Goal: Task Accomplishment & Management: Use online tool/utility

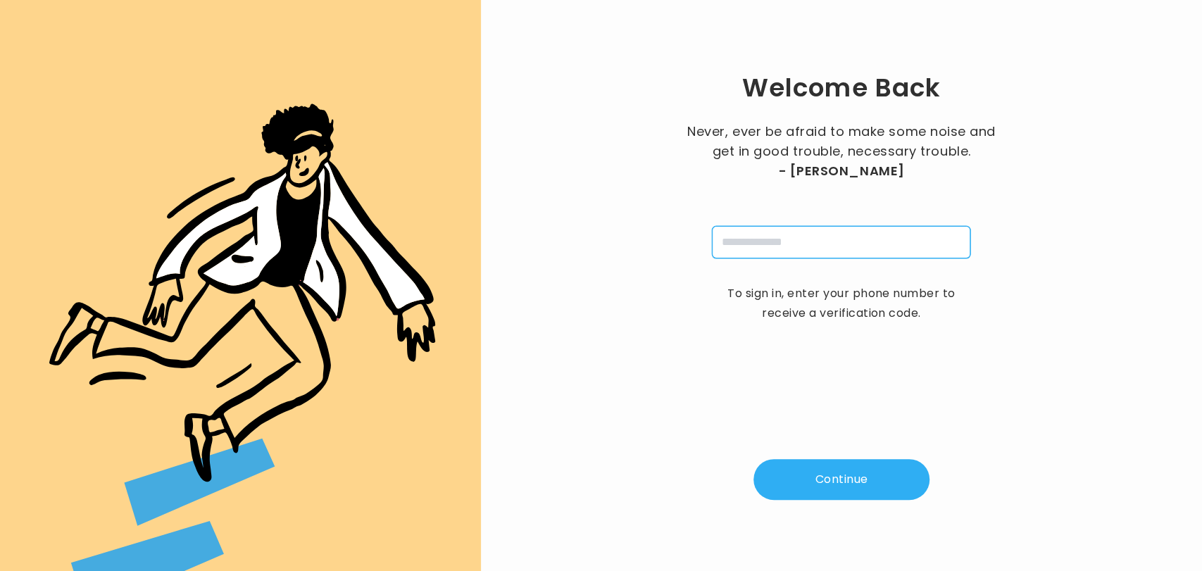
drag, startPoint x: 0, startPoint y: 0, endPoint x: 770, endPoint y: 254, distance: 810.5
click at [770, 254] on input "tel" at bounding box center [841, 242] width 258 height 32
type input "**********"
click at [828, 484] on button "Continue" at bounding box center [842, 479] width 176 height 41
type input "*"
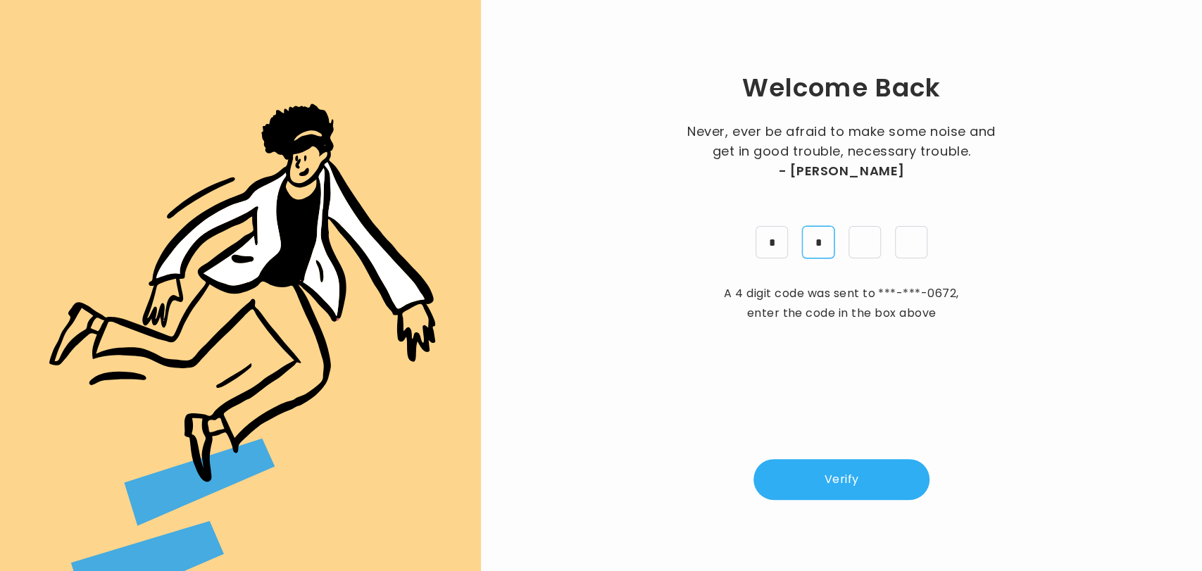
type input "*"
click at [828, 484] on button "Verify" at bounding box center [842, 479] width 176 height 41
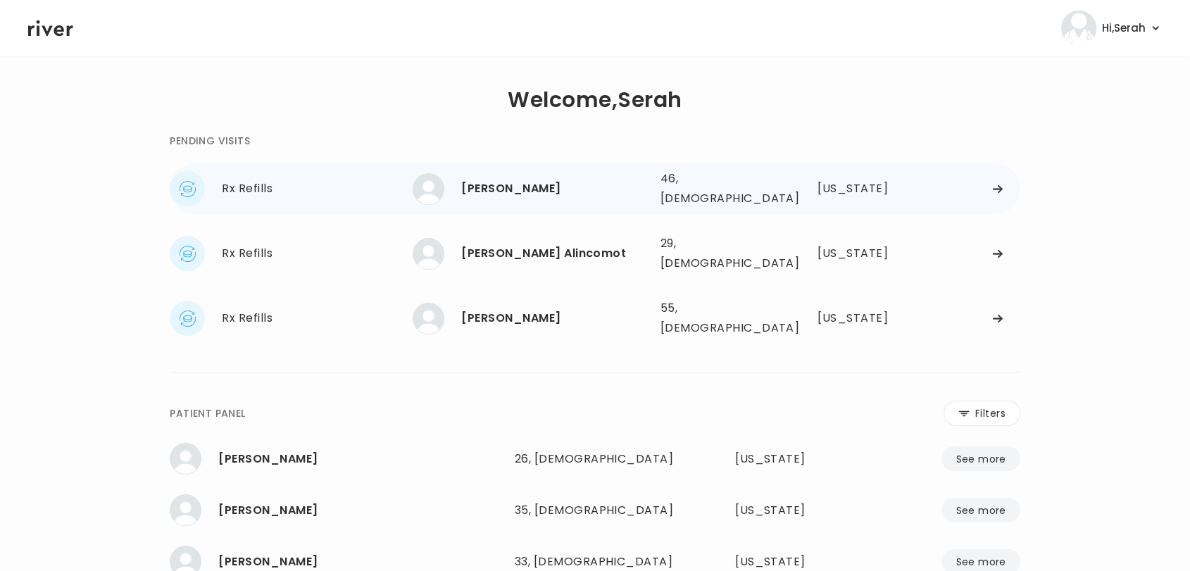
click at [520, 184] on div "Sara Willott" at bounding box center [554, 189] width 187 height 20
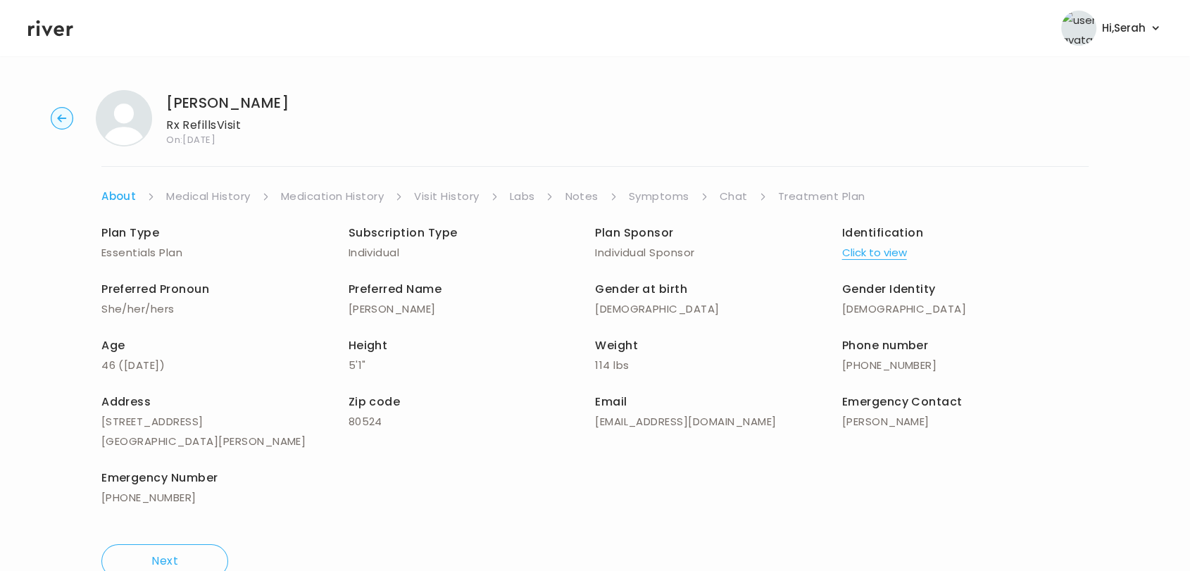
click at [661, 199] on link "Symptoms" at bounding box center [659, 197] width 61 height 20
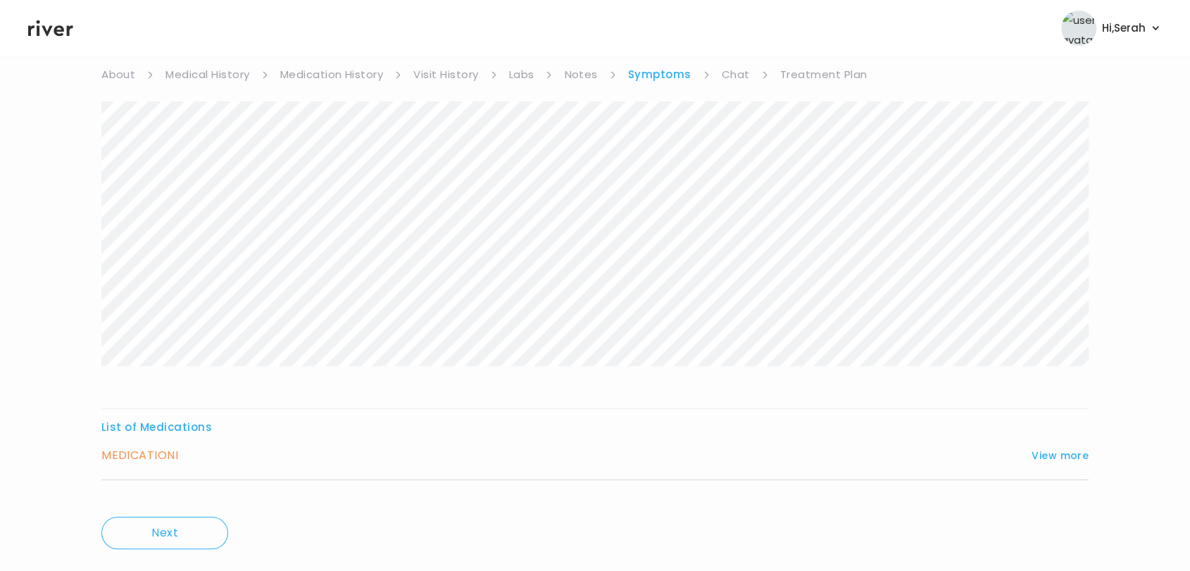
scroll to position [123, 0]
click at [1068, 451] on button "View more" at bounding box center [1060, 455] width 57 height 17
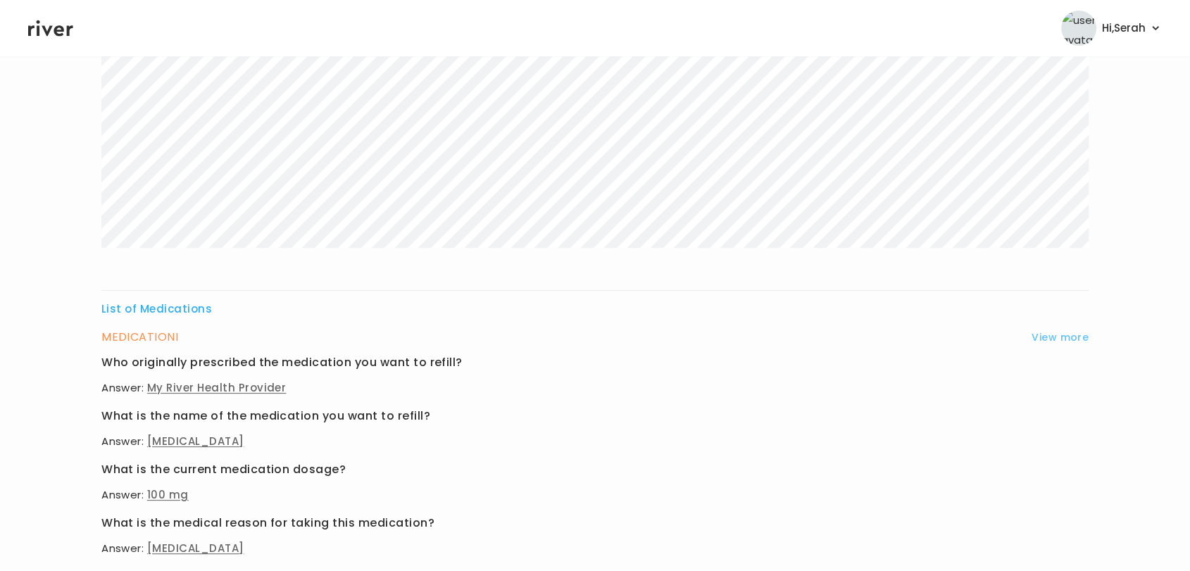
scroll to position [0, 0]
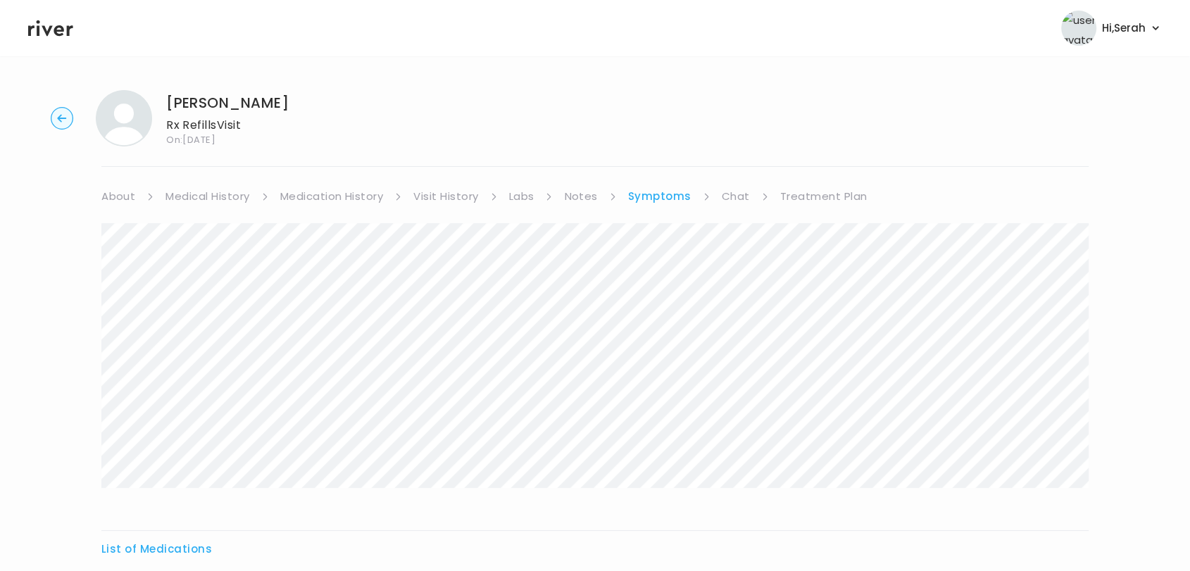
click at [740, 199] on link "Chat" at bounding box center [736, 197] width 28 height 20
click at [830, 195] on link "Treatment Plan" at bounding box center [822, 197] width 87 height 20
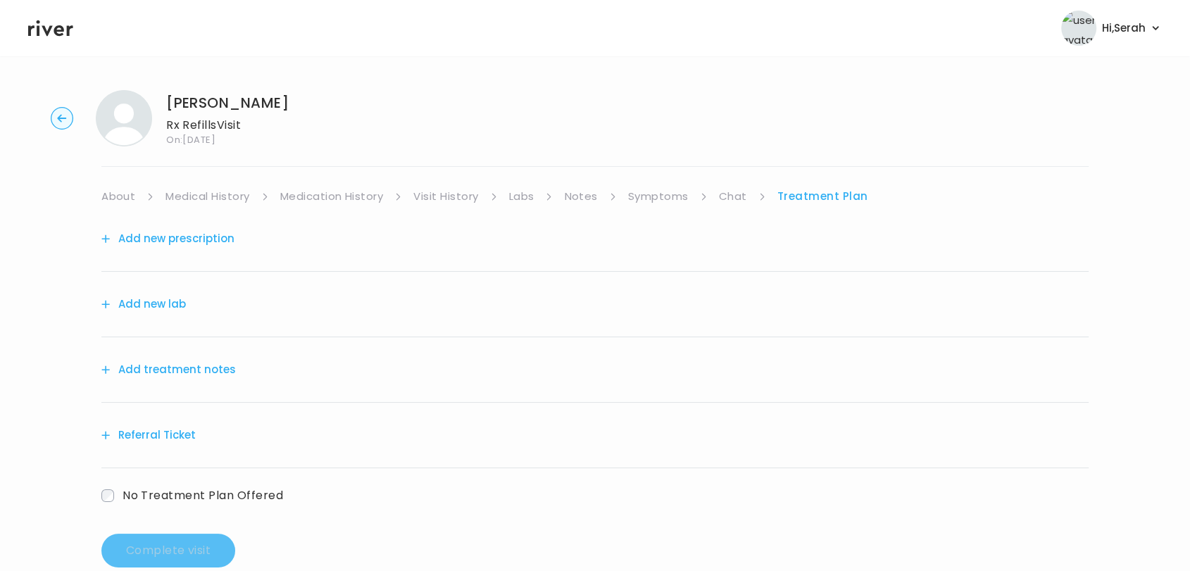
click at [189, 238] on button "Add new prescription" at bounding box center [167, 239] width 133 height 20
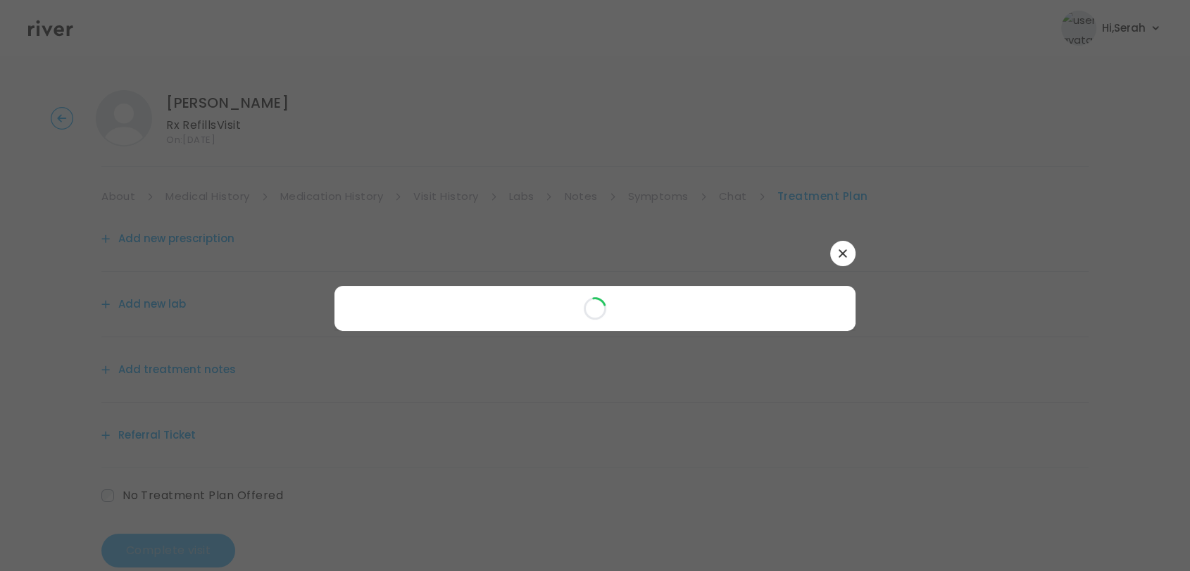
click at [840, 257] on button "button" at bounding box center [842, 253] width 25 height 25
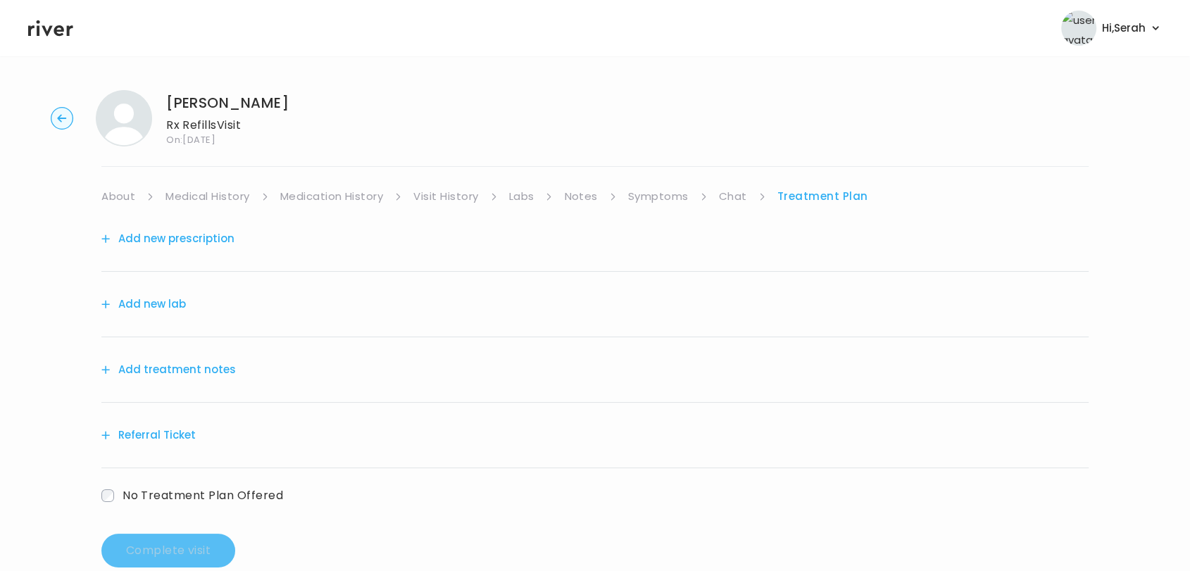
click at [646, 192] on link "Symptoms" at bounding box center [658, 197] width 61 height 20
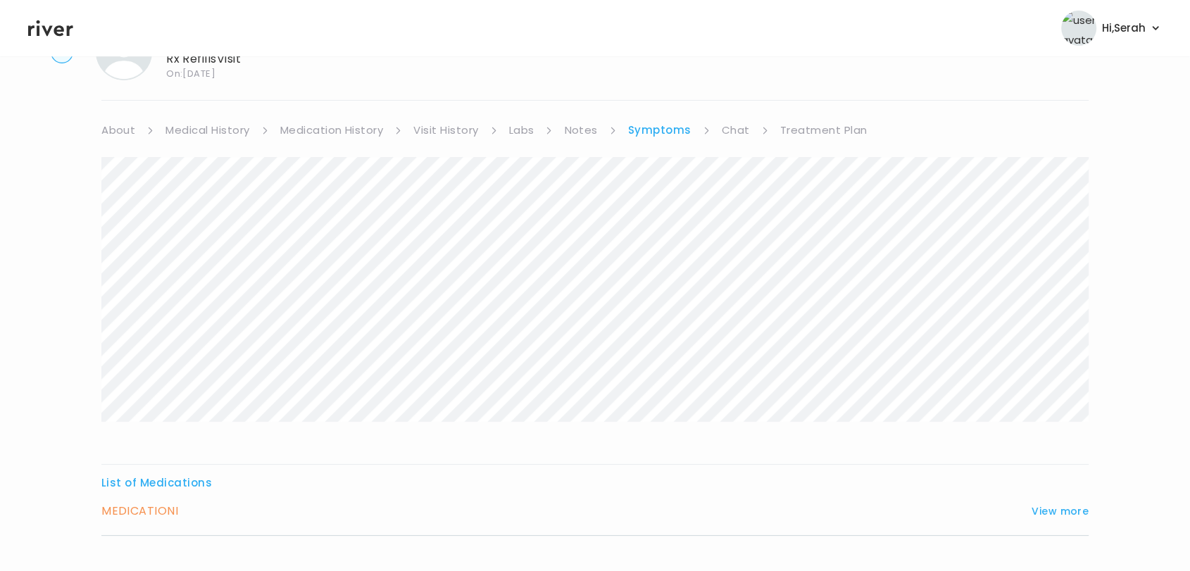
click at [836, 125] on link "Treatment Plan" at bounding box center [823, 130] width 87 height 20
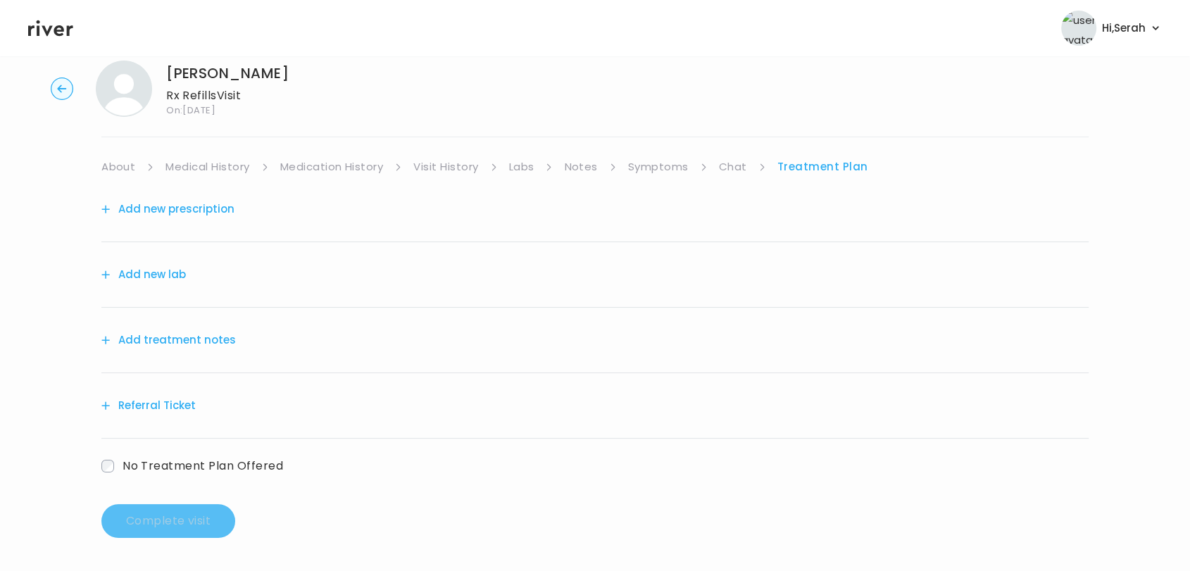
click at [186, 206] on button "Add new prescription" at bounding box center [167, 209] width 133 height 20
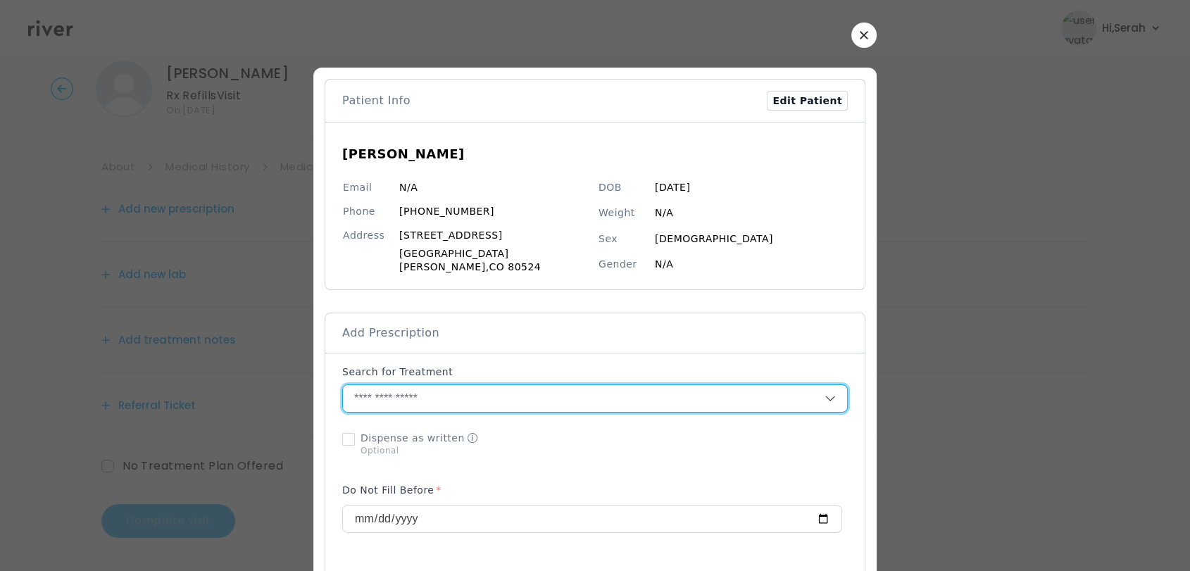
click at [454, 397] on input "text" at bounding box center [584, 398] width 482 height 27
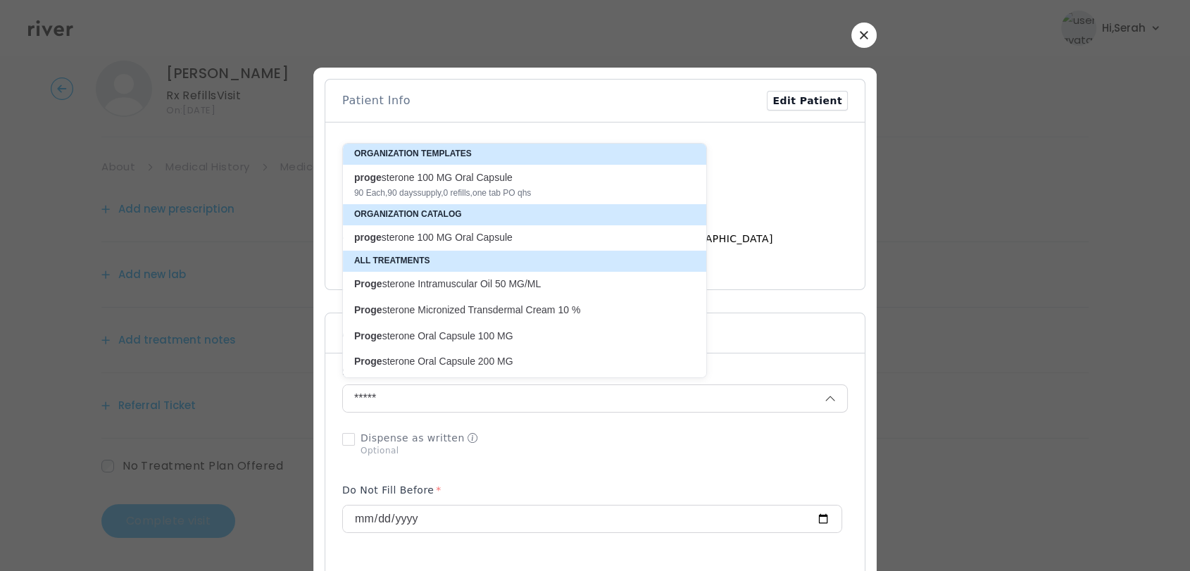
click at [484, 176] on div "proge sterone 100 MG Oral Capsule" at bounding box center [516, 177] width 324 height 14
type input "**********"
type input "**"
type input "*"
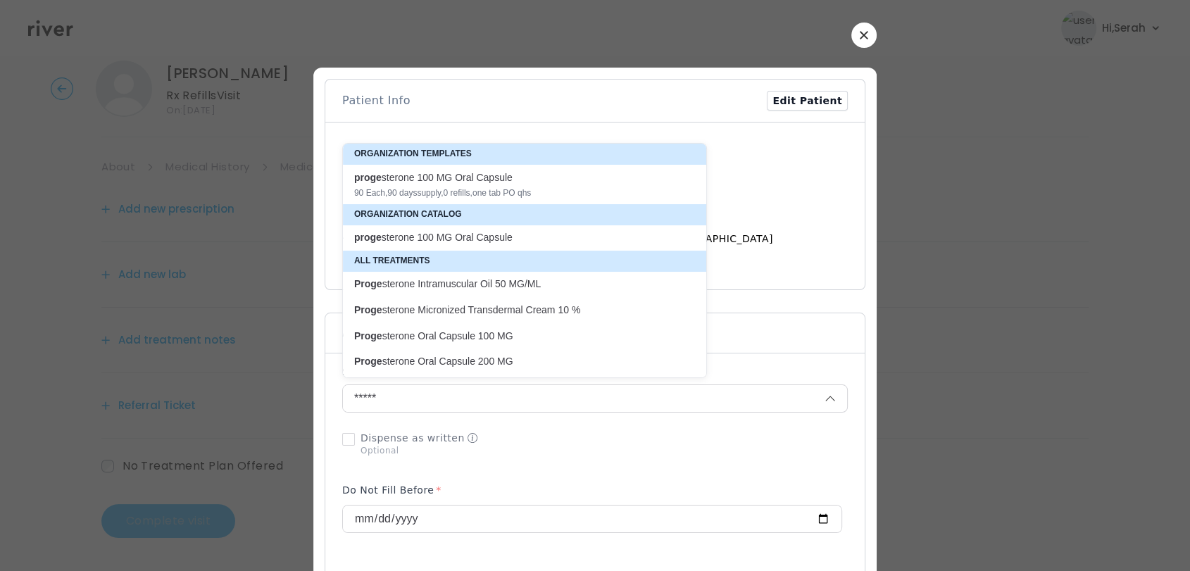
type textarea "**********"
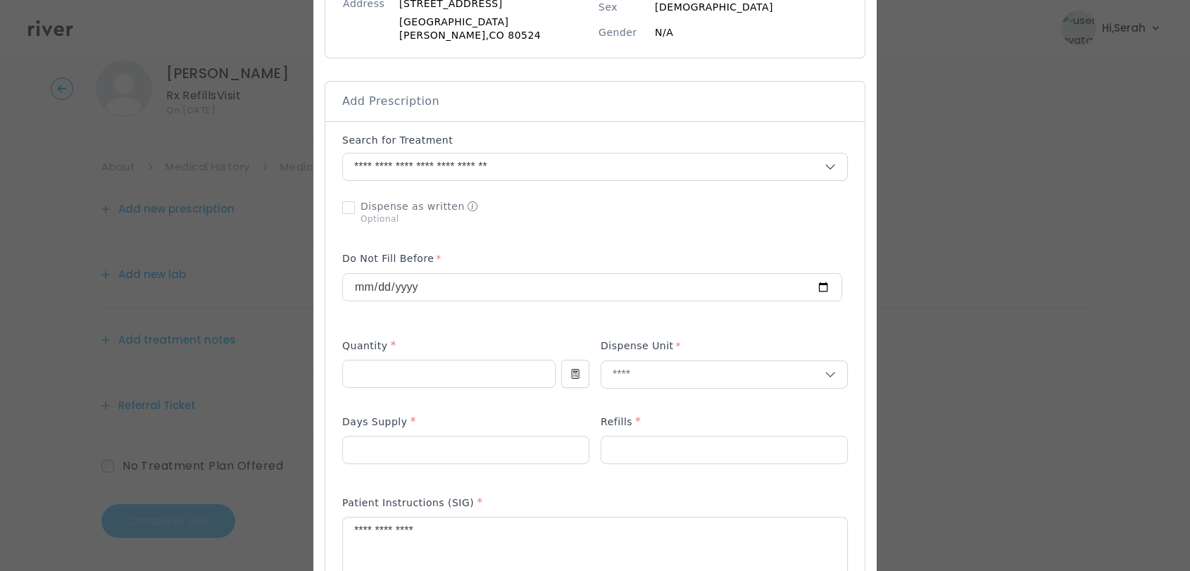
scroll to position [265, 0]
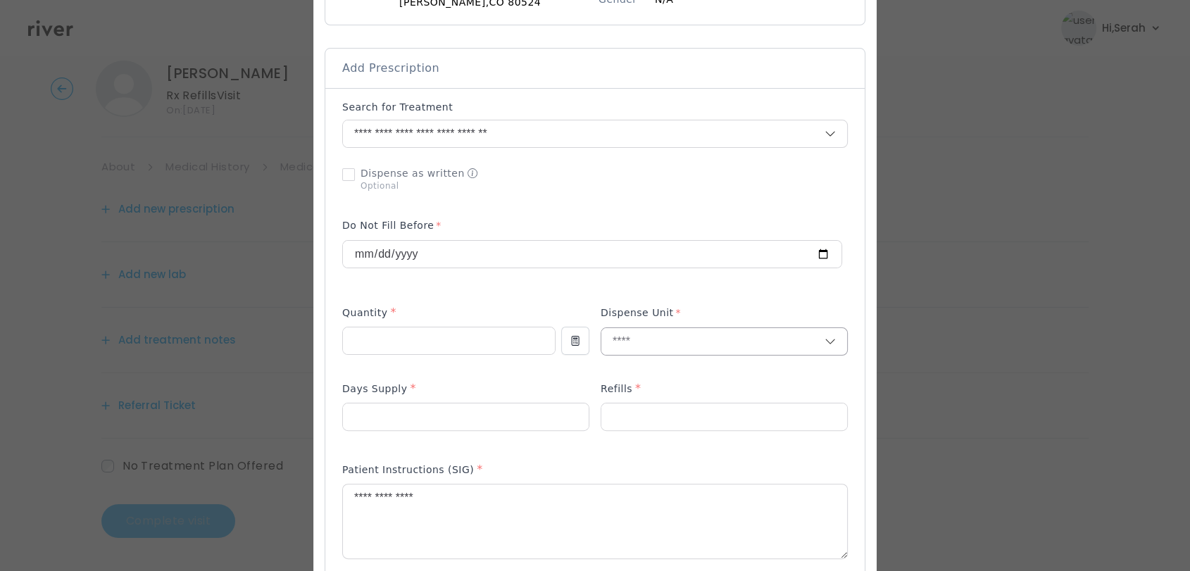
click at [633, 335] on input "text" at bounding box center [712, 341] width 223 height 27
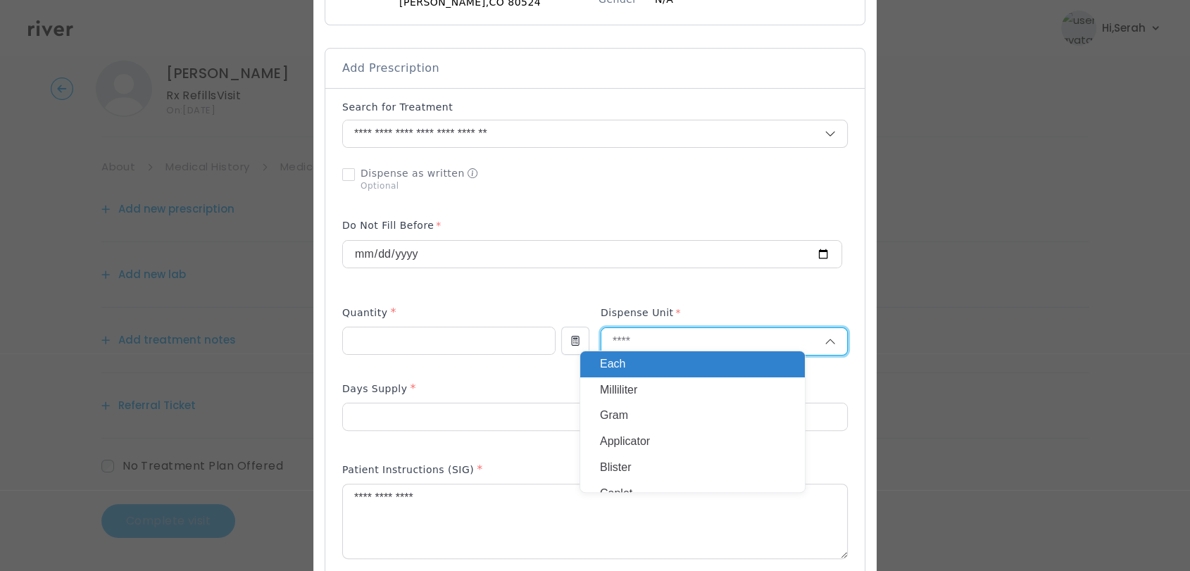
click at [633, 335] on input "text" at bounding box center [712, 341] width 223 height 27
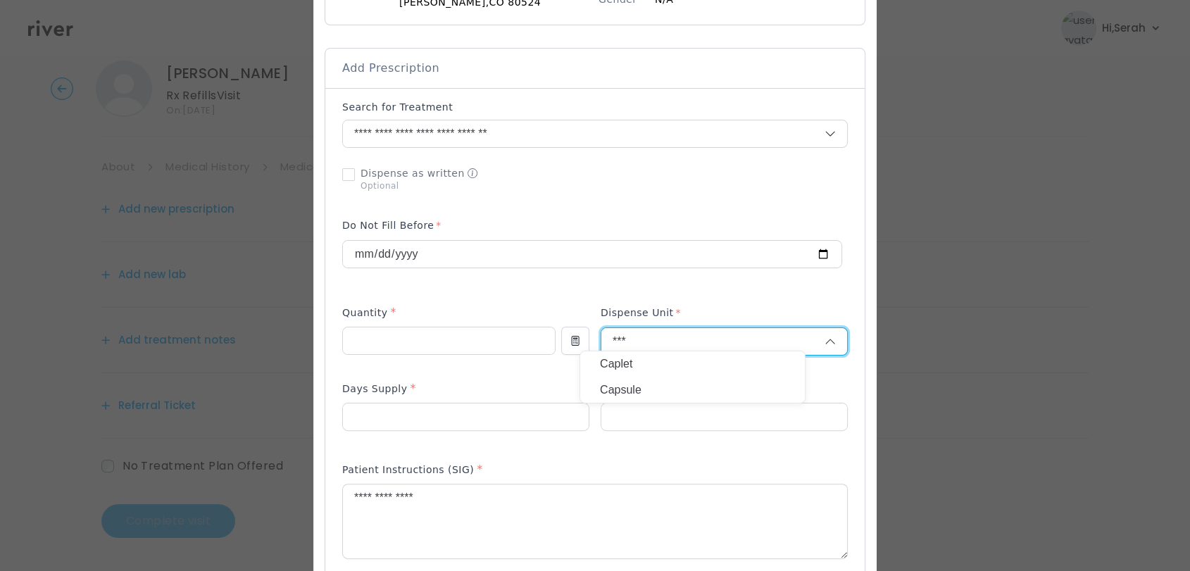
type input "***"
click at [642, 396] on p "Capsule" at bounding box center [692, 390] width 185 height 20
click at [626, 439] on p at bounding box center [724, 439] width 247 height 15
click at [625, 404] on input "*" at bounding box center [724, 417] width 246 height 27
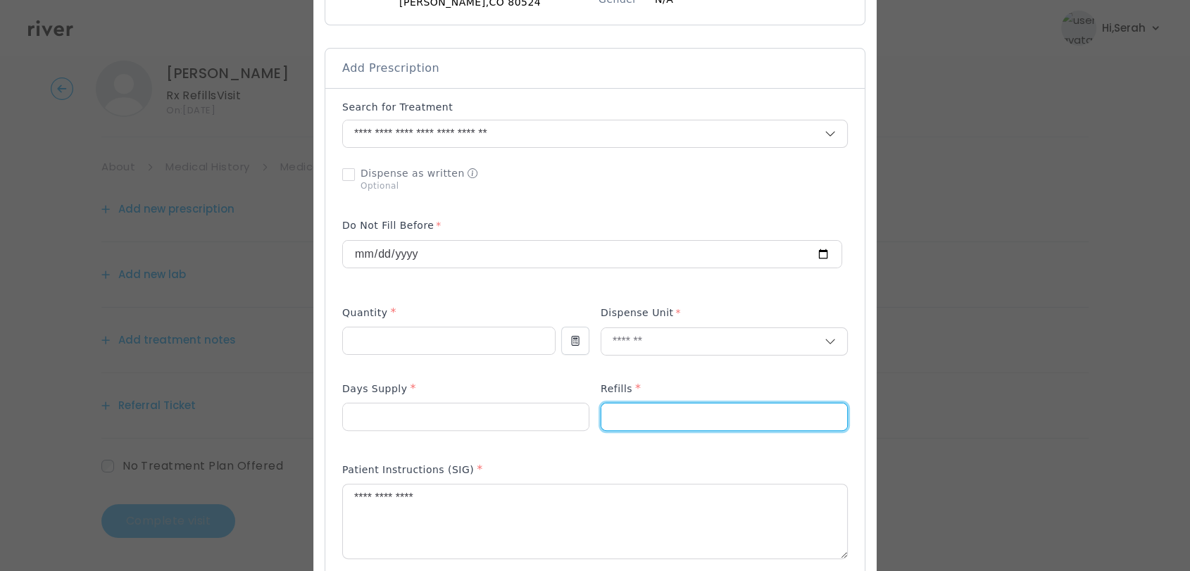
type input "*"
click at [569, 461] on div "Patient Instructions (SIG) *" at bounding box center [595, 472] width 506 height 23
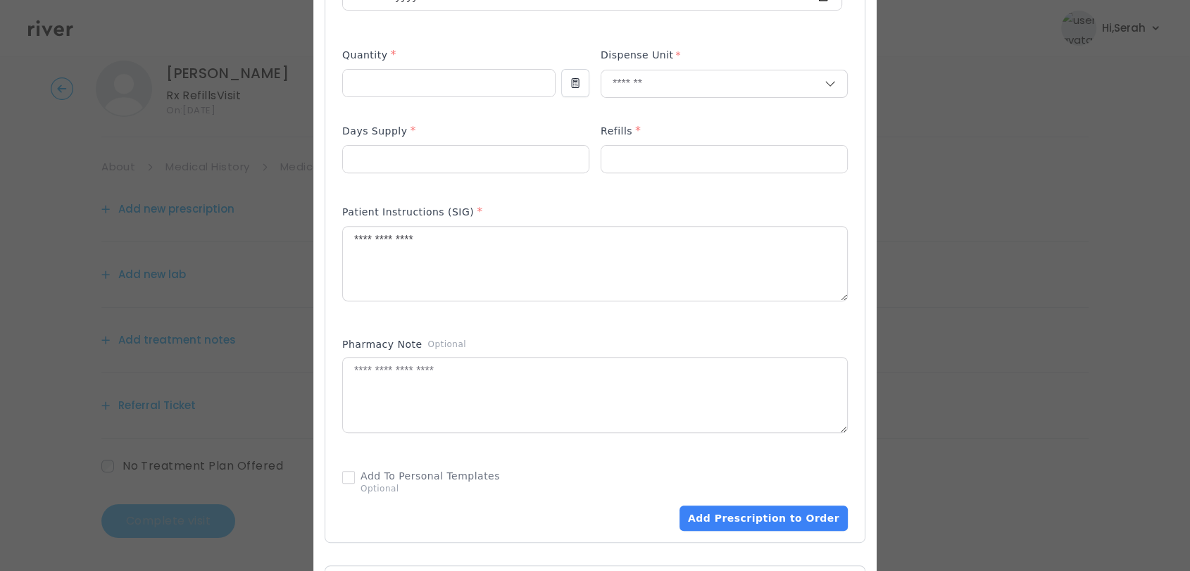
scroll to position [528, 0]
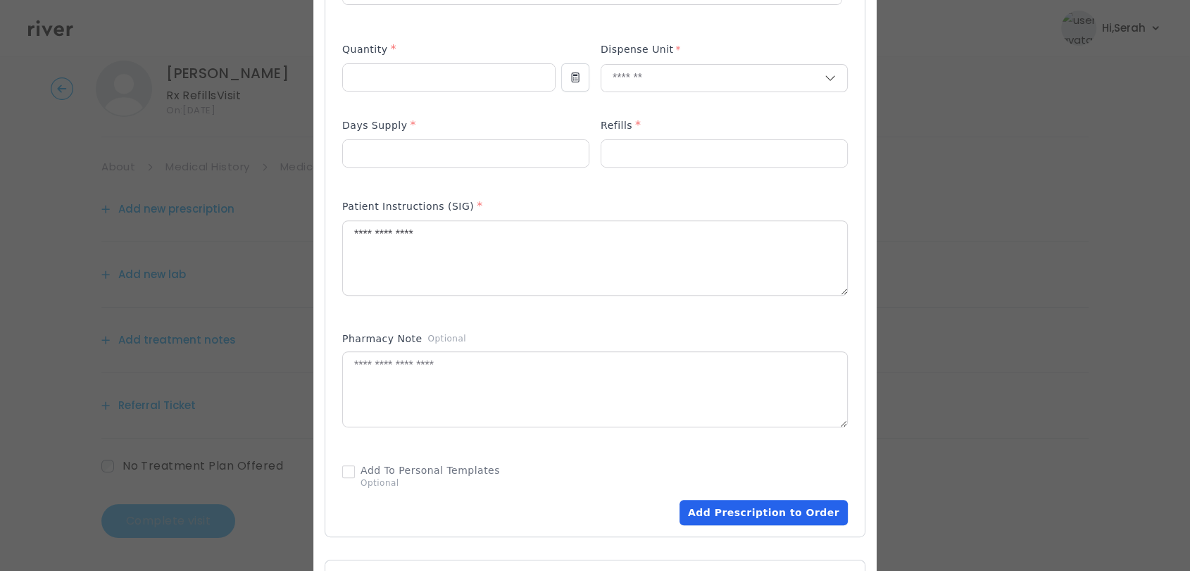
click at [700, 504] on button "Add Prescription to Order" at bounding box center [764, 512] width 168 height 25
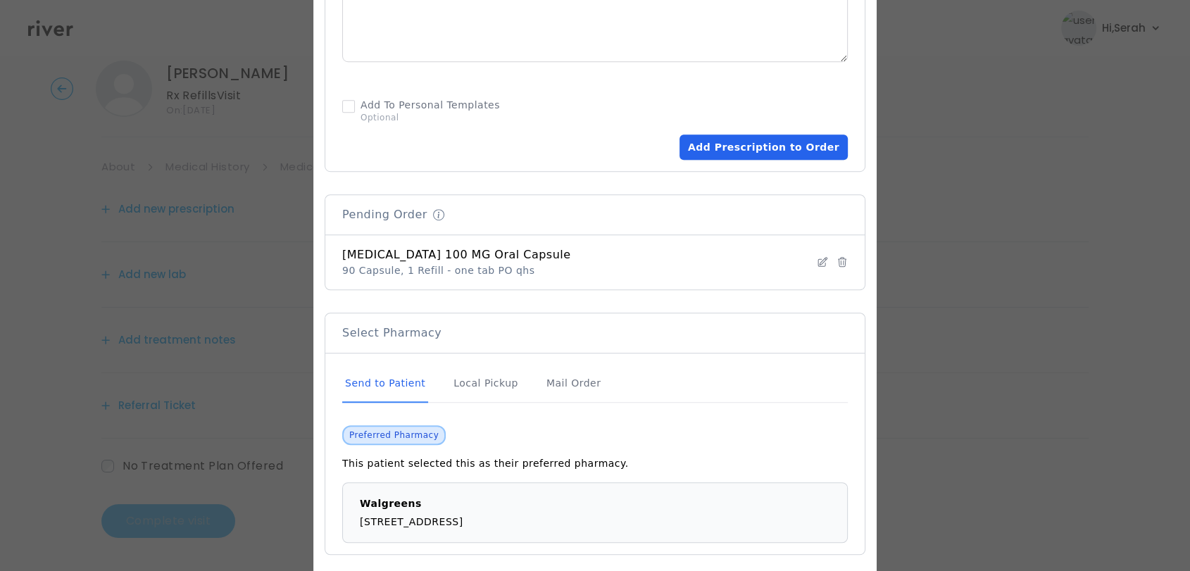
scroll to position [951, 0]
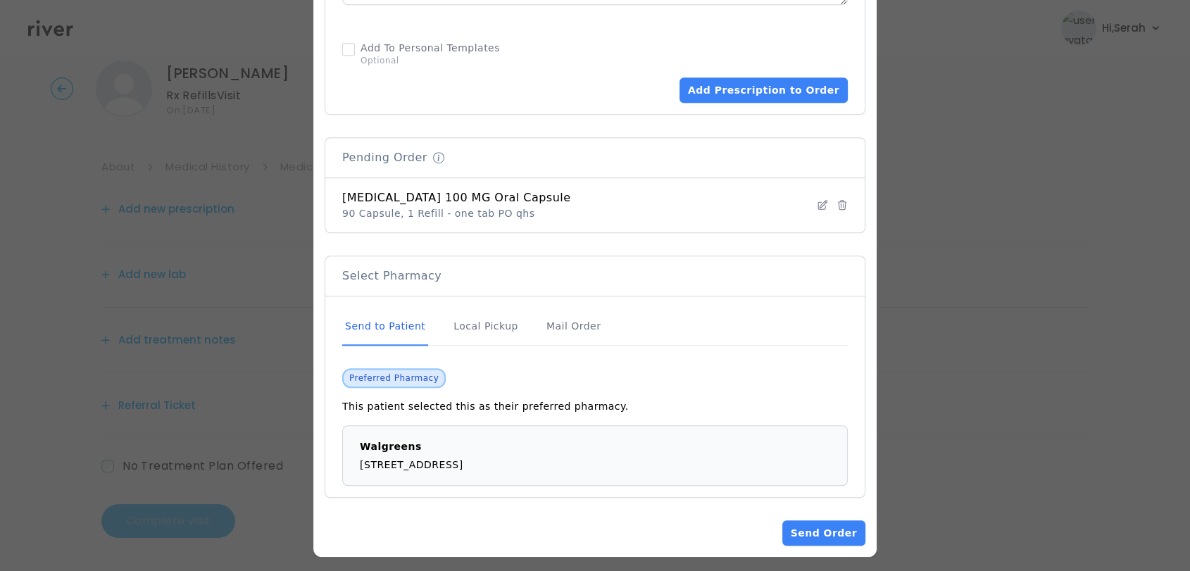
click at [803, 526] on button "Send Order" at bounding box center [823, 532] width 83 height 25
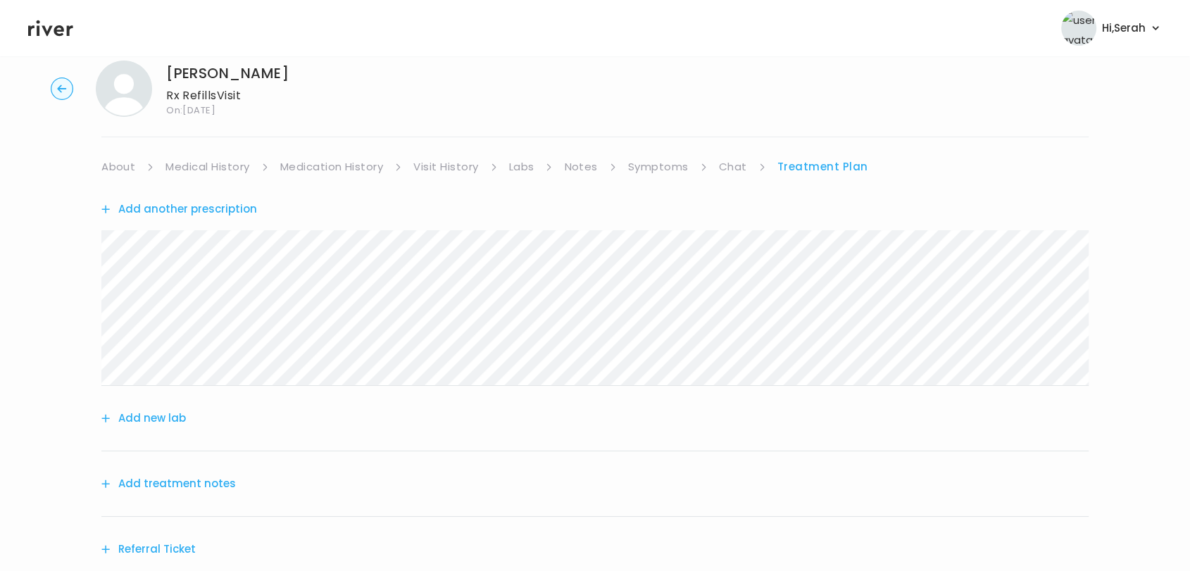
click at [214, 481] on button "Add treatment notes" at bounding box center [168, 484] width 135 height 20
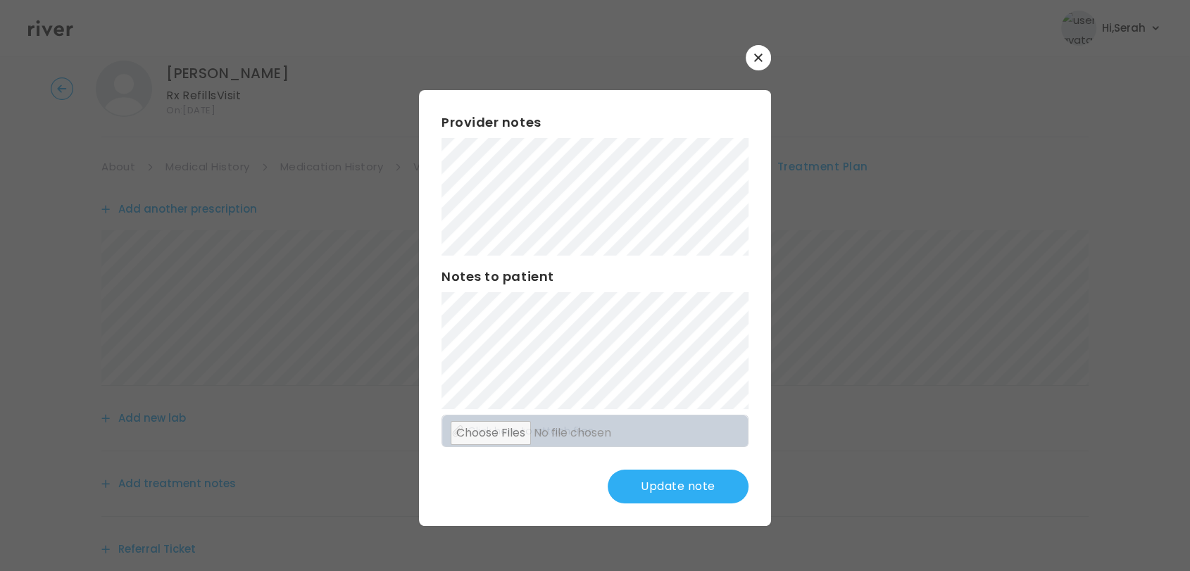
click at [693, 474] on button "Update note" at bounding box center [678, 487] width 141 height 34
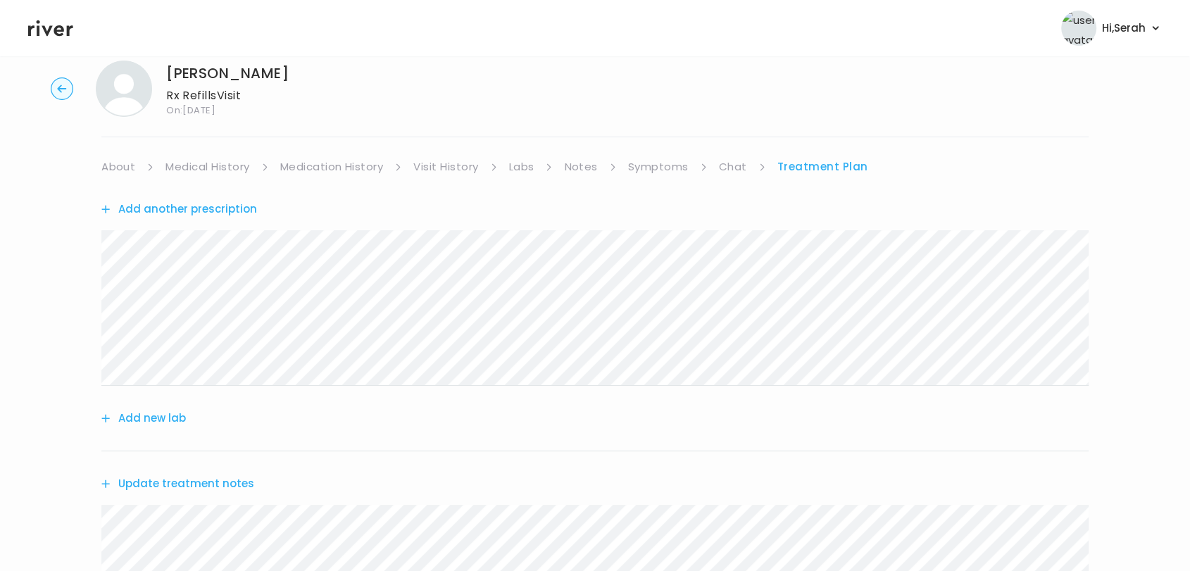
scroll to position [325, 0]
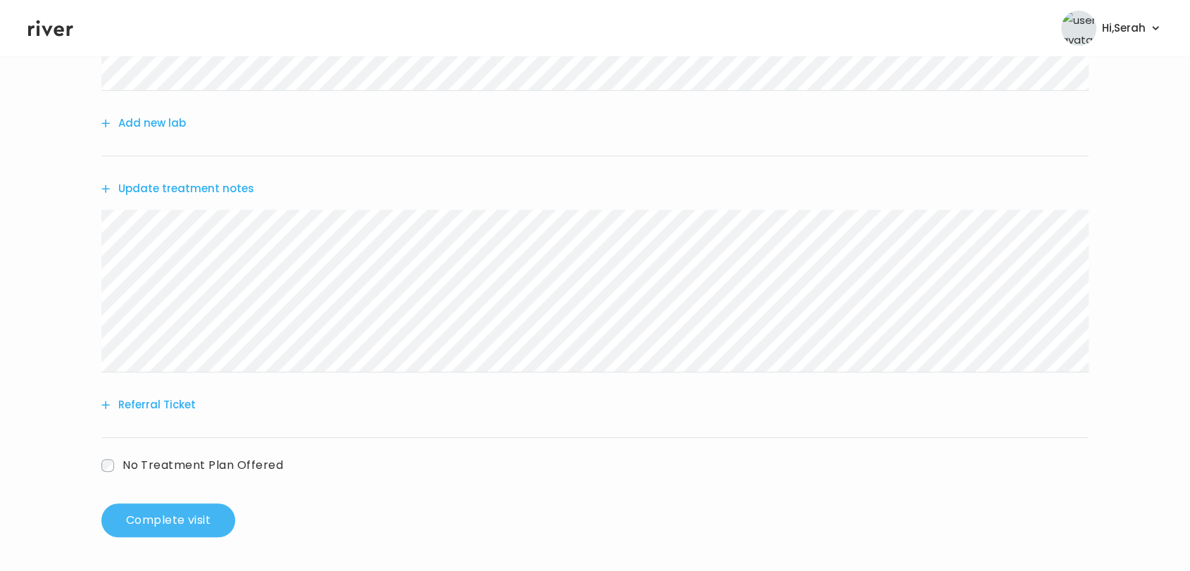
click at [164, 507] on button "Complete visit" at bounding box center [168, 521] width 134 height 34
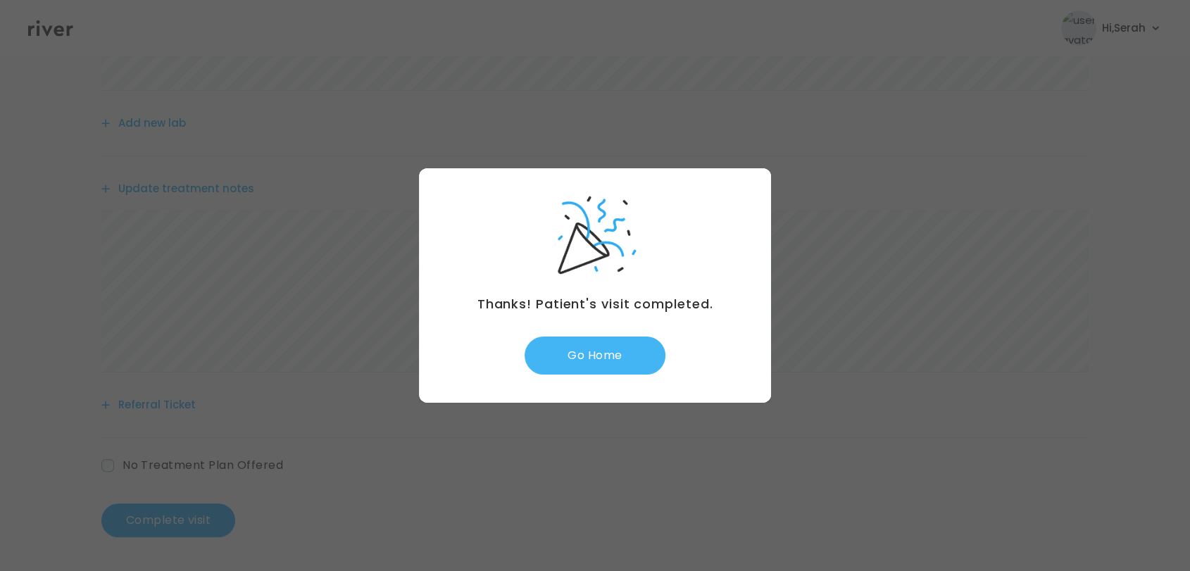
click at [603, 359] on button "Go Home" at bounding box center [595, 356] width 141 height 38
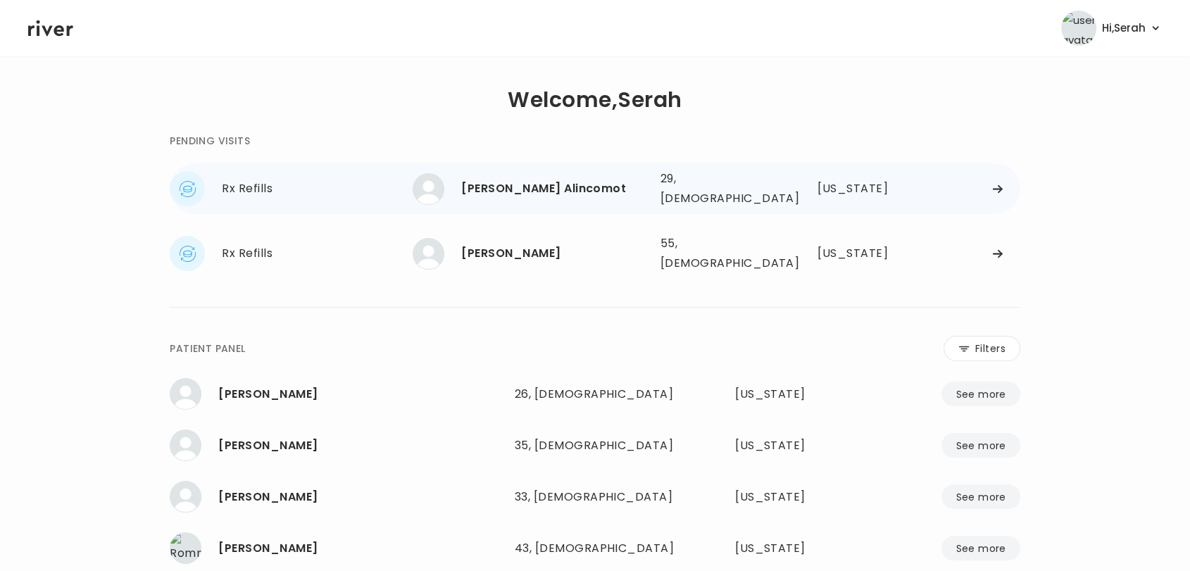
click at [506, 179] on div "[PERSON_NAME] Alincomot" at bounding box center [554, 189] width 187 height 20
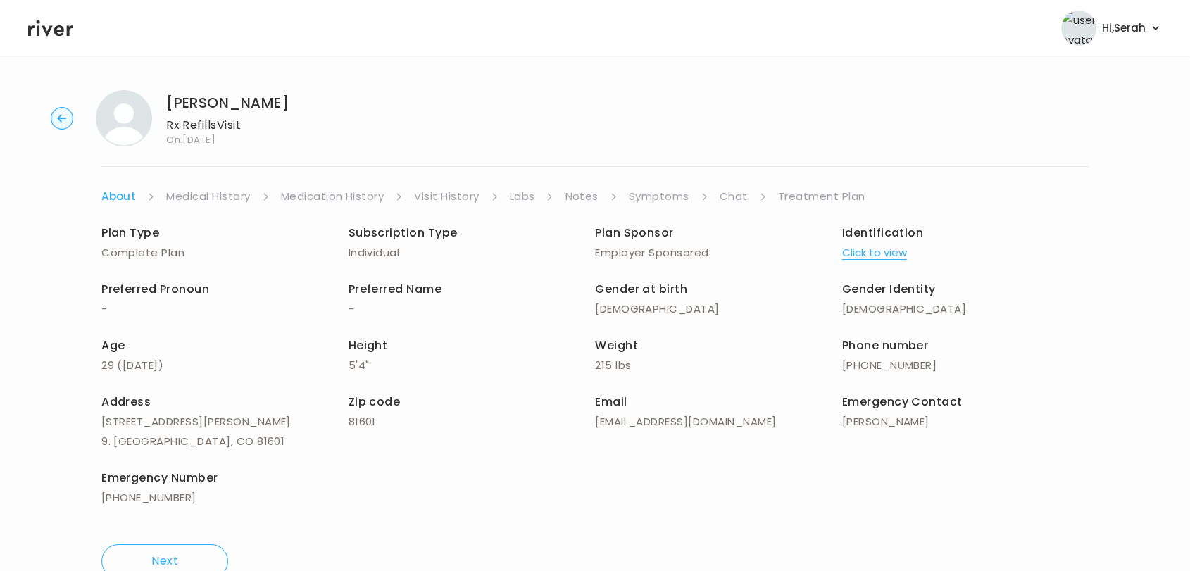
click at [662, 199] on link "Symptoms" at bounding box center [659, 197] width 61 height 20
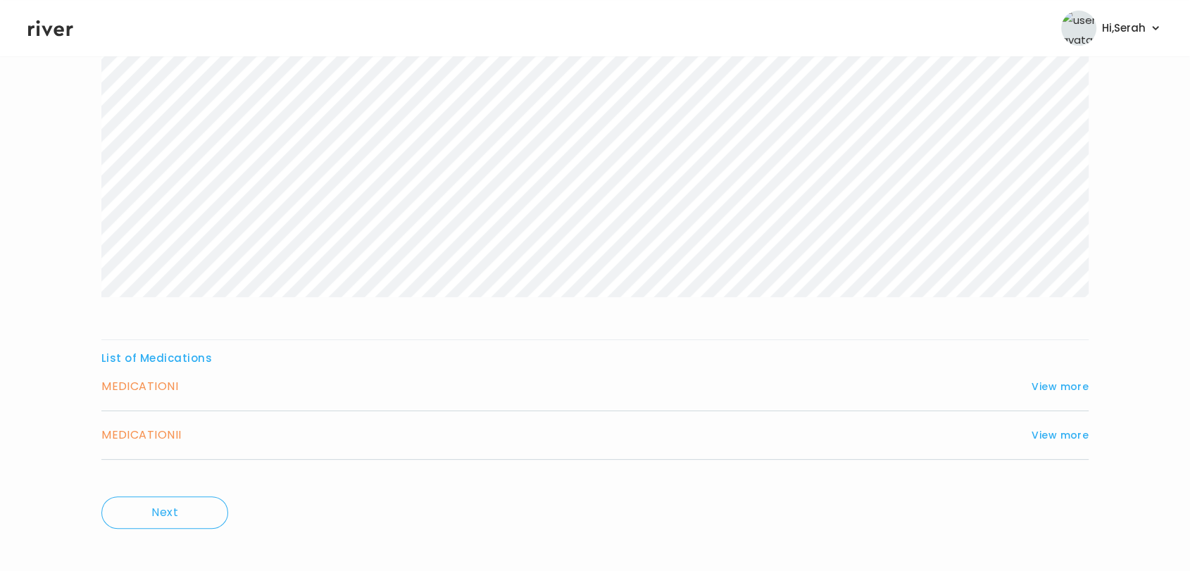
scroll to position [212, 0]
click at [1047, 378] on button "View more" at bounding box center [1060, 385] width 57 height 17
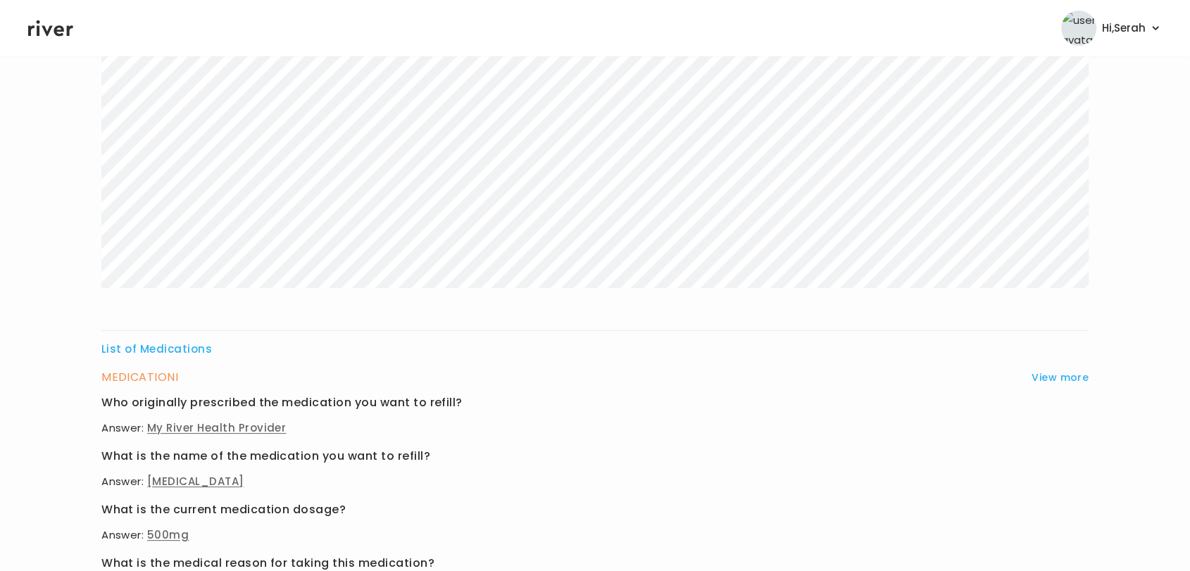
scroll to position [0, 0]
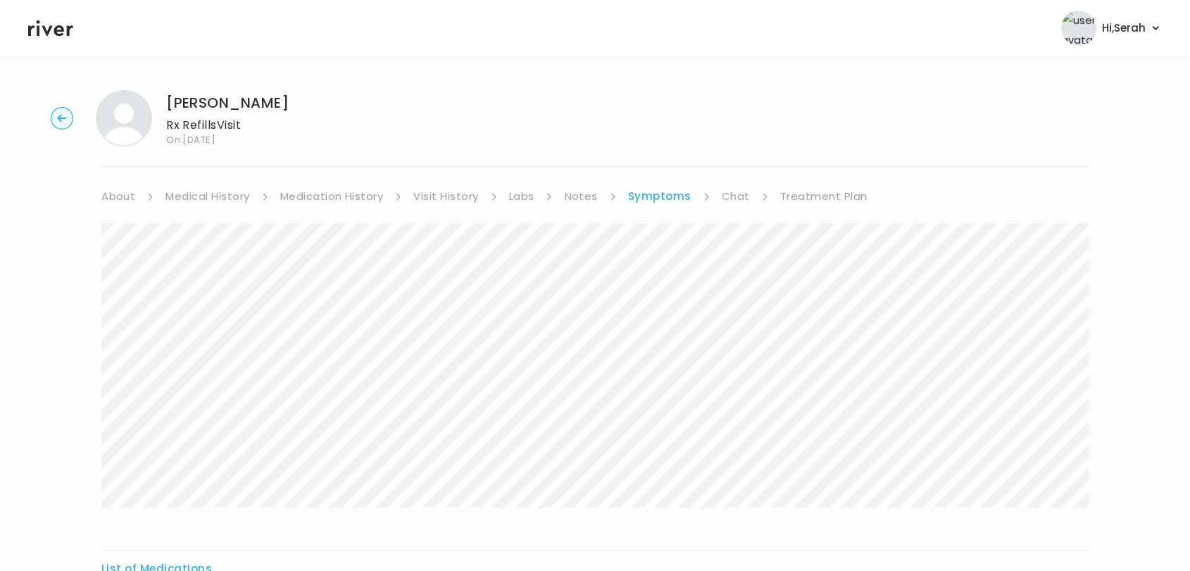
click at [730, 193] on link "Chat" at bounding box center [736, 197] width 28 height 20
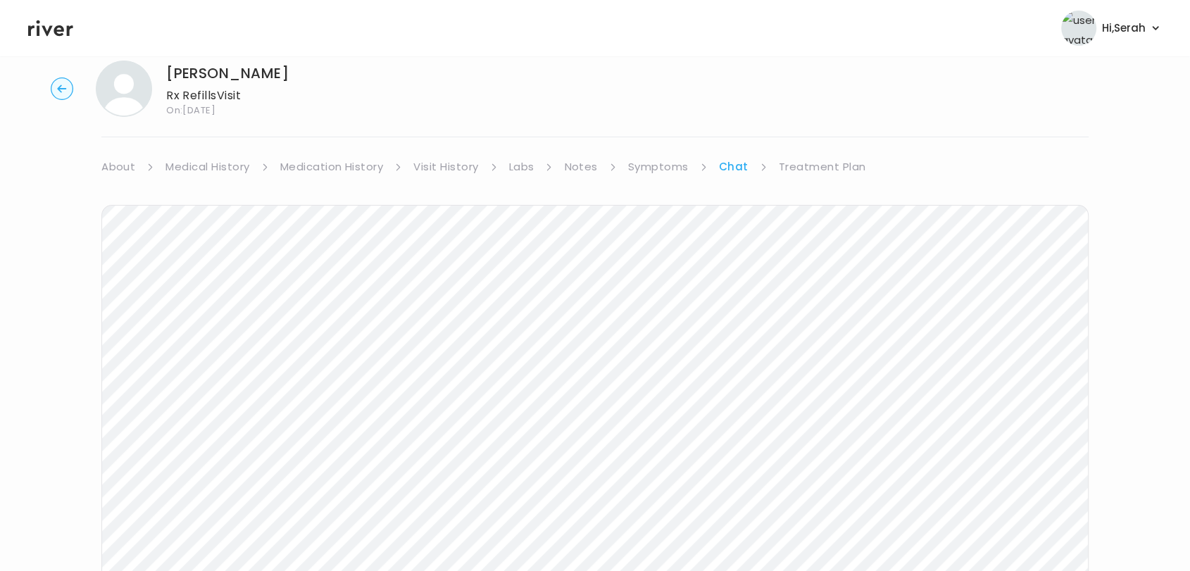
scroll to position [11, 0]
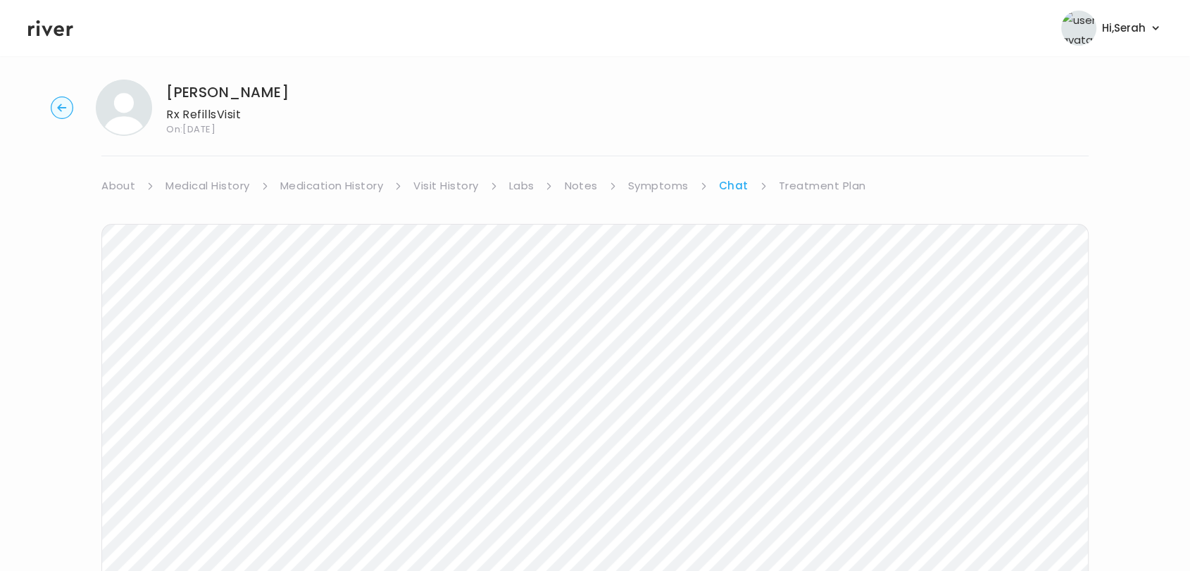
click at [346, 182] on link "Medication History" at bounding box center [332, 186] width 104 height 20
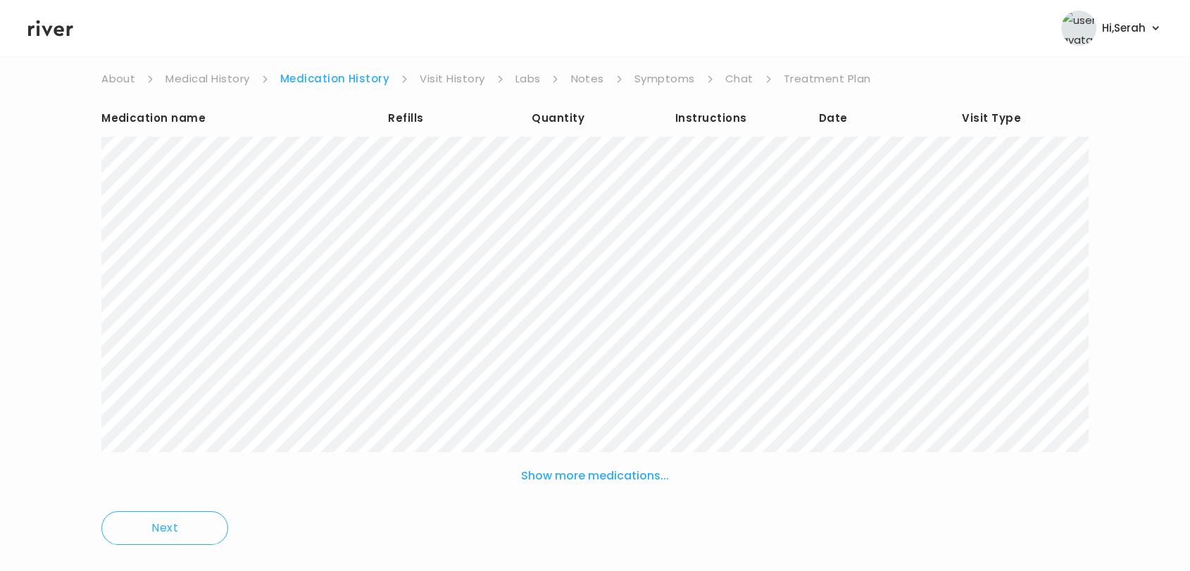
scroll to position [118, 0]
click at [548, 480] on button "Show more medications..." at bounding box center [595, 475] width 159 height 31
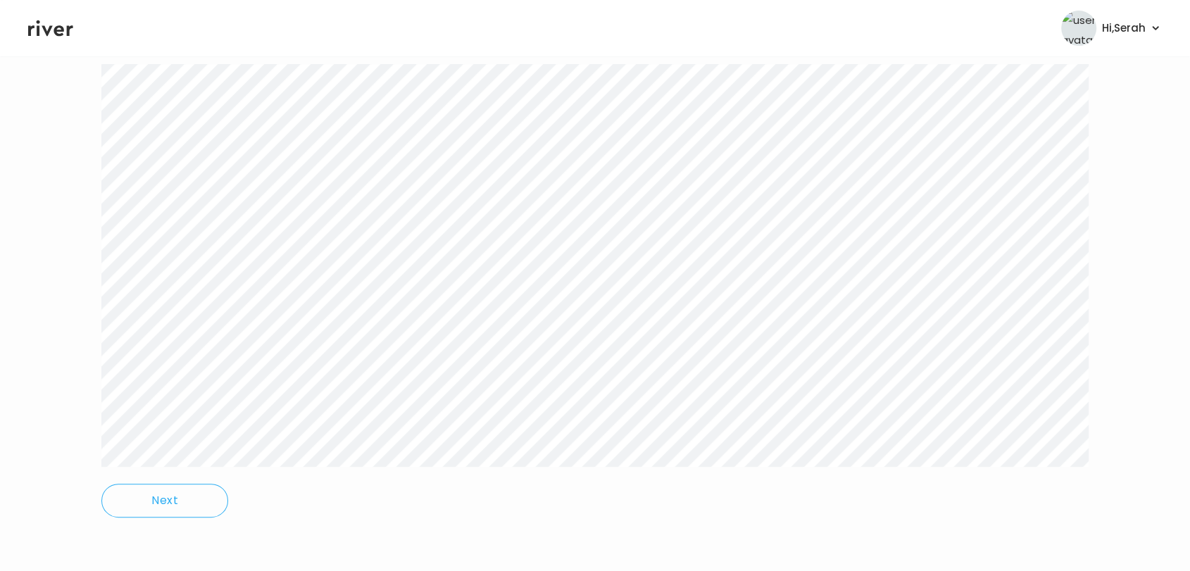
scroll to position [0, 0]
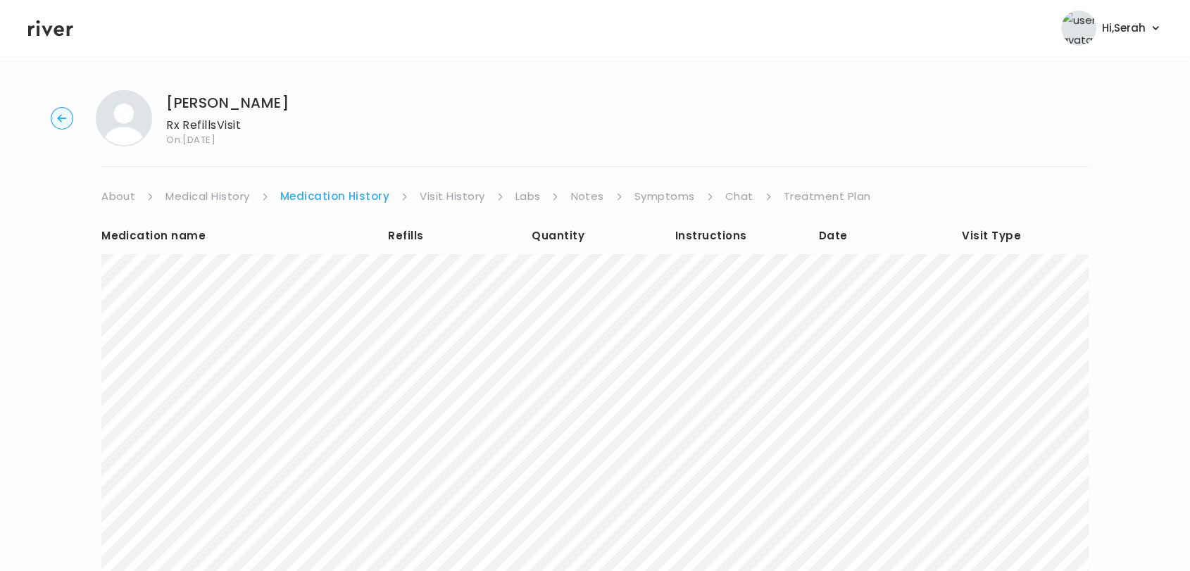
click at [209, 194] on link "Medical History" at bounding box center [208, 197] width 84 height 20
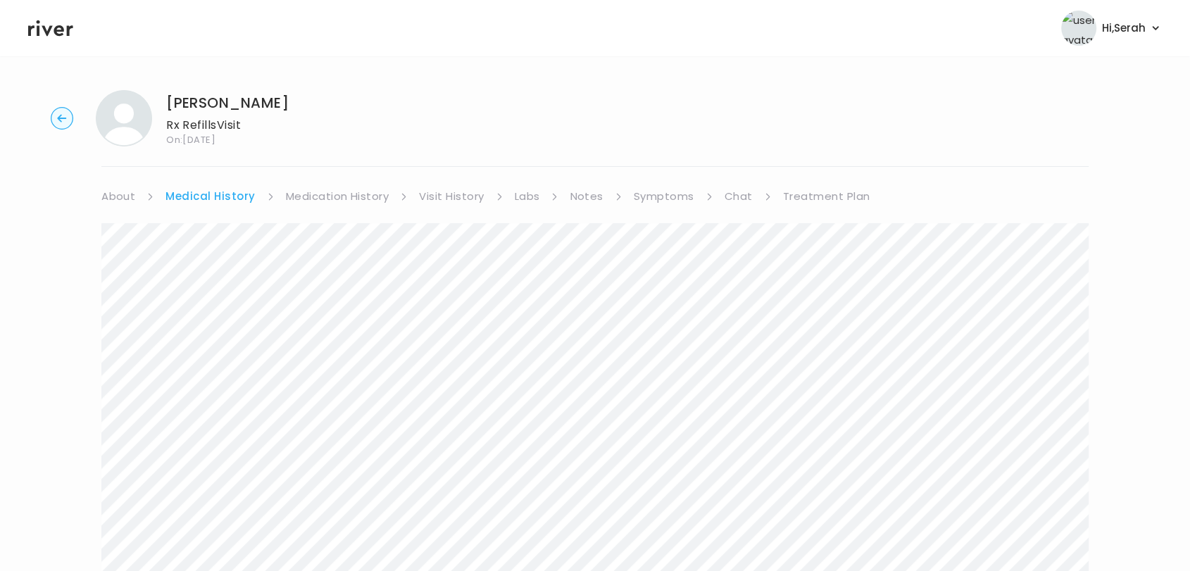
click at [727, 207] on div "Next" at bounding box center [594, 541] width 987 height 671
click at [733, 204] on link "Chat" at bounding box center [739, 197] width 28 height 20
click at [659, 204] on link "Symptoms" at bounding box center [658, 197] width 61 height 20
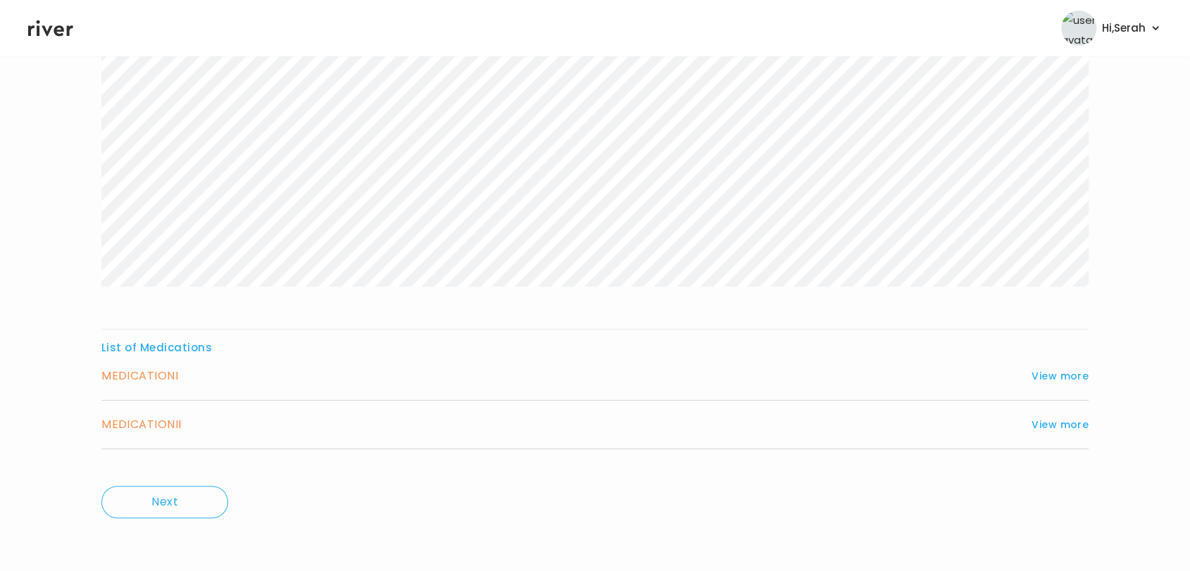
click at [1059, 392] on div "MEDICATION I View more Who originally prescribed the medication you want to ref…" at bounding box center [594, 383] width 987 height 35
click at [1055, 389] on div "MEDICATION I View more Who originally prescribed the medication you want to ref…" at bounding box center [594, 383] width 987 height 35
click at [1054, 381] on button "View more" at bounding box center [1060, 376] width 57 height 17
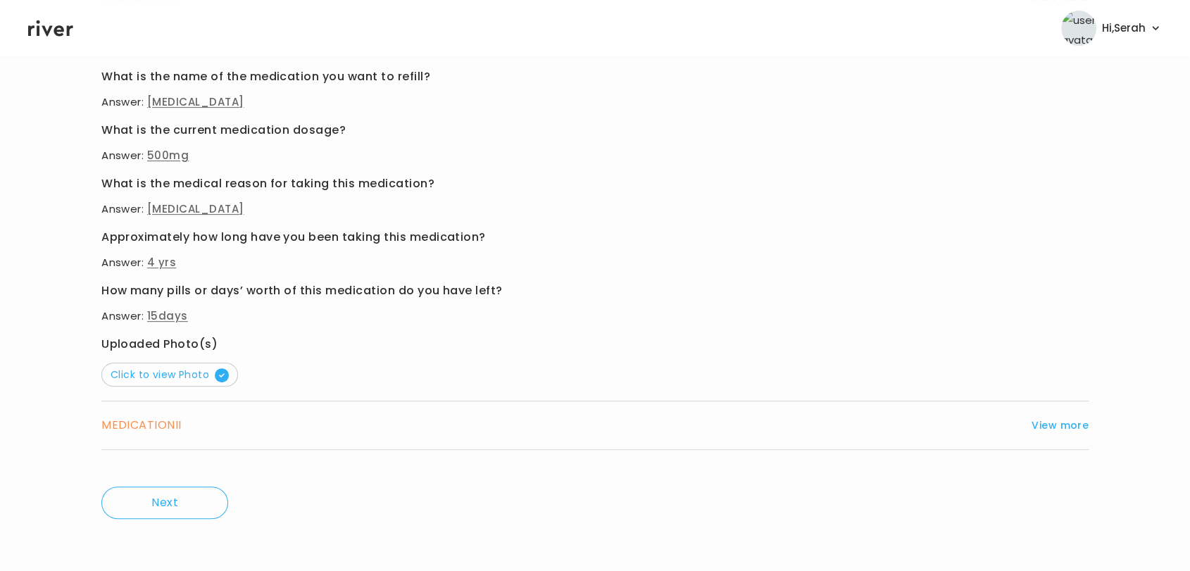
scroll to position [599, 0]
click at [1055, 428] on button "View more" at bounding box center [1060, 426] width 57 height 17
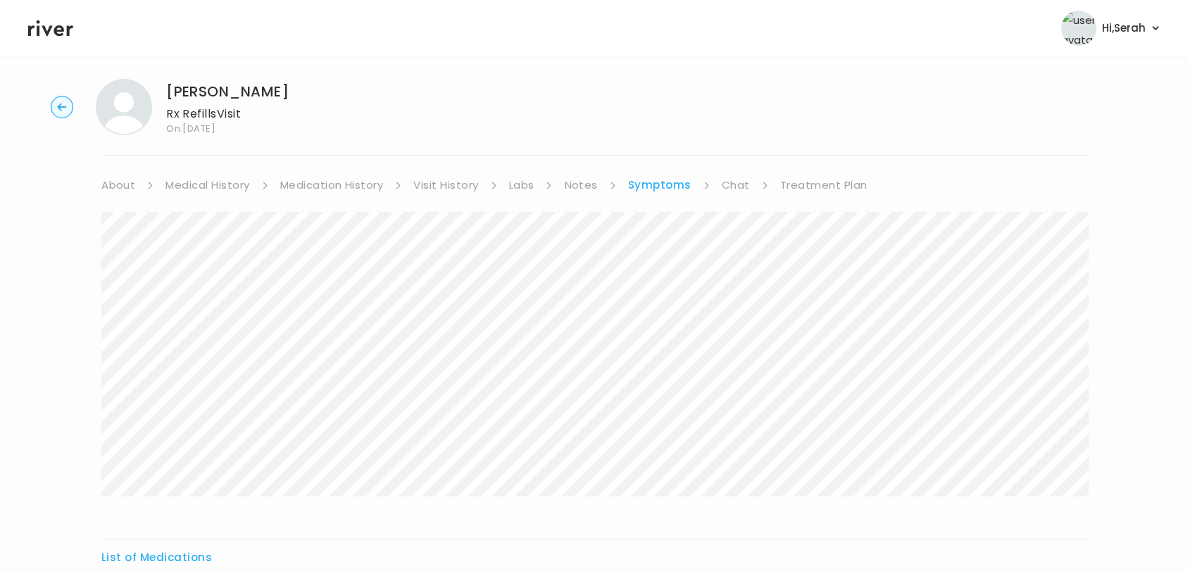
scroll to position [11, 0]
click at [738, 182] on link "Chat" at bounding box center [736, 185] width 28 height 20
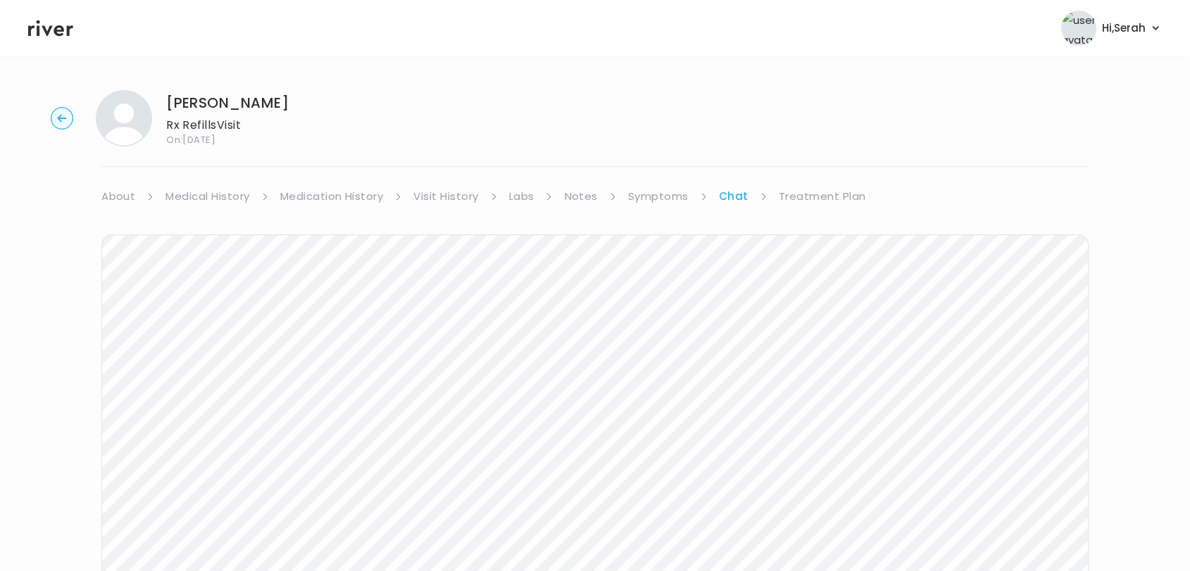
click at [818, 193] on link "Treatment Plan" at bounding box center [822, 197] width 87 height 20
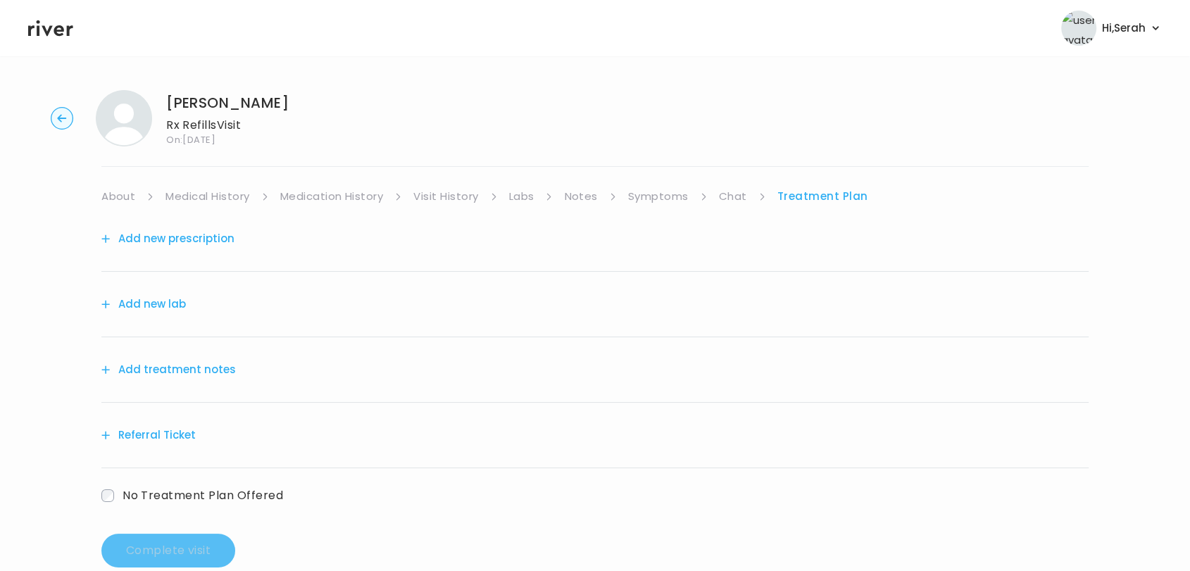
click at [532, 199] on link "Labs" at bounding box center [521, 197] width 25 height 20
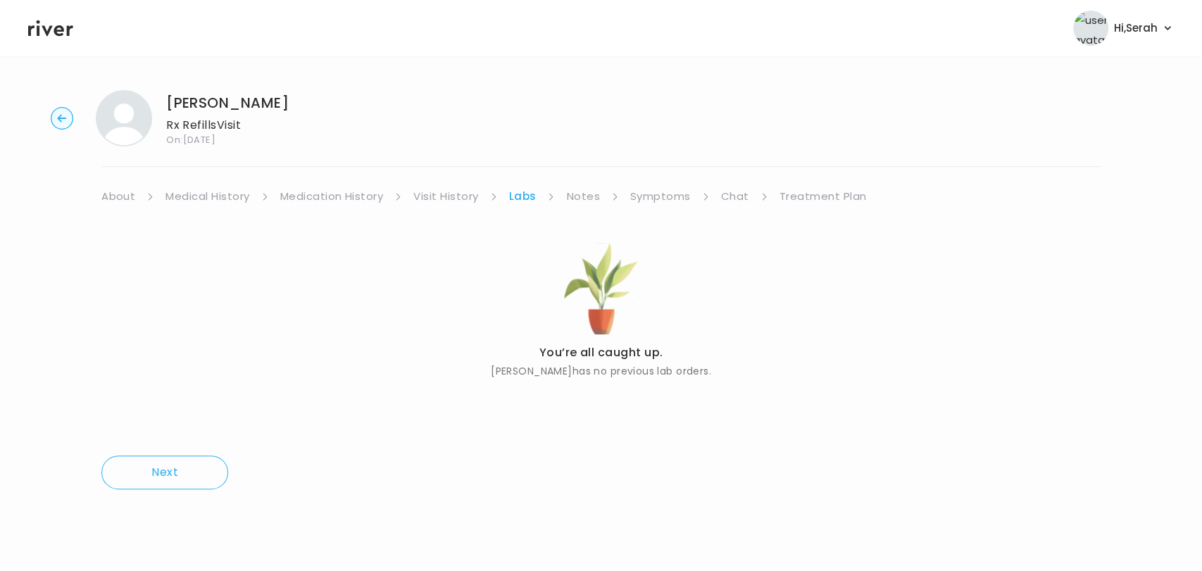
click at [806, 198] on link "Treatment Plan" at bounding box center [823, 197] width 87 height 20
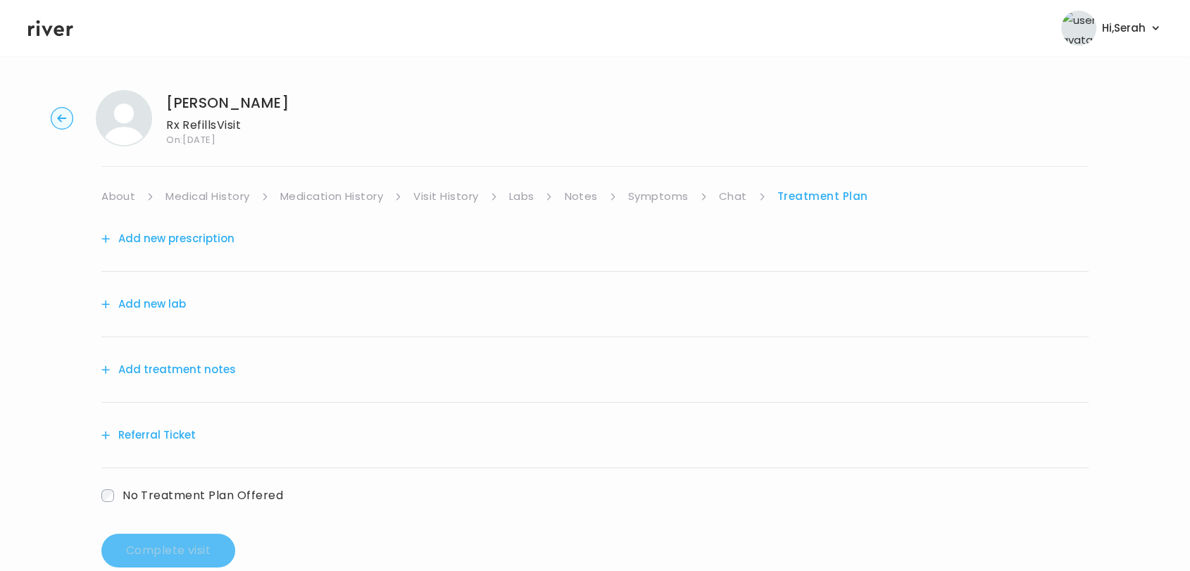
click at [647, 201] on link "Symptoms" at bounding box center [658, 197] width 61 height 20
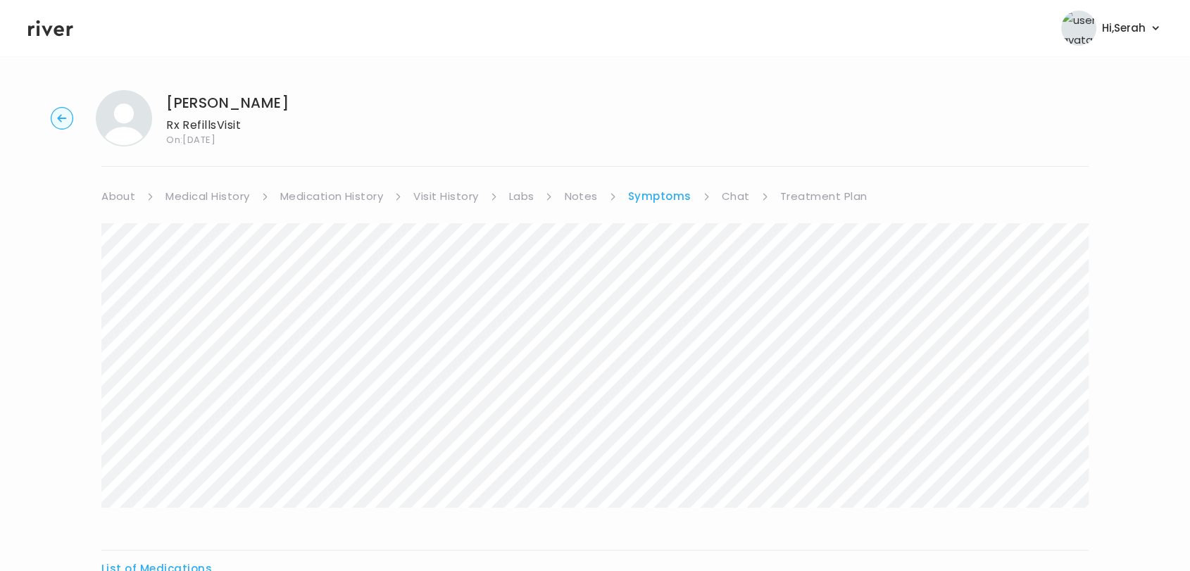
scroll to position [221, 0]
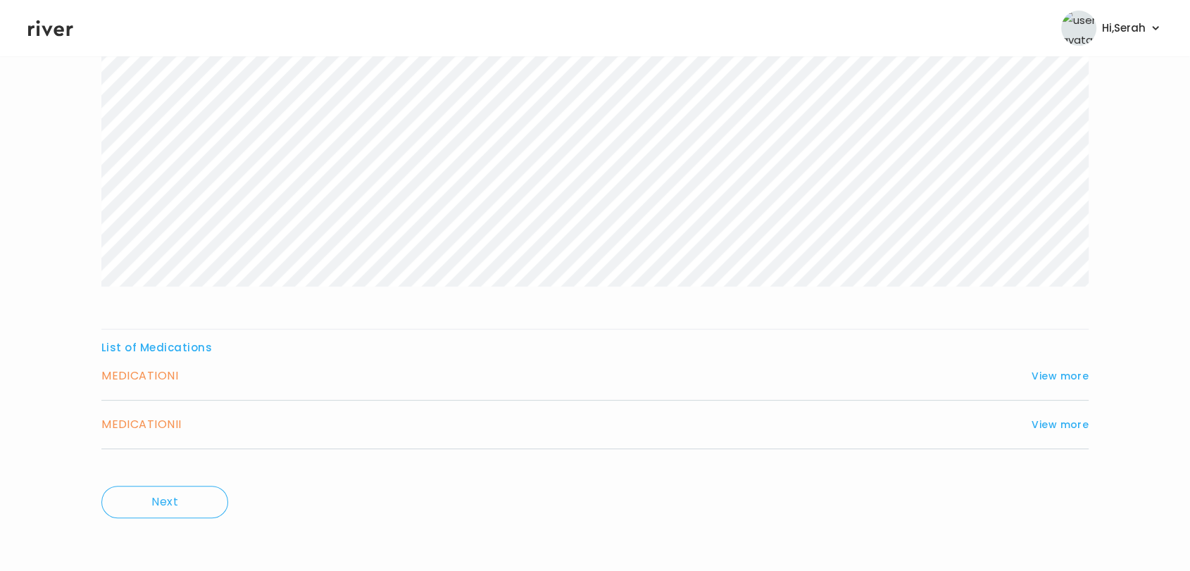
click at [1061, 366] on div "MEDICATION I View more" at bounding box center [594, 376] width 987 height 20
click at [1071, 370] on button "View more" at bounding box center [1060, 376] width 57 height 17
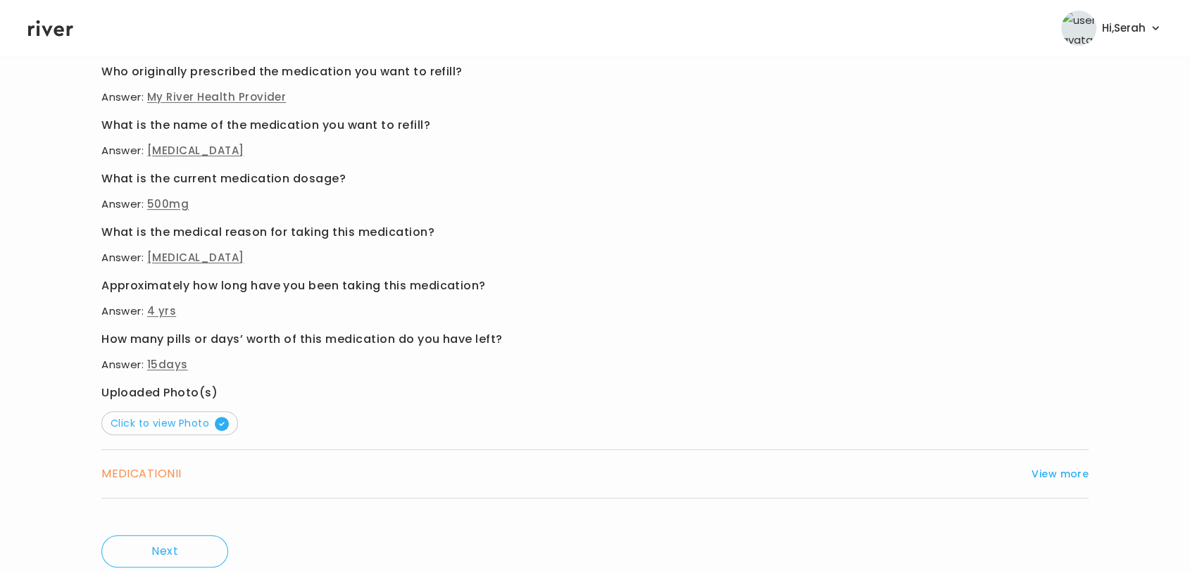
scroll to position [552, 0]
click at [201, 426] on span "Click to view Photo" at bounding box center [170, 422] width 118 height 14
click at [1059, 471] on button "View more" at bounding box center [1060, 472] width 57 height 17
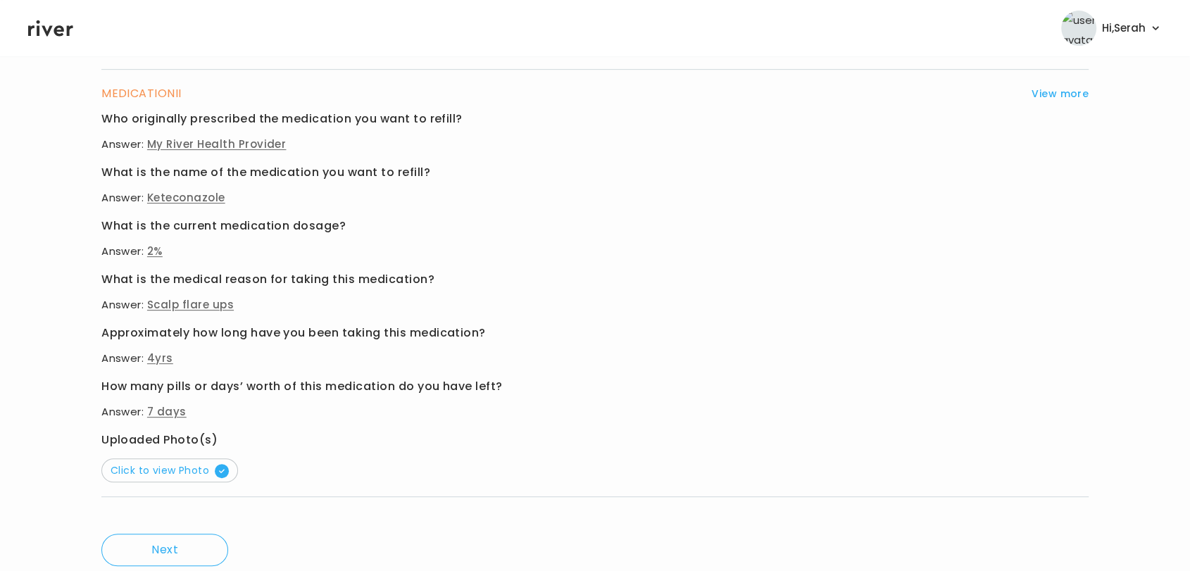
click at [208, 482] on div "MEDICATION II View more Who originally prescribed the medication you want to re…" at bounding box center [594, 283] width 987 height 427
click at [206, 473] on span "Click to view Photo" at bounding box center [170, 470] width 118 height 14
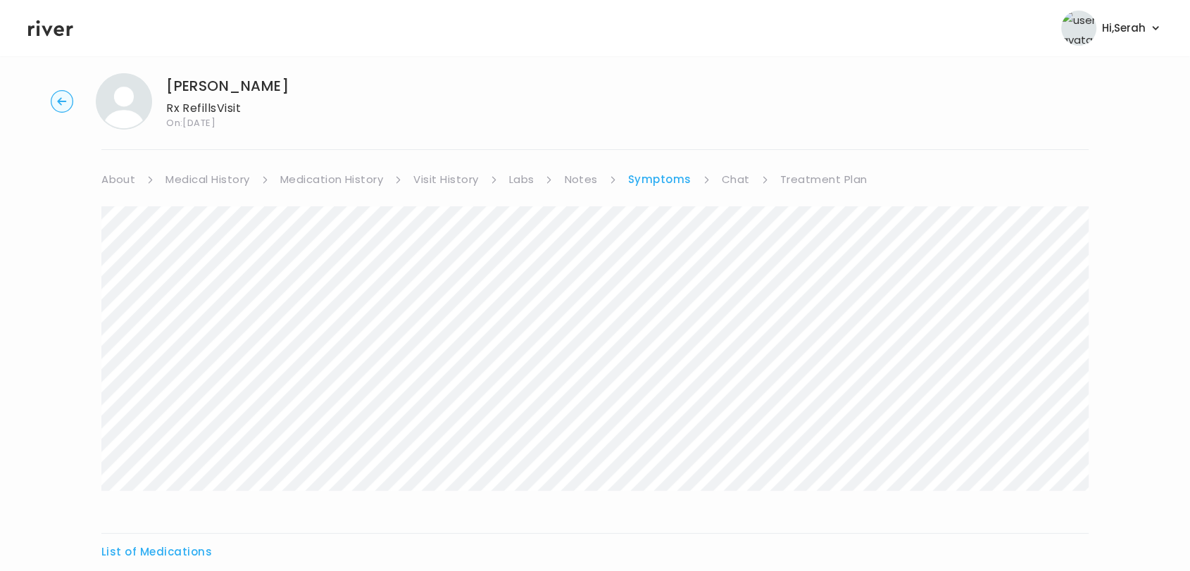
scroll to position [17, 0]
click at [729, 173] on link "Chat" at bounding box center [736, 180] width 28 height 20
click at [823, 176] on link "Treatment Plan" at bounding box center [822, 180] width 87 height 20
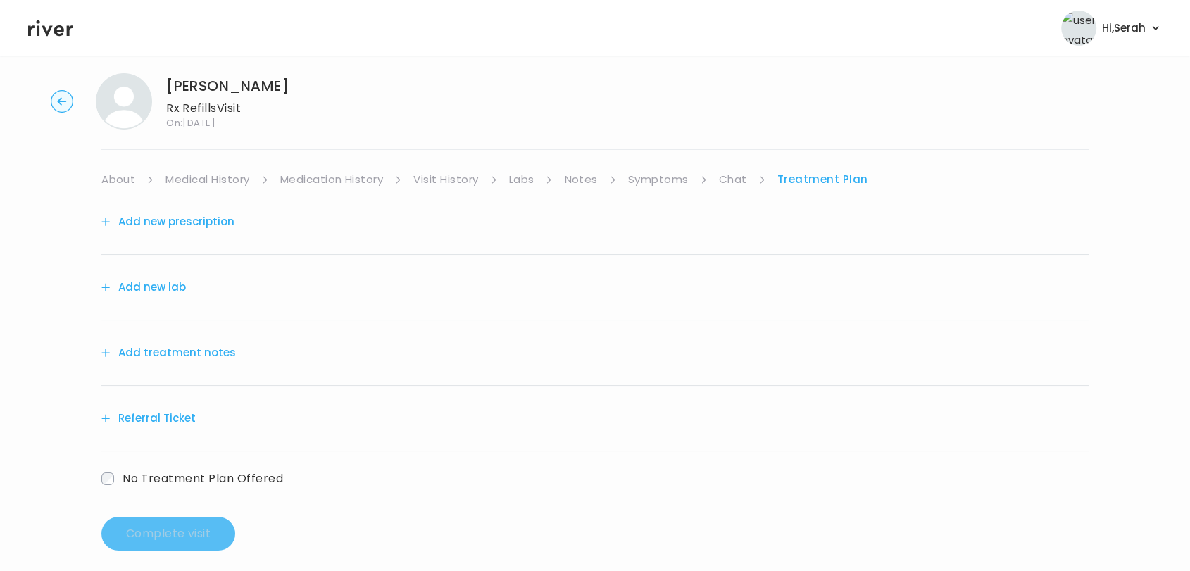
click at [185, 222] on button "Add new prescription" at bounding box center [167, 222] width 133 height 20
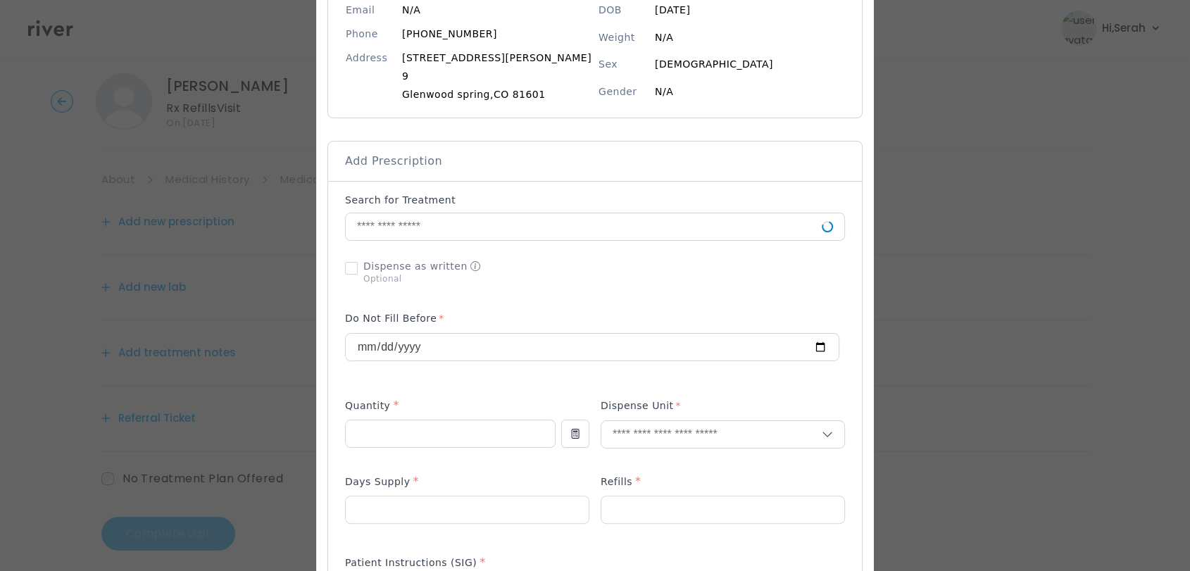
scroll to position [180, 0]
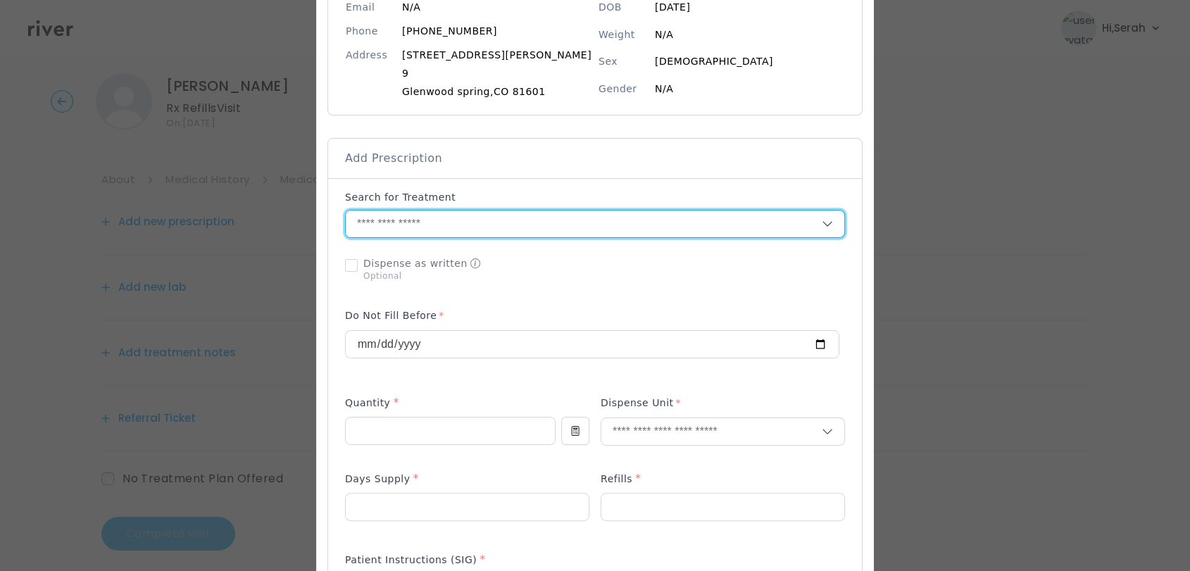
click at [490, 228] on input "text" at bounding box center [584, 224] width 476 height 27
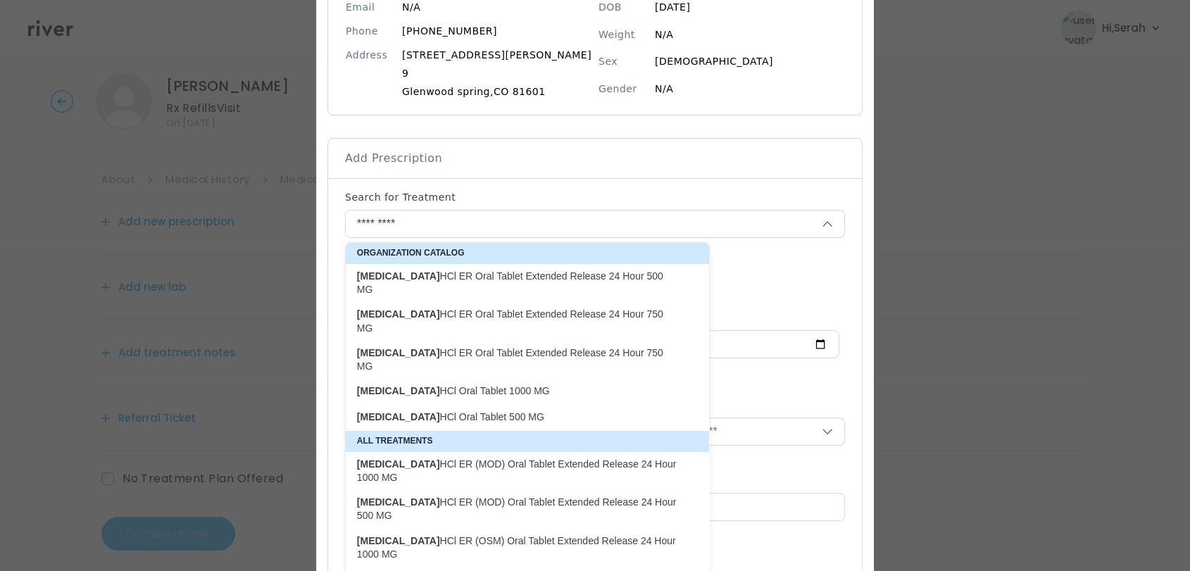
click at [502, 275] on p "[MEDICAL_DATA] HCl ER Oral Tablet Extended Release 24 Hour 500 MG" at bounding box center [519, 283] width 324 height 27
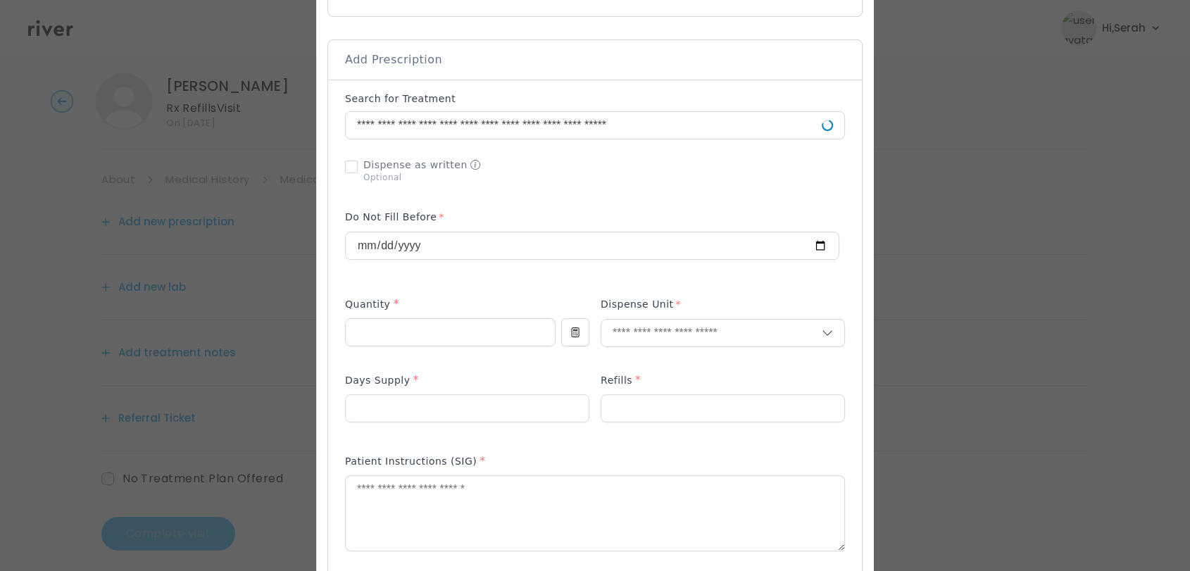
scroll to position [280, 0]
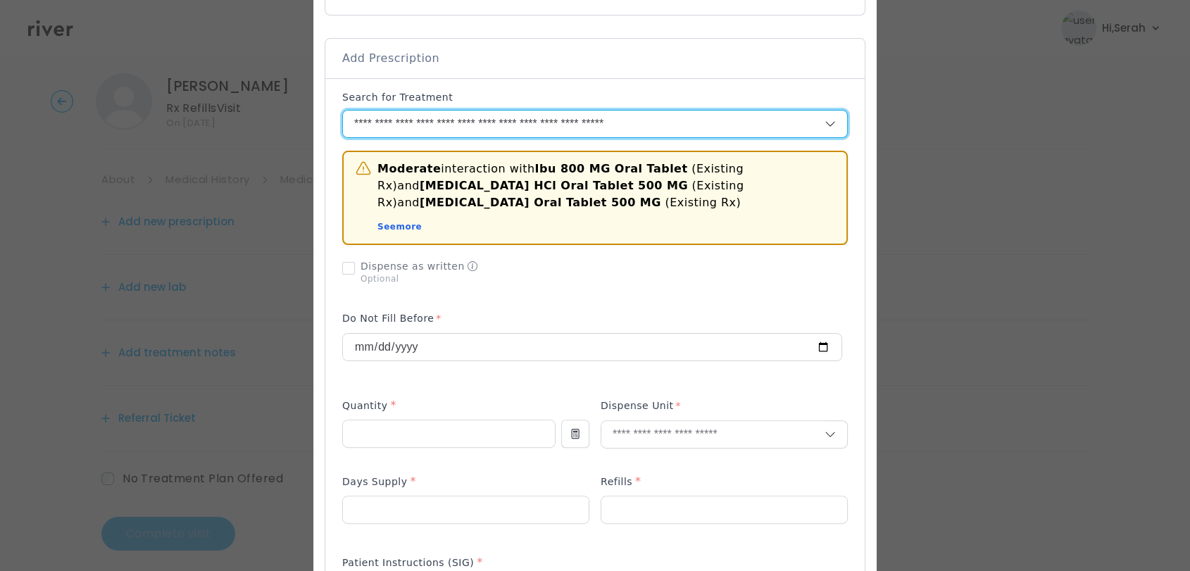
click at [556, 121] on input "**********" at bounding box center [567, 124] width 448 height 27
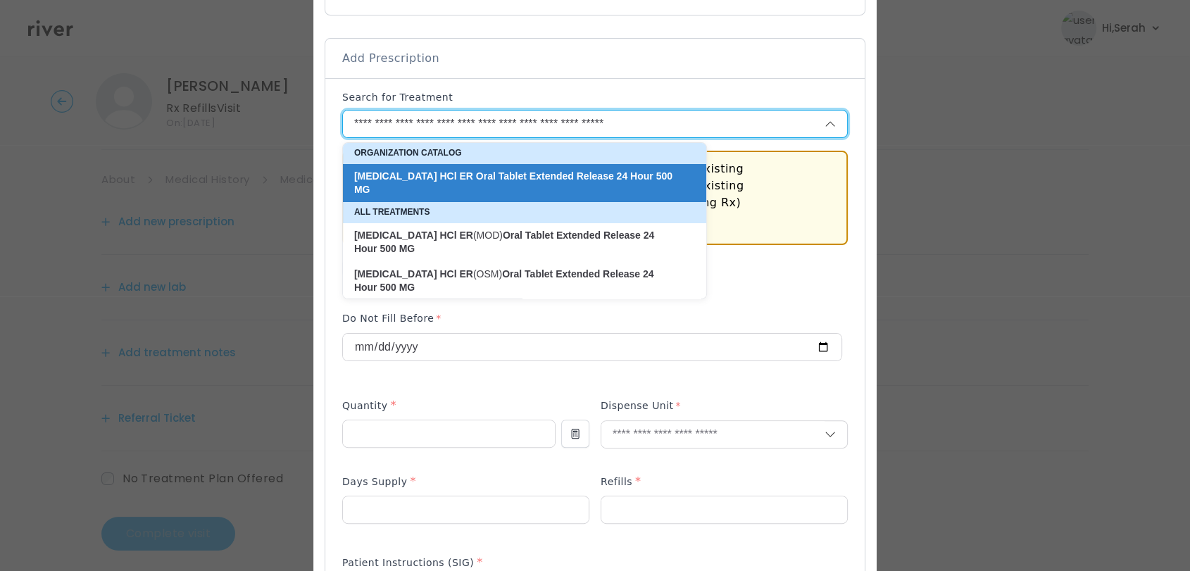
click at [556, 121] on input "**********" at bounding box center [567, 124] width 448 height 27
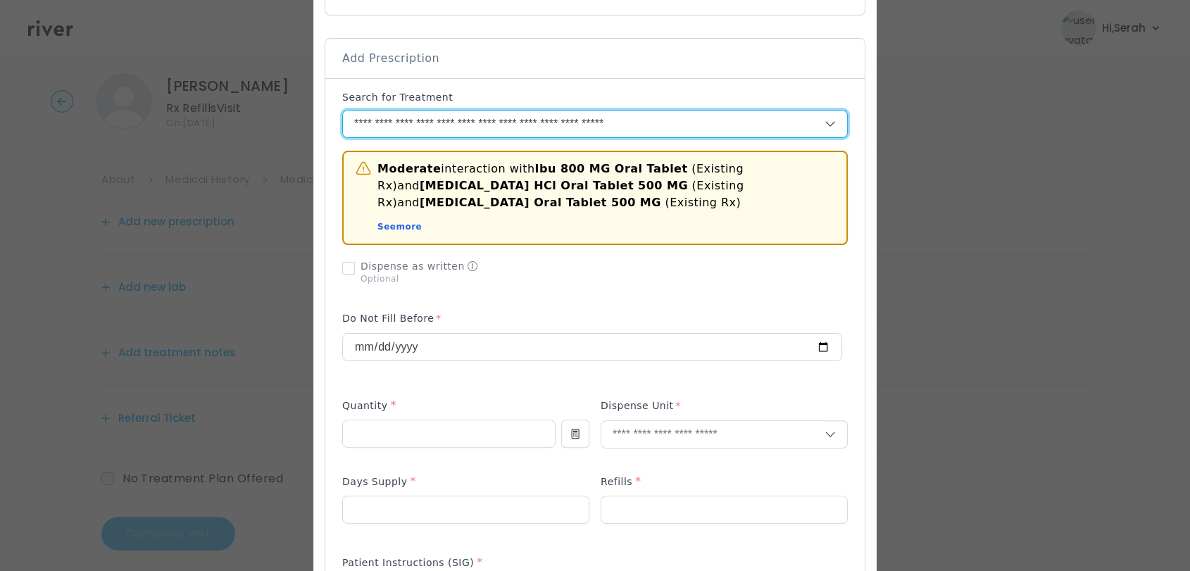
click at [556, 121] on input "**********" at bounding box center [567, 124] width 448 height 27
type input "*"
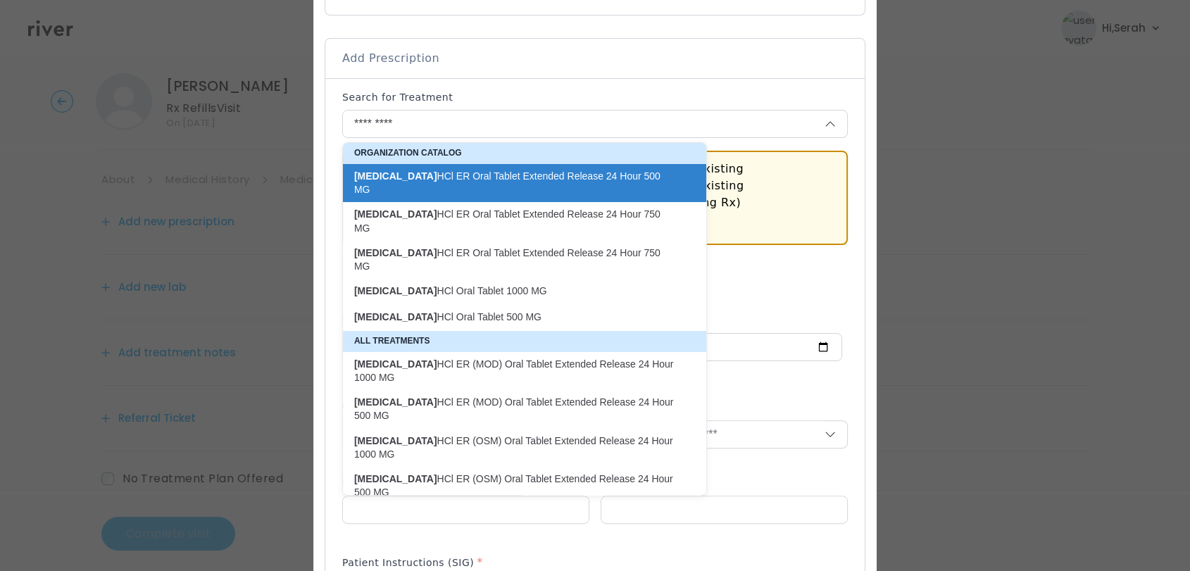
click at [500, 311] on p "metFORMIN HCl Oral Tablet 500 MG" at bounding box center [516, 317] width 324 height 13
type input "**********"
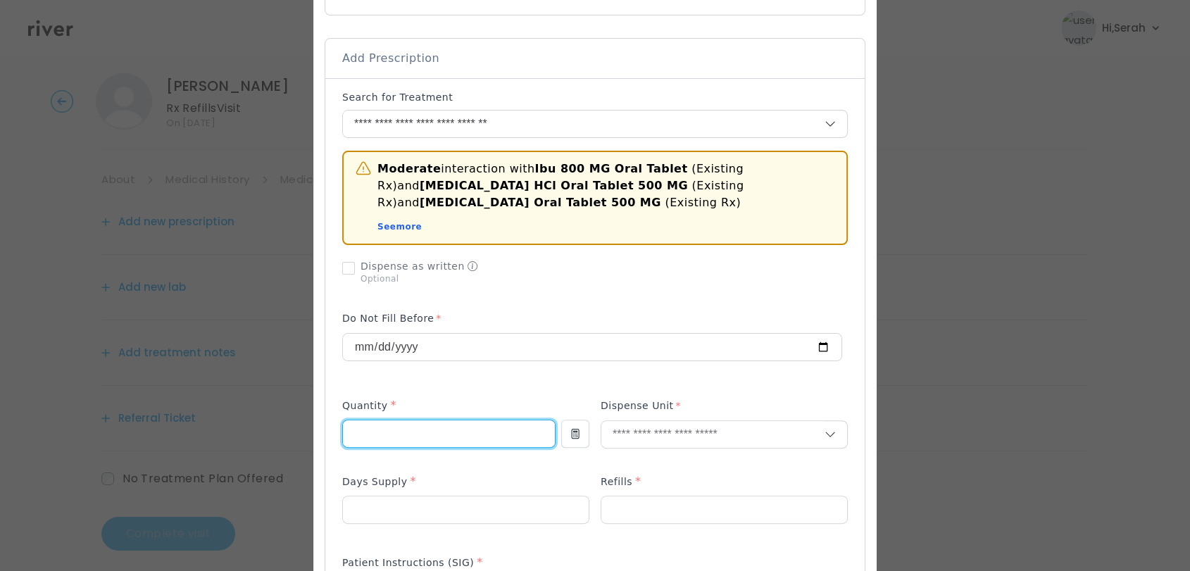
click at [461, 420] on input "number" at bounding box center [449, 433] width 212 height 27
type input "**"
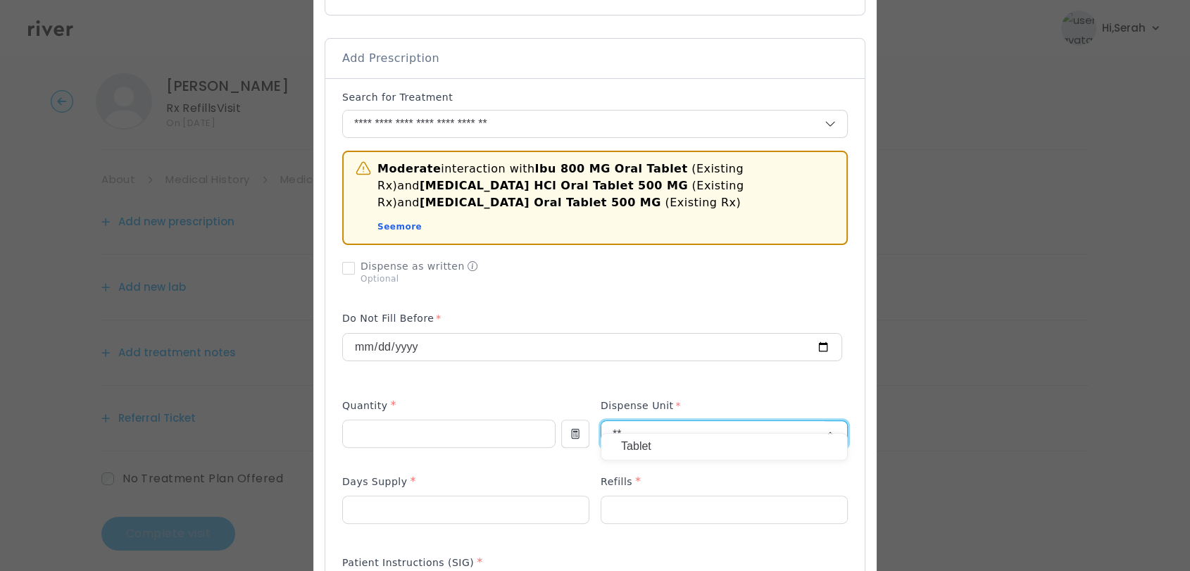
type input "**"
click at [640, 447] on p "Tablet" at bounding box center [724, 447] width 206 height 20
click at [441, 497] on input "number" at bounding box center [466, 510] width 246 height 27
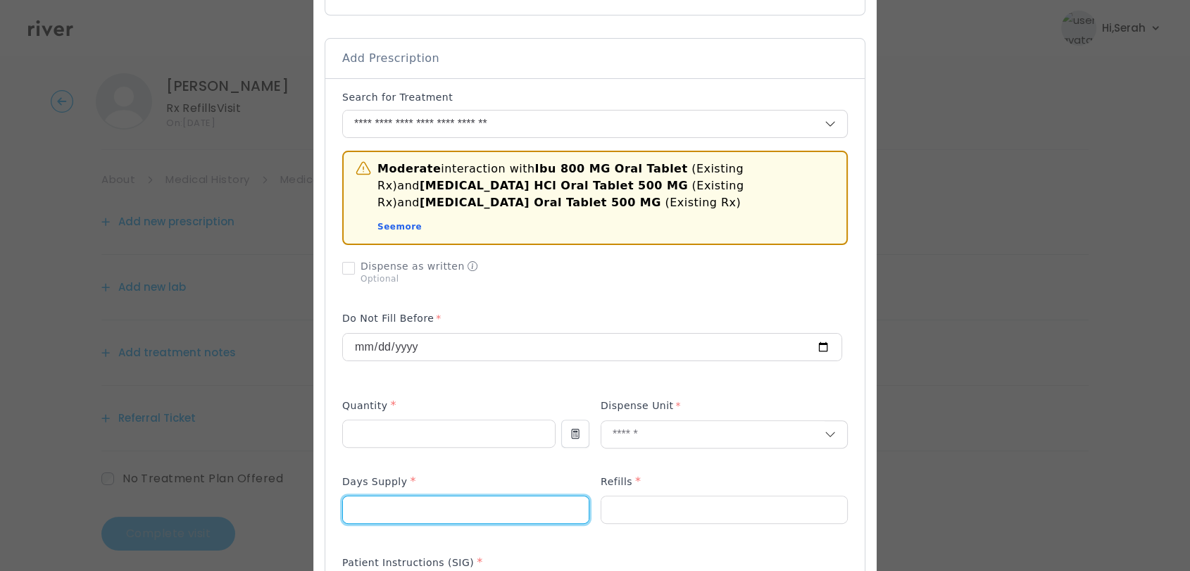
type input "**"
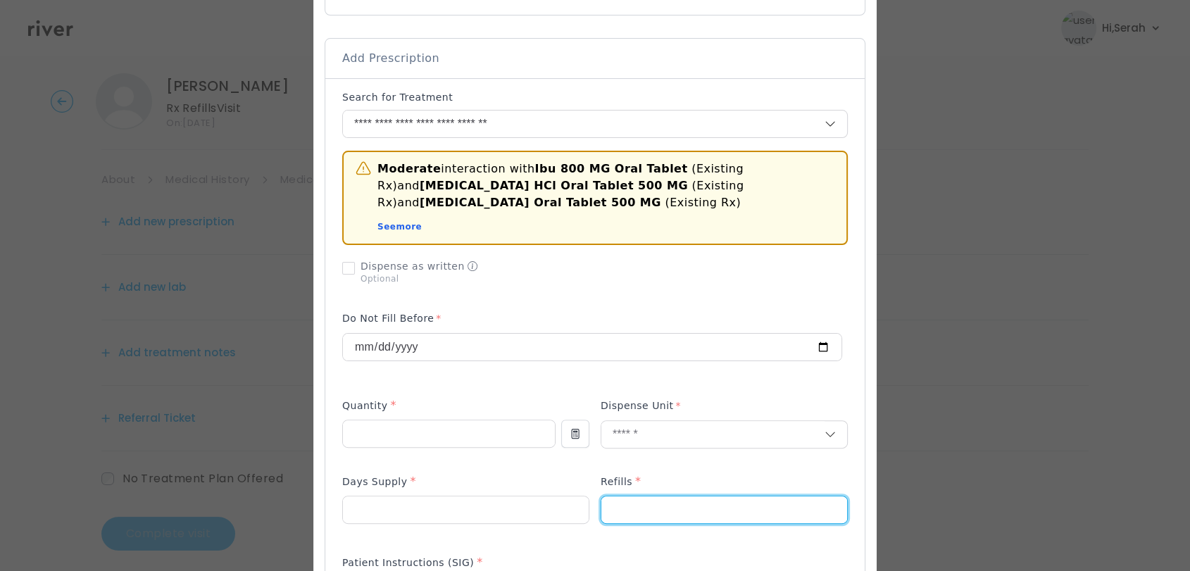
type input "*"
click at [451, 473] on div "Days Supply *" at bounding box center [465, 484] width 247 height 23
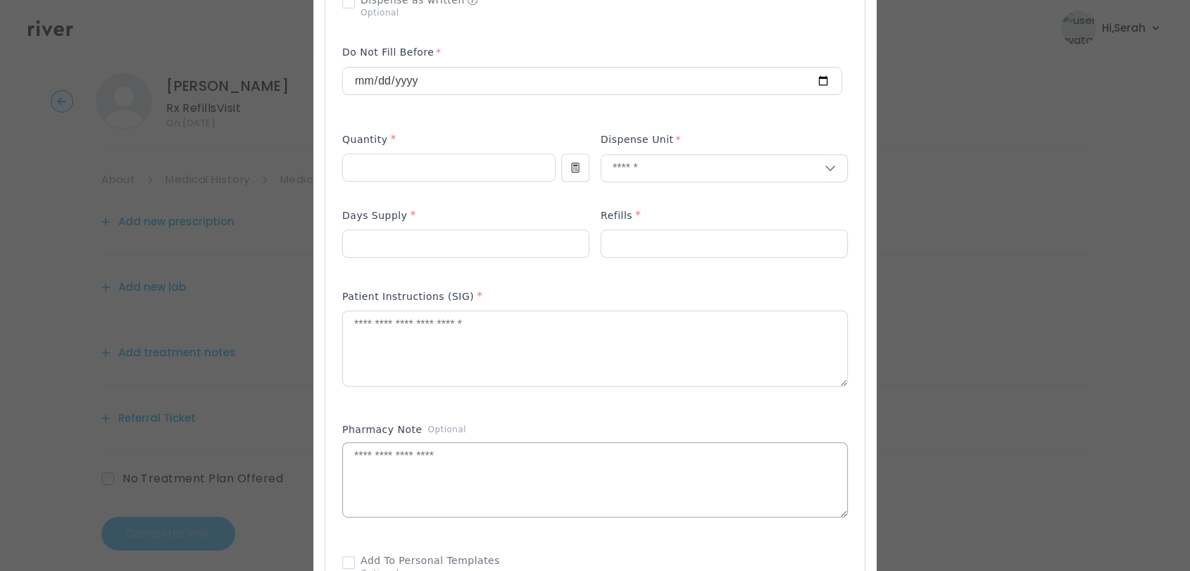
scroll to position [553, 0]
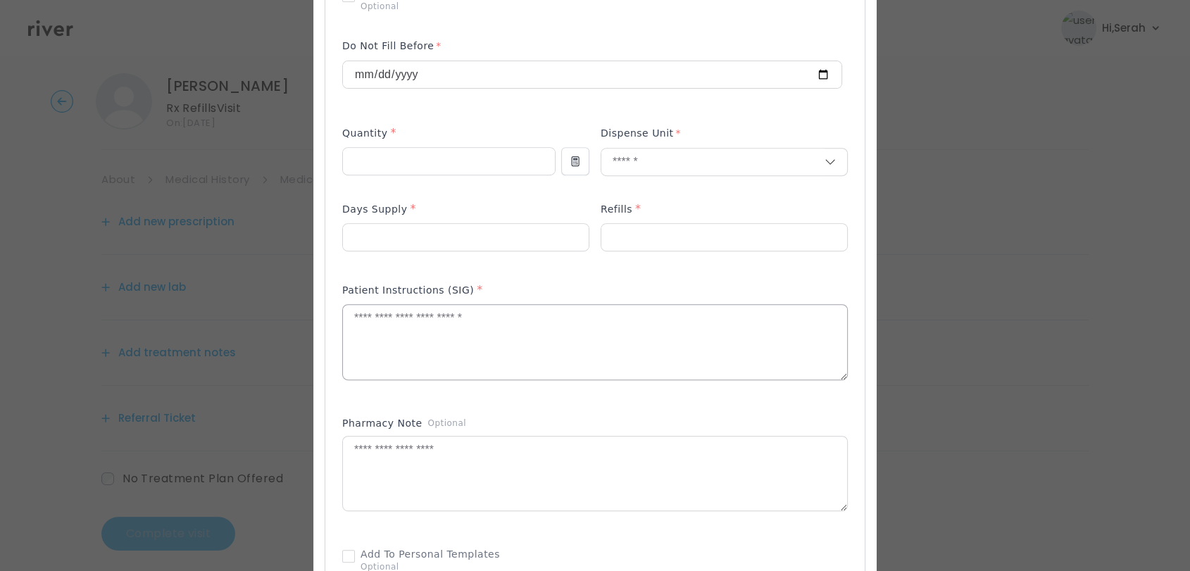
click at [433, 316] on textarea at bounding box center [595, 342] width 504 height 75
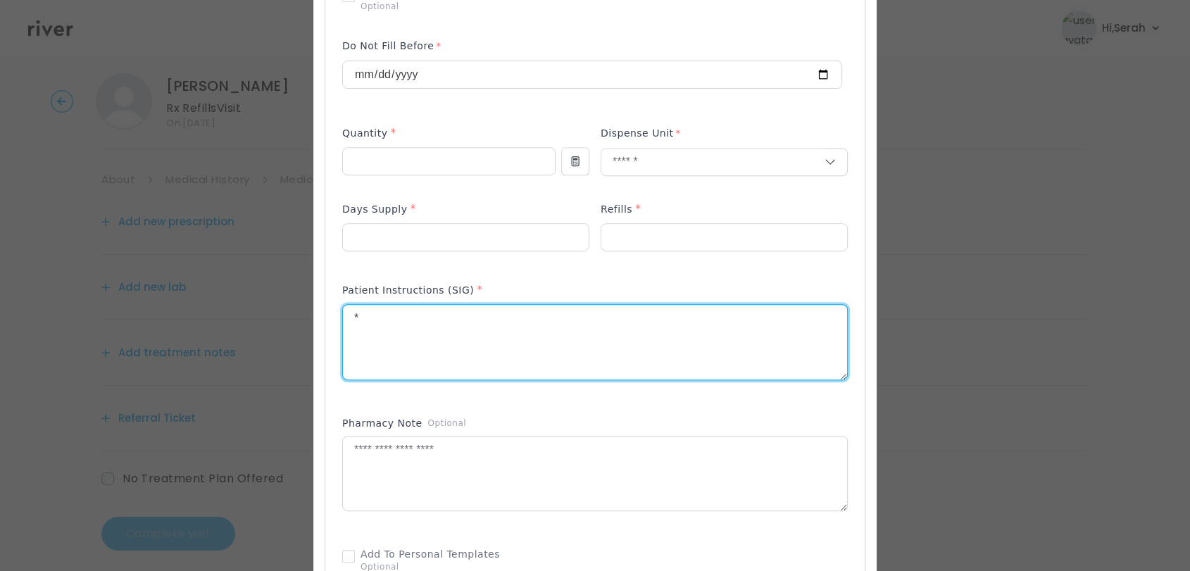
type textarea "*"
type textarea "**********"
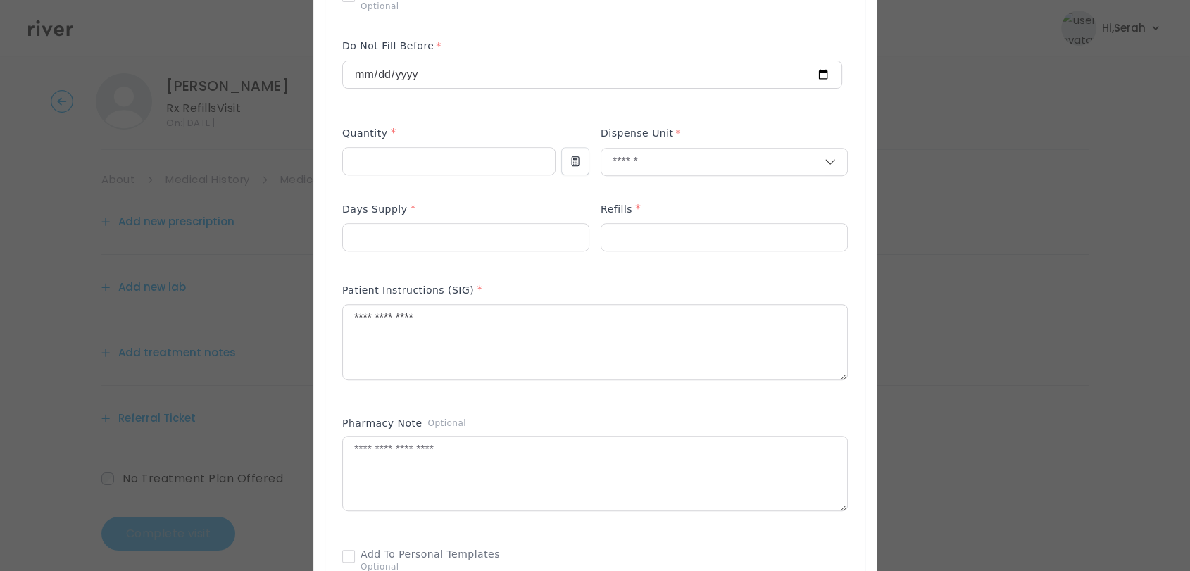
click at [486, 282] on div "Patient Instructions (SIG) *" at bounding box center [595, 293] width 506 height 23
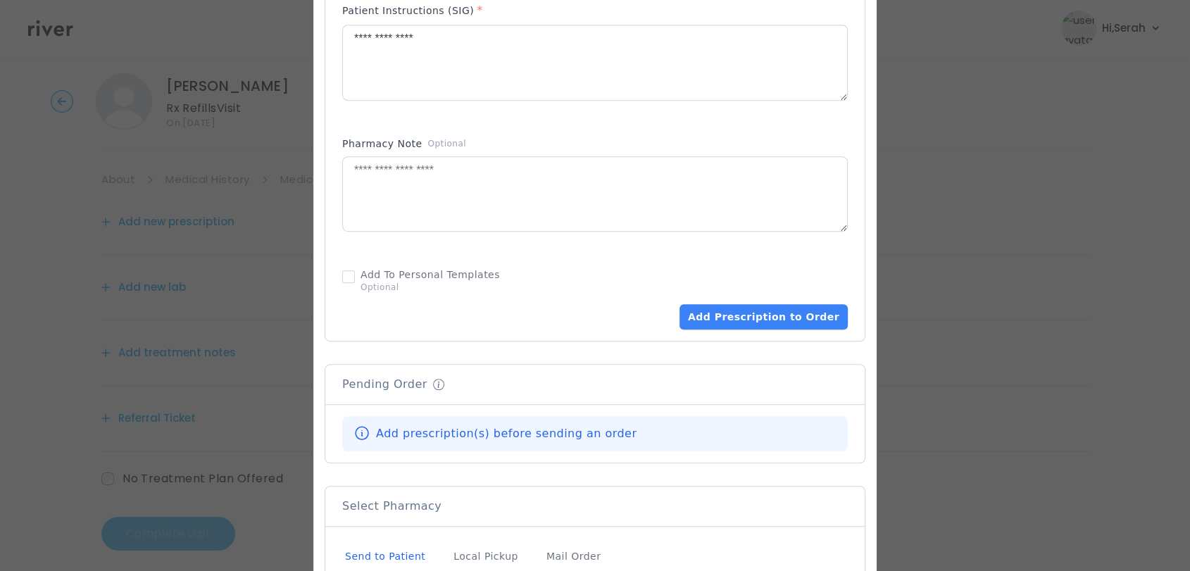
scroll to position [834, 0]
click at [751, 303] on button "Add Prescription to Order" at bounding box center [764, 315] width 168 height 25
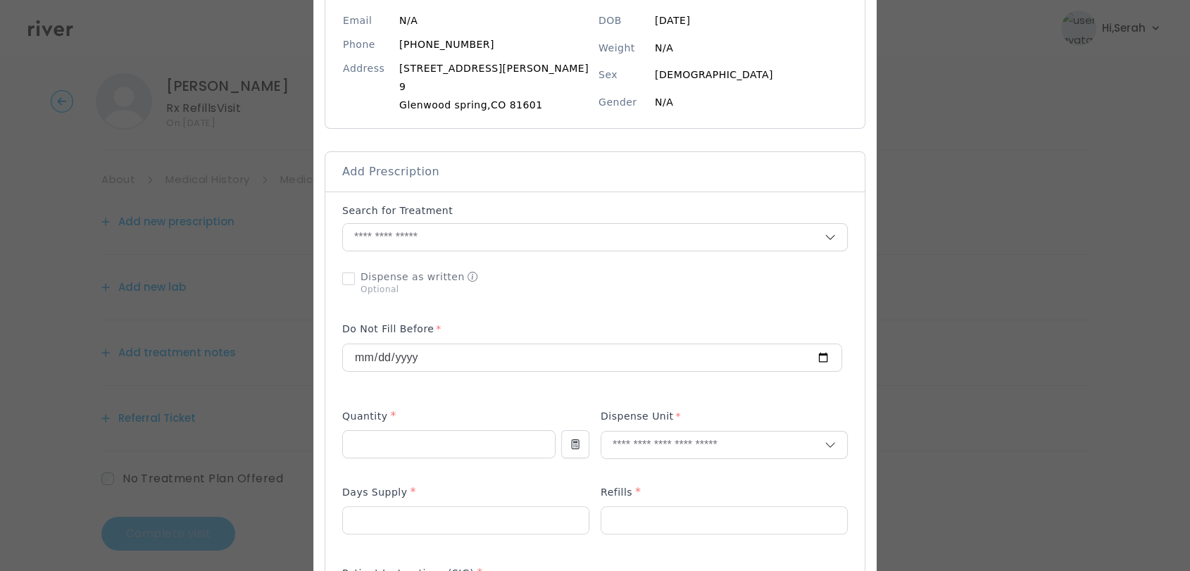
scroll to position [166, 0]
click at [539, 249] on input "text" at bounding box center [584, 238] width 482 height 27
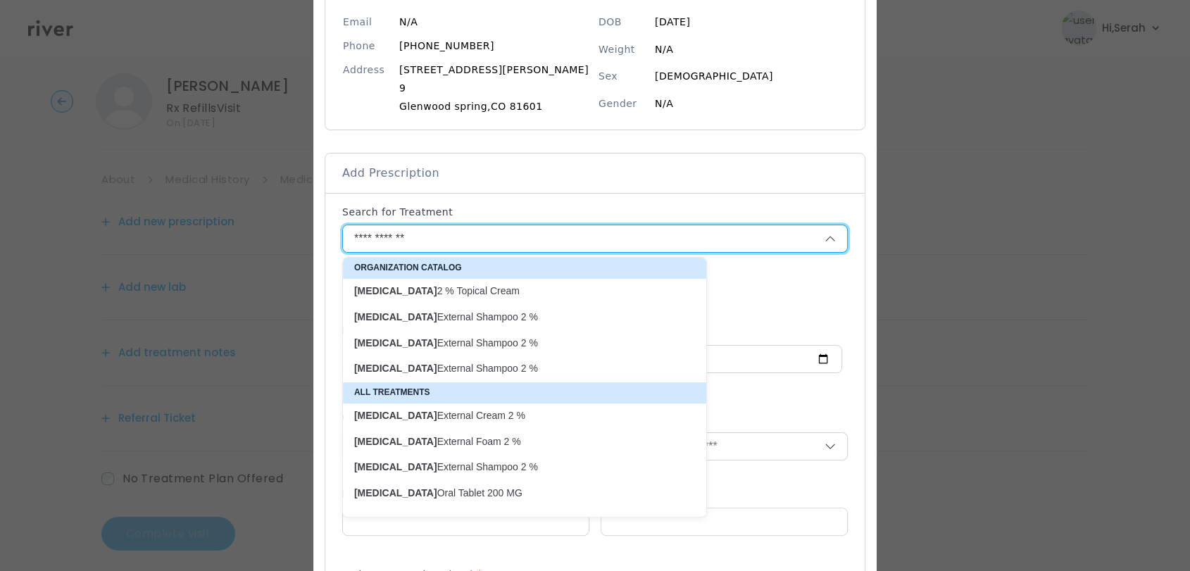
click at [519, 314] on p "Ketoconazole External Shampoo 2 %" at bounding box center [516, 317] width 324 height 13
type input "**********"
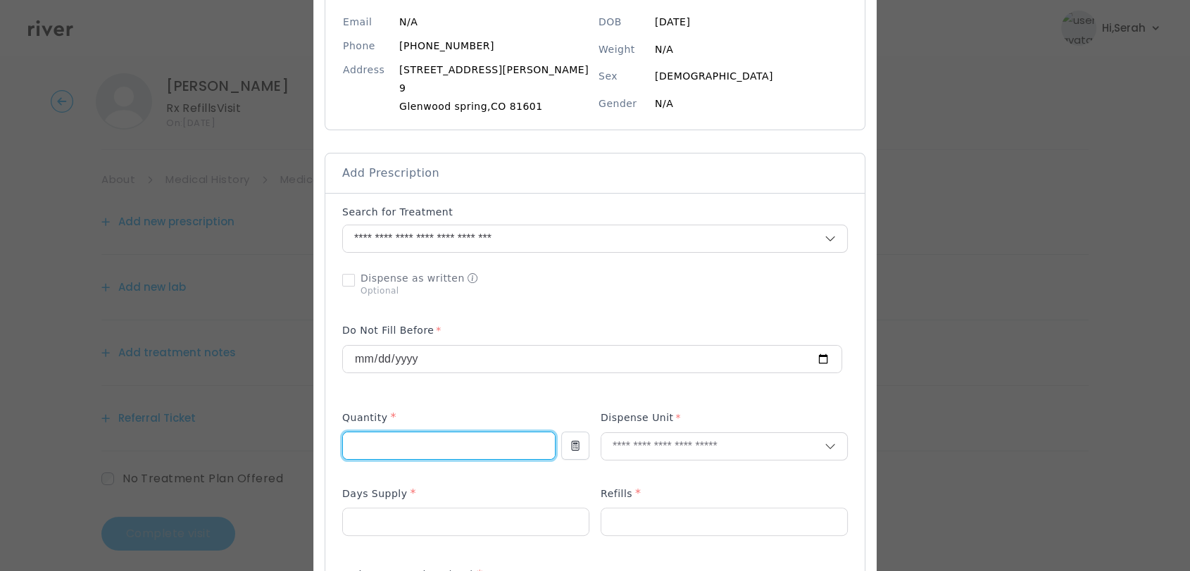
click at [404, 438] on input "number" at bounding box center [449, 445] width 212 height 27
type input "***"
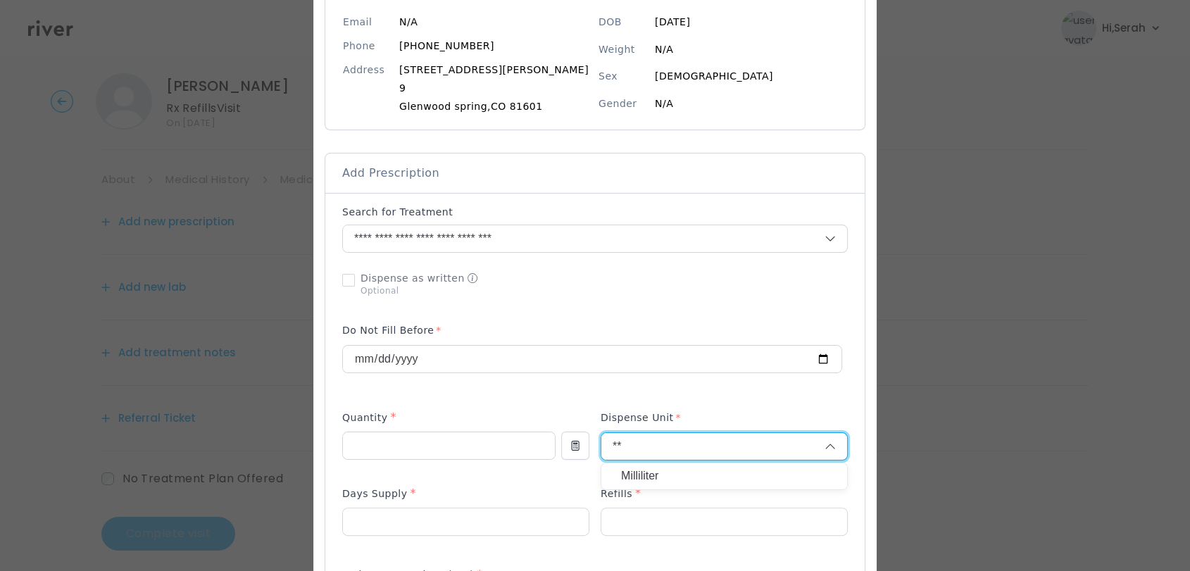
type input "**"
click at [652, 478] on p "Milliliter" at bounding box center [724, 476] width 206 height 20
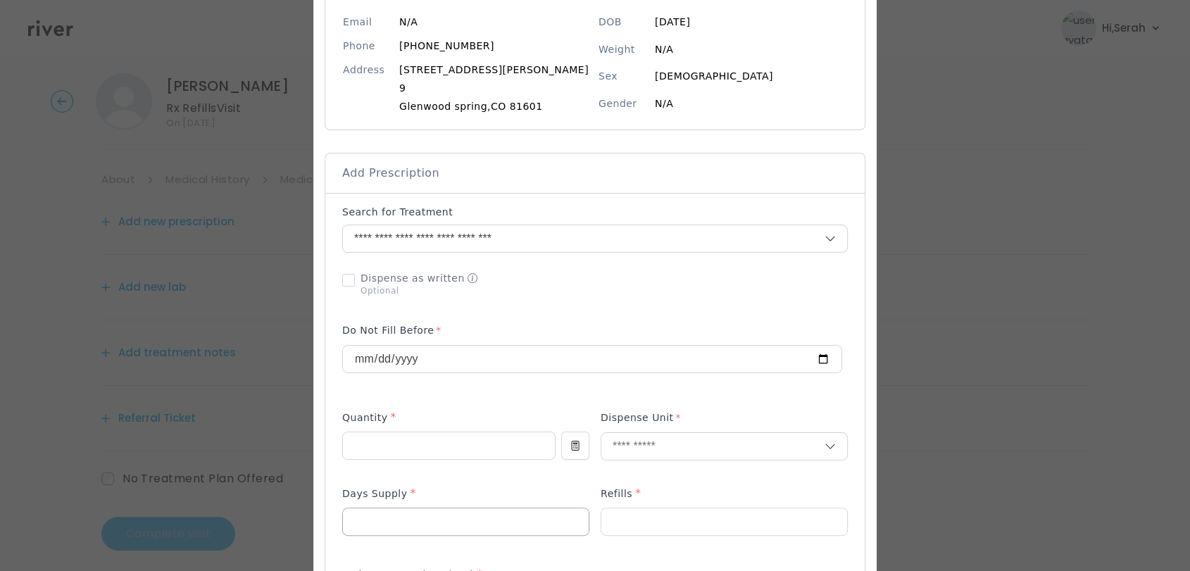
click at [496, 515] on input "number" at bounding box center [466, 521] width 246 height 27
type input "**"
type input "*"
click at [492, 503] on div "Days Supply *" at bounding box center [465, 496] width 247 height 23
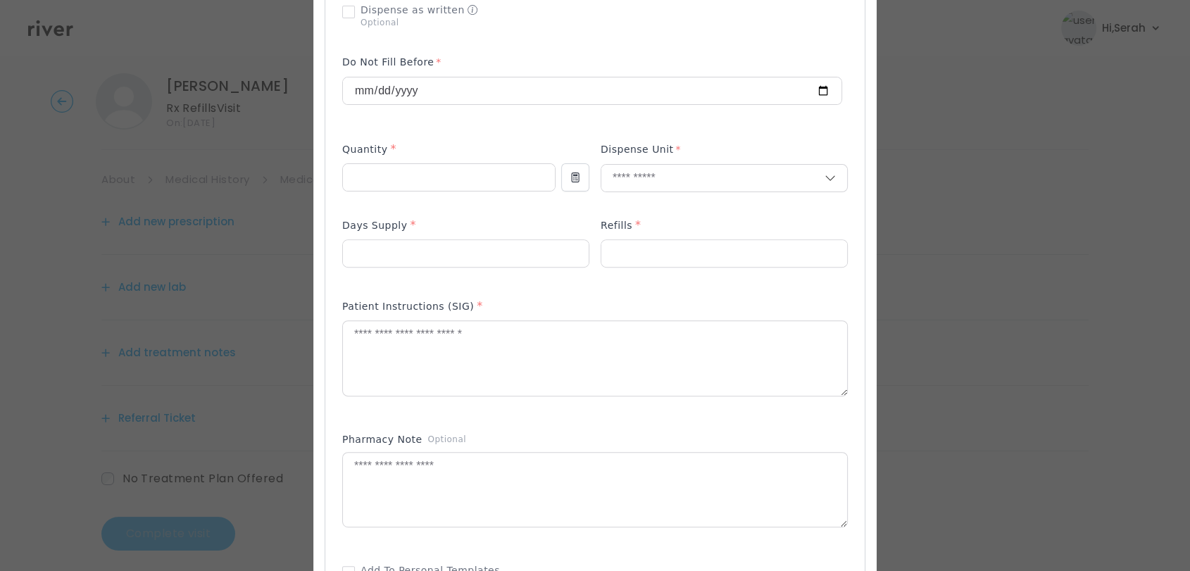
scroll to position [436, 0]
click at [490, 347] on textarea at bounding box center [595, 356] width 504 height 75
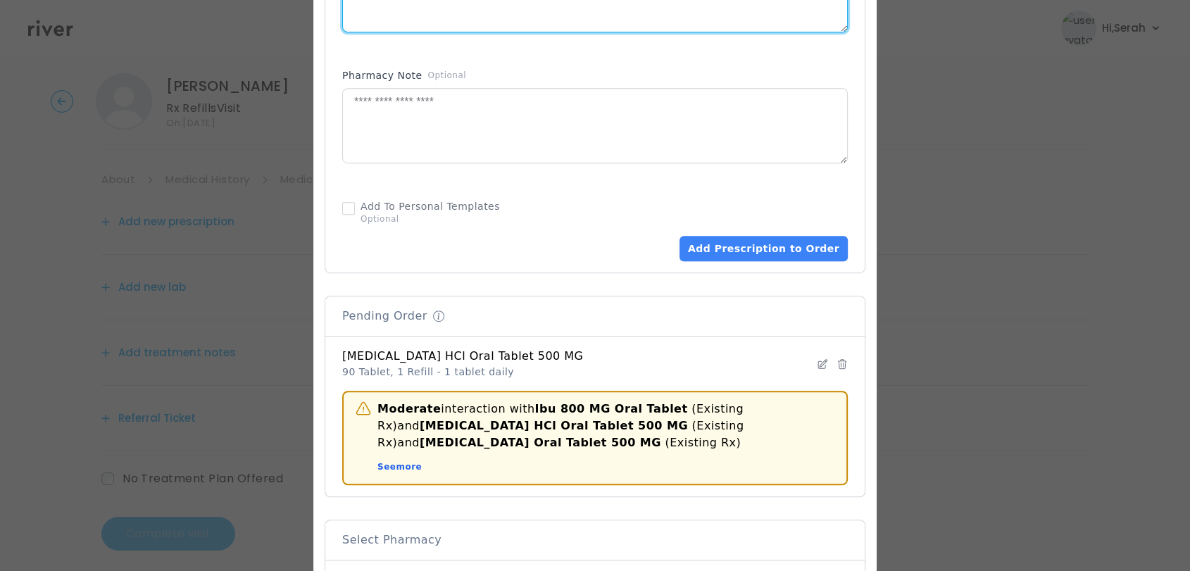
scroll to position [815, 0]
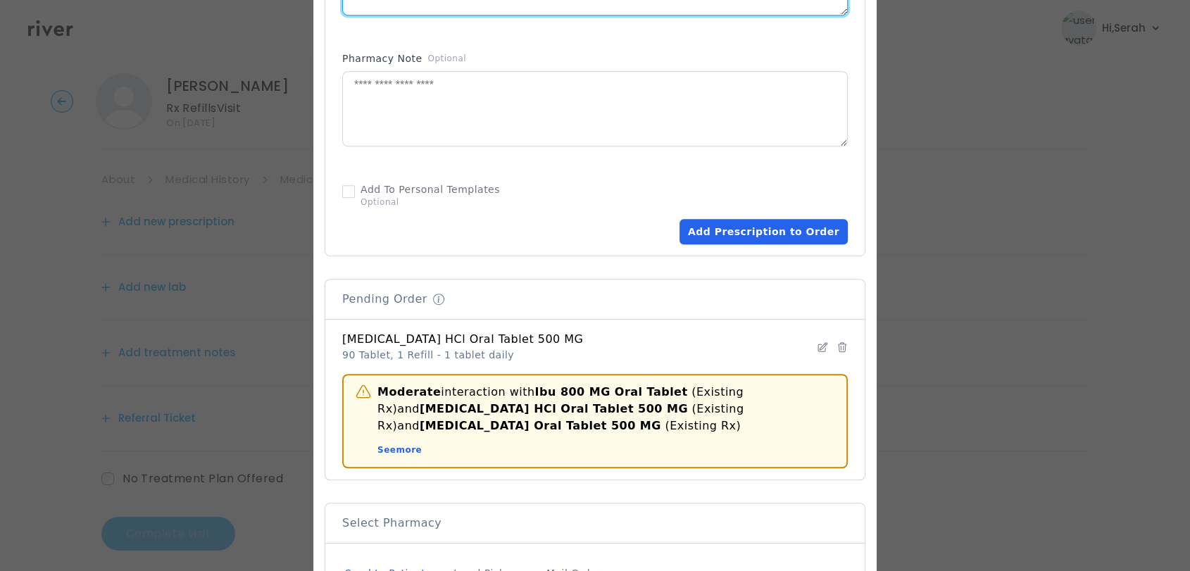
type textarea "**********"
click at [787, 227] on button "Add Prescription to Order" at bounding box center [764, 231] width 168 height 25
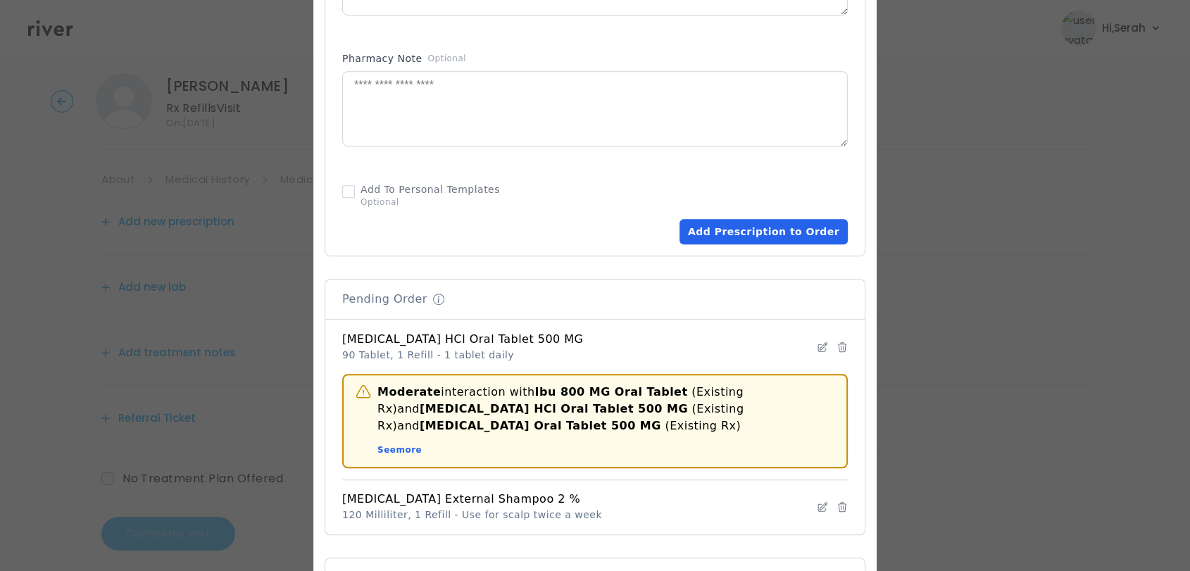
scroll to position [1046, 0]
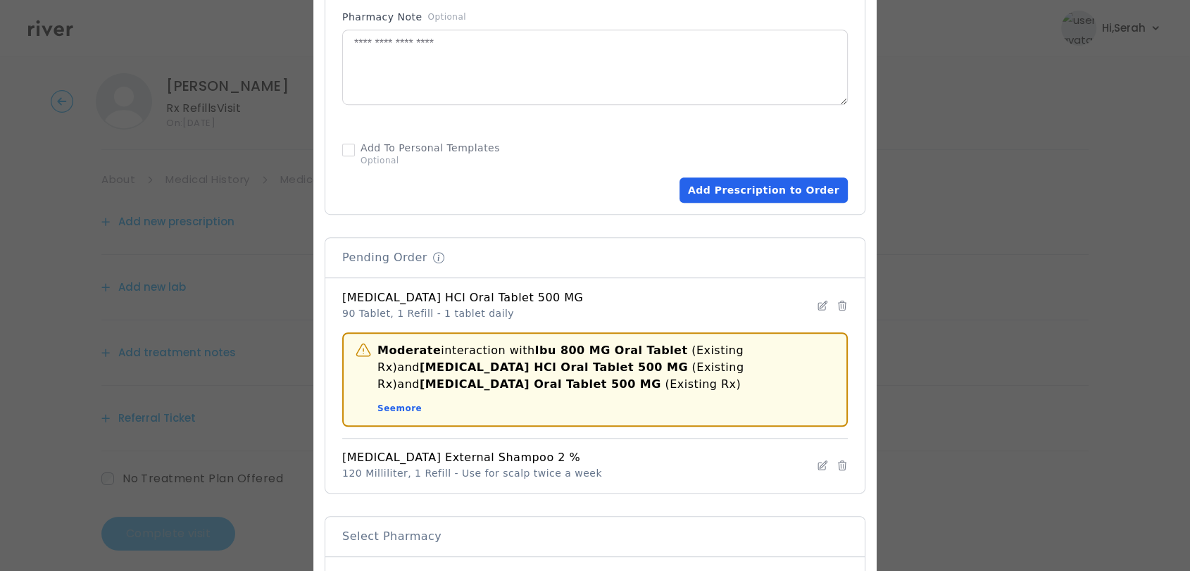
click at [785, 187] on button "Add Prescription to Order" at bounding box center [764, 189] width 168 height 25
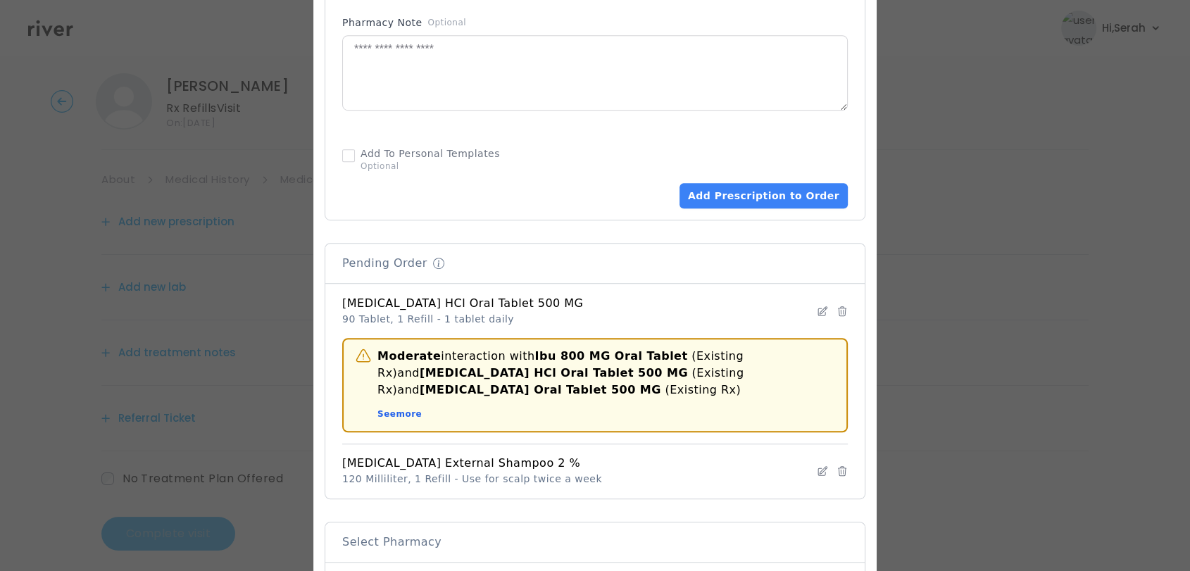
scroll to position [1066, 0]
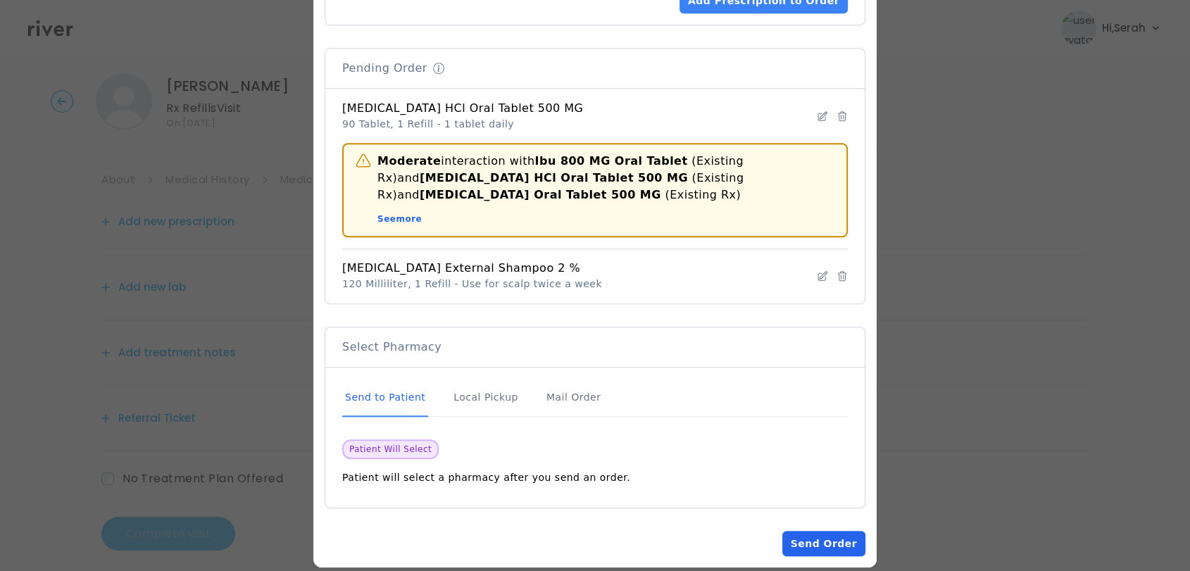
click at [811, 531] on button "Send Order" at bounding box center [823, 543] width 83 height 25
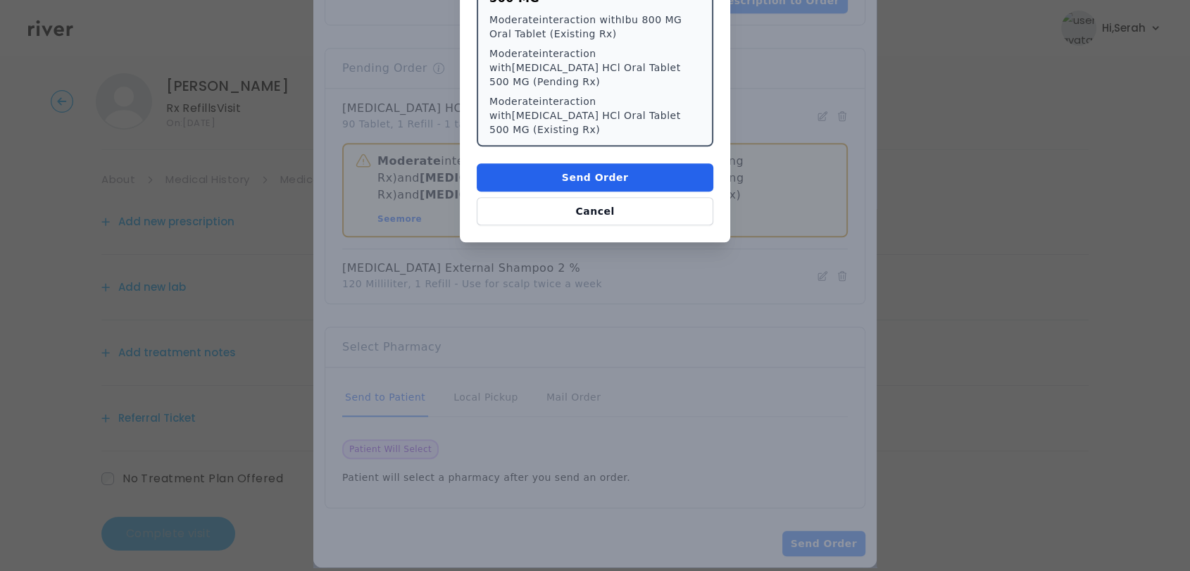
click at [625, 163] on button "Send Order" at bounding box center [595, 177] width 237 height 28
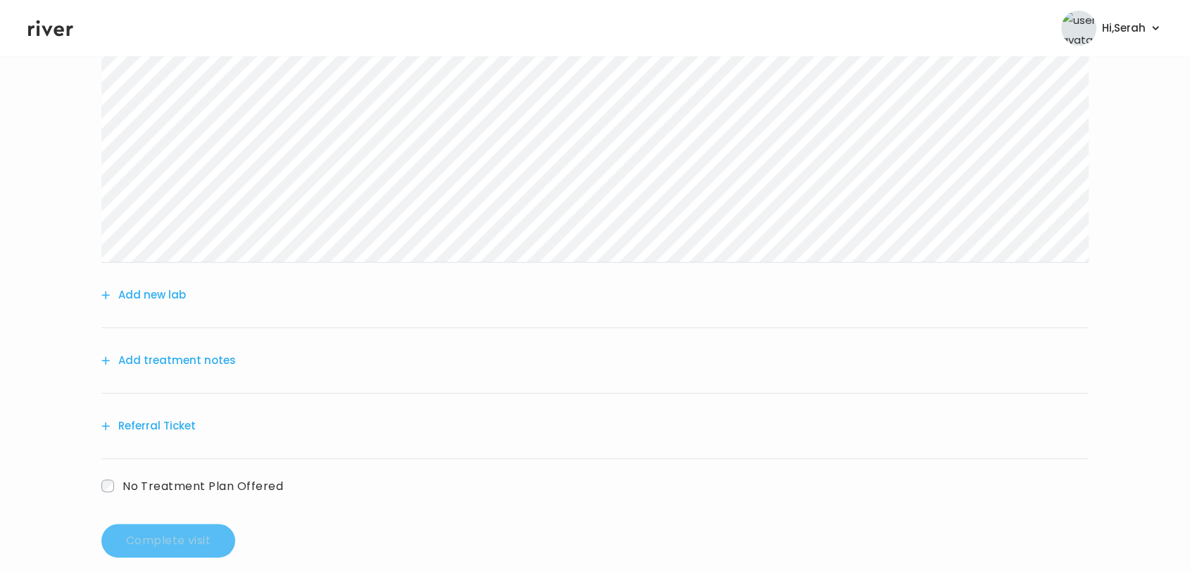
scroll to position [315, 0]
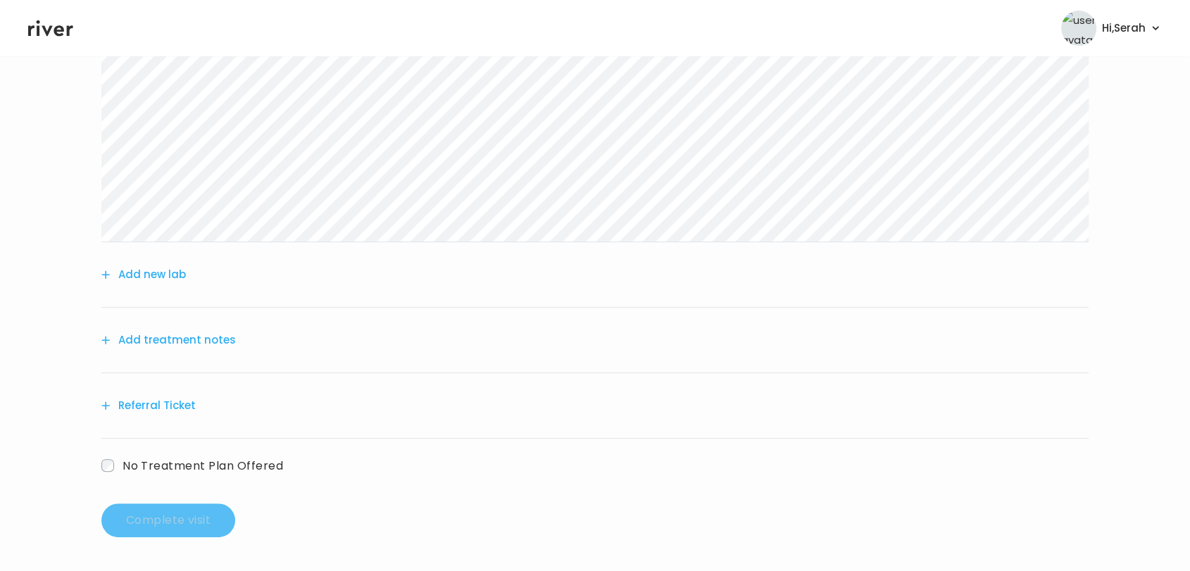
click at [220, 337] on button "Add treatment notes" at bounding box center [168, 340] width 135 height 20
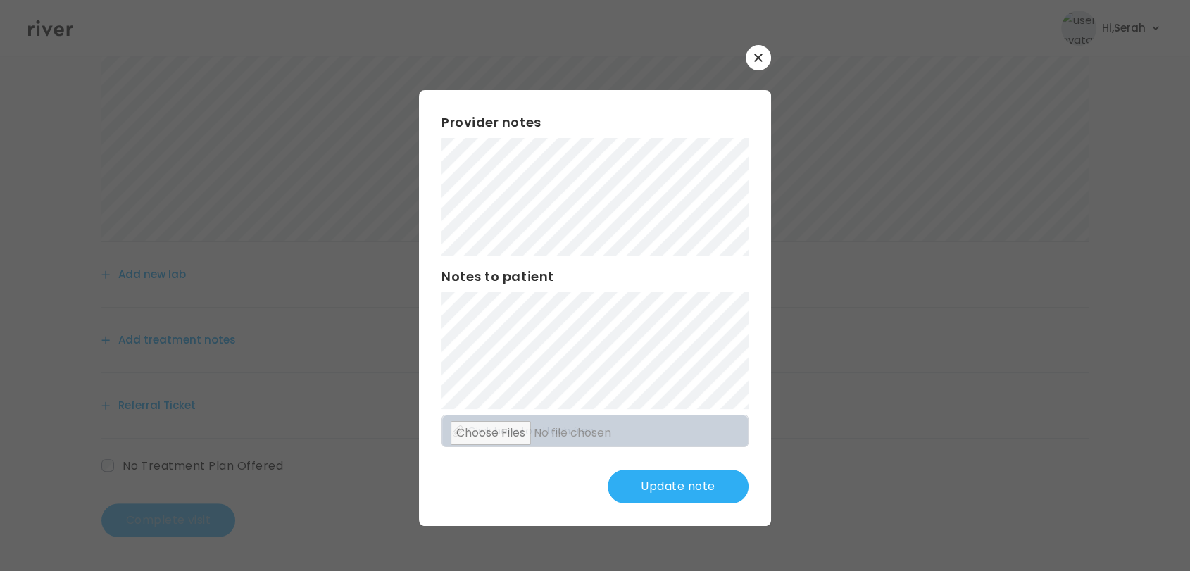
click at [655, 481] on button "Update note" at bounding box center [678, 487] width 141 height 34
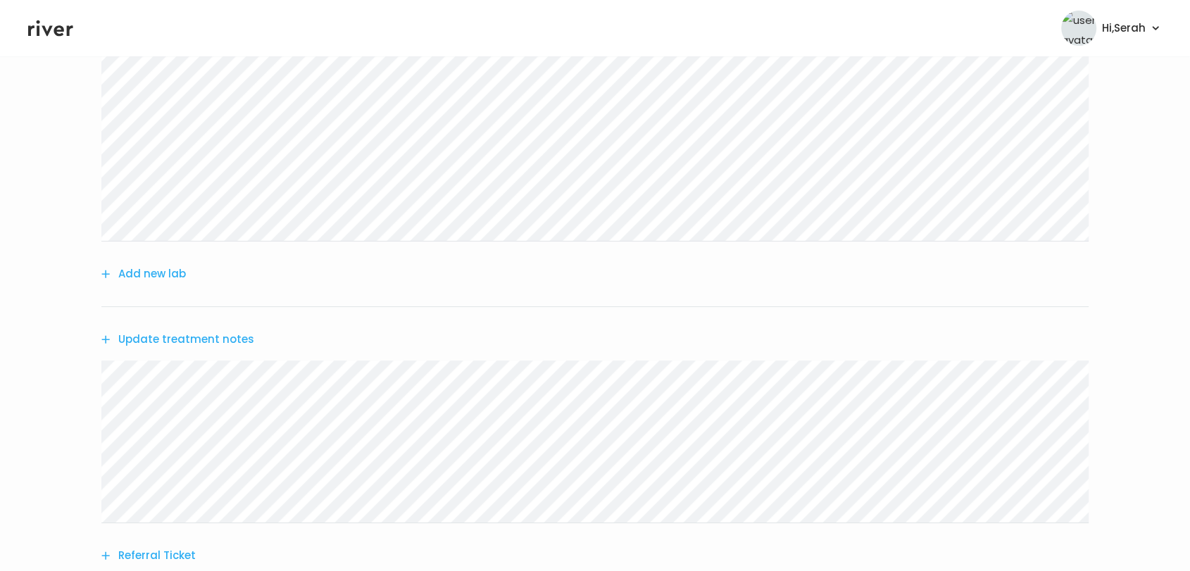
scroll to position [466, 0]
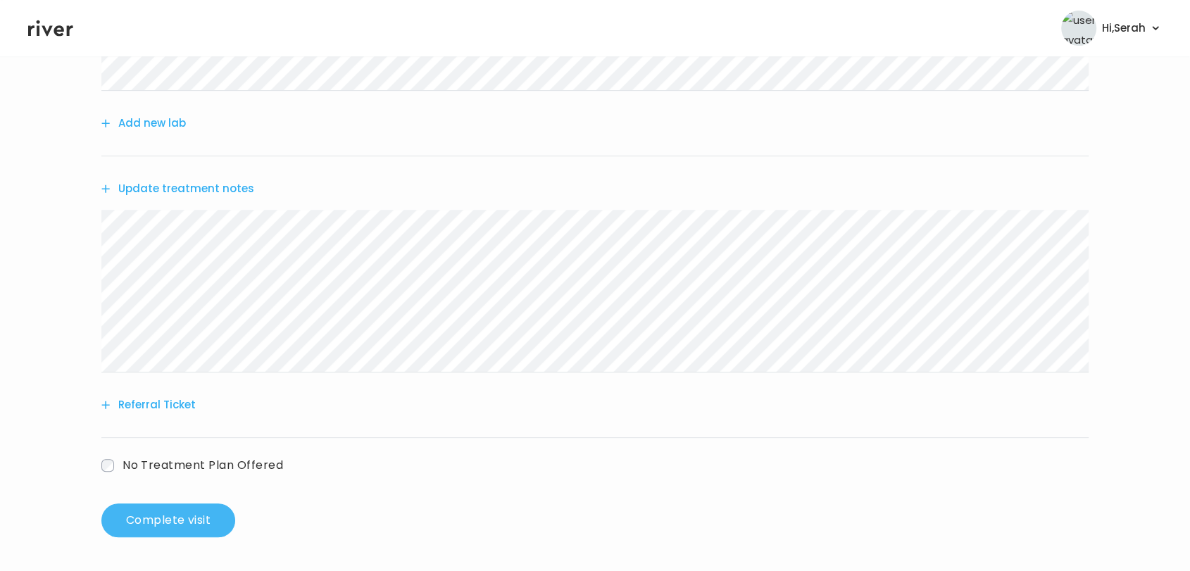
click at [166, 527] on button "Complete visit" at bounding box center [168, 521] width 134 height 34
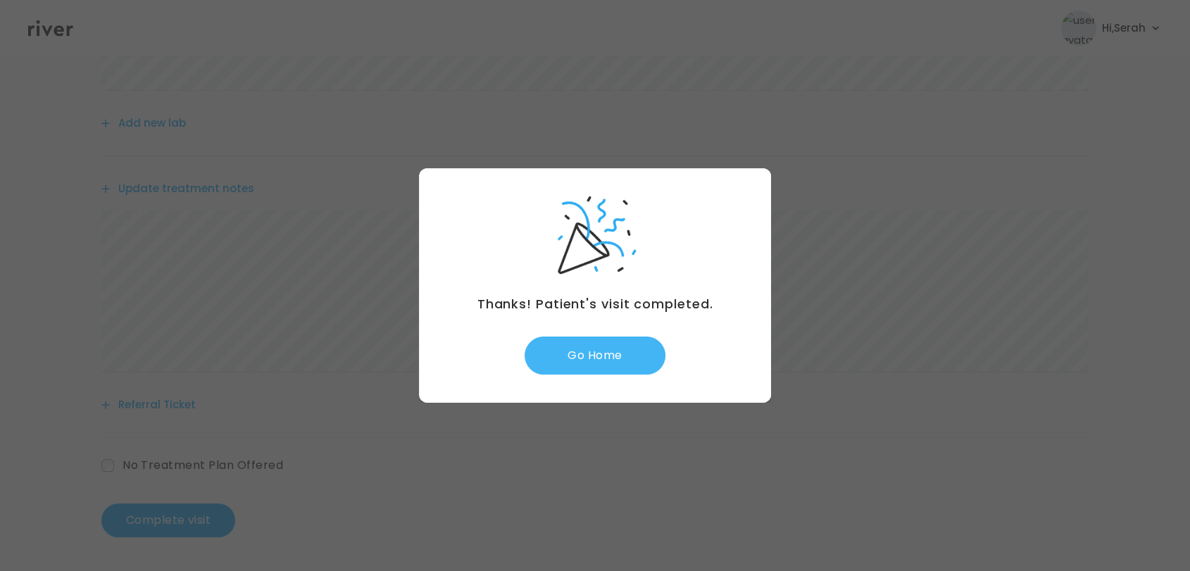
click at [573, 363] on button "Go Home" at bounding box center [595, 356] width 141 height 38
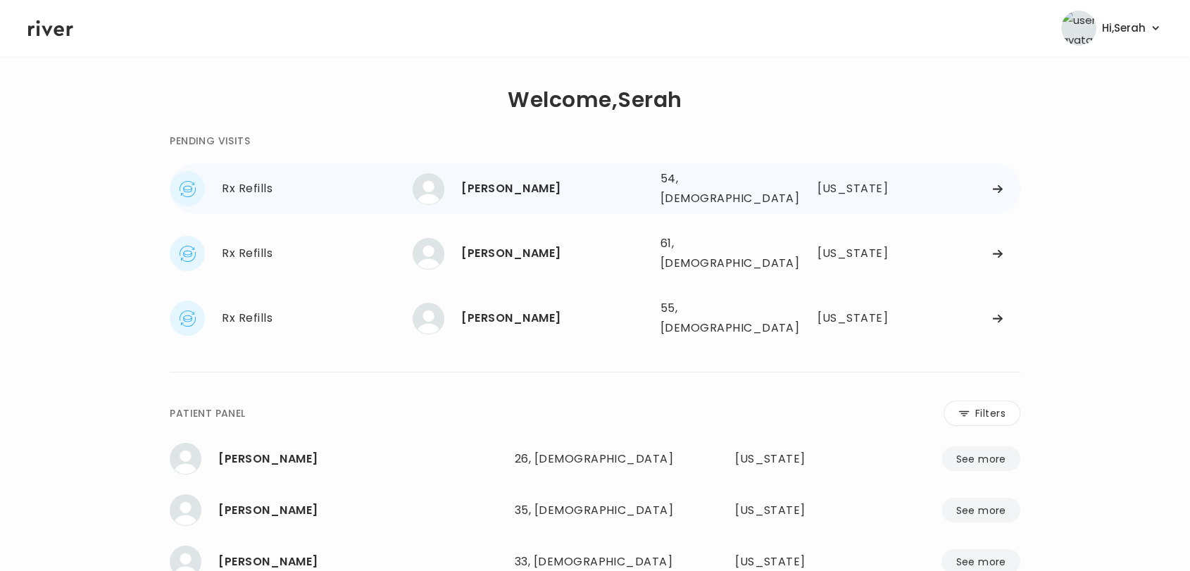
click at [478, 182] on div "Inger Olson" at bounding box center [554, 189] width 187 height 20
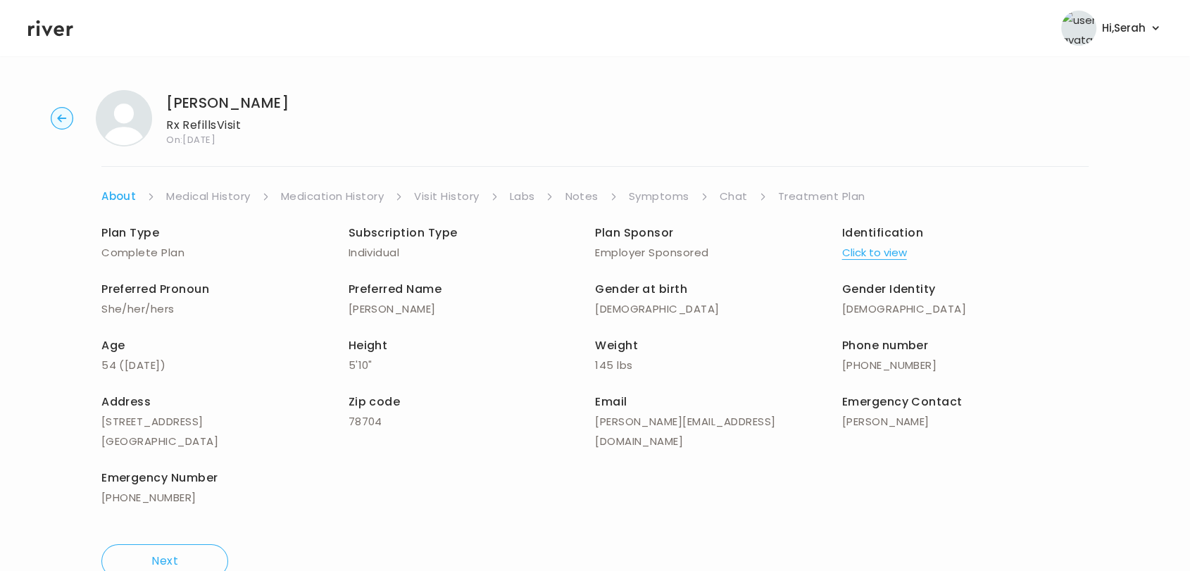
click at [664, 196] on link "Symptoms" at bounding box center [659, 197] width 61 height 20
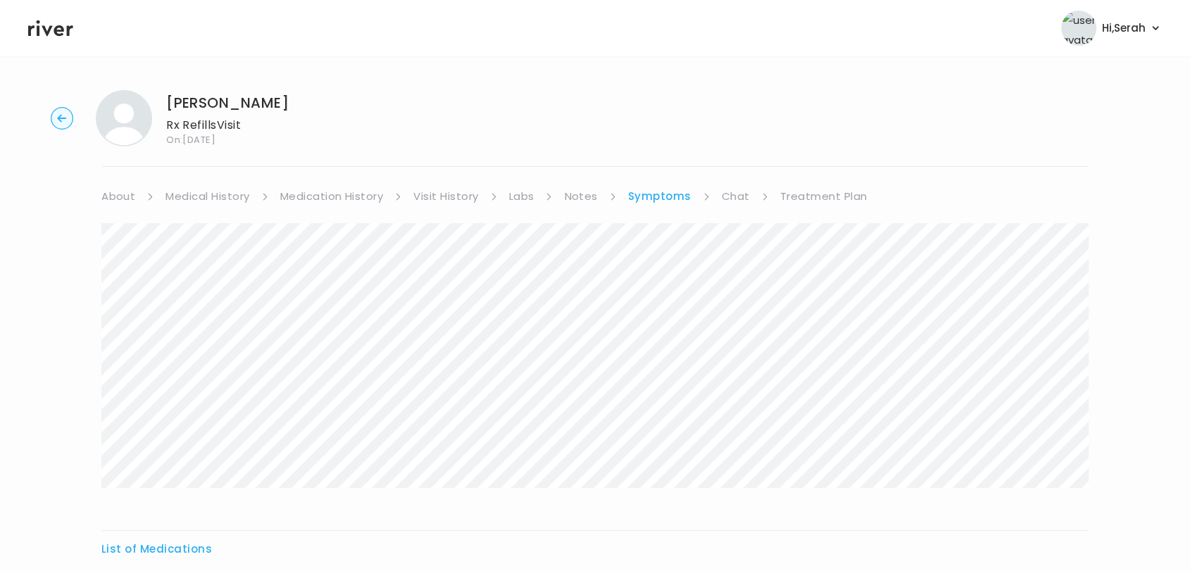
scroll to position [153, 0]
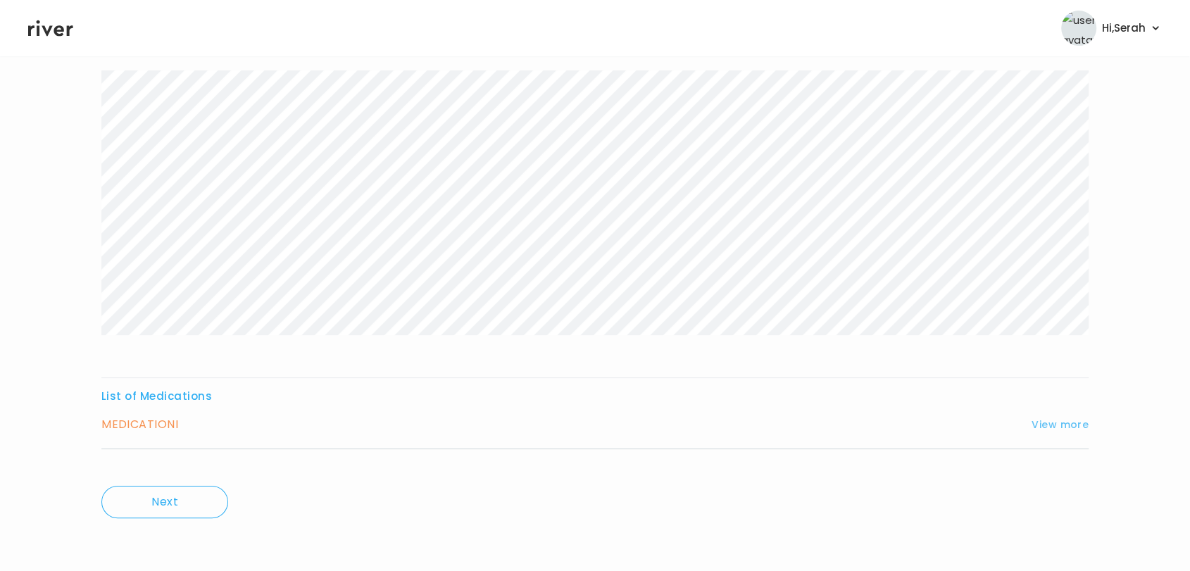
click at [1043, 427] on button "View more" at bounding box center [1060, 424] width 57 height 17
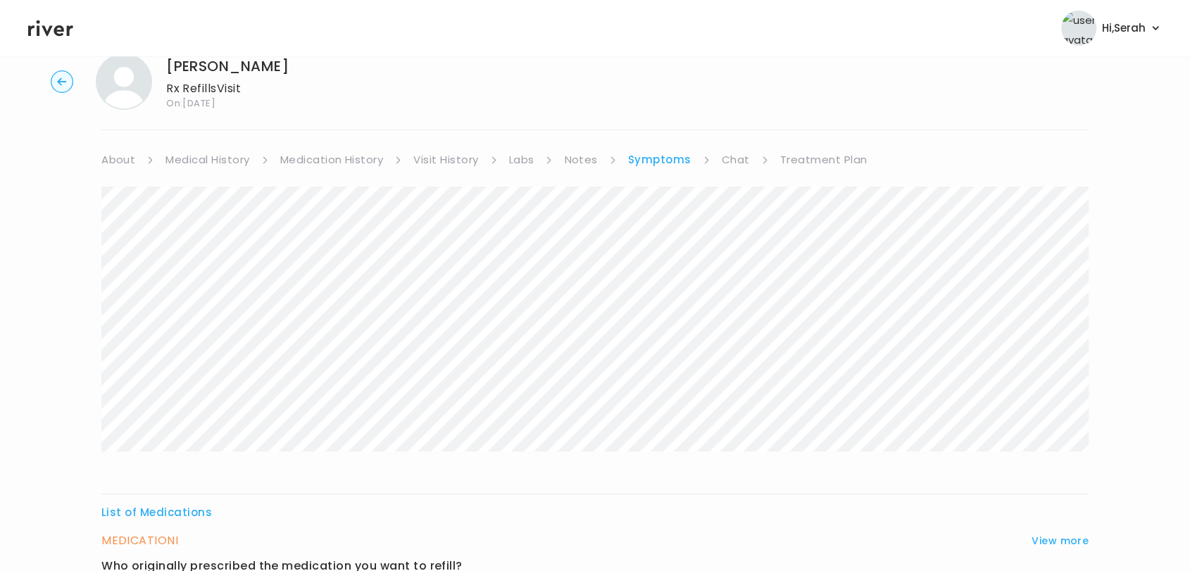
scroll to position [0, 0]
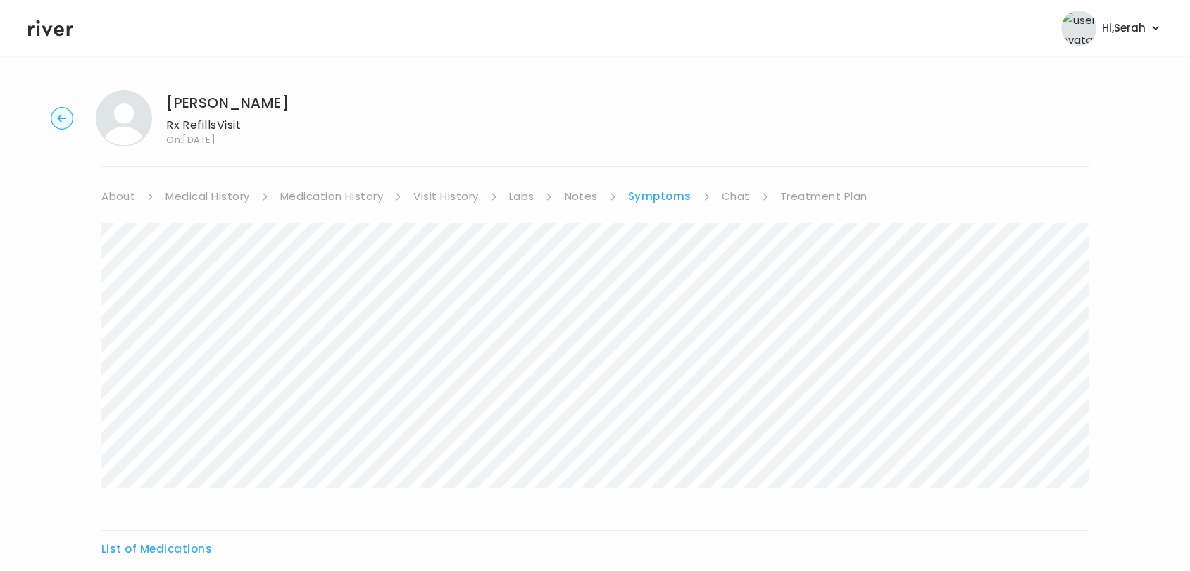
click at [733, 194] on link "Chat" at bounding box center [736, 197] width 28 height 20
click at [824, 192] on link "Treatment Plan" at bounding box center [822, 197] width 87 height 20
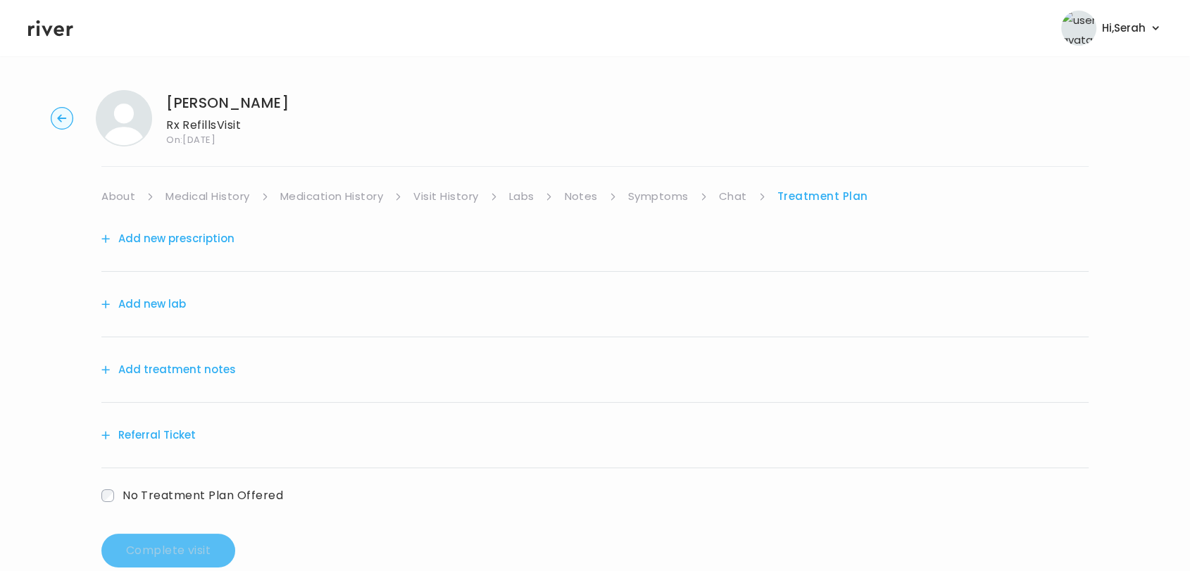
click at [203, 241] on button "Add new prescription" at bounding box center [167, 239] width 133 height 20
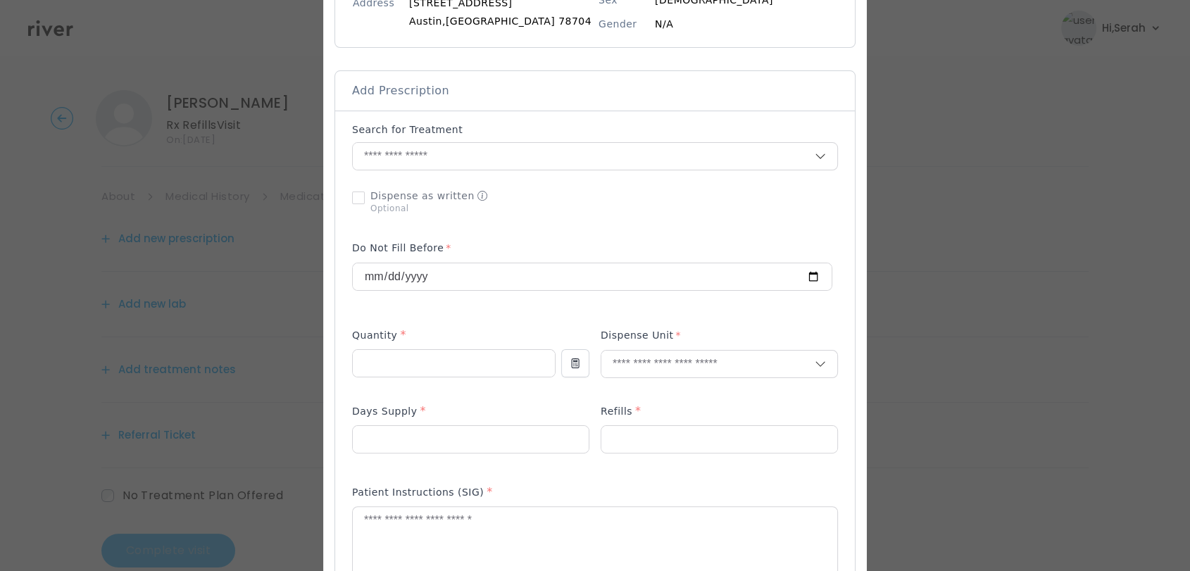
scroll to position [251, 0]
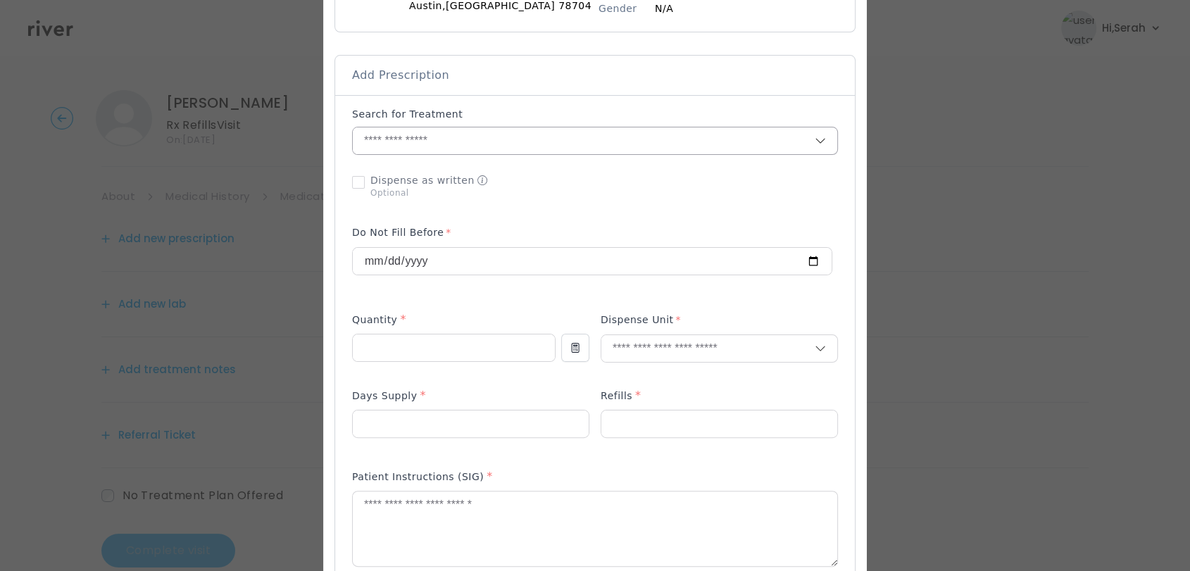
click at [534, 133] on input "text" at bounding box center [584, 140] width 462 height 27
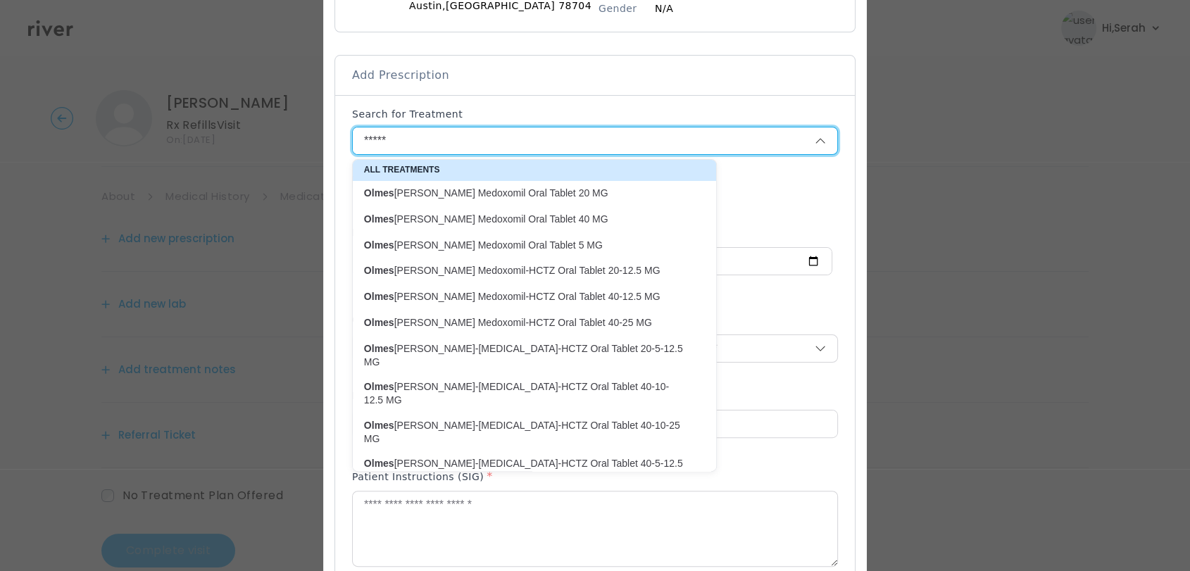
click at [513, 195] on p "Olmes artan Medoxomil Oral Tablet 20 MG" at bounding box center [526, 193] width 324 height 13
type input "**********"
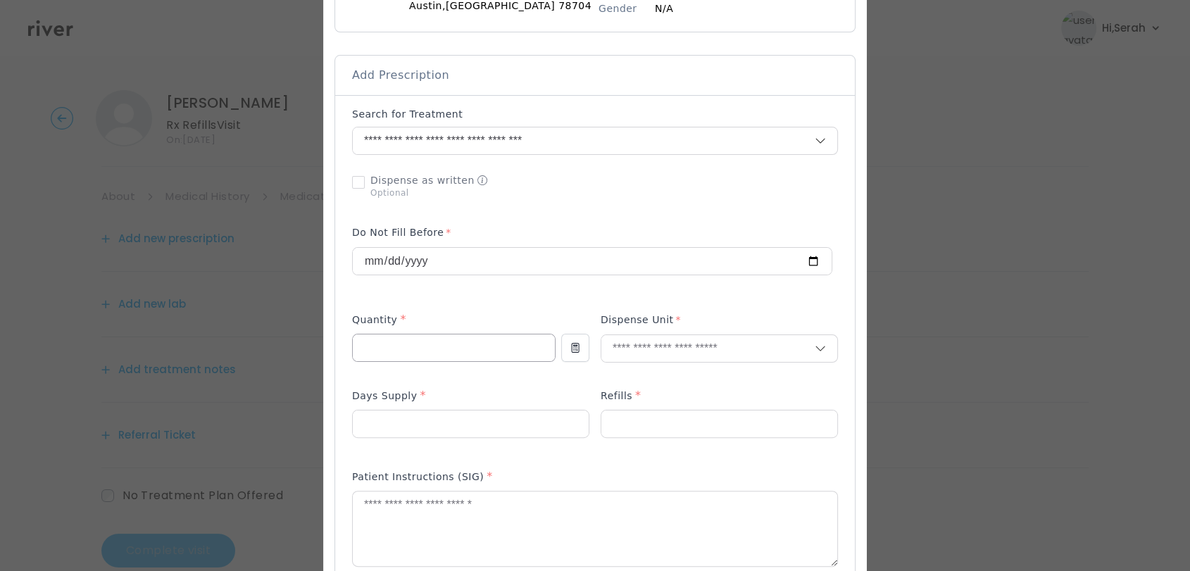
click at [445, 345] on input "number" at bounding box center [454, 348] width 202 height 27
type input "**"
click at [659, 382] on p "Tablet" at bounding box center [702, 378] width 185 height 20
click at [483, 420] on input "number" at bounding box center [471, 424] width 236 height 27
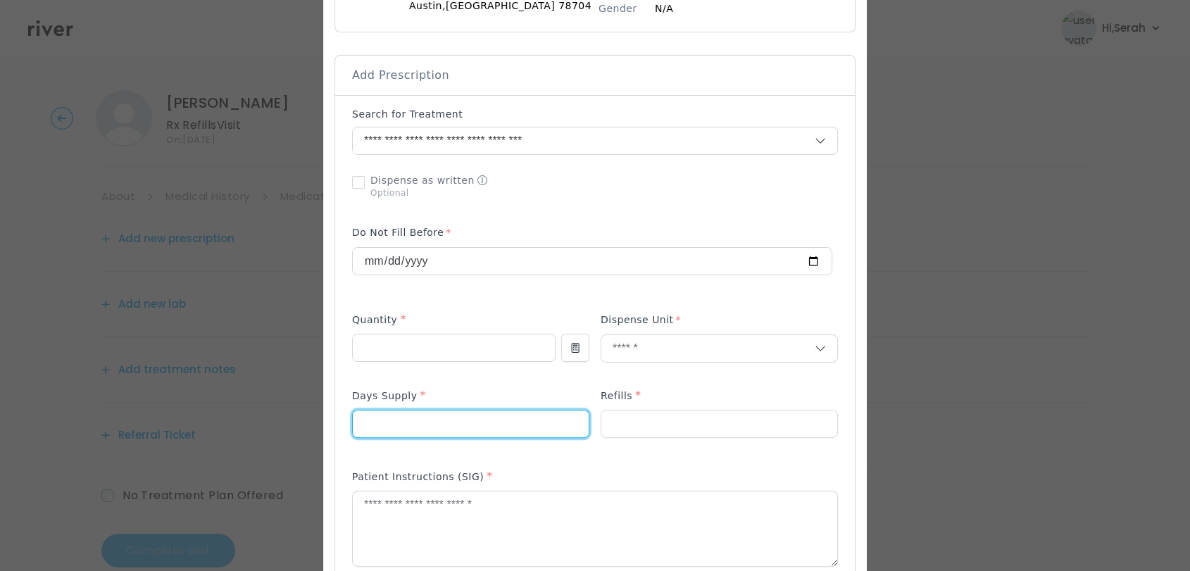
type input "**"
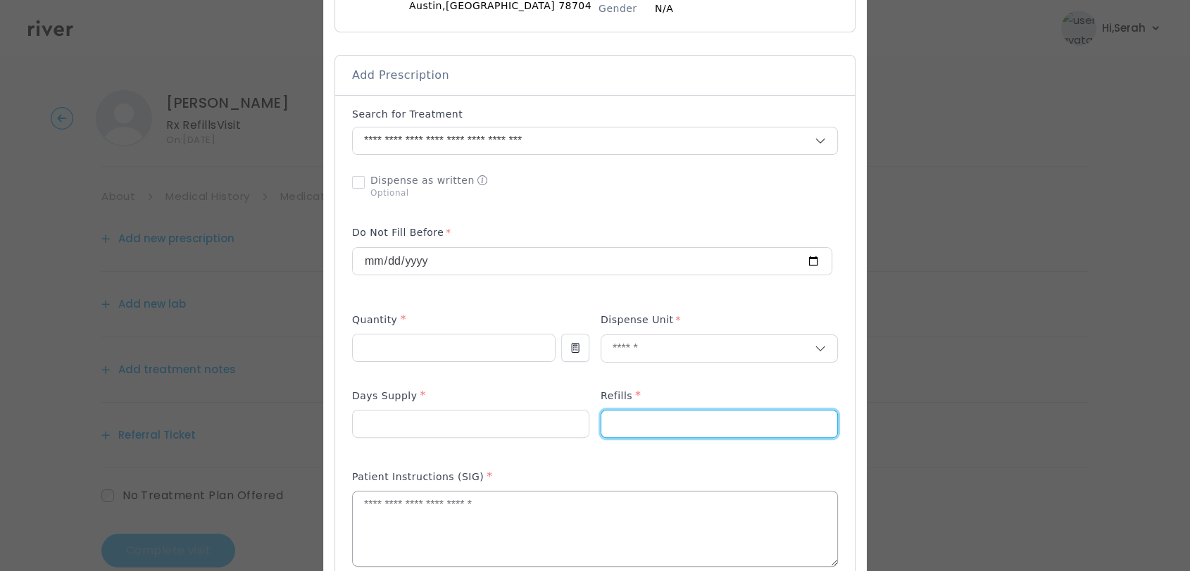
type input "*"
click at [434, 518] on textarea at bounding box center [595, 529] width 485 height 75
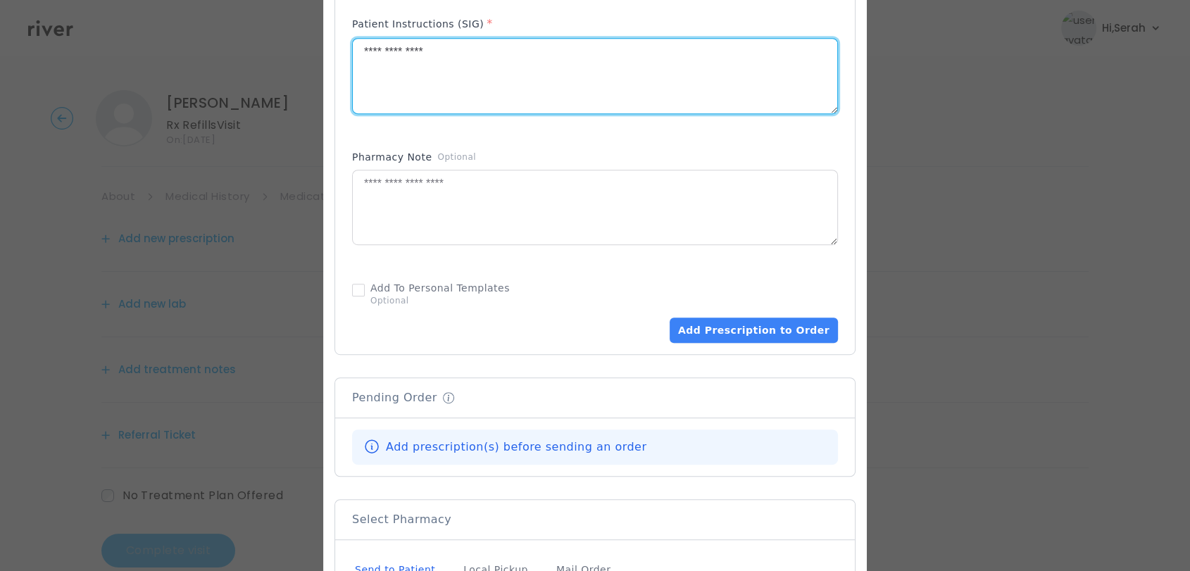
scroll to position [704, 0]
type textarea "**********"
click at [737, 322] on button "Add Prescription to Order" at bounding box center [754, 329] width 168 height 25
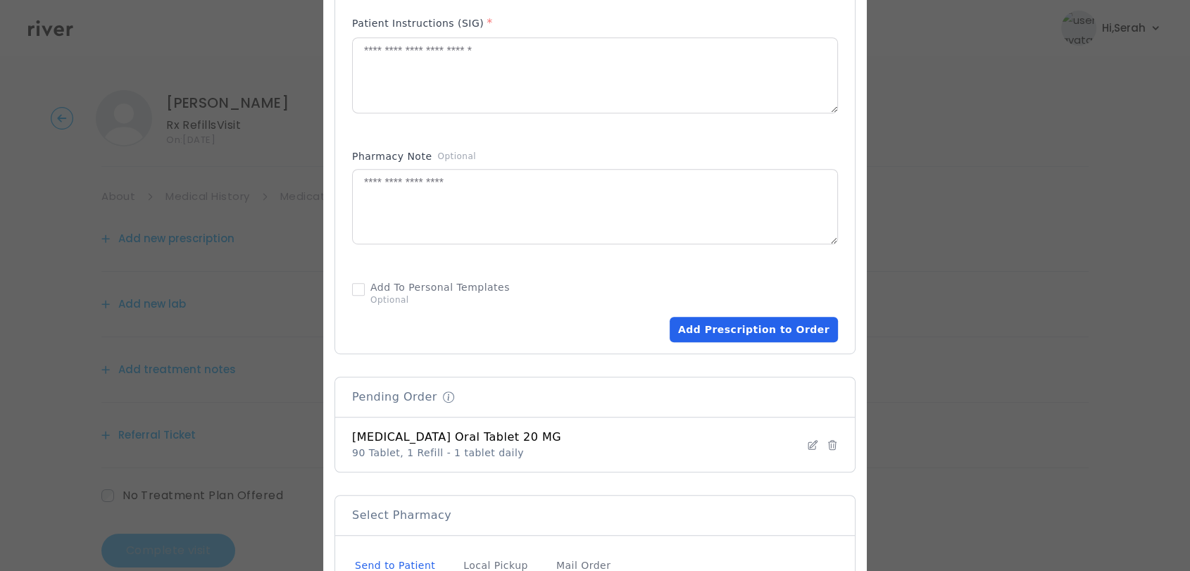
scroll to position [890, 0]
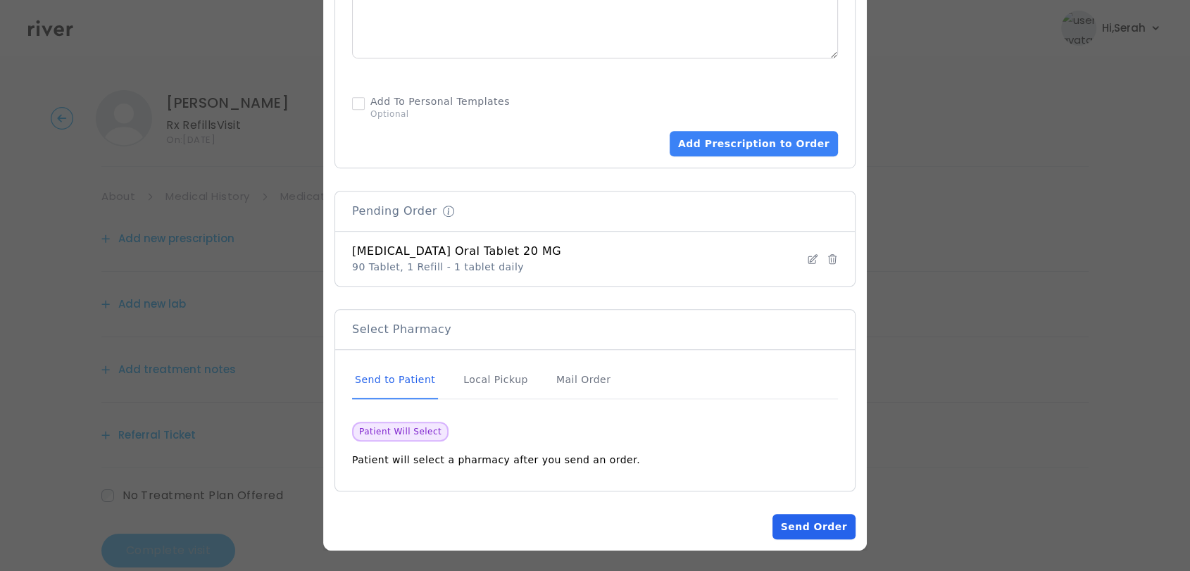
click at [799, 531] on button "Send Order" at bounding box center [814, 526] width 83 height 25
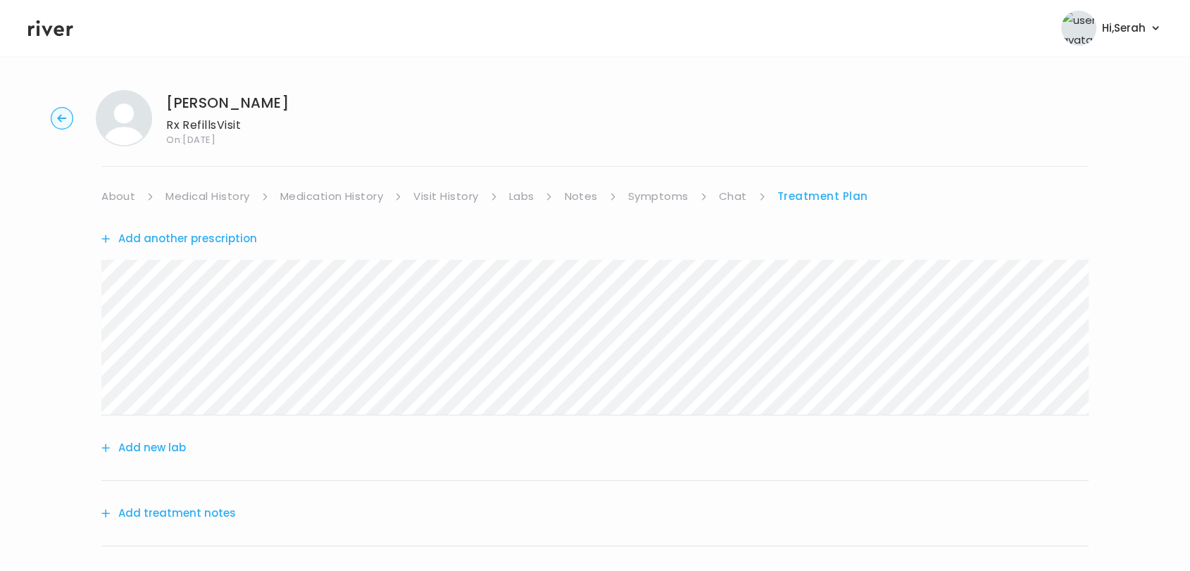
scroll to position [174, 0]
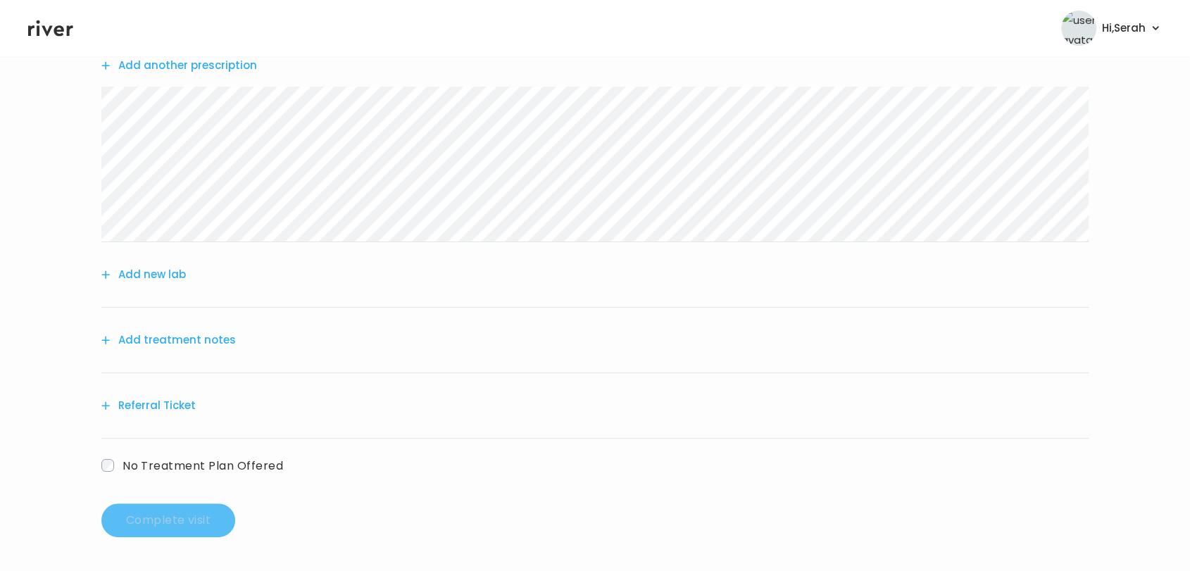
click at [146, 342] on button "Add treatment notes" at bounding box center [168, 340] width 135 height 20
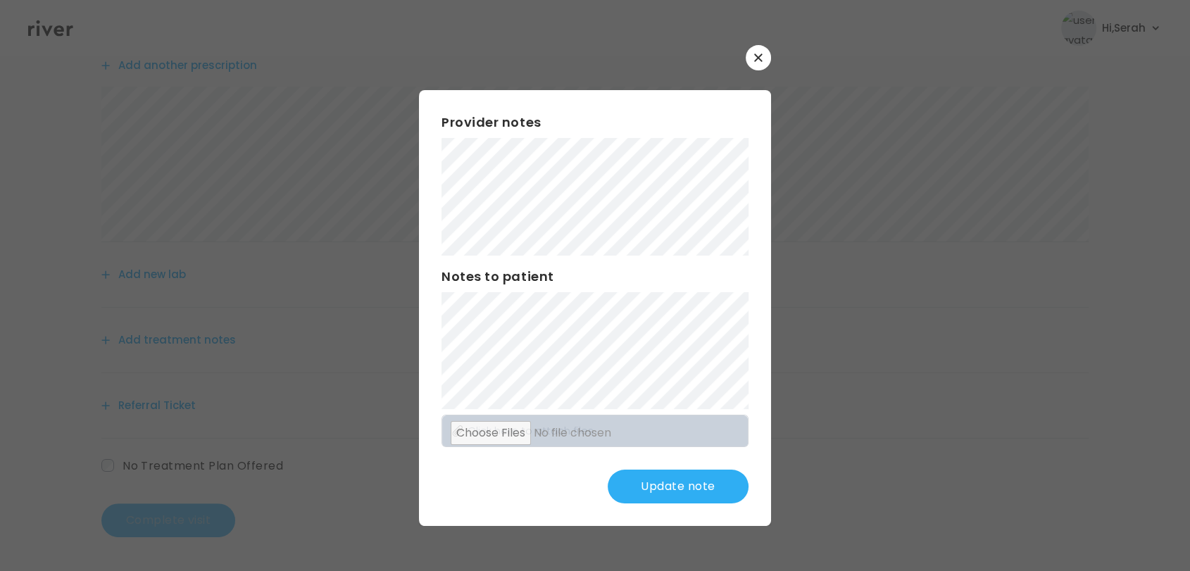
click at [666, 487] on button "Update note" at bounding box center [678, 487] width 141 height 34
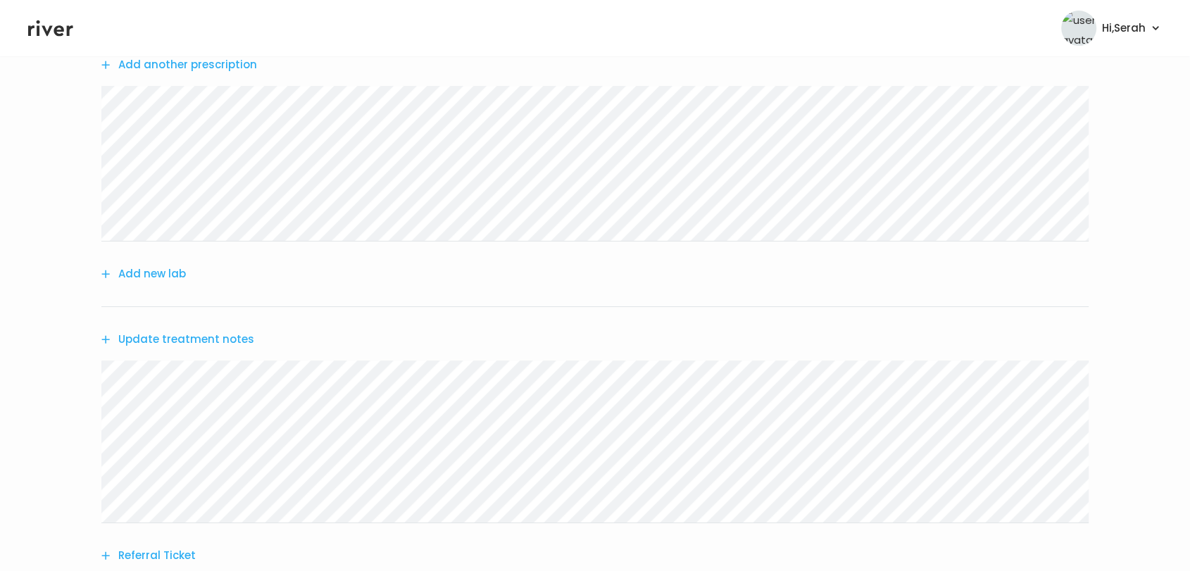
scroll to position [325, 0]
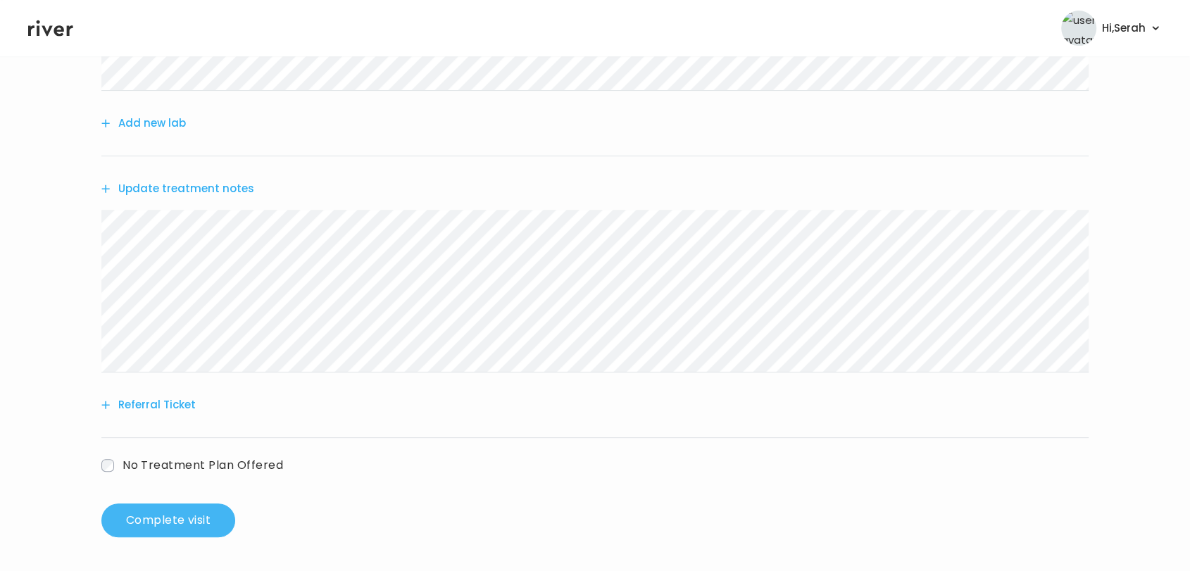
click at [182, 529] on button "Complete visit" at bounding box center [168, 521] width 134 height 34
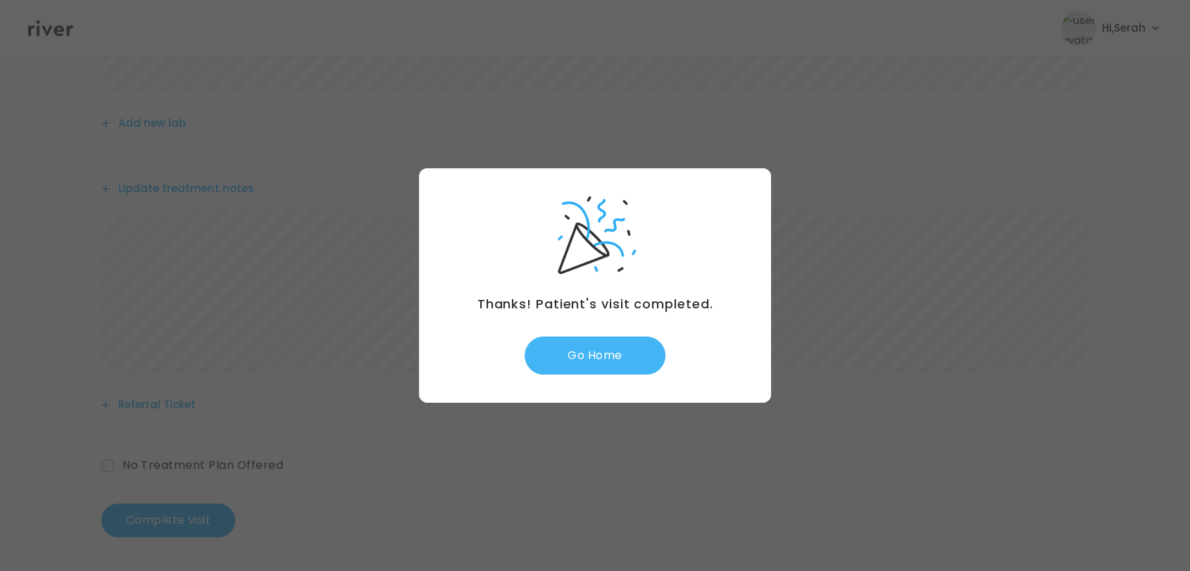
click at [580, 361] on button "Go Home" at bounding box center [595, 356] width 141 height 38
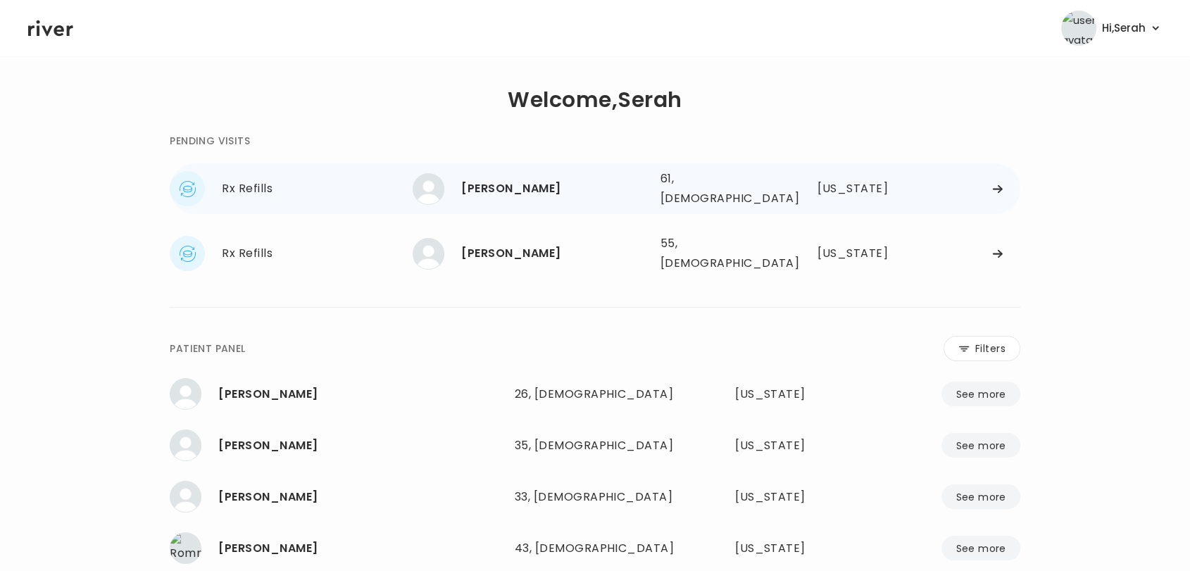
click at [511, 182] on div "Isabel Trujillo" at bounding box center [554, 189] width 187 height 20
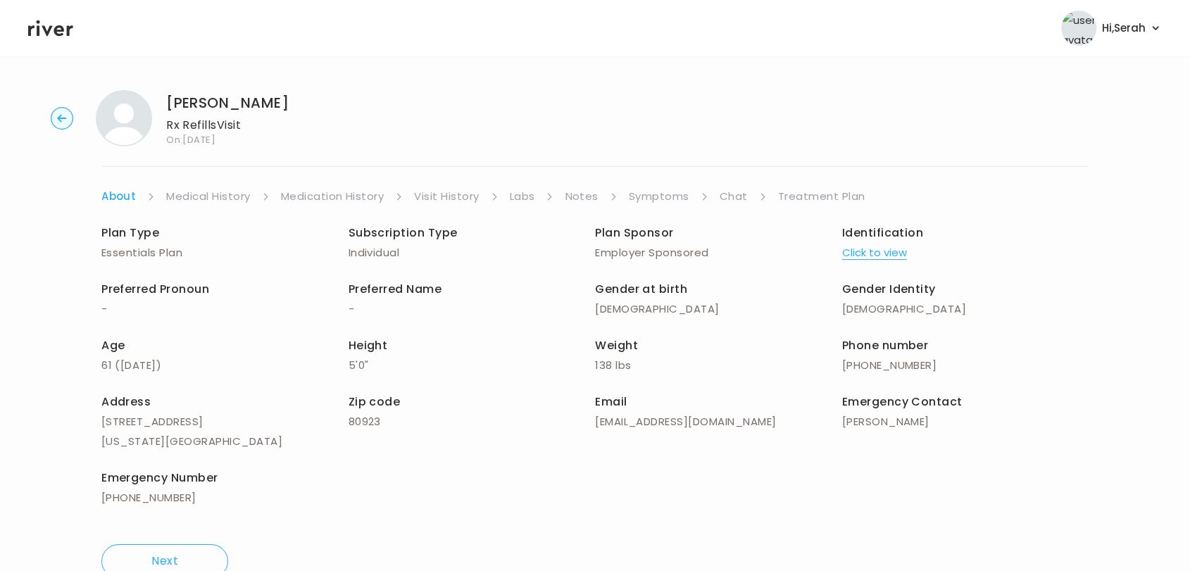
click at [658, 189] on link "Symptoms" at bounding box center [659, 197] width 61 height 20
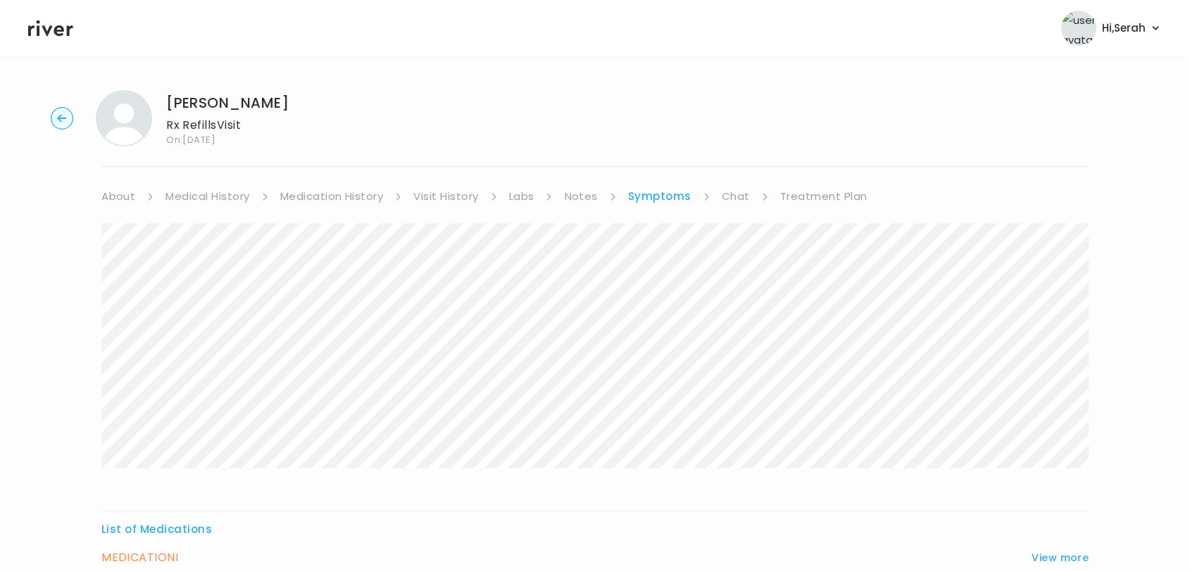
scroll to position [134, 0]
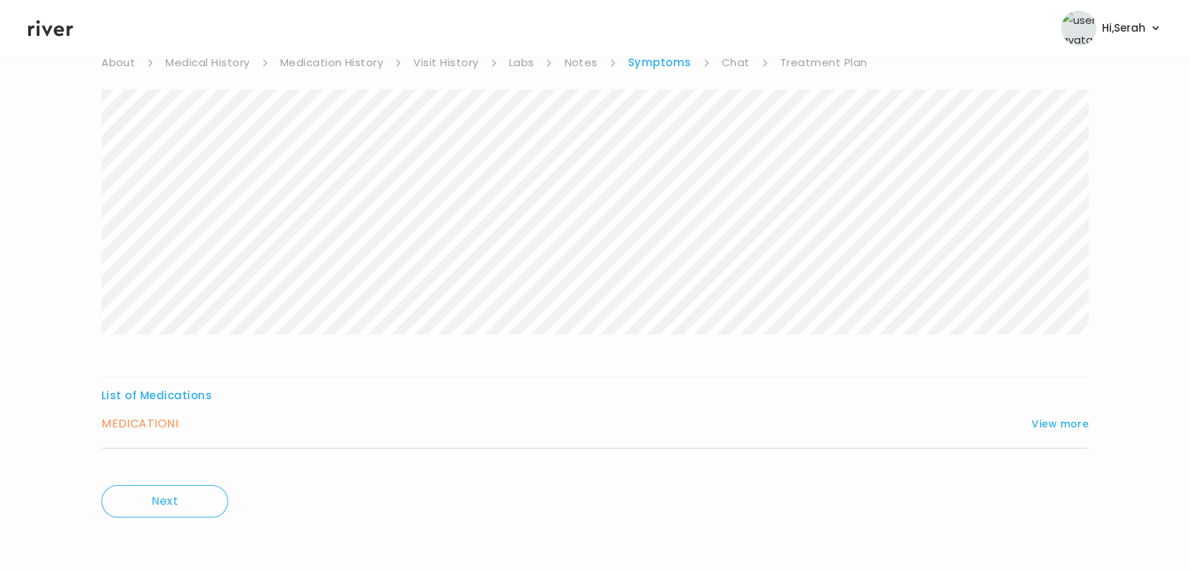
click at [724, 68] on link "Chat" at bounding box center [736, 63] width 28 height 20
click at [668, 68] on link "Symptoms" at bounding box center [658, 63] width 61 height 20
click at [1056, 424] on button "View more" at bounding box center [1060, 424] width 57 height 17
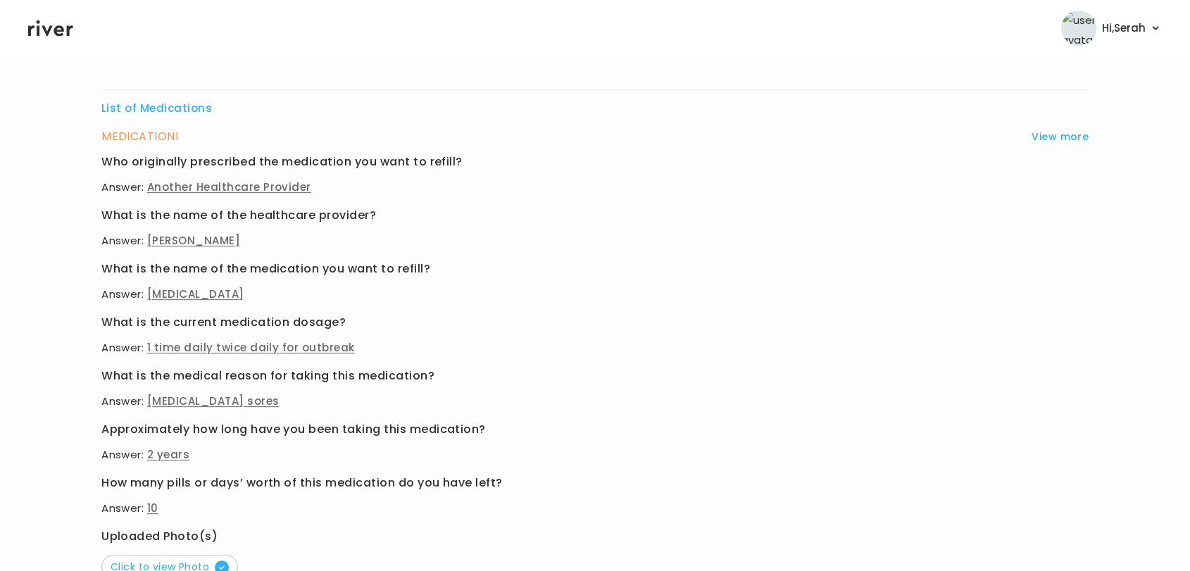
scroll to position [565, 0]
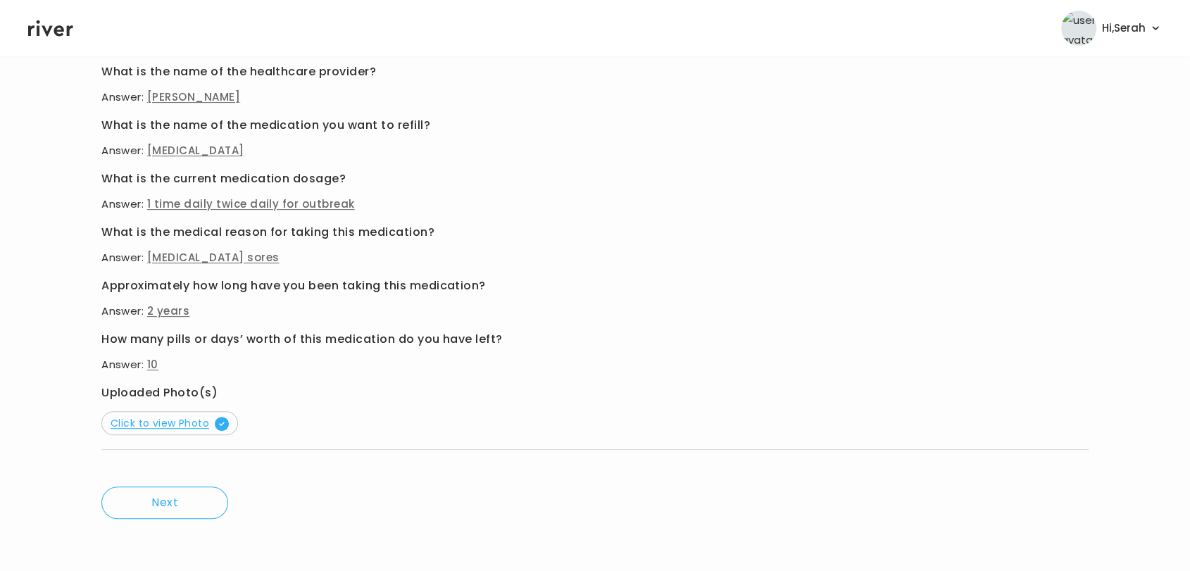
click at [144, 420] on span "Click to view Photo" at bounding box center [170, 423] width 118 height 14
click at [210, 421] on span "Click to view Photo" at bounding box center [170, 423] width 118 height 14
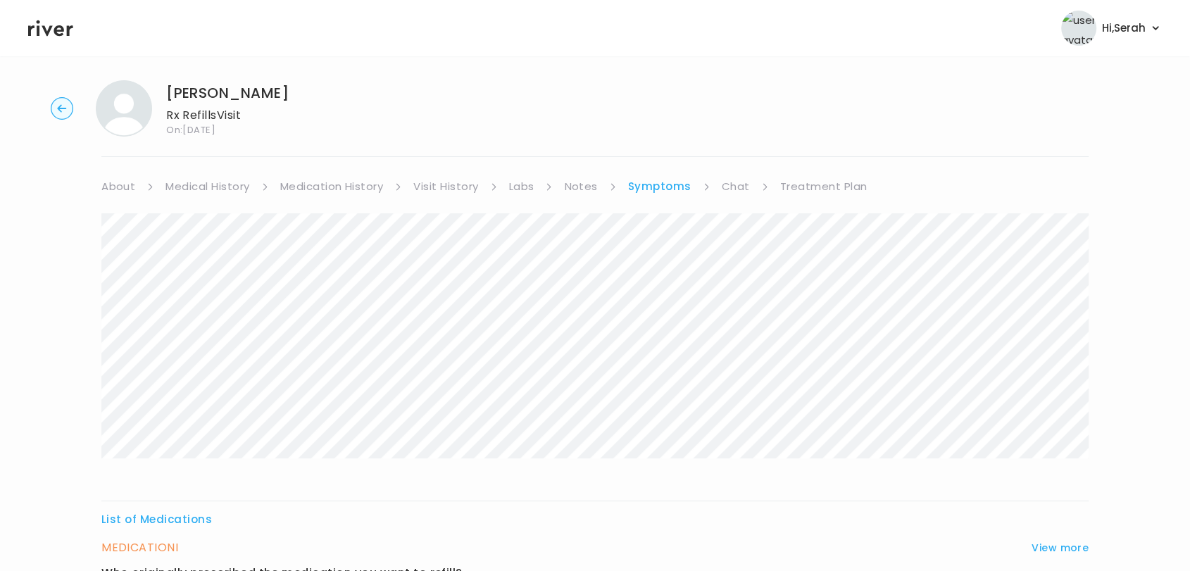
scroll to position [0, 0]
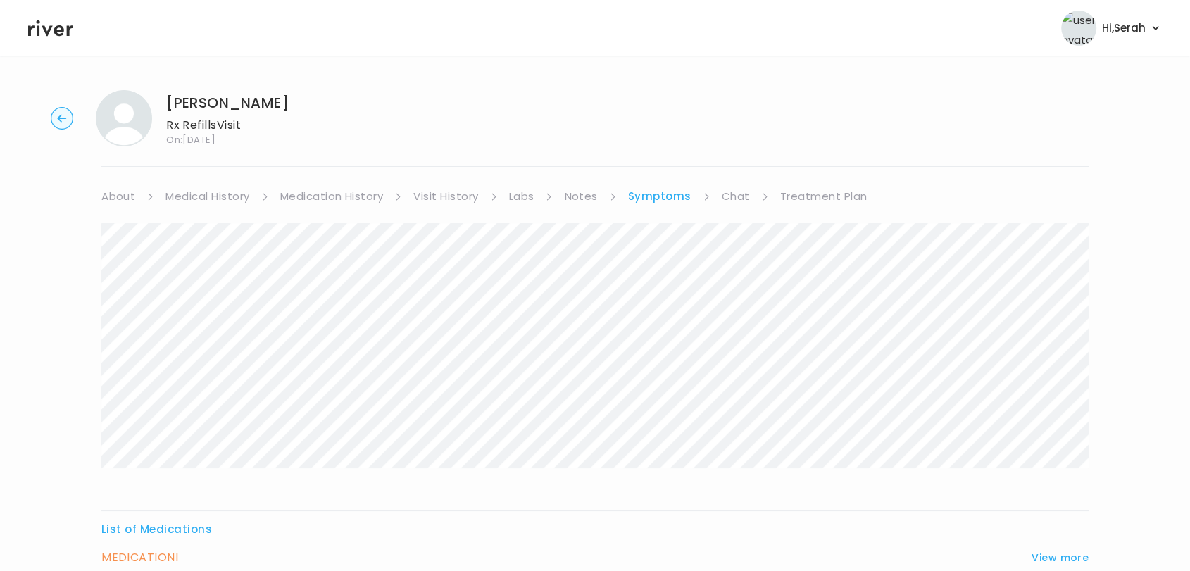
click at [725, 201] on link "Chat" at bounding box center [736, 197] width 28 height 20
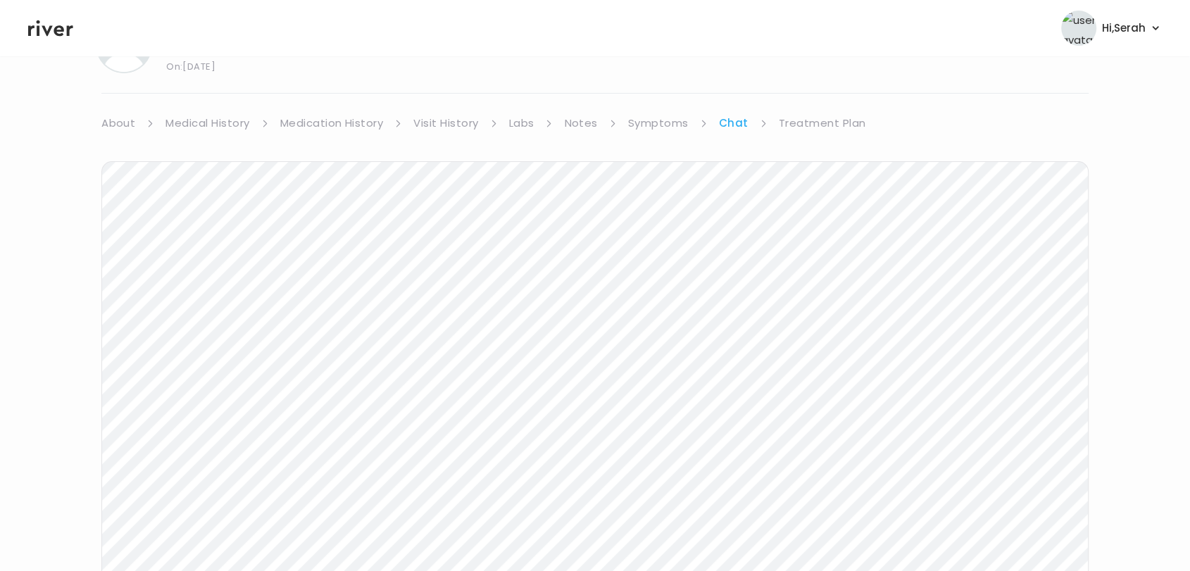
click at [814, 204] on div "Next Ping message sent" at bounding box center [594, 404] width 987 height 542
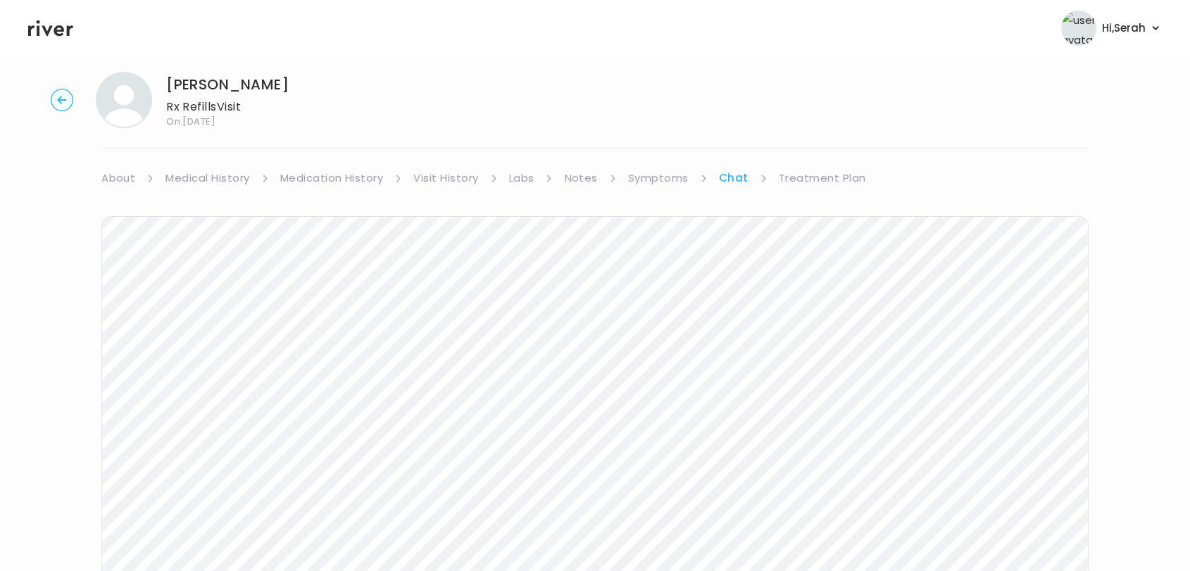
scroll to position [14, 0]
click at [802, 181] on link "Treatment Plan" at bounding box center [822, 183] width 87 height 20
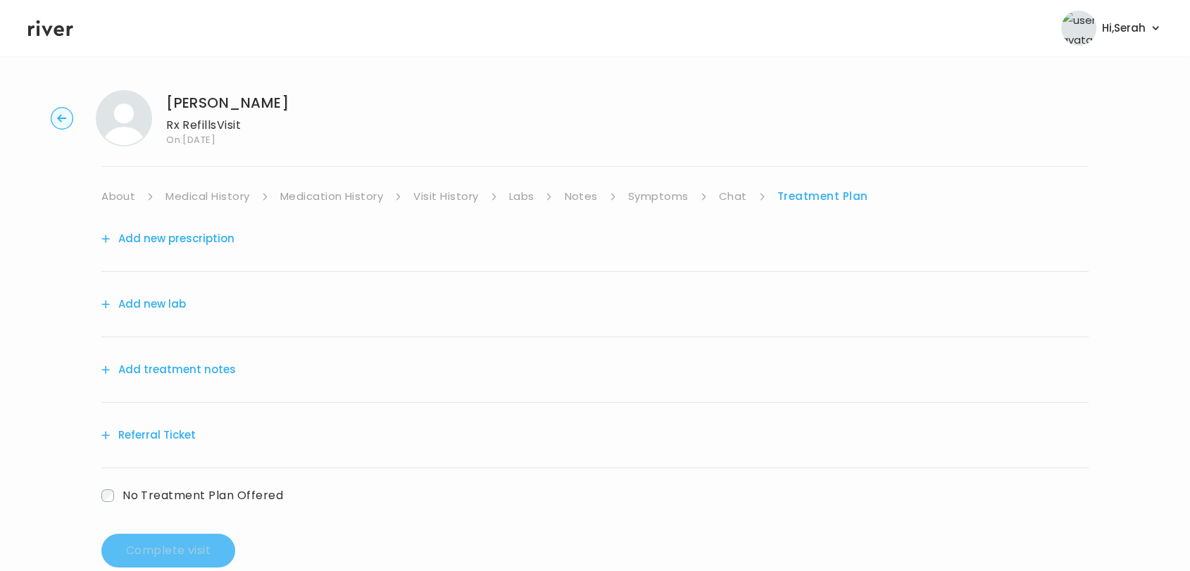
click at [208, 242] on button "Add new prescription" at bounding box center [167, 239] width 133 height 20
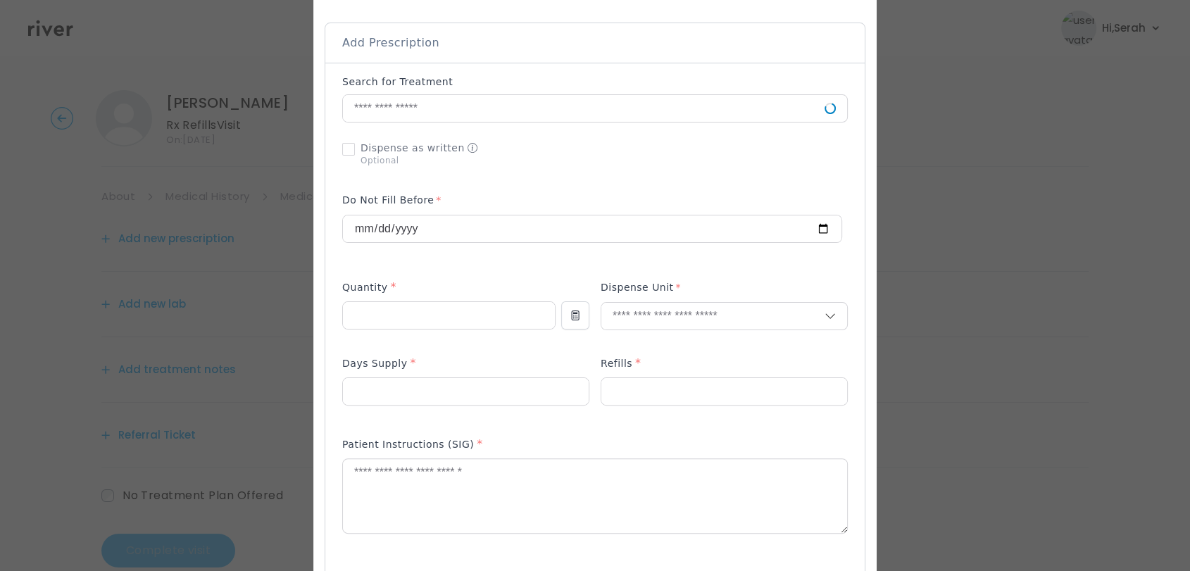
scroll to position [304, 0]
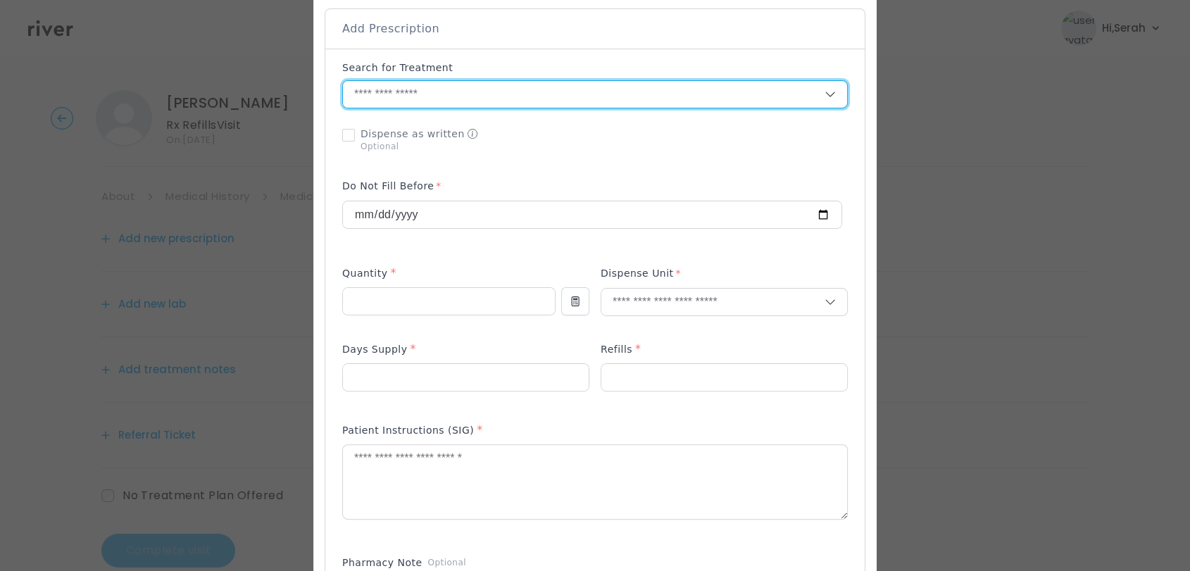
click at [513, 88] on input "text" at bounding box center [584, 94] width 482 height 27
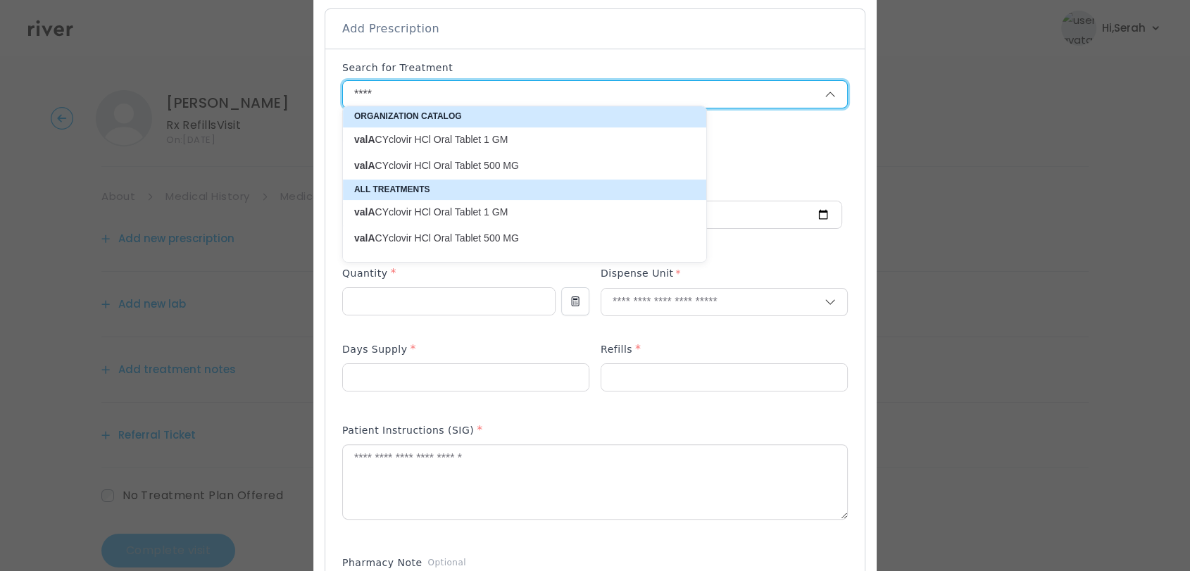
click at [499, 137] on p "valA CYclovir HCl Oral Tablet 1 GM" at bounding box center [516, 139] width 324 height 13
type input "**********"
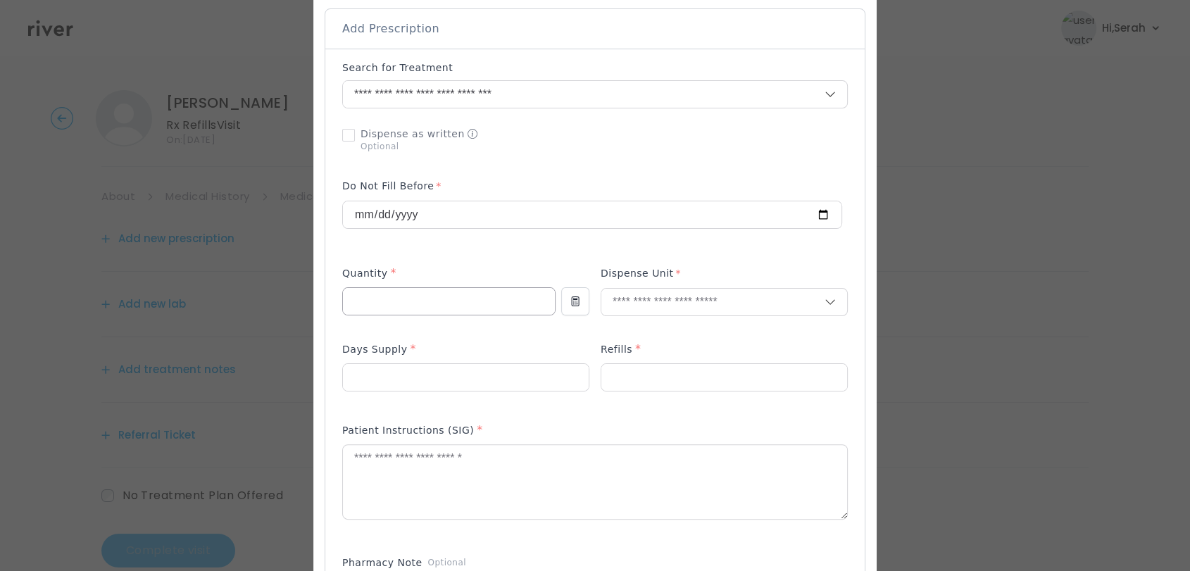
click at [442, 288] on input "number" at bounding box center [449, 301] width 212 height 27
type input "**"
click at [646, 327] on p "Tablet" at bounding box center [692, 325] width 185 height 20
click at [462, 382] on input "number" at bounding box center [466, 377] width 246 height 27
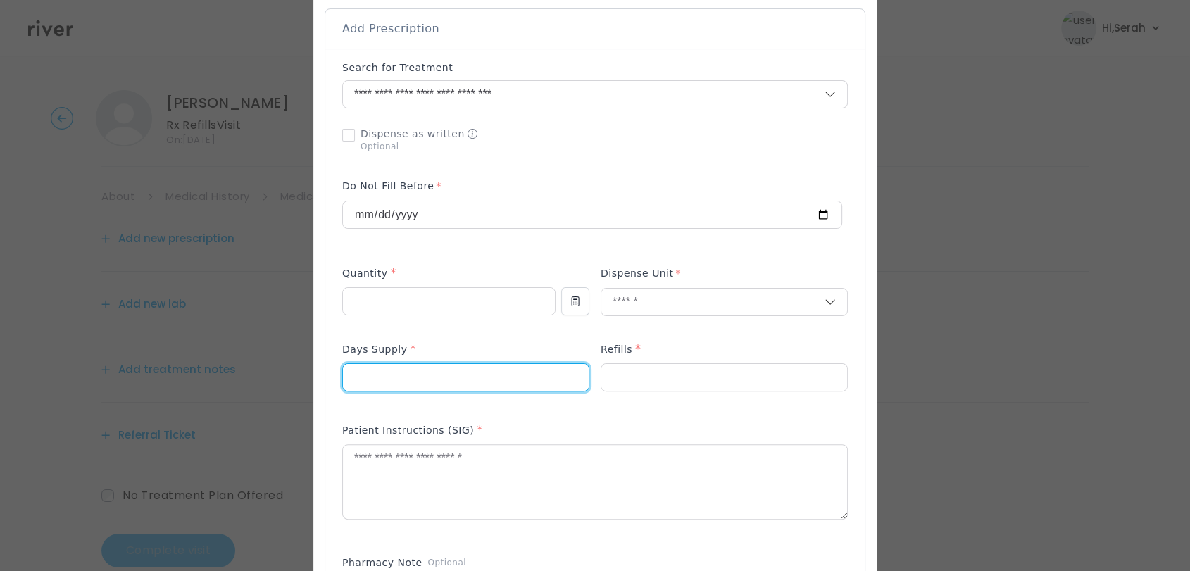
type input "**"
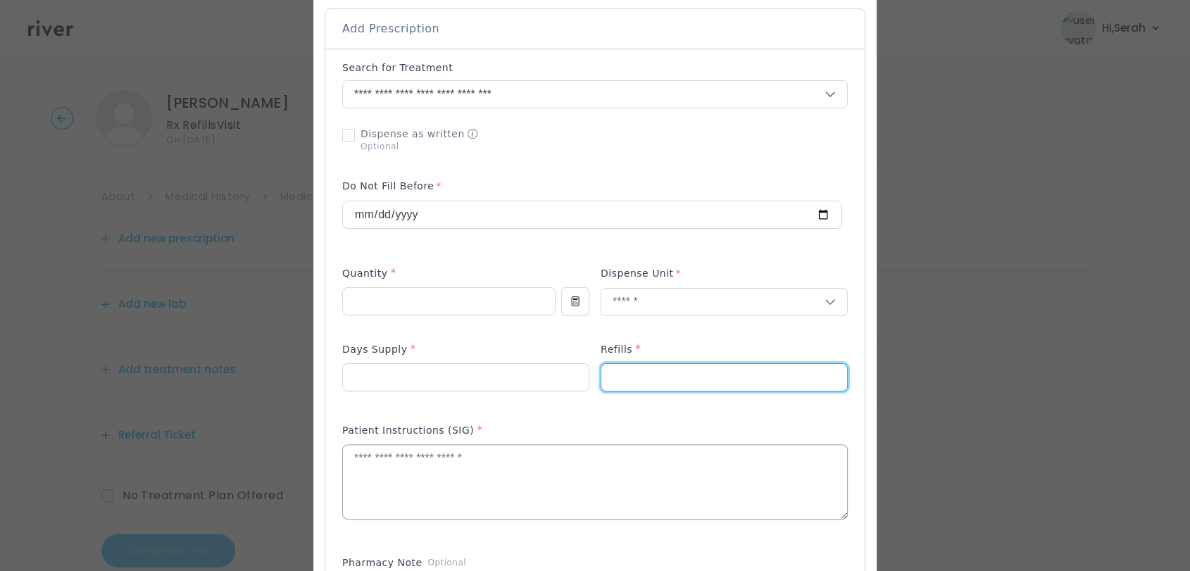
type input "*"
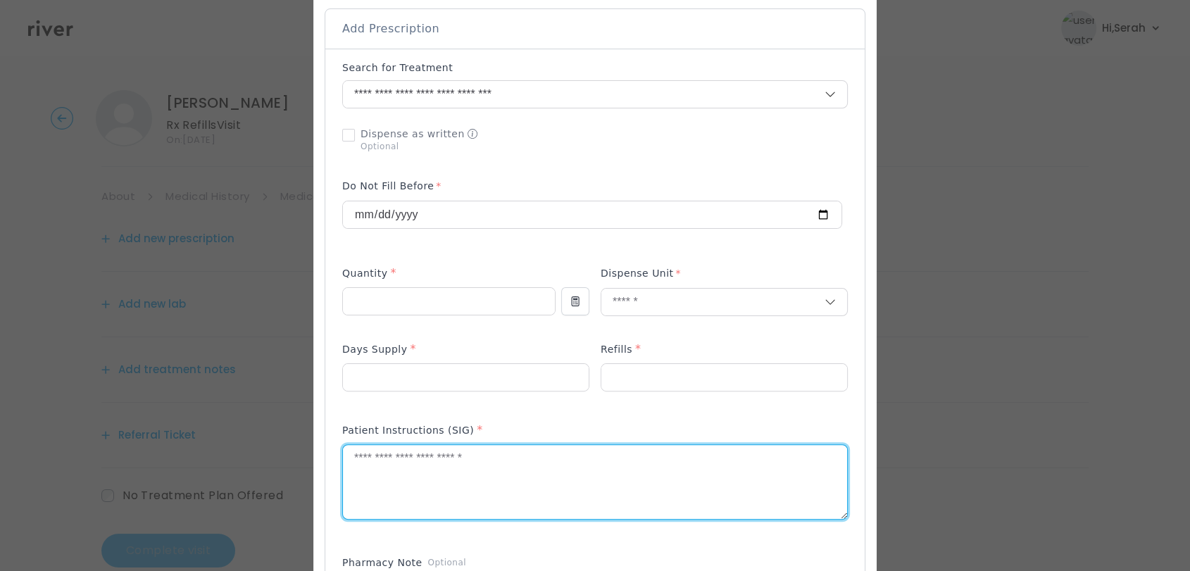
click at [432, 459] on textarea at bounding box center [595, 482] width 504 height 75
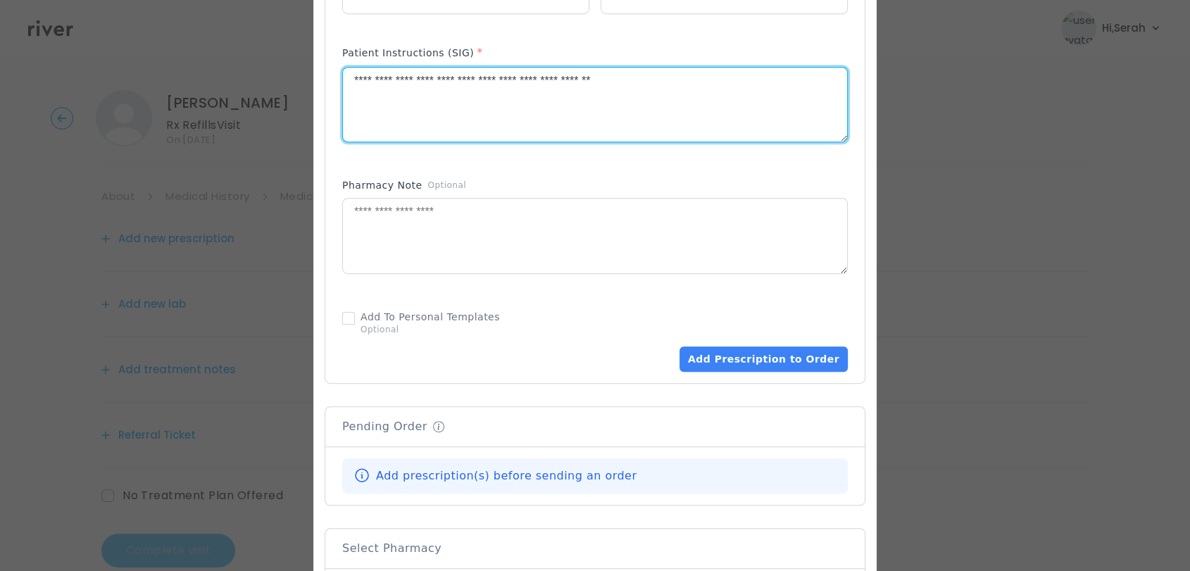
scroll to position [682, 0]
type textarea "**********"
click at [719, 349] on button "Add Prescription to Order" at bounding box center [764, 359] width 168 height 25
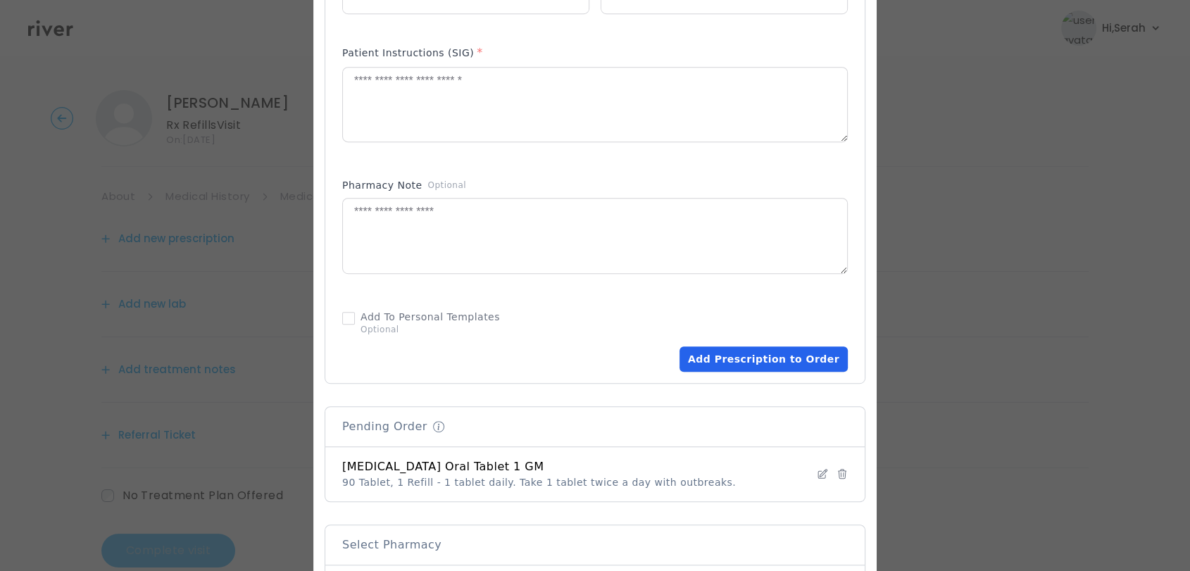
scroll to position [951, 0]
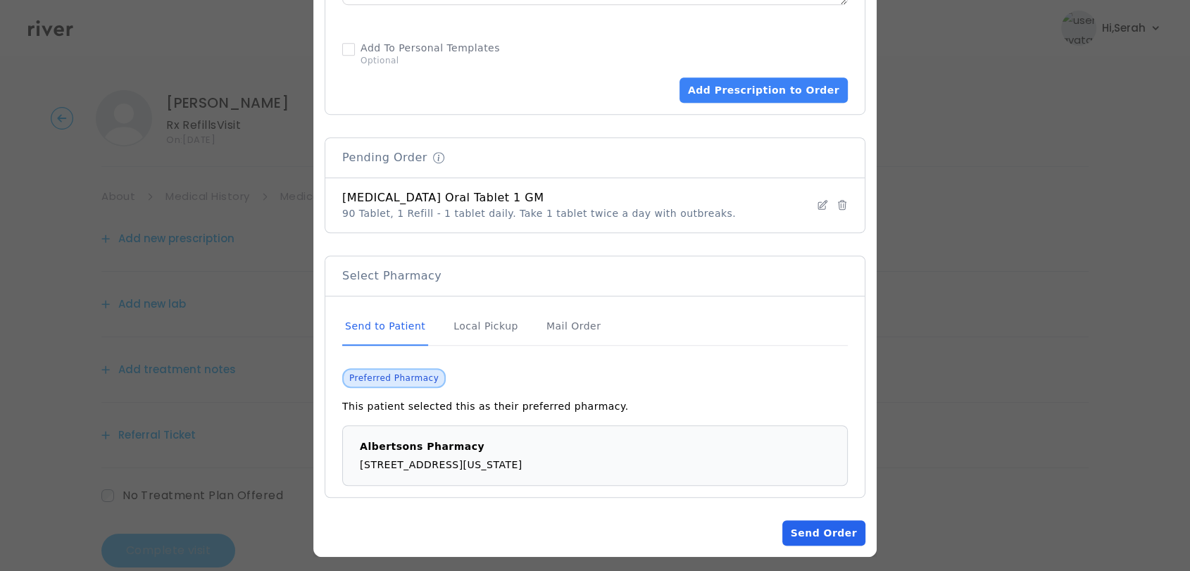
click at [789, 531] on button "Send Order" at bounding box center [823, 532] width 83 height 25
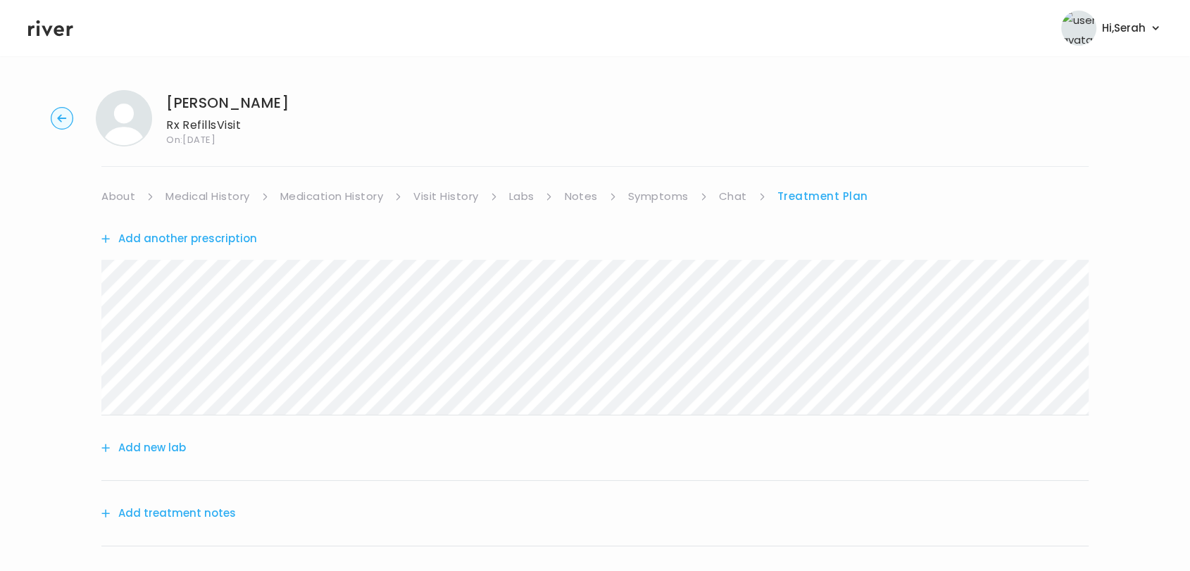
scroll to position [174, 0]
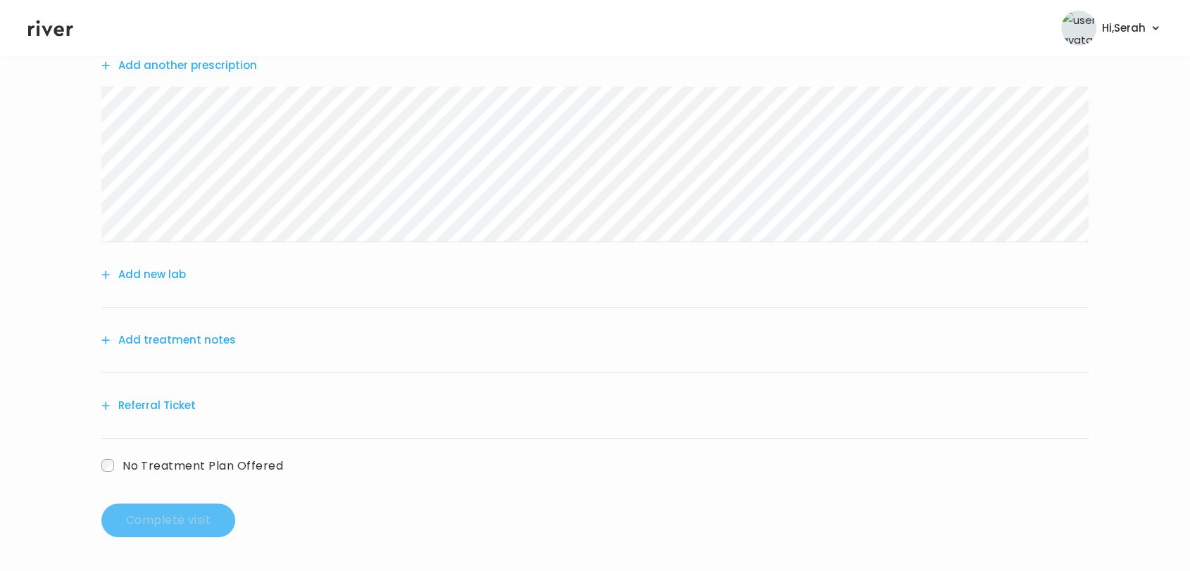
click at [209, 341] on button "Add treatment notes" at bounding box center [168, 340] width 135 height 20
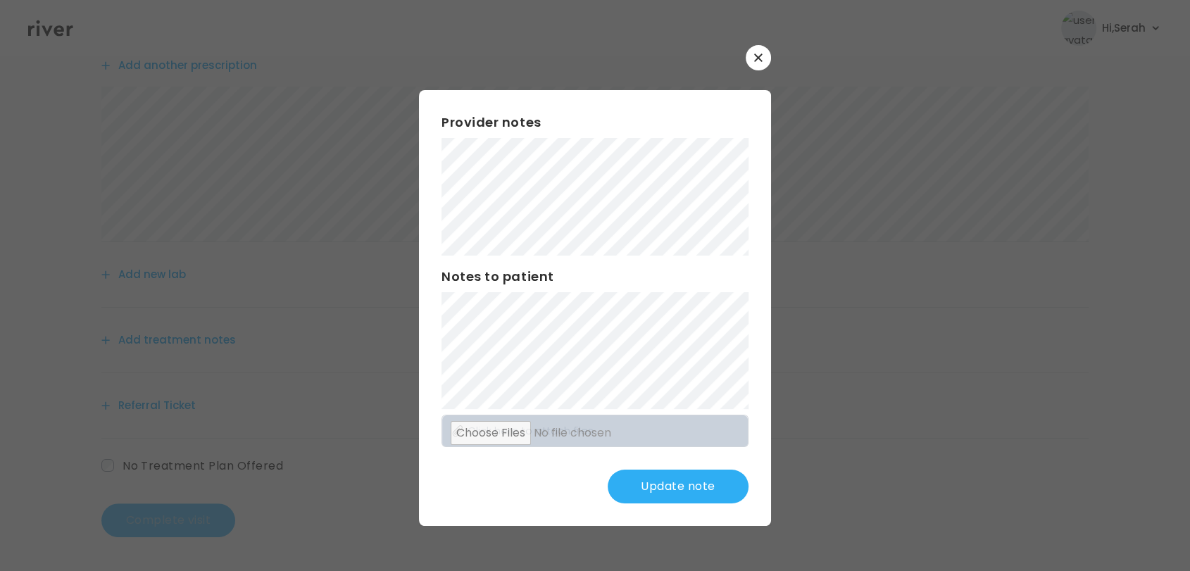
click at [661, 474] on button "Update note" at bounding box center [678, 487] width 141 height 34
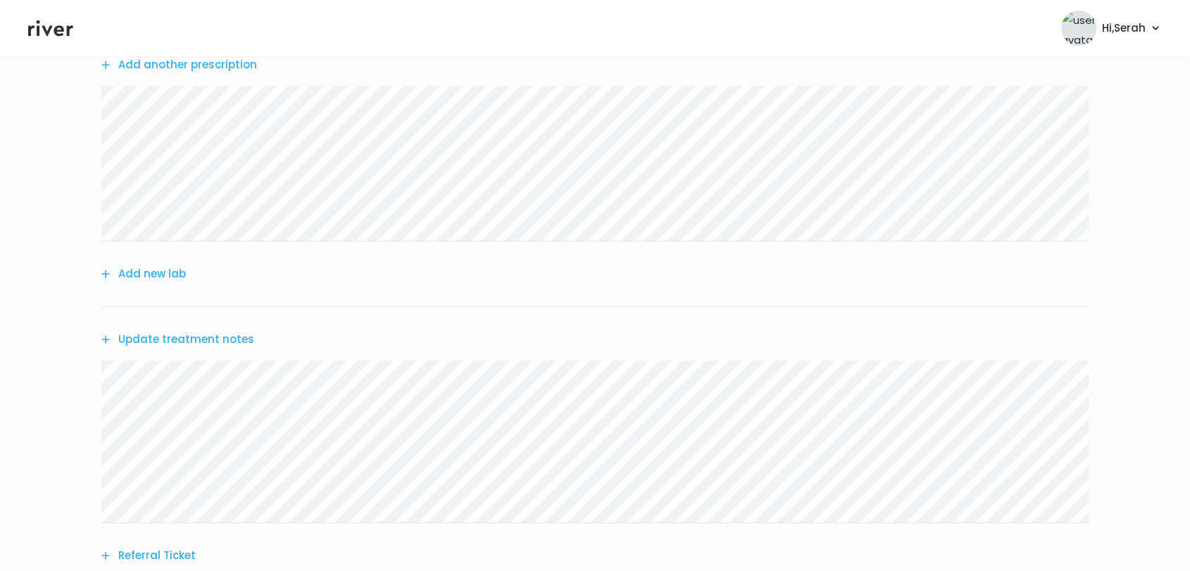
scroll to position [325, 0]
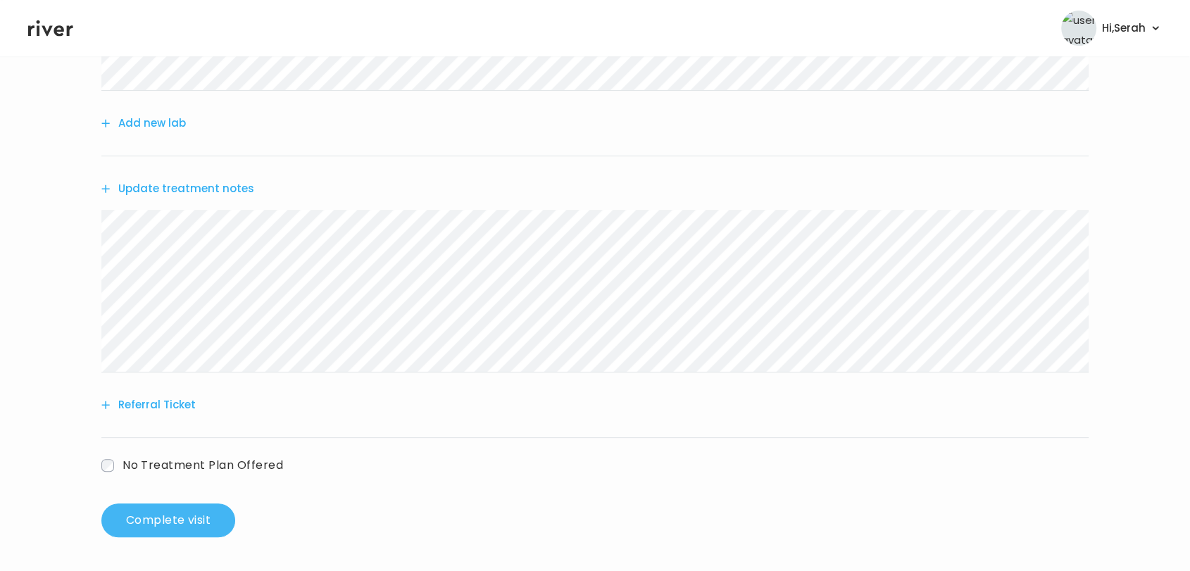
click at [161, 513] on button "Complete visit" at bounding box center [168, 521] width 134 height 34
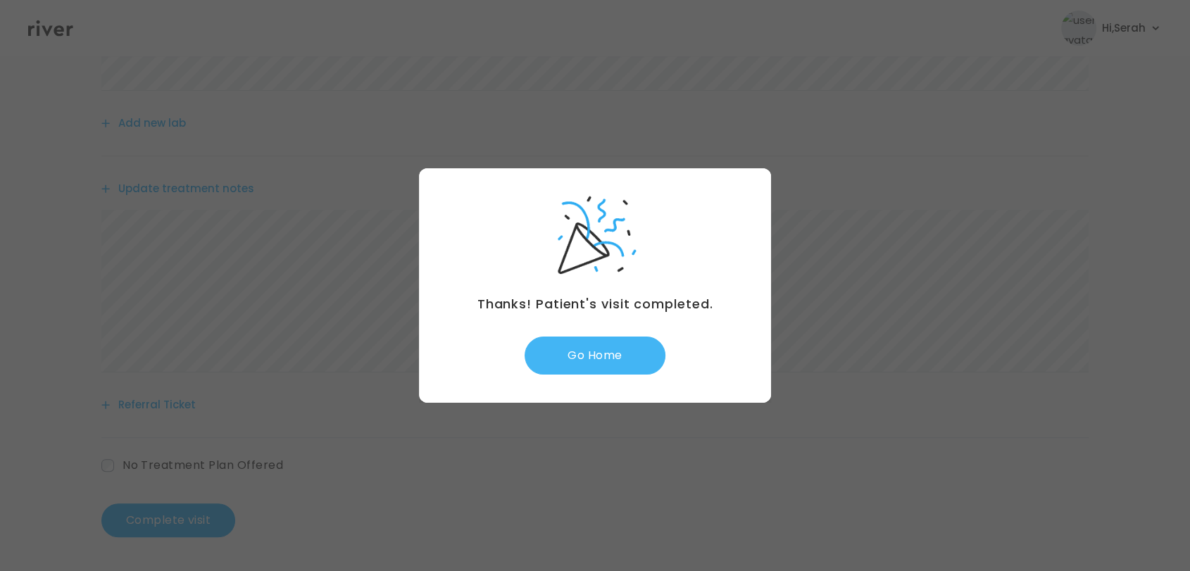
click at [588, 357] on button "Go Home" at bounding box center [595, 356] width 141 height 38
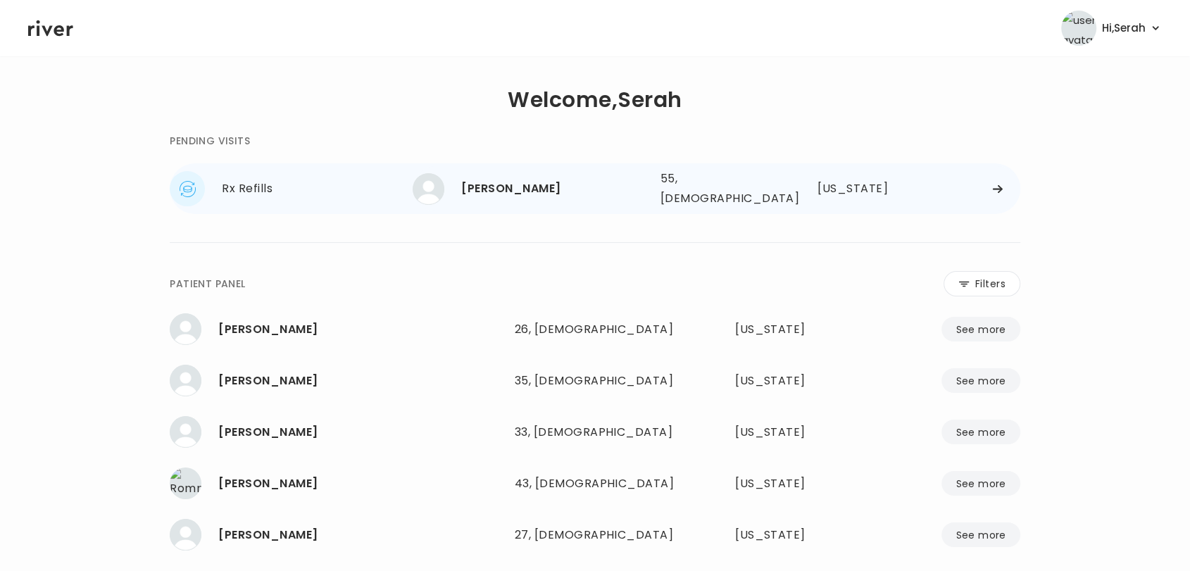
click at [509, 173] on div "[PERSON_NAME] 55, [DEMOGRAPHIC_DATA] See more" at bounding box center [531, 189] width 236 height 32
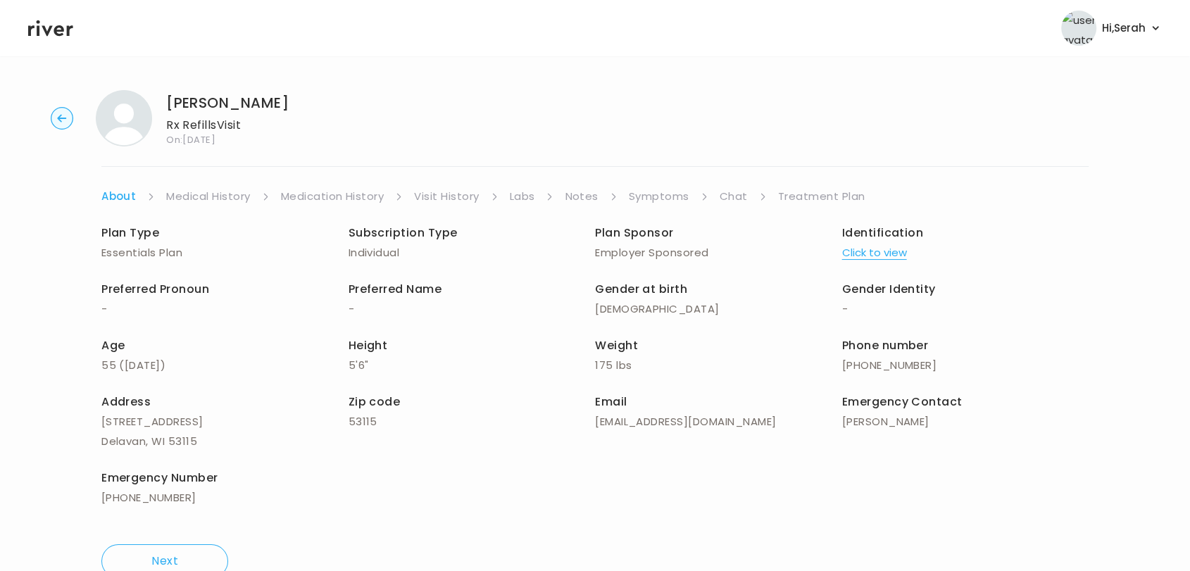
click at [668, 192] on link "Symptoms" at bounding box center [659, 197] width 61 height 20
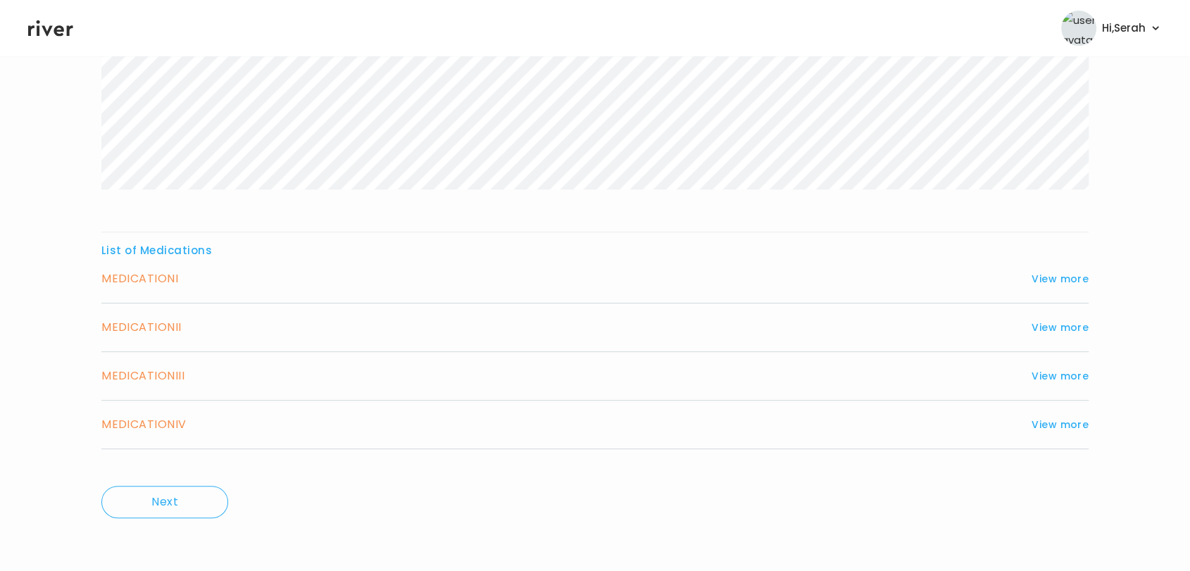
scroll to position [386, 0]
click at [1044, 282] on button "View more" at bounding box center [1060, 281] width 57 height 17
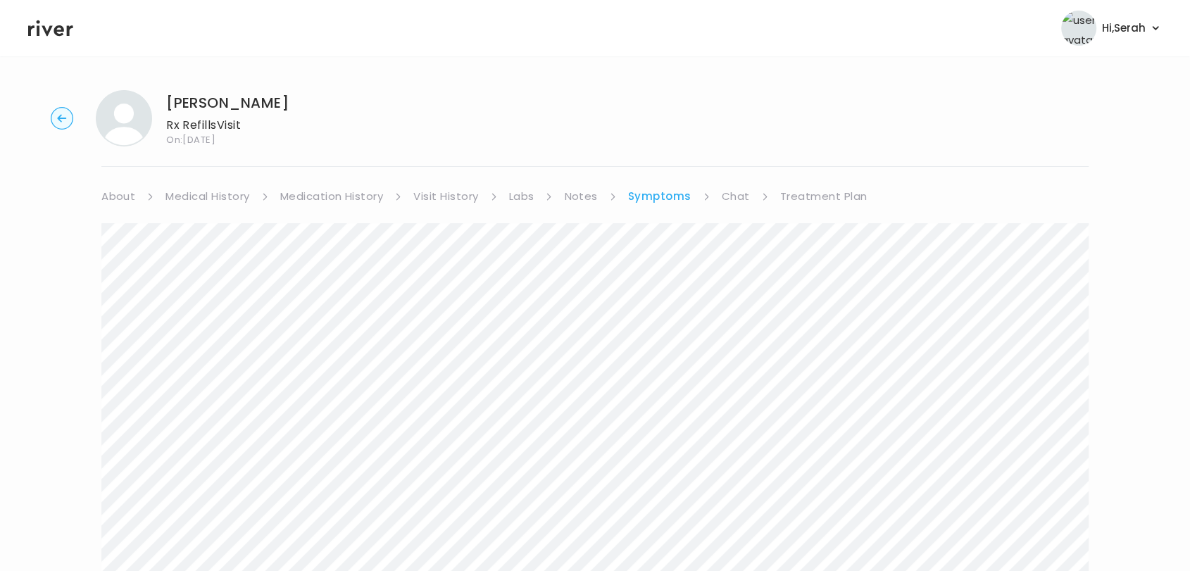
scroll to position [0, 0]
click at [733, 189] on link "Chat" at bounding box center [736, 197] width 28 height 20
click at [515, 189] on link "Labs" at bounding box center [521, 197] width 25 height 20
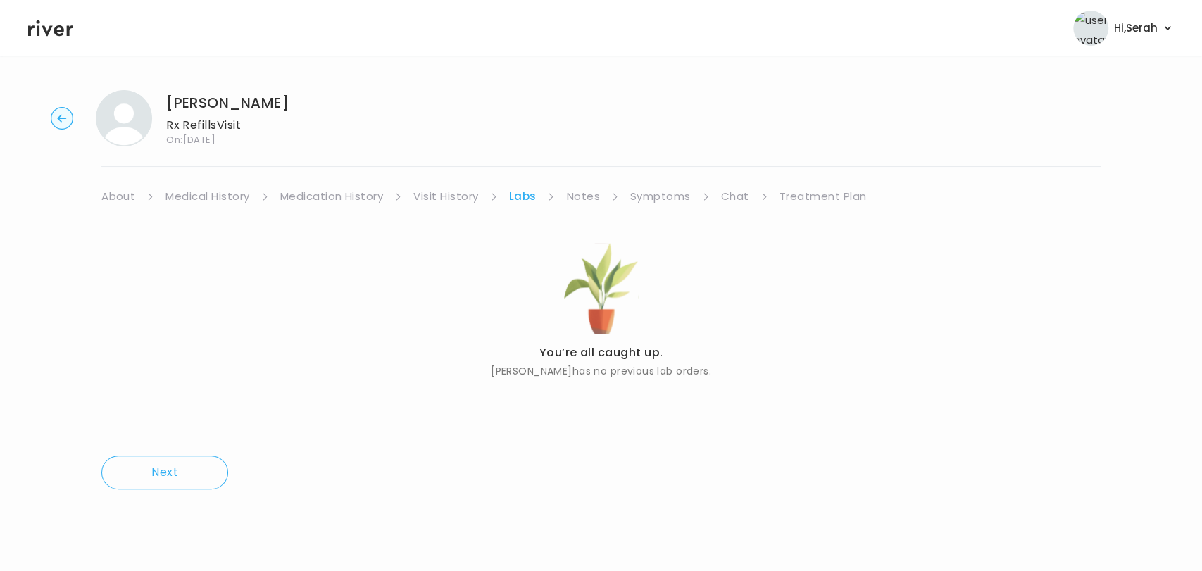
click at [794, 196] on link "Treatment Plan" at bounding box center [823, 197] width 87 height 20
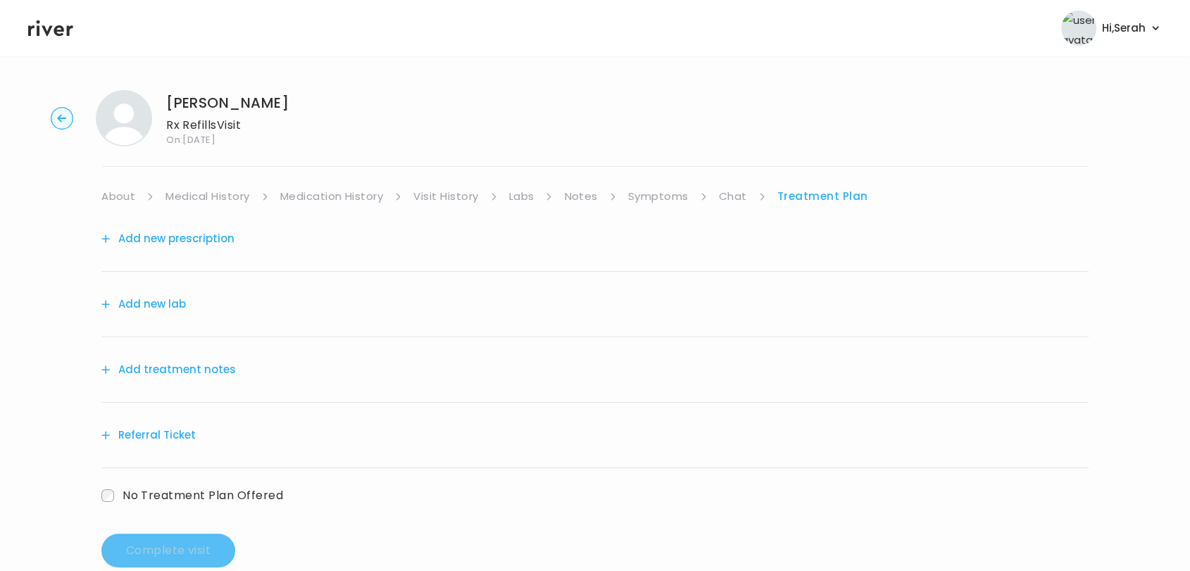
click at [195, 239] on button "Add new prescription" at bounding box center [167, 239] width 133 height 20
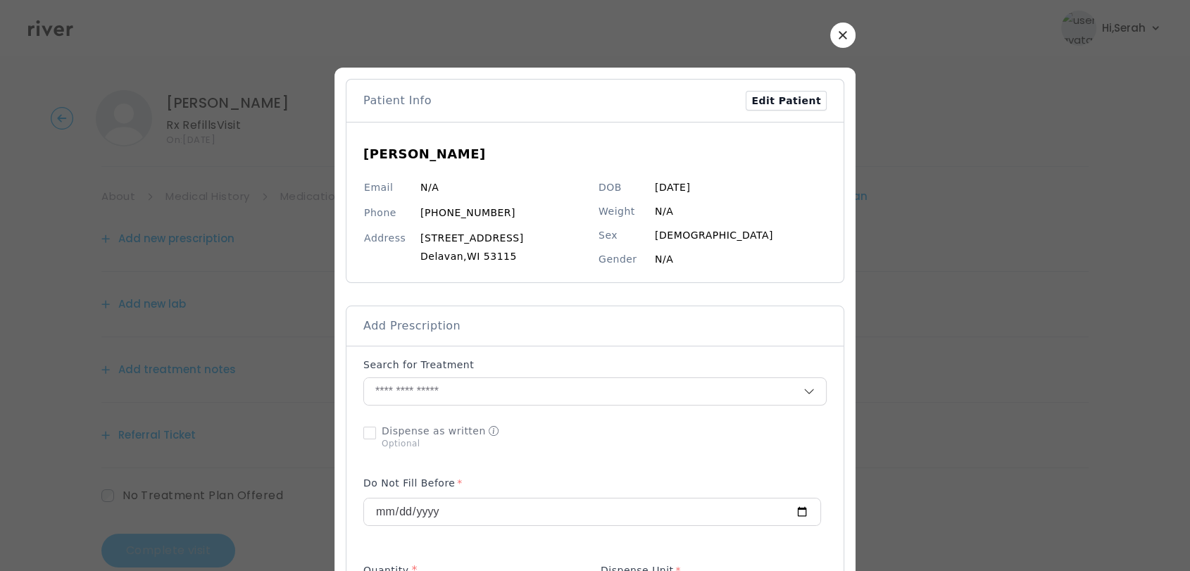
click at [839, 35] on icon "button" at bounding box center [843, 35] width 8 height 8
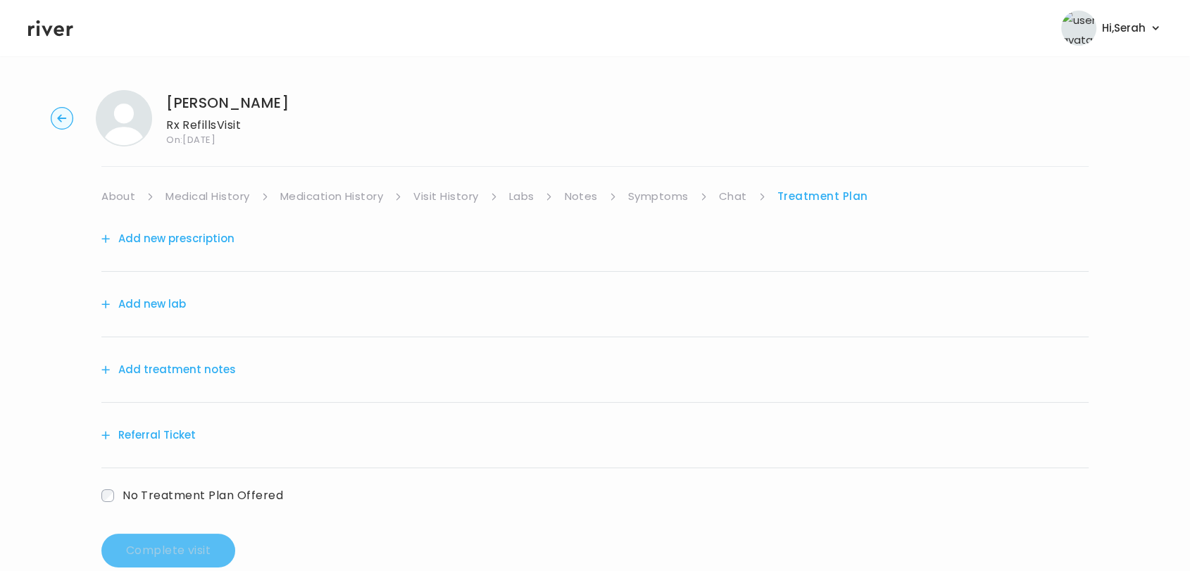
scroll to position [11, 0]
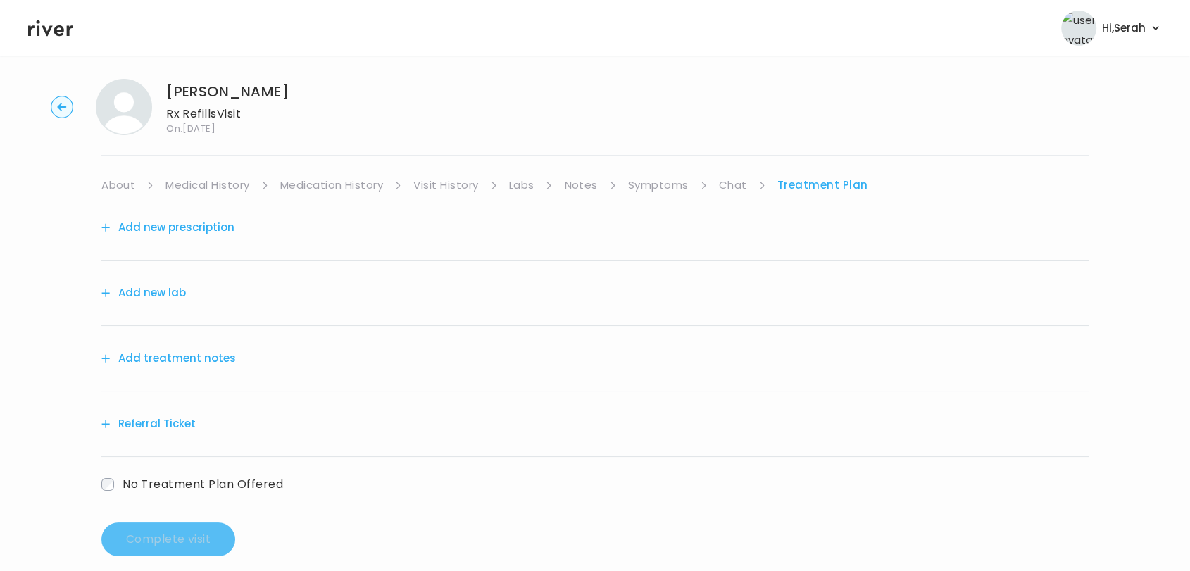
click at [660, 180] on link "Symptoms" at bounding box center [658, 185] width 61 height 20
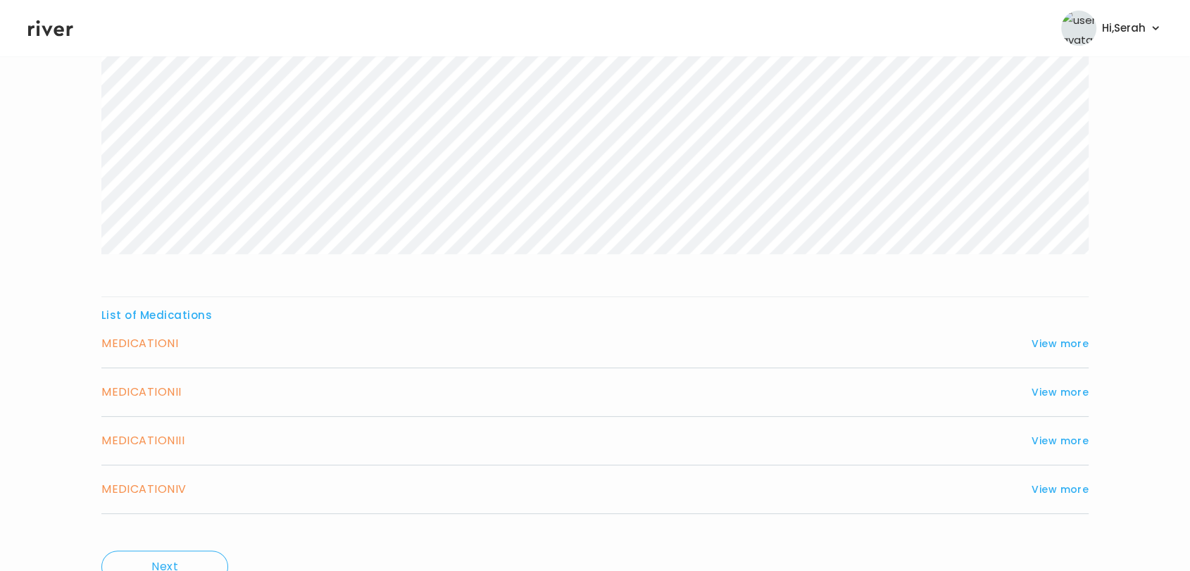
scroll to position [327, 0]
click at [1061, 344] on button "View more" at bounding box center [1060, 340] width 57 height 17
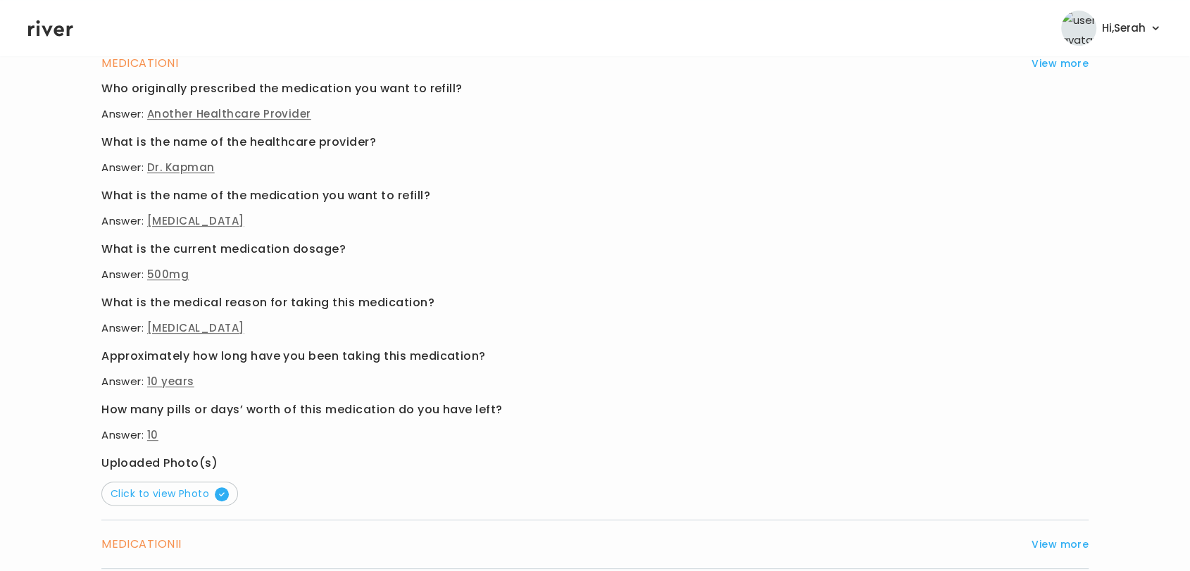
scroll to position [618, 0]
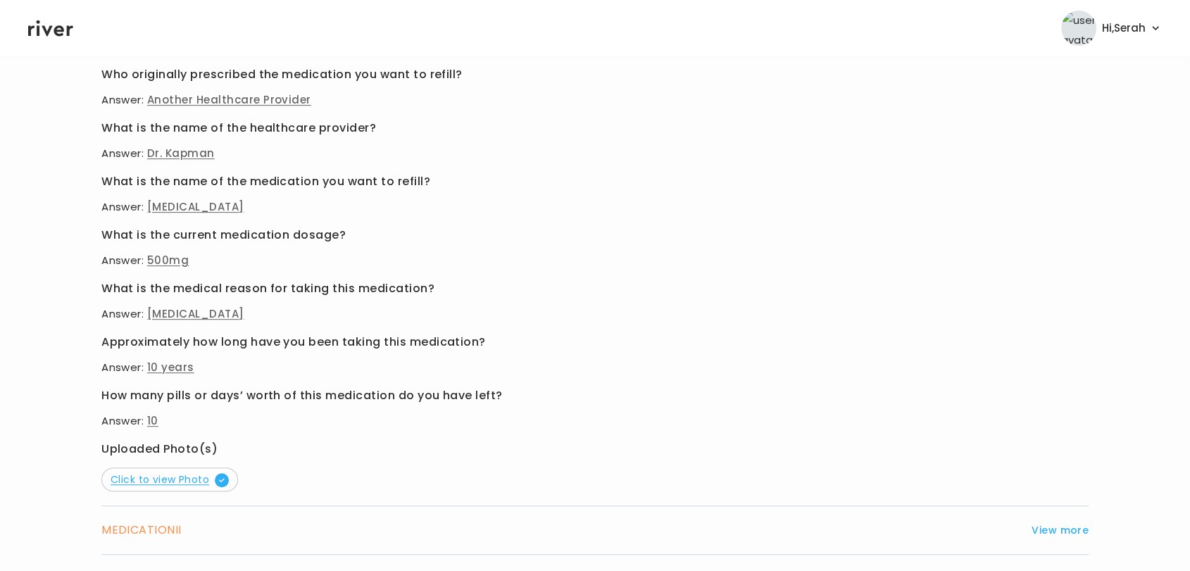
click at [189, 482] on span "Click to view Photo" at bounding box center [170, 480] width 118 height 14
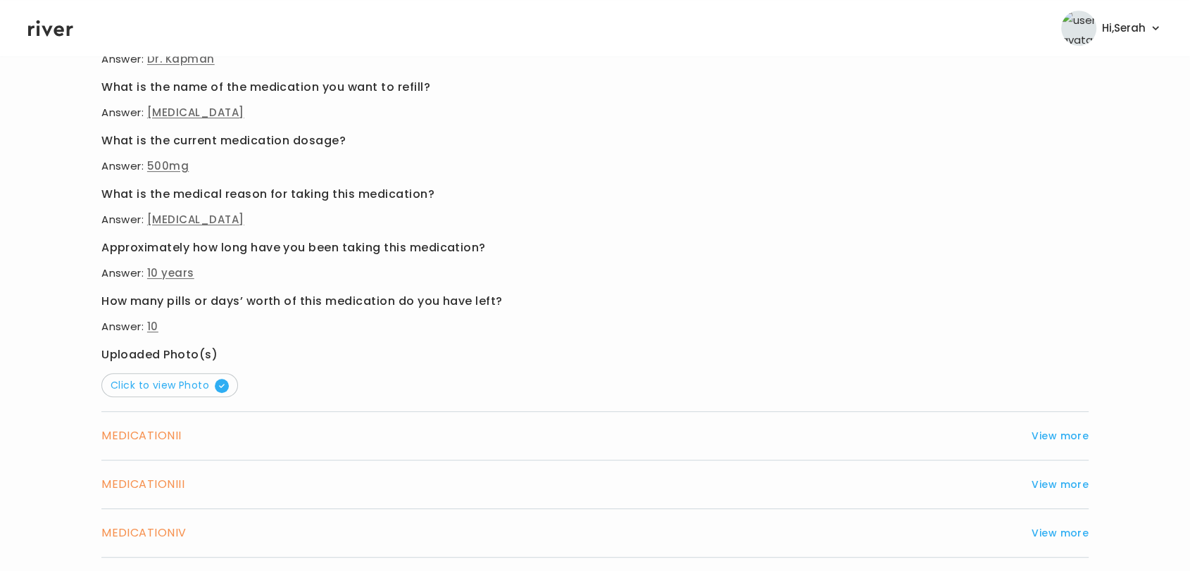
scroll to position [716, 0]
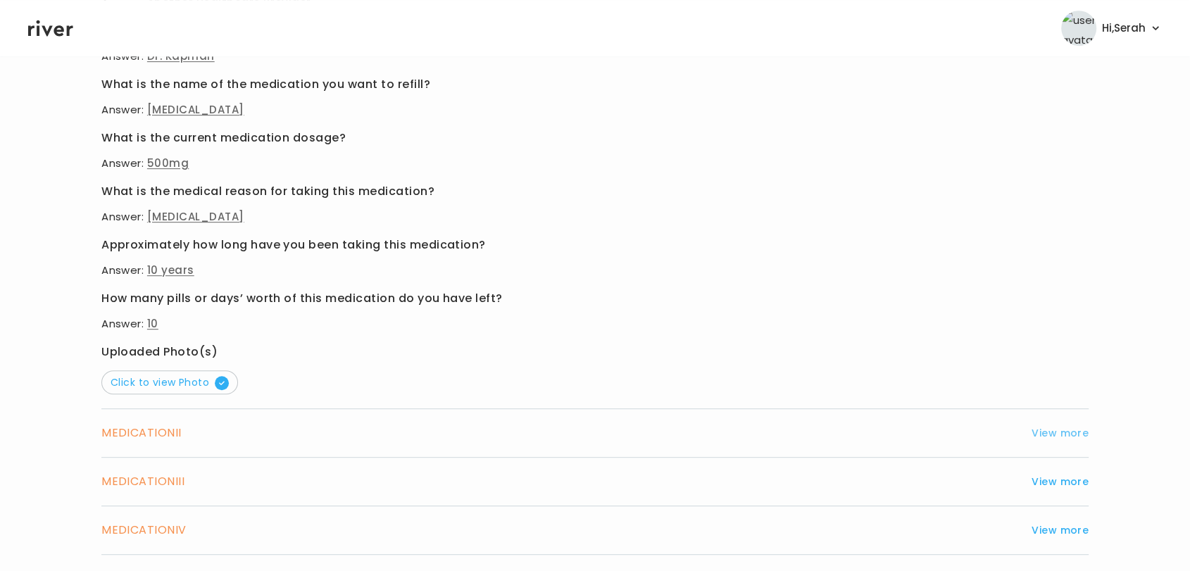
click at [1057, 431] on button "View more" at bounding box center [1060, 433] width 57 height 17
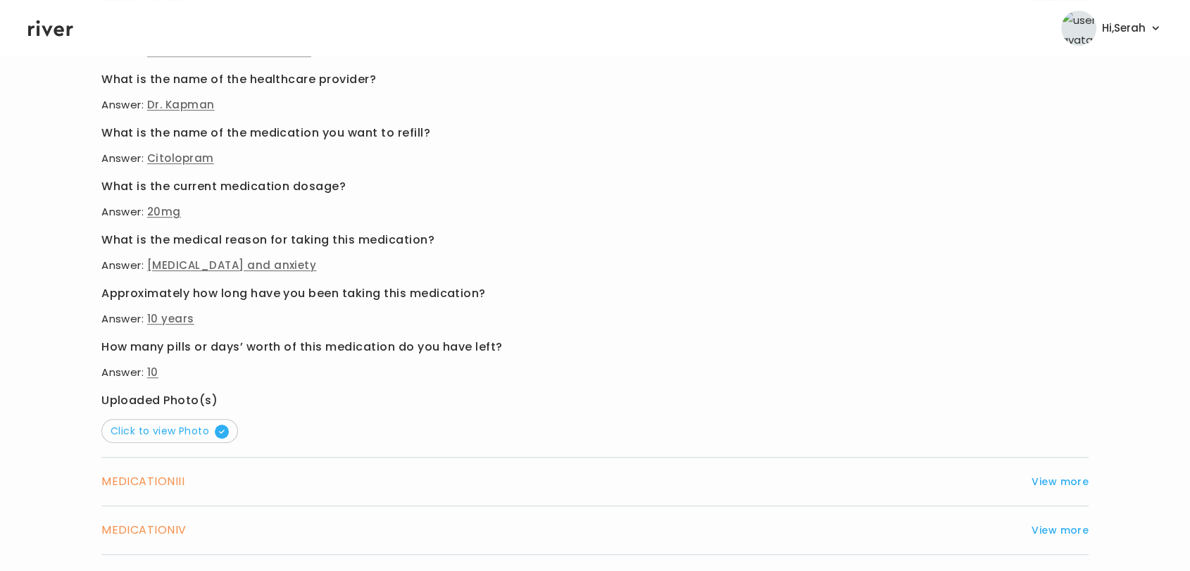
click at [188, 420] on button "Click to view Photo" at bounding box center [169, 431] width 137 height 24
click at [1050, 475] on button "View more" at bounding box center [1060, 481] width 57 height 17
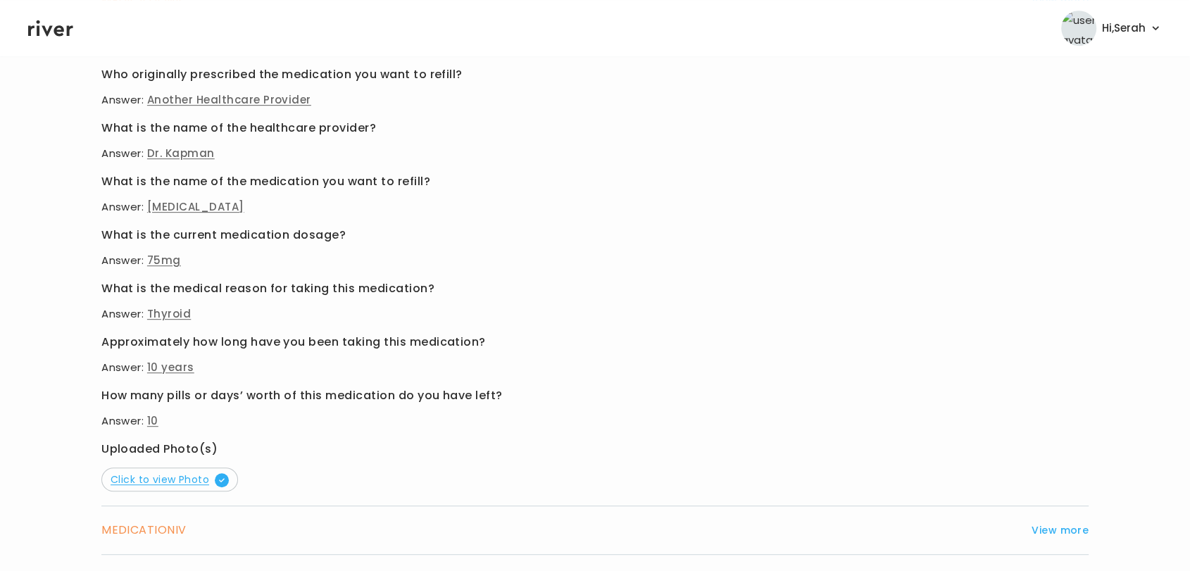
click at [175, 475] on span "Click to view Photo" at bounding box center [170, 480] width 118 height 14
click at [1049, 537] on button "View more" at bounding box center [1060, 530] width 57 height 17
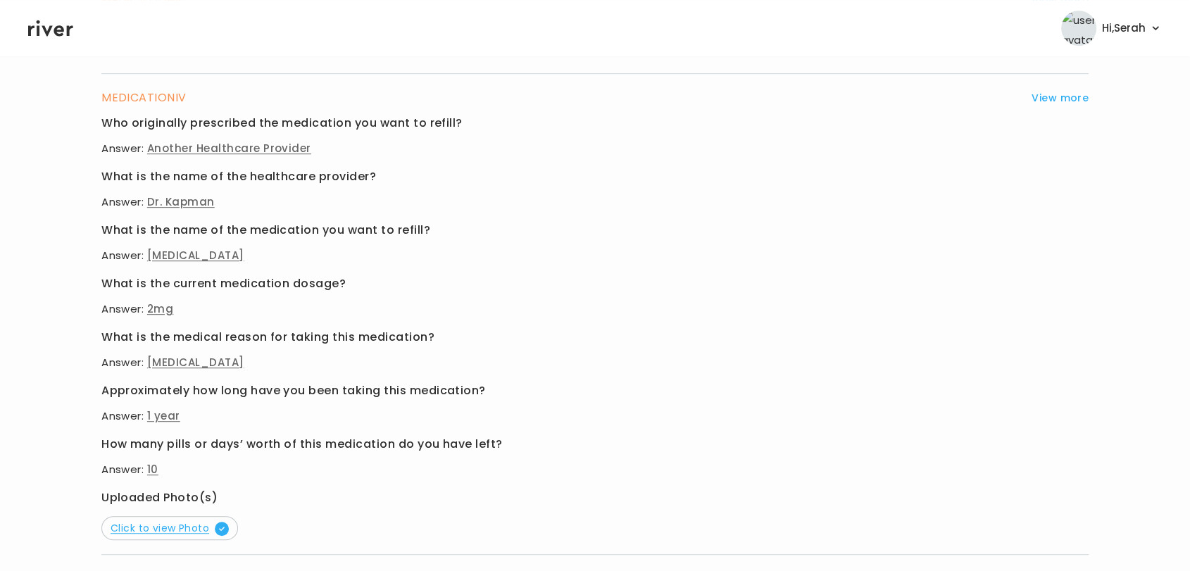
click at [161, 525] on span "Click to view Photo" at bounding box center [170, 528] width 118 height 14
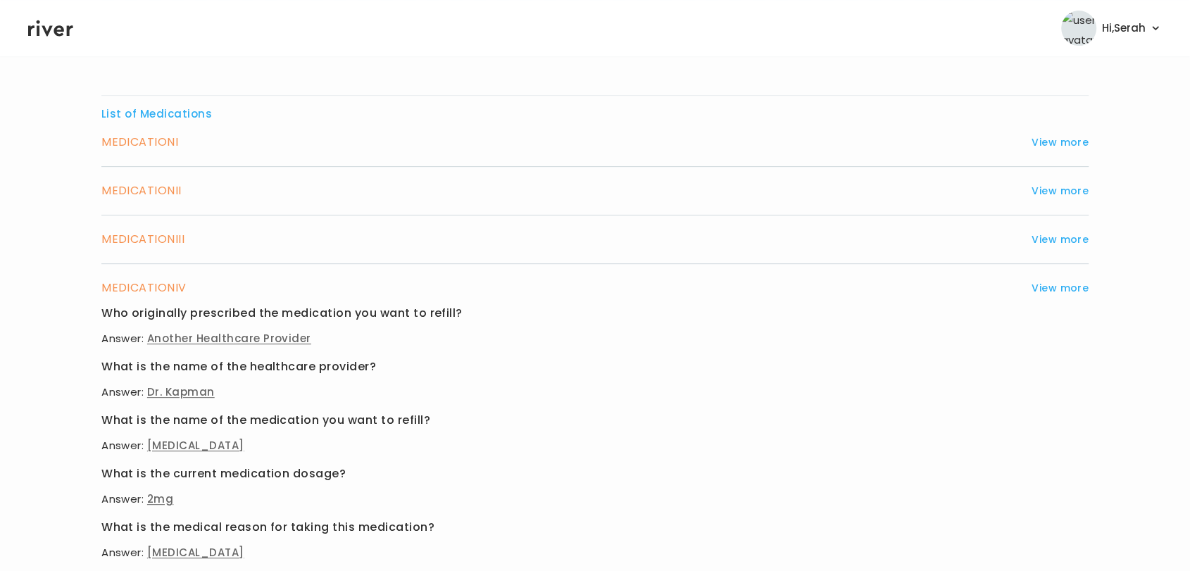
scroll to position [525, 0]
click at [1061, 241] on button "View more" at bounding box center [1060, 240] width 57 height 17
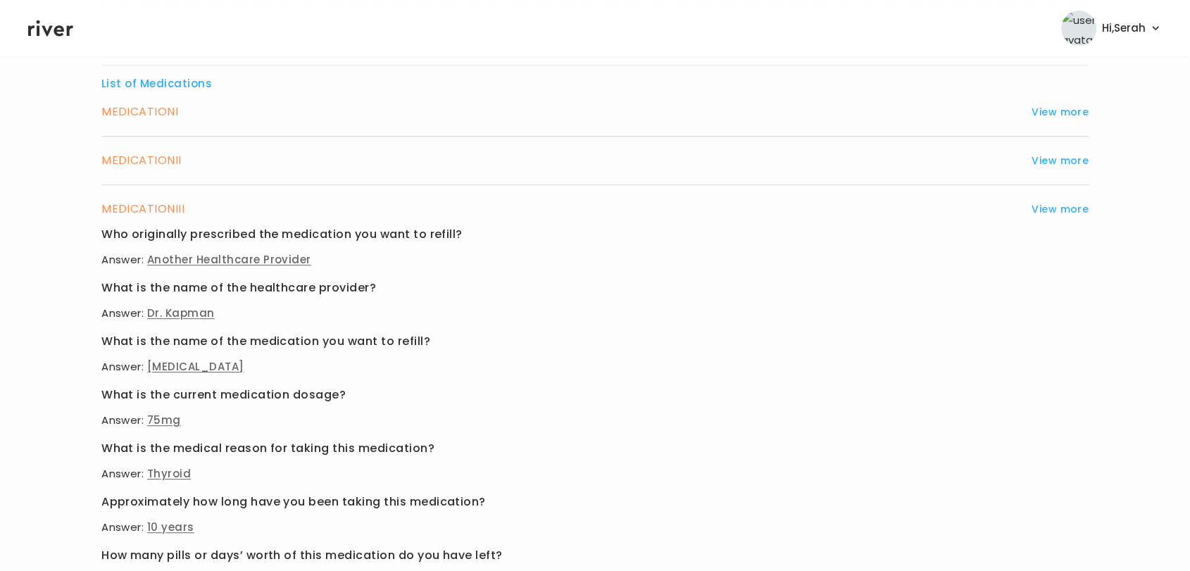
scroll to position [556, 0]
click at [1065, 154] on button "View more" at bounding box center [1060, 159] width 57 height 17
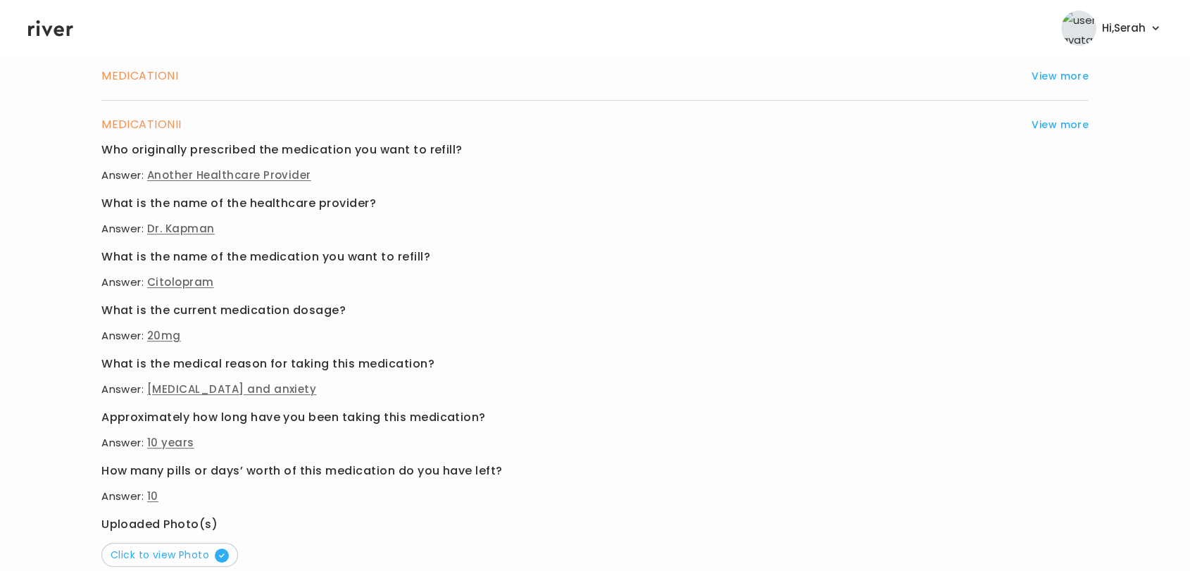
scroll to position [591, 0]
click at [1071, 75] on button "View more" at bounding box center [1060, 76] width 57 height 17
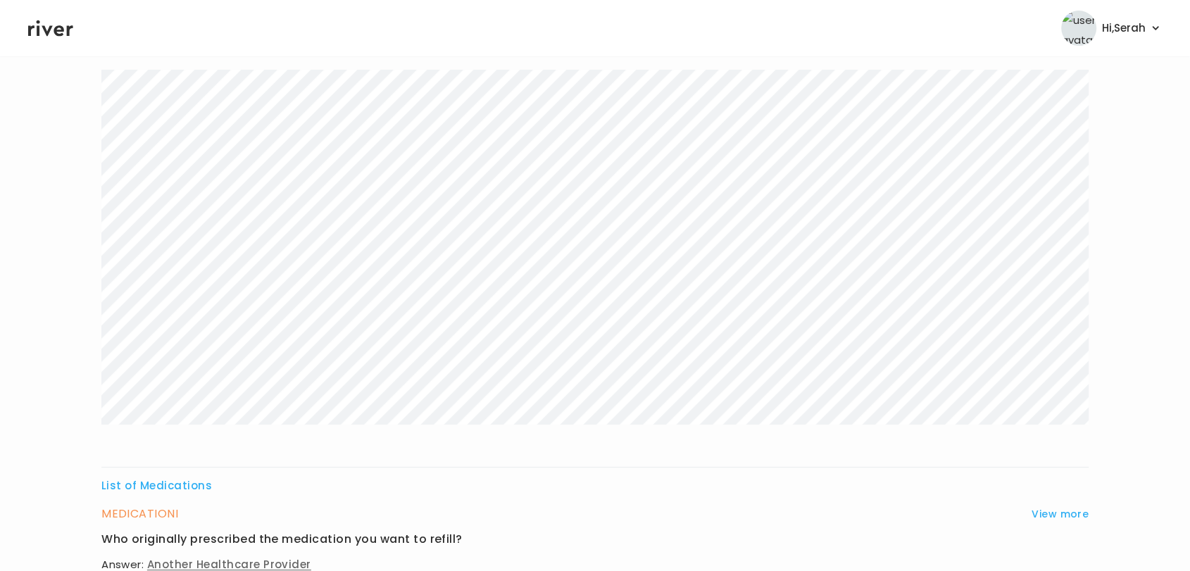
scroll to position [0, 0]
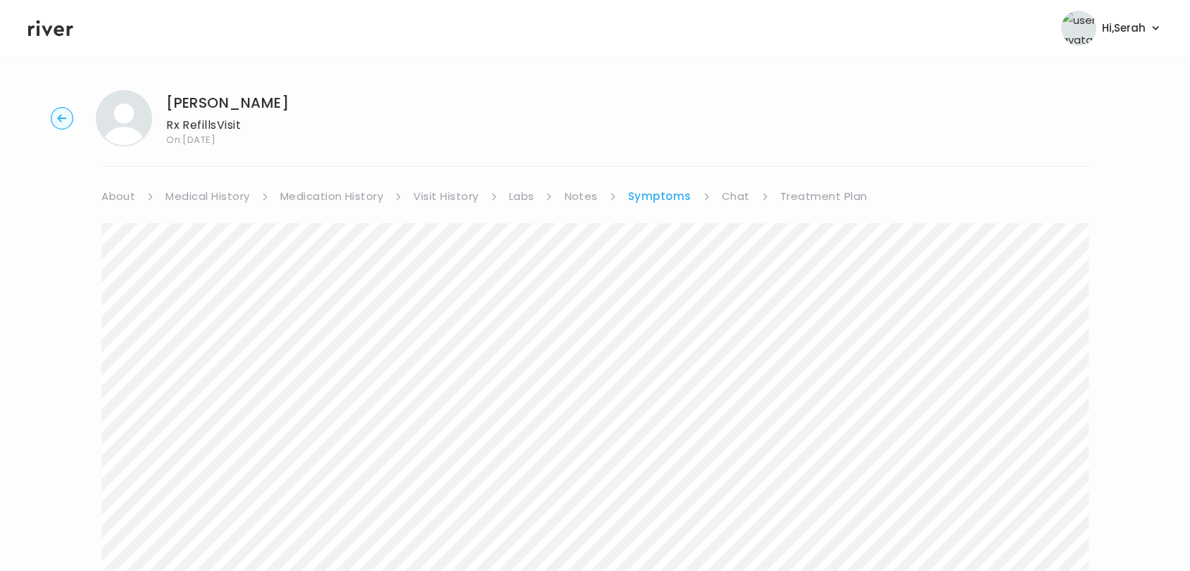
click at [732, 197] on link "Chat" at bounding box center [736, 197] width 28 height 20
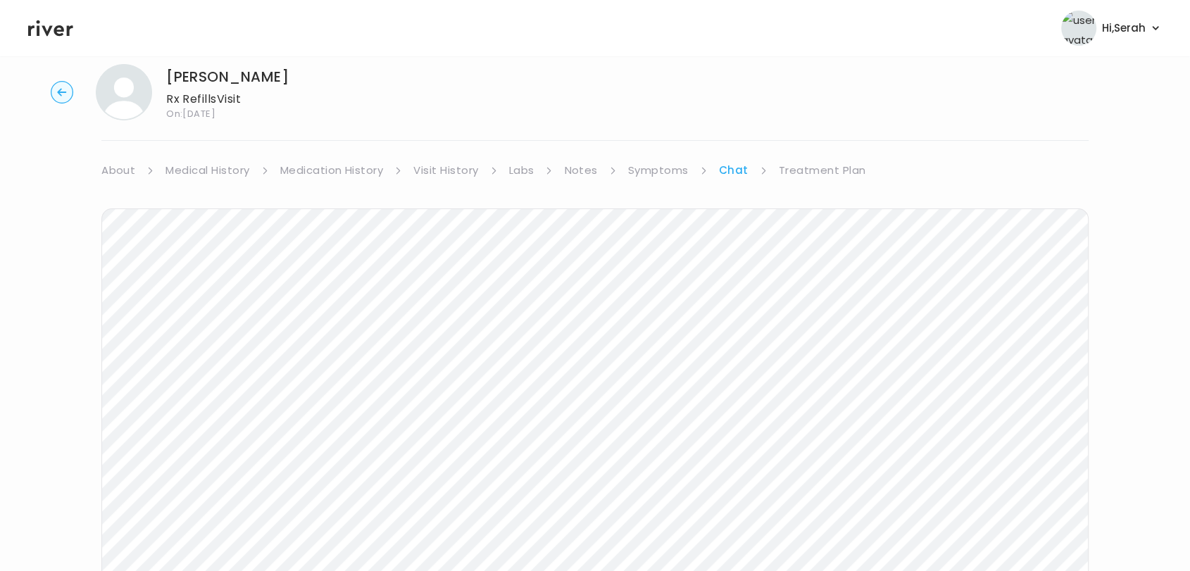
scroll to position [19, 0]
click at [817, 168] on link "Treatment Plan" at bounding box center [822, 178] width 87 height 20
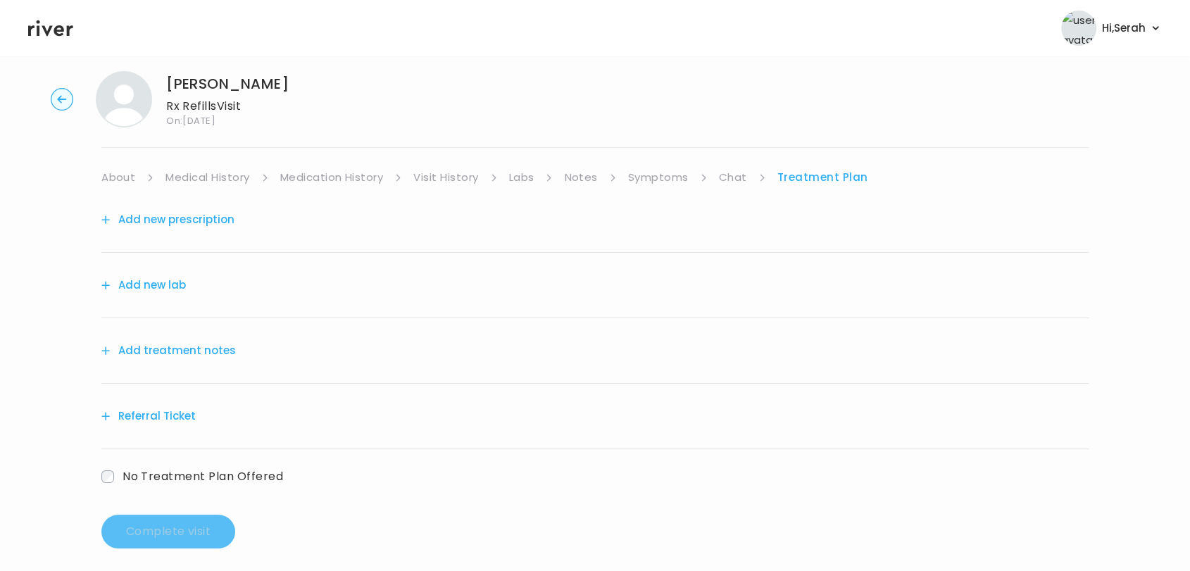
click at [194, 349] on button "Add treatment notes" at bounding box center [168, 351] width 135 height 20
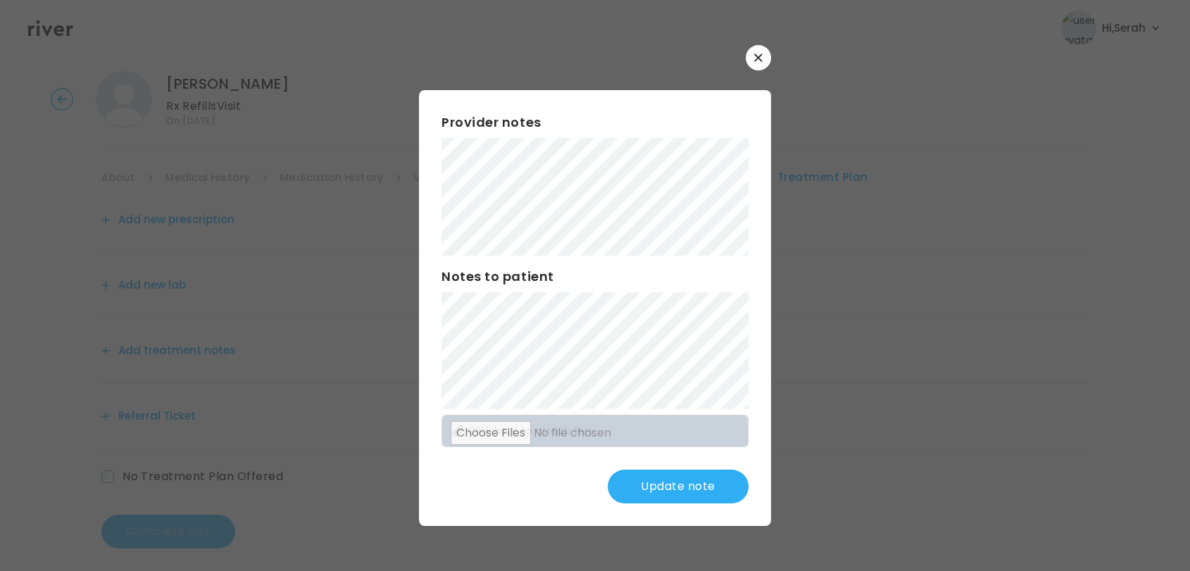
click at [434, 348] on div "Provider notes Notes to patient Click here to attach files Update note" at bounding box center [595, 307] width 352 height 435
click at [693, 495] on button "Update note" at bounding box center [678, 487] width 141 height 34
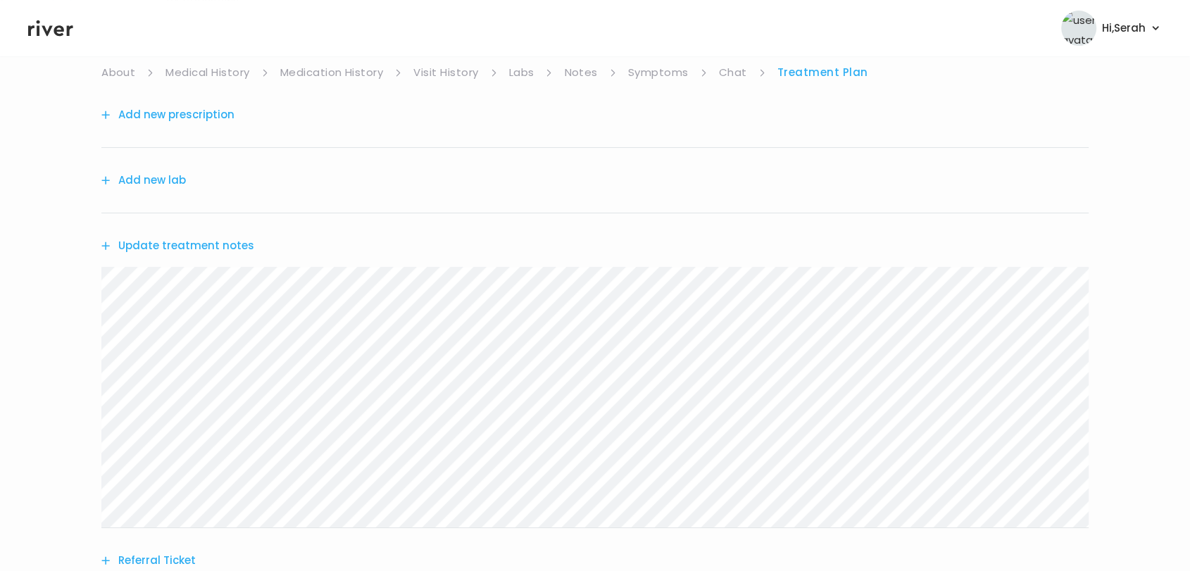
scroll to position [123, 0]
click at [184, 118] on button "Add new prescription" at bounding box center [167, 116] width 133 height 20
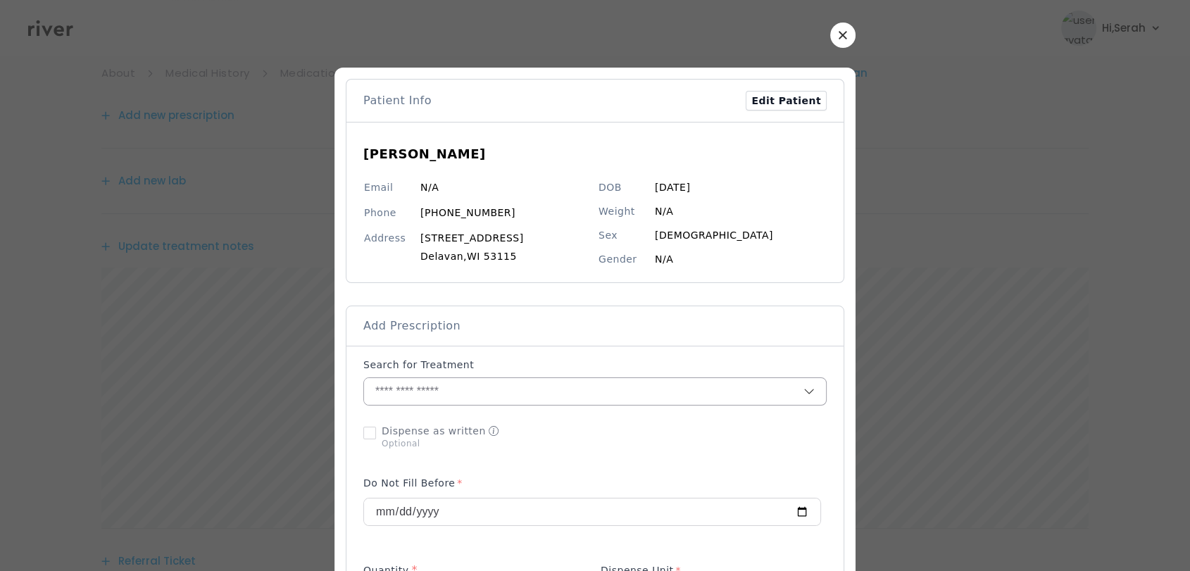
click at [449, 390] on input "text" at bounding box center [583, 391] width 439 height 27
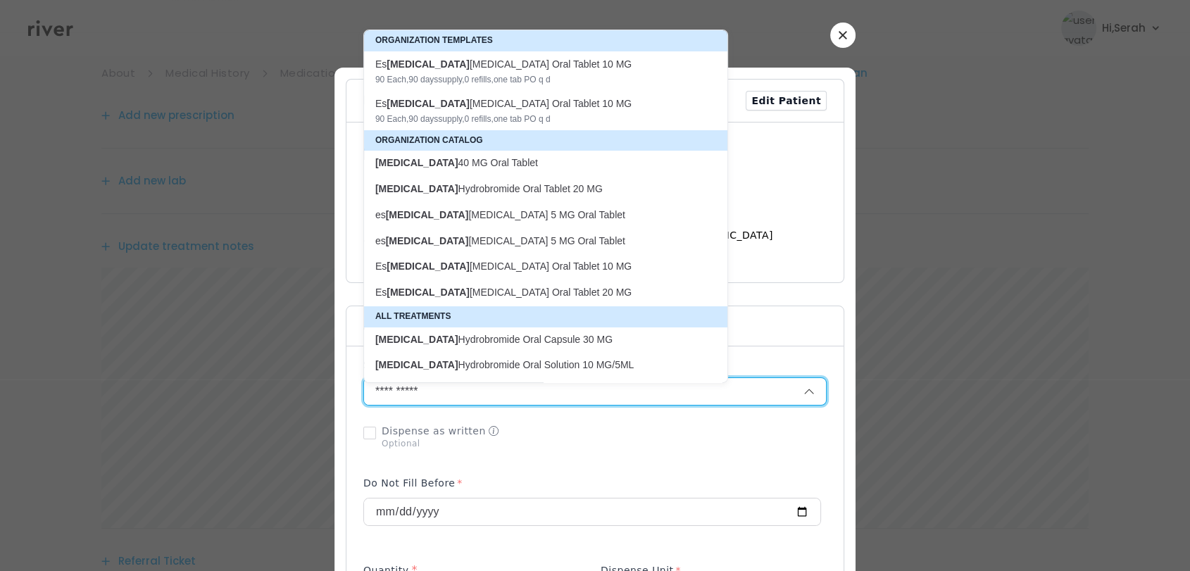
click at [513, 291] on p "Es citalopram Oxalate Oral Tablet 20 MG" at bounding box center [537, 292] width 324 height 13
type input "**********"
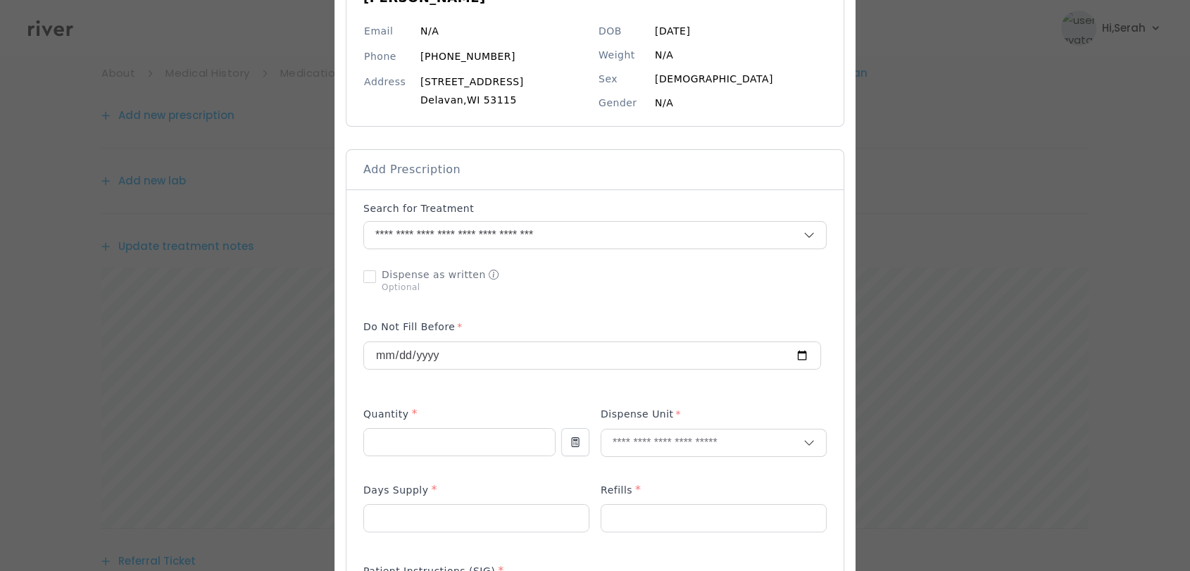
scroll to position [175, 0]
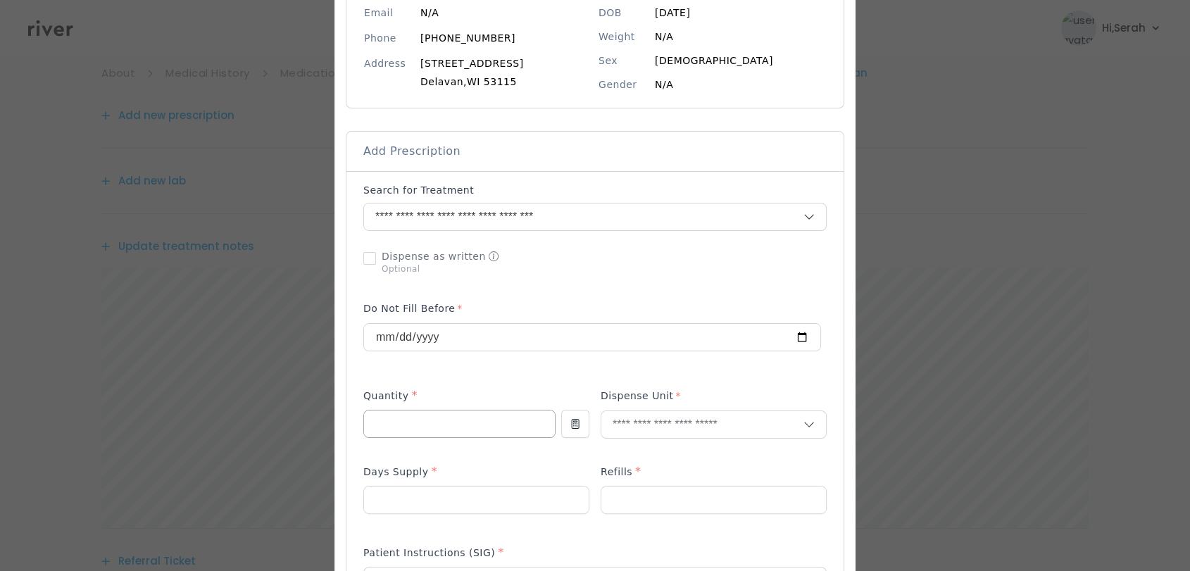
click at [433, 425] on input "number" at bounding box center [459, 424] width 191 height 27
type input "**"
click at [627, 464] on div "Tablet" at bounding box center [713, 455] width 225 height 26
click at [412, 492] on input "number" at bounding box center [476, 500] width 225 height 27
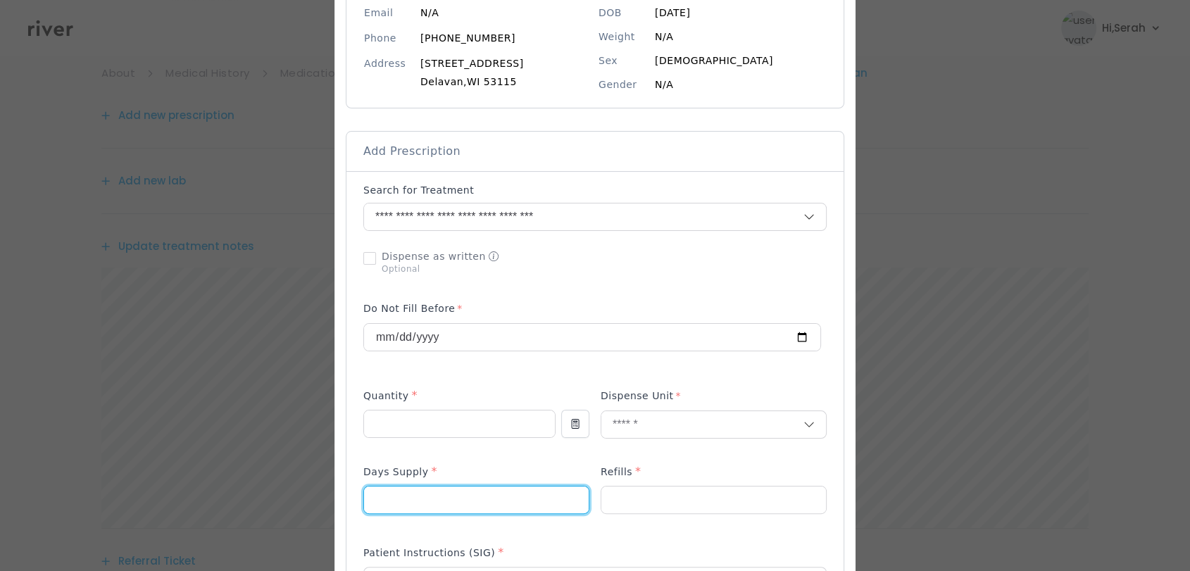
type input "*"
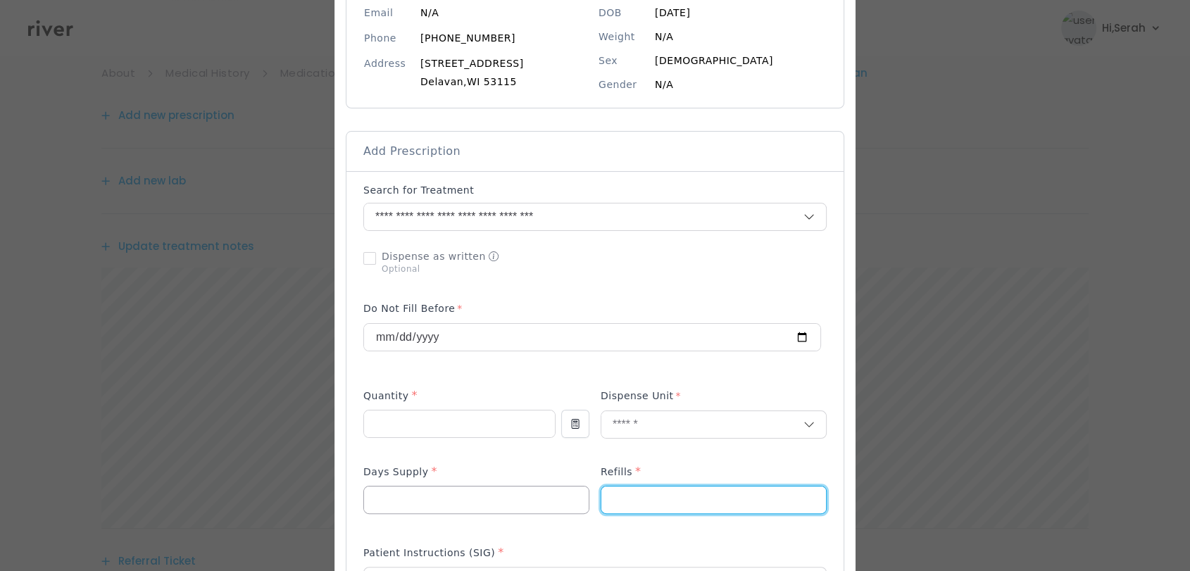
click at [412, 492] on input "*" at bounding box center [476, 500] width 225 height 27
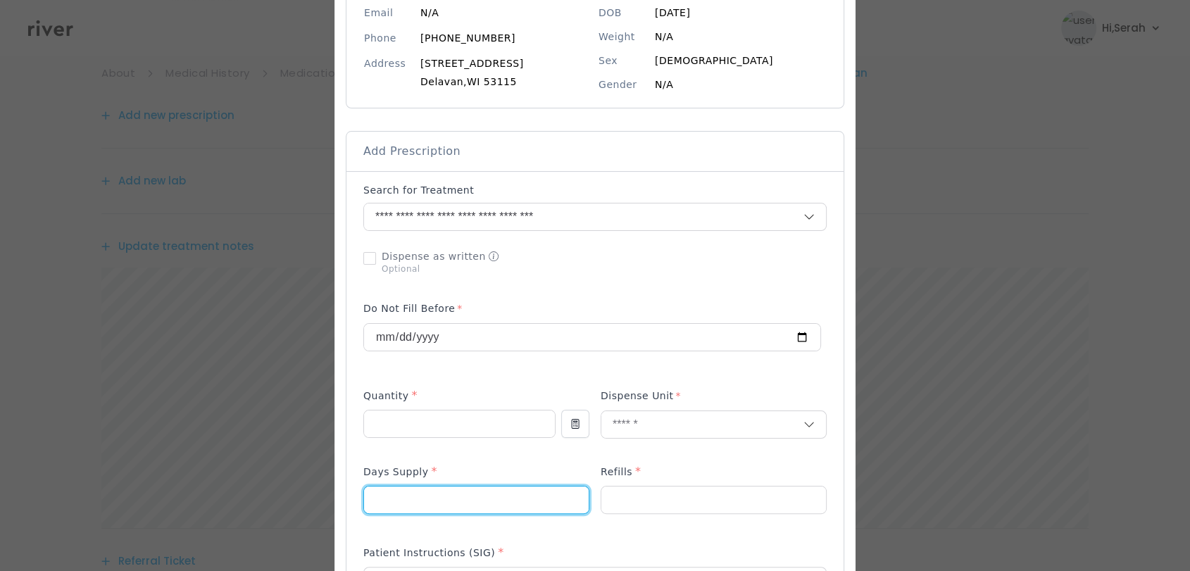
type input "**"
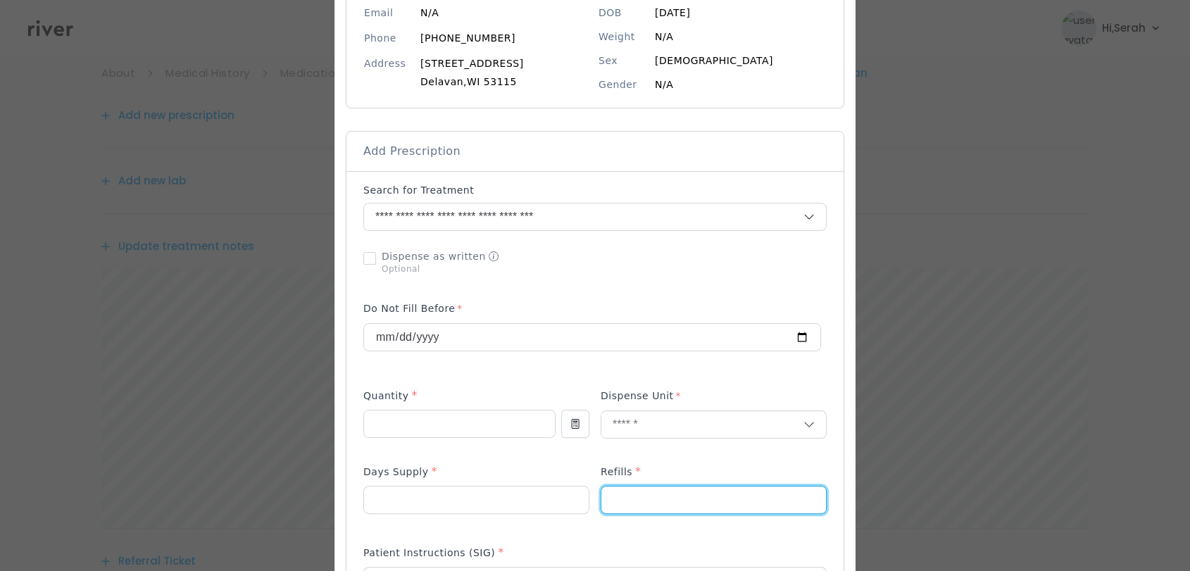
type input "*"
click at [465, 458] on div "Add Prescription to Order" at bounding box center [594, 527] width 463 height 689
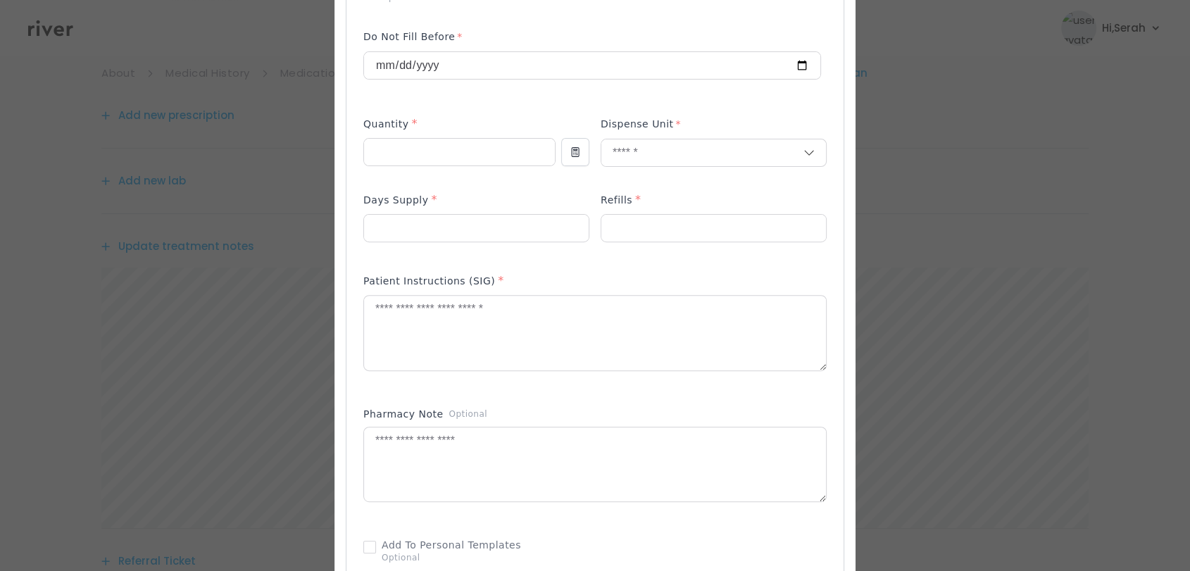
scroll to position [478, 0]
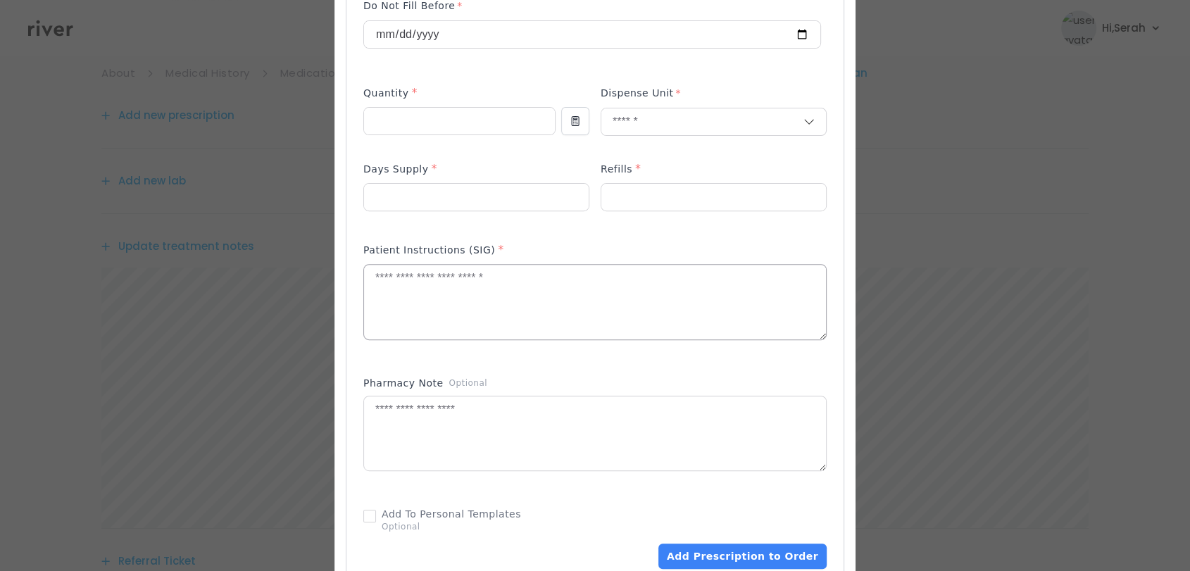
click at [438, 320] on textarea at bounding box center [595, 302] width 462 height 75
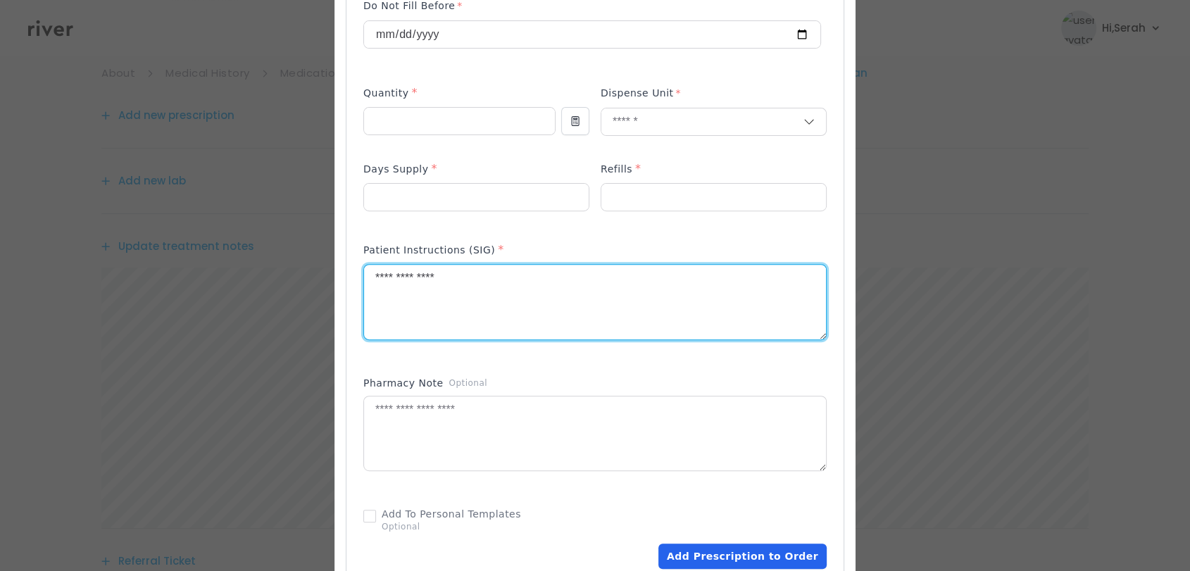
type textarea "**********"
click at [744, 560] on button "Add Prescription to Order" at bounding box center [743, 556] width 168 height 25
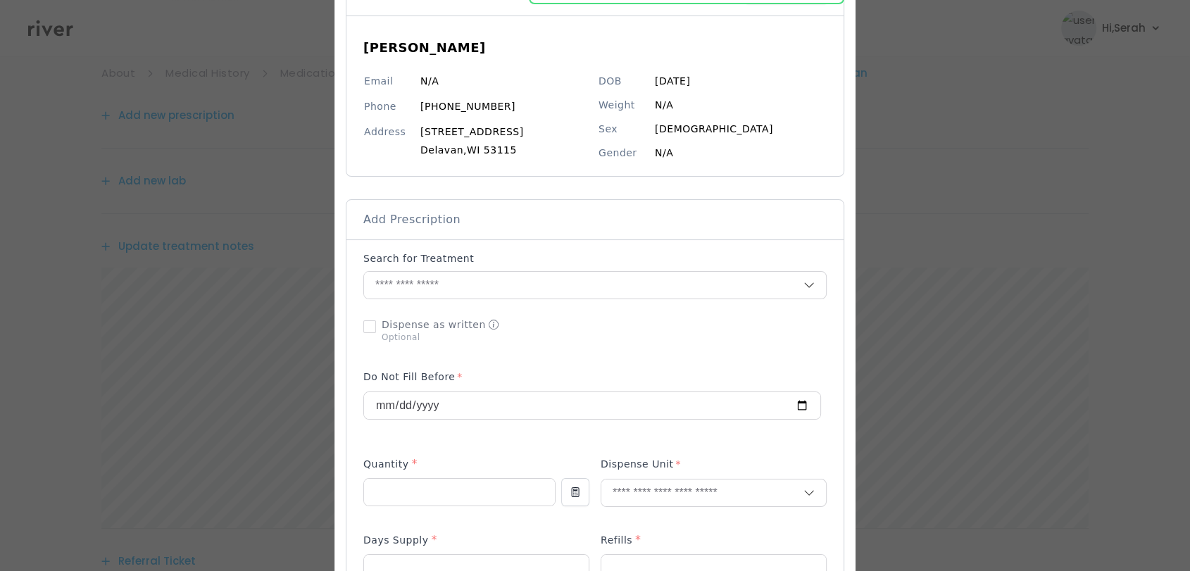
scroll to position [85, 0]
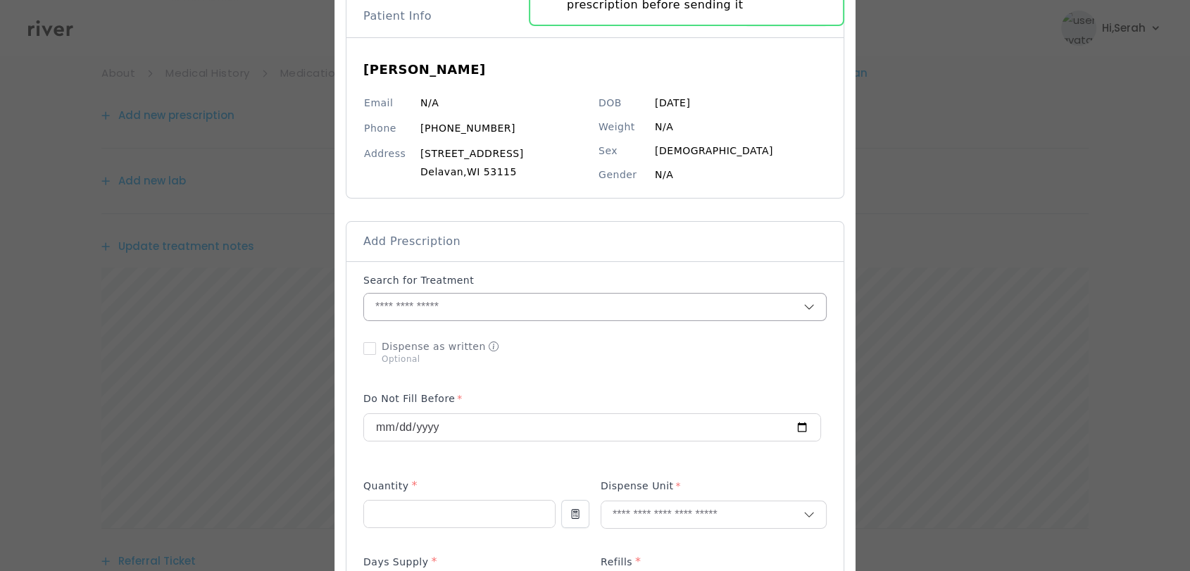
click at [529, 301] on input "text" at bounding box center [583, 307] width 439 height 27
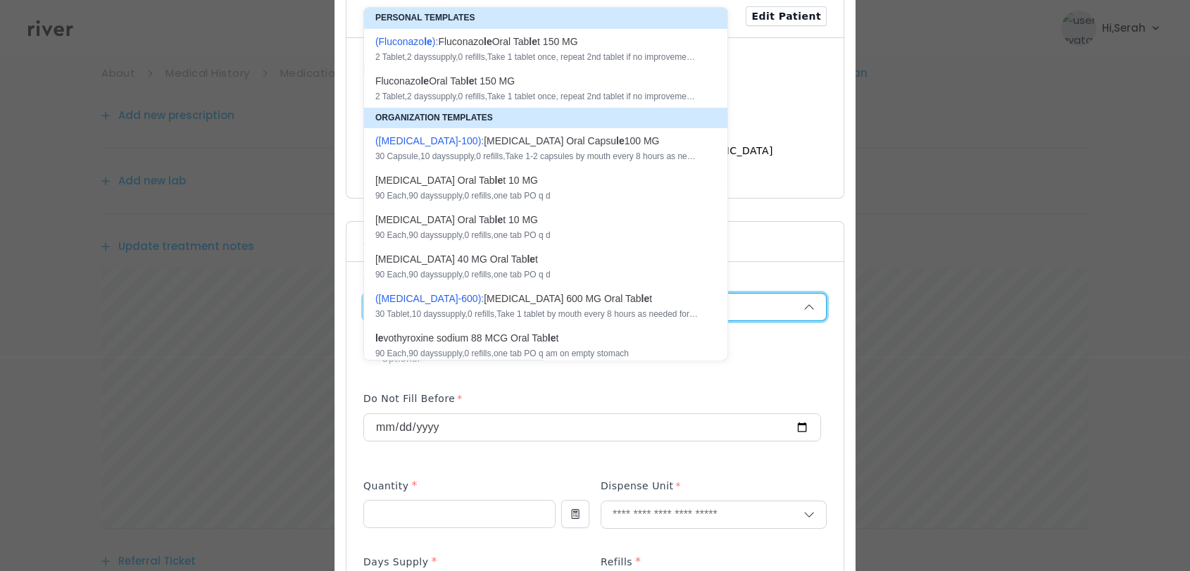
type input "*"
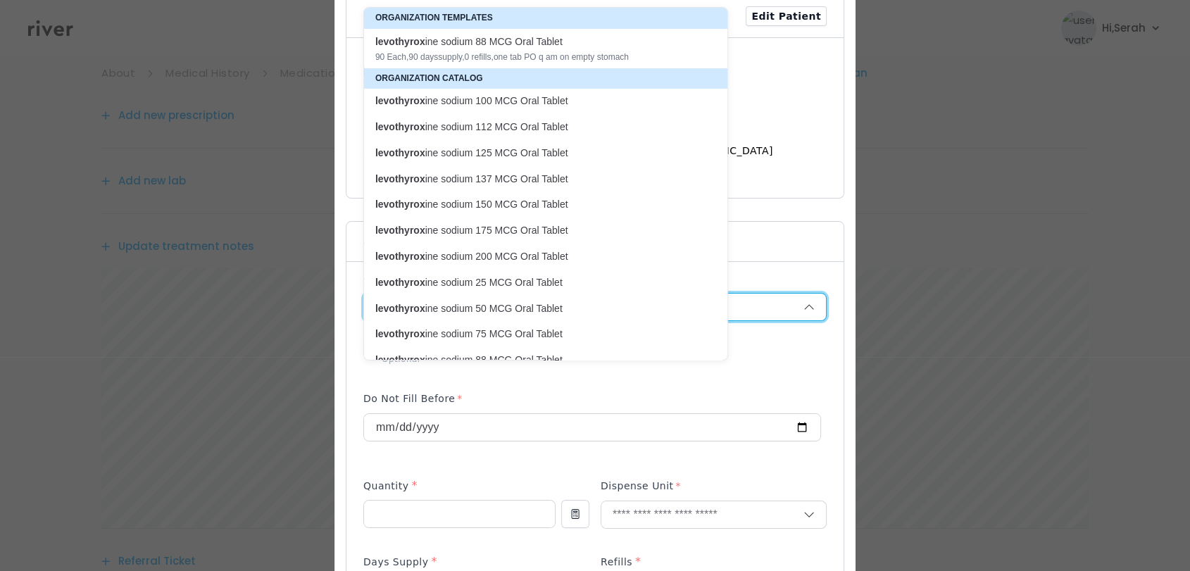
click at [518, 334] on p "levothyrox ine sodium 75 MCG Oral Tablet" at bounding box center [537, 333] width 324 height 13
type input "**********"
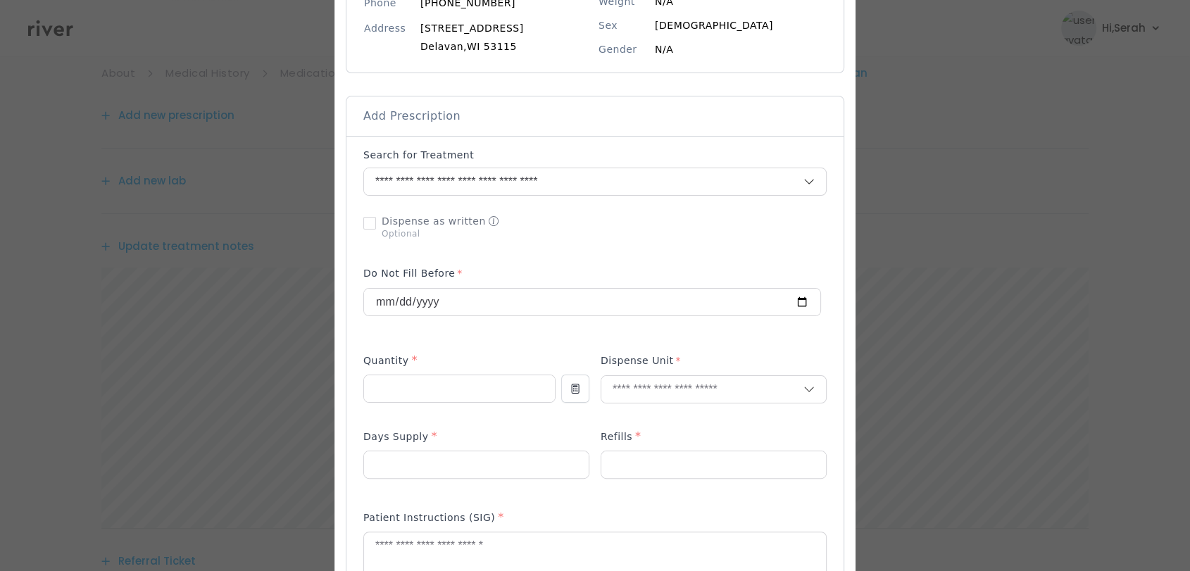
scroll to position [237, 0]
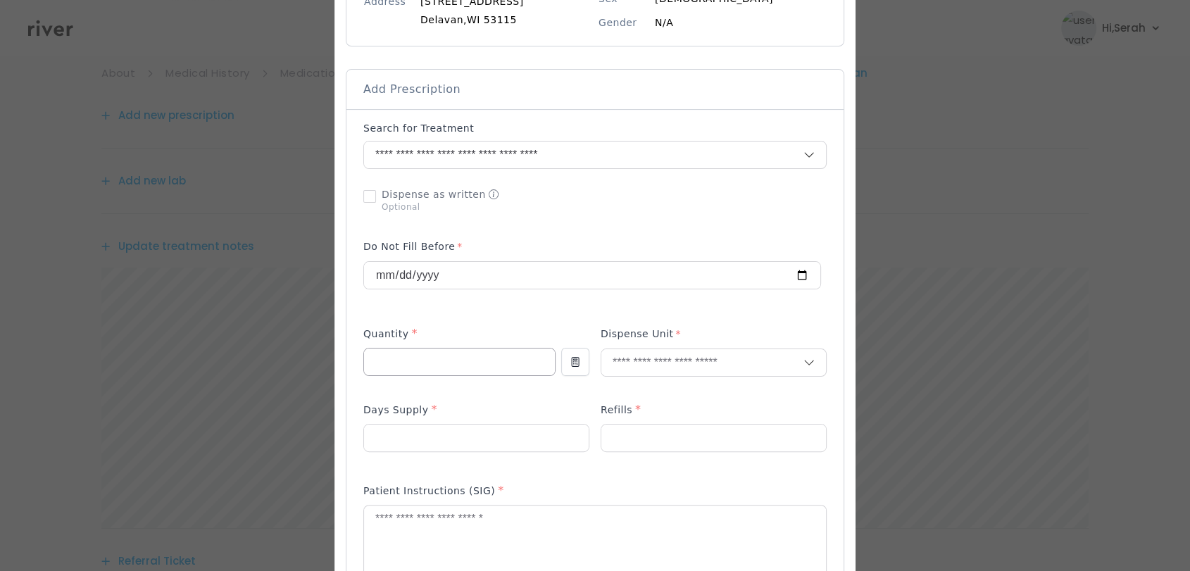
click at [462, 366] on input "number" at bounding box center [459, 362] width 191 height 27
type input "**"
click at [625, 387] on p "Tablet" at bounding box center [713, 392] width 185 height 20
click at [473, 454] on p at bounding box center [476, 461] width 226 height 15
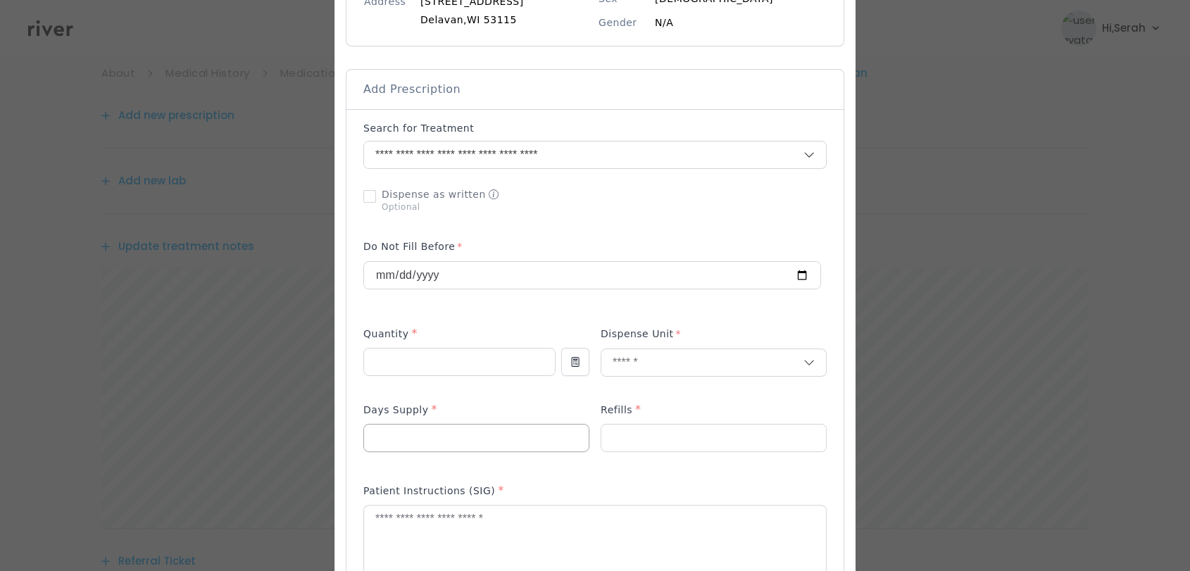
click at [473, 449] on input "number" at bounding box center [476, 438] width 225 height 27
type input "**"
type input "*"
click at [468, 408] on div "Days Supply *" at bounding box center [476, 412] width 226 height 23
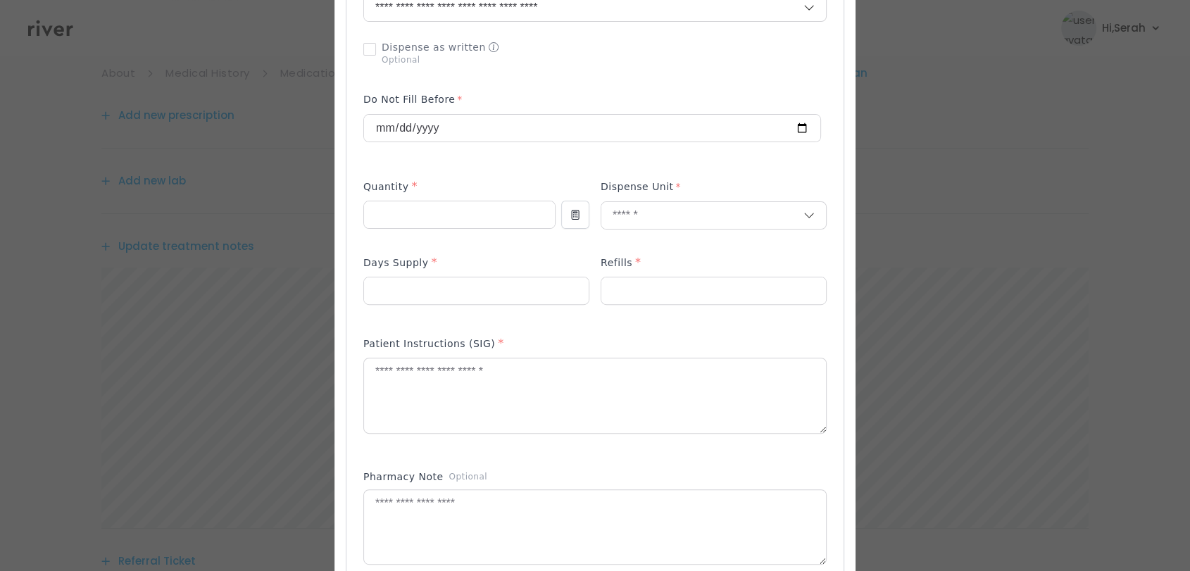
scroll to position [389, 0]
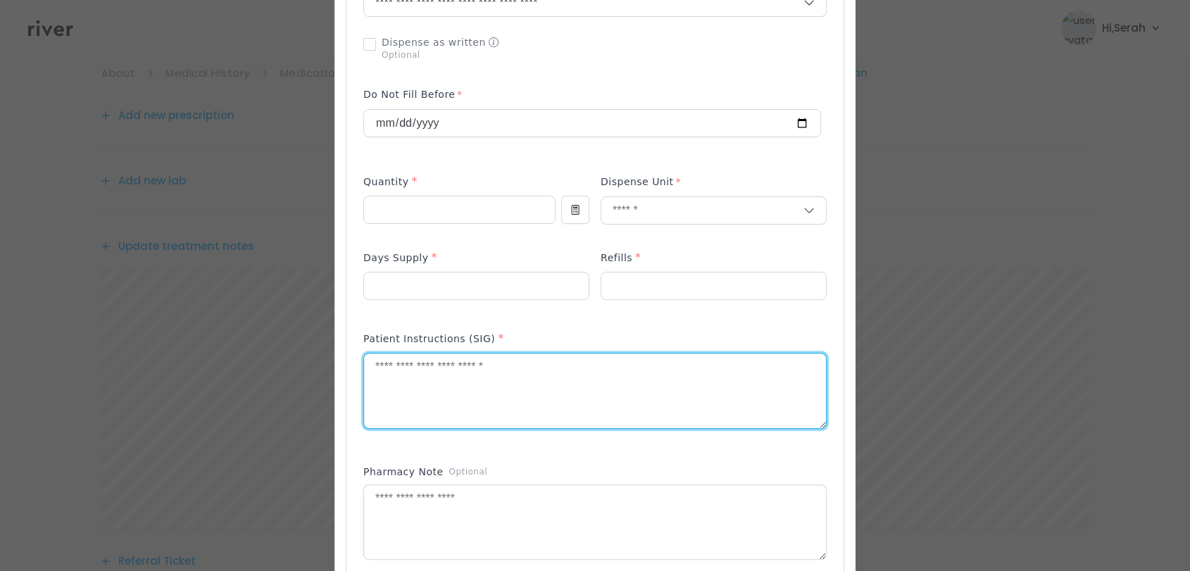
click at [545, 363] on textarea at bounding box center [595, 391] width 462 height 75
click at [508, 452] on div "Add Prescription to Order" at bounding box center [594, 313] width 463 height 689
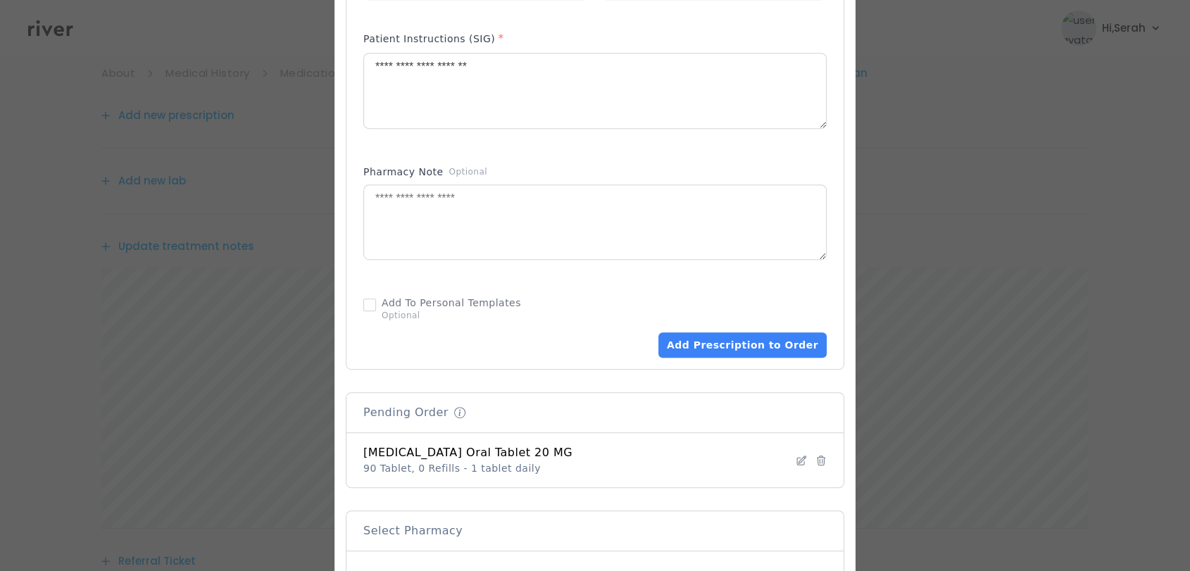
scroll to position [692, 0]
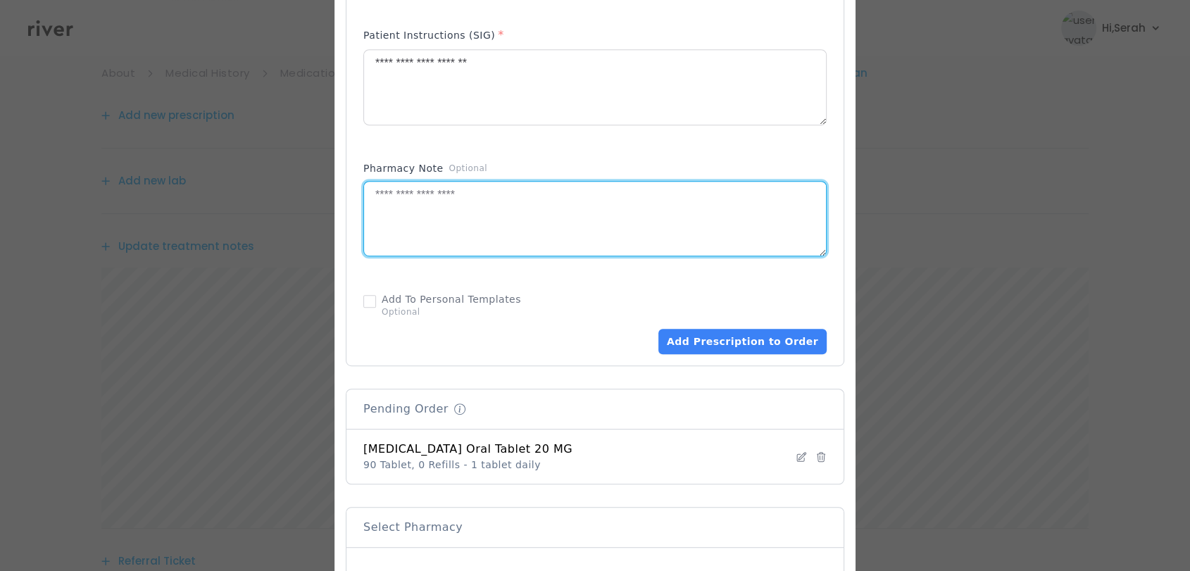
click at [550, 191] on textarea at bounding box center [595, 219] width 462 height 75
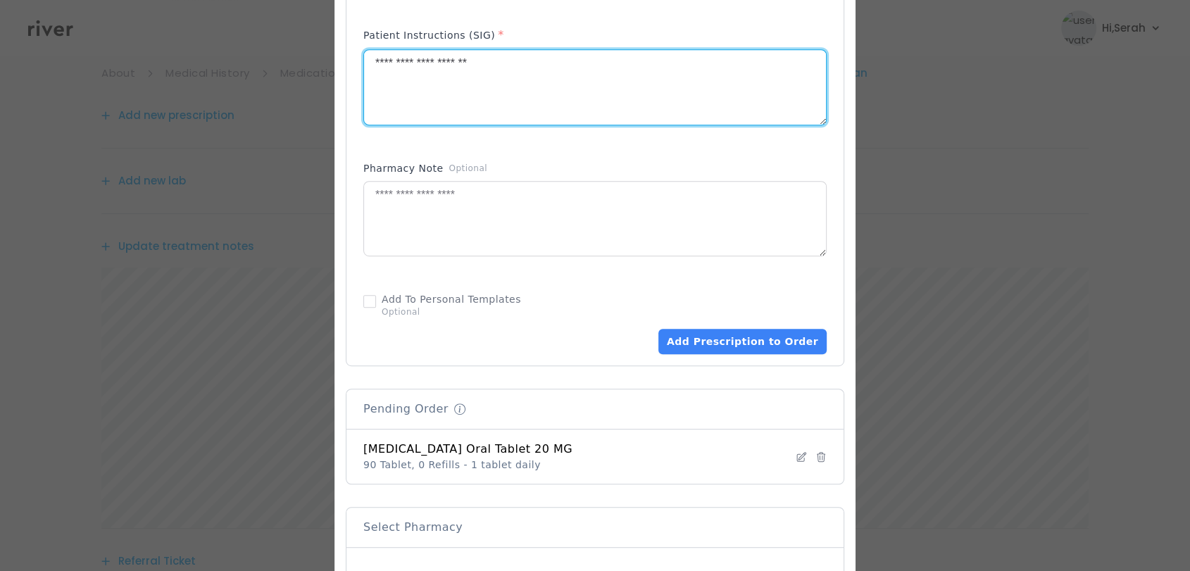
click at [568, 95] on textarea "**********" at bounding box center [595, 87] width 462 height 75
type textarea "**********"
click at [761, 346] on button "Add Prescription to Order" at bounding box center [743, 341] width 168 height 25
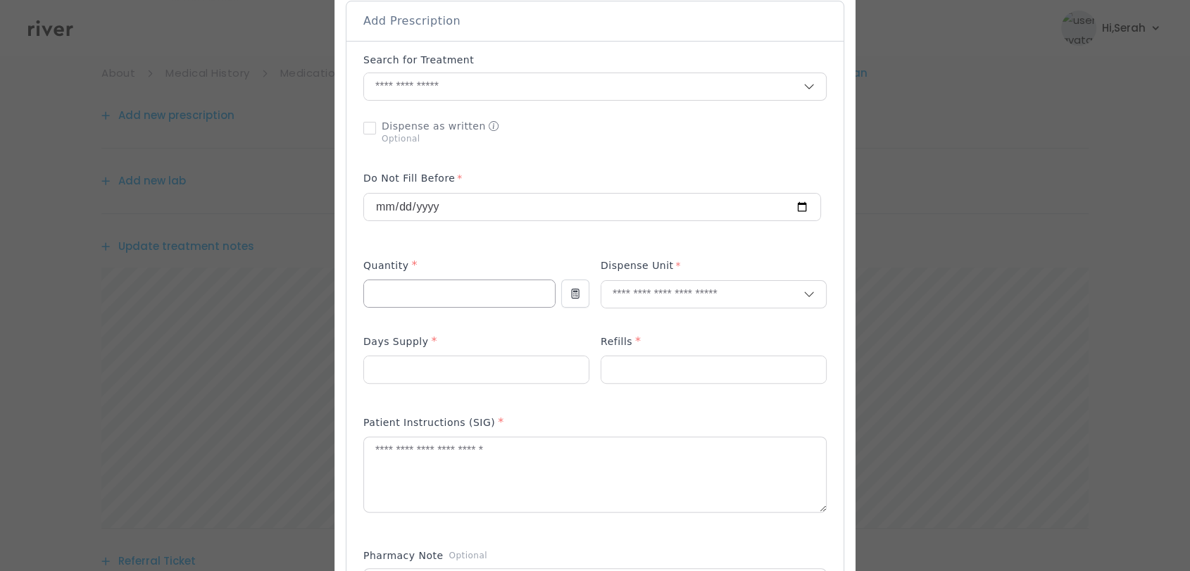
scroll to position [304, 0]
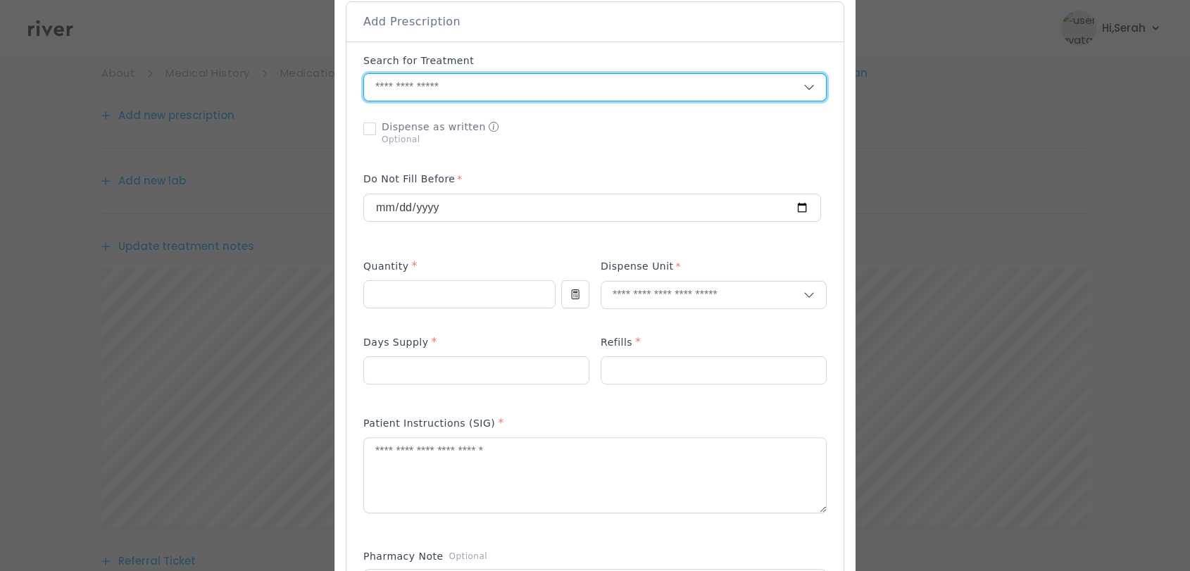
click at [510, 87] on input "text" at bounding box center [583, 87] width 439 height 27
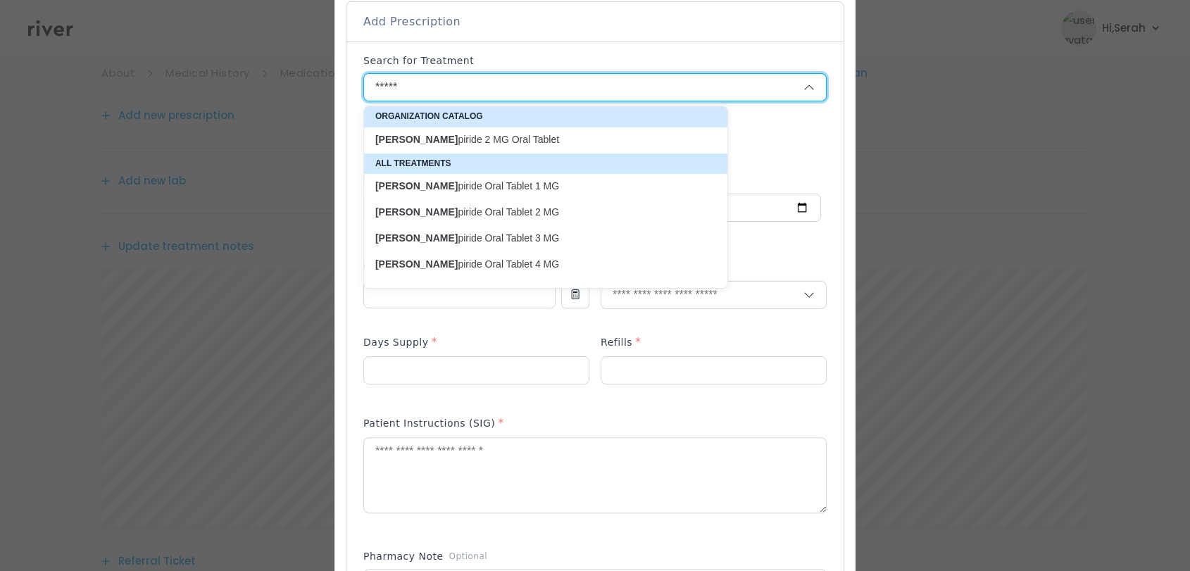
click at [482, 211] on p "Glime piride Oral Tablet 2 MG" at bounding box center [537, 212] width 324 height 13
type input "**********"
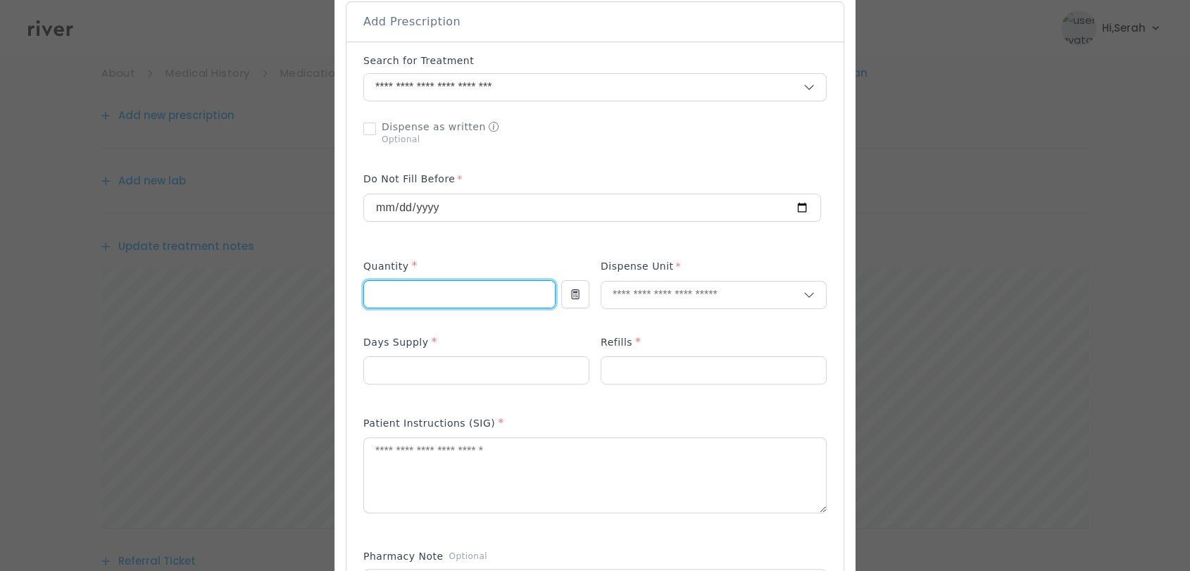
click at [479, 301] on input "number" at bounding box center [459, 294] width 191 height 27
type input "**"
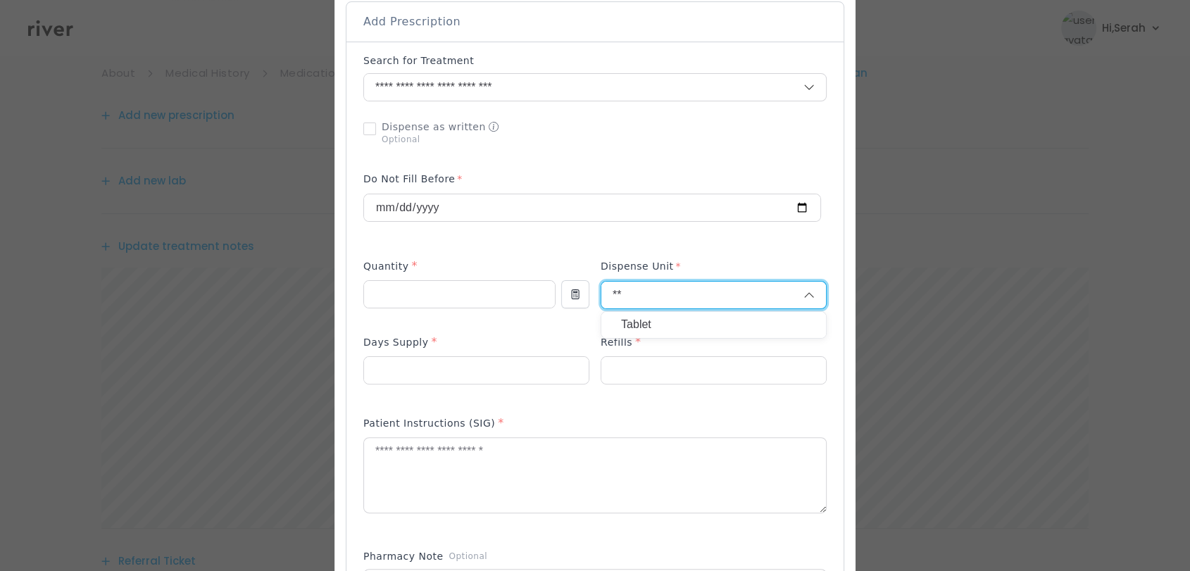
type input "**"
click at [640, 325] on p "Tablet" at bounding box center [713, 325] width 185 height 20
click at [423, 354] on div "Days Supply *" at bounding box center [476, 345] width 226 height 23
click at [423, 368] on input "number" at bounding box center [476, 370] width 225 height 27
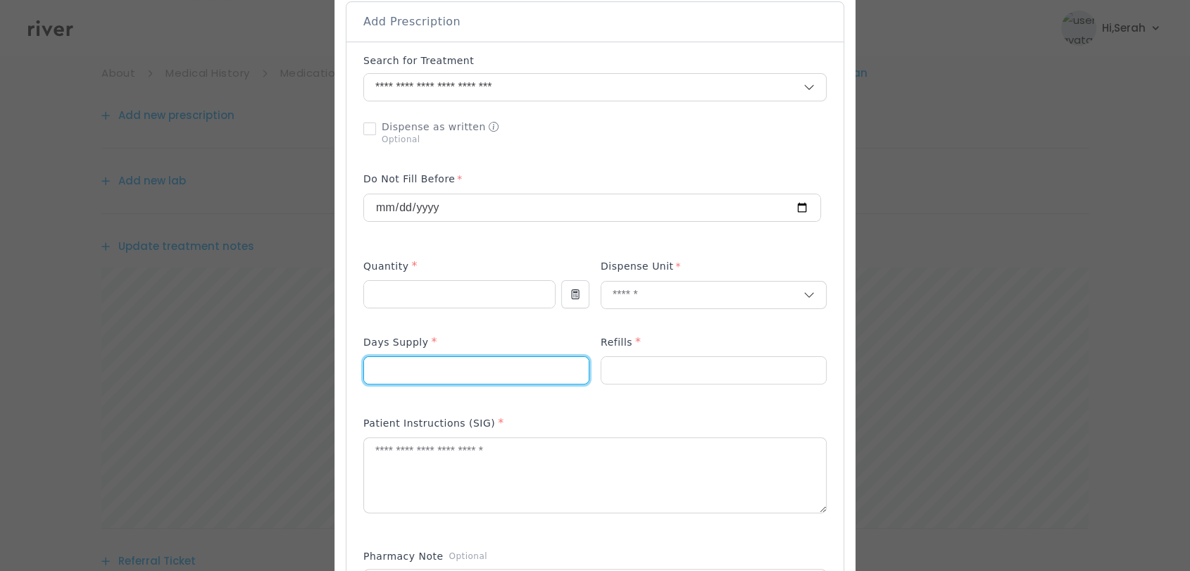
type input "**"
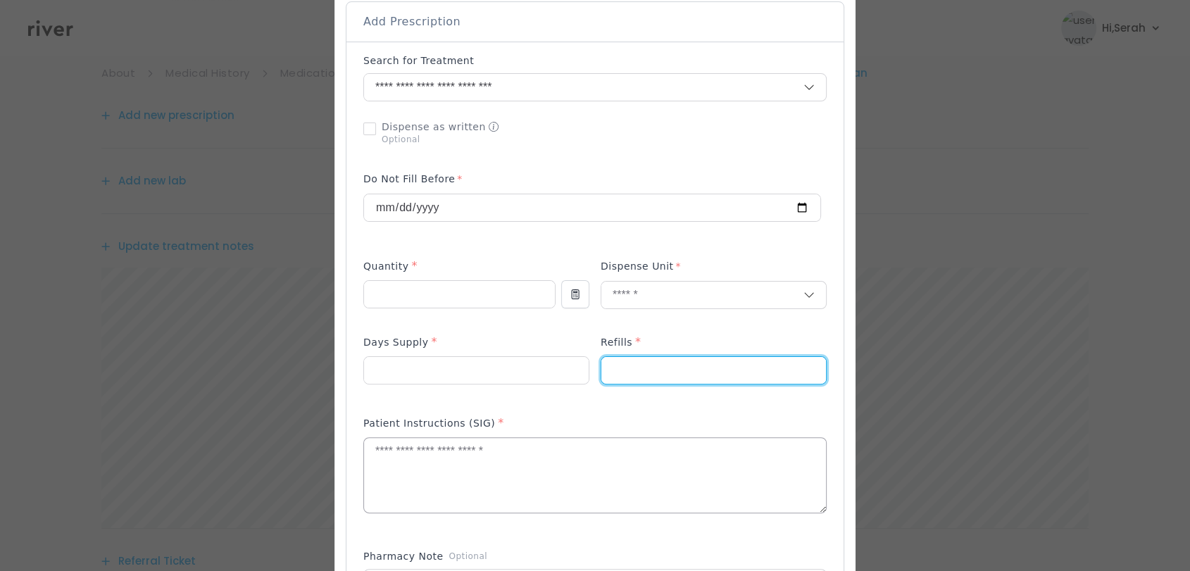
type input "*"
click at [432, 508] on textarea at bounding box center [595, 475] width 462 height 75
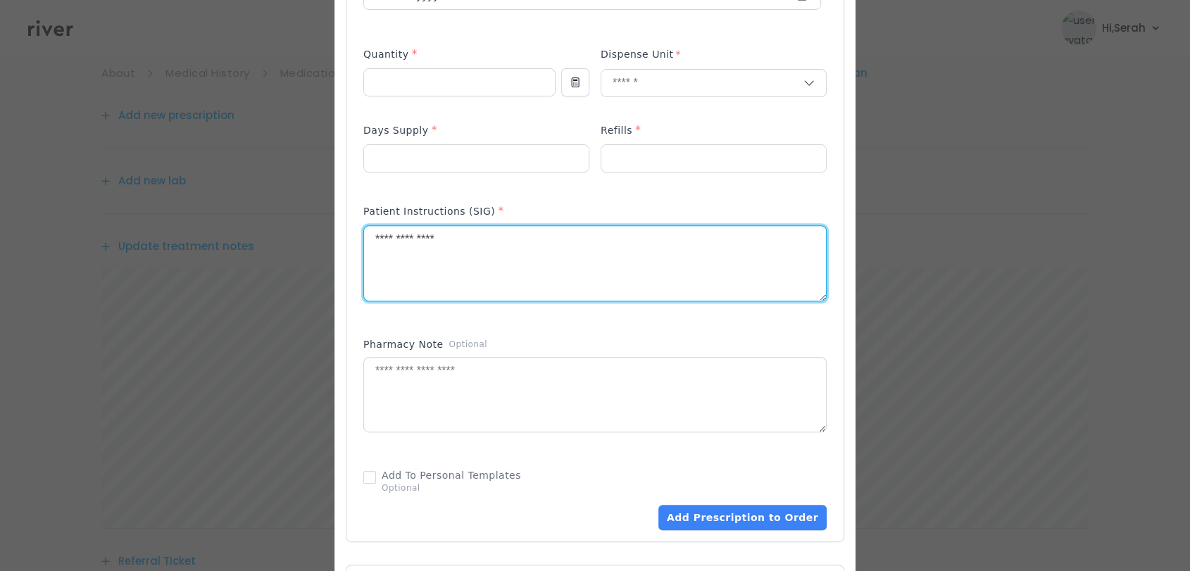
scroll to position [522, 0]
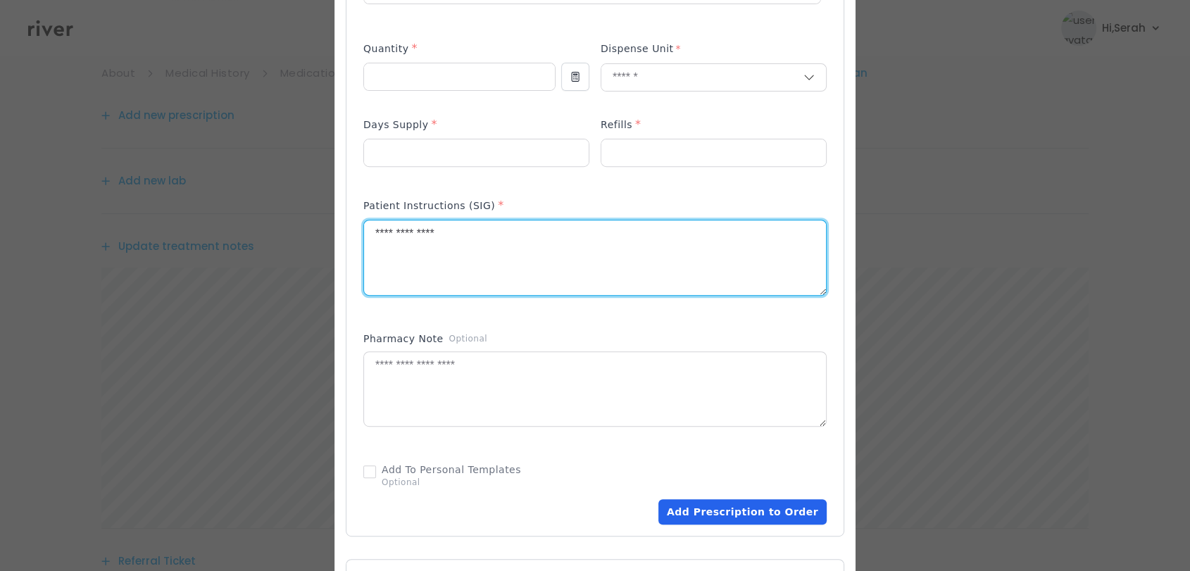
type textarea "**********"
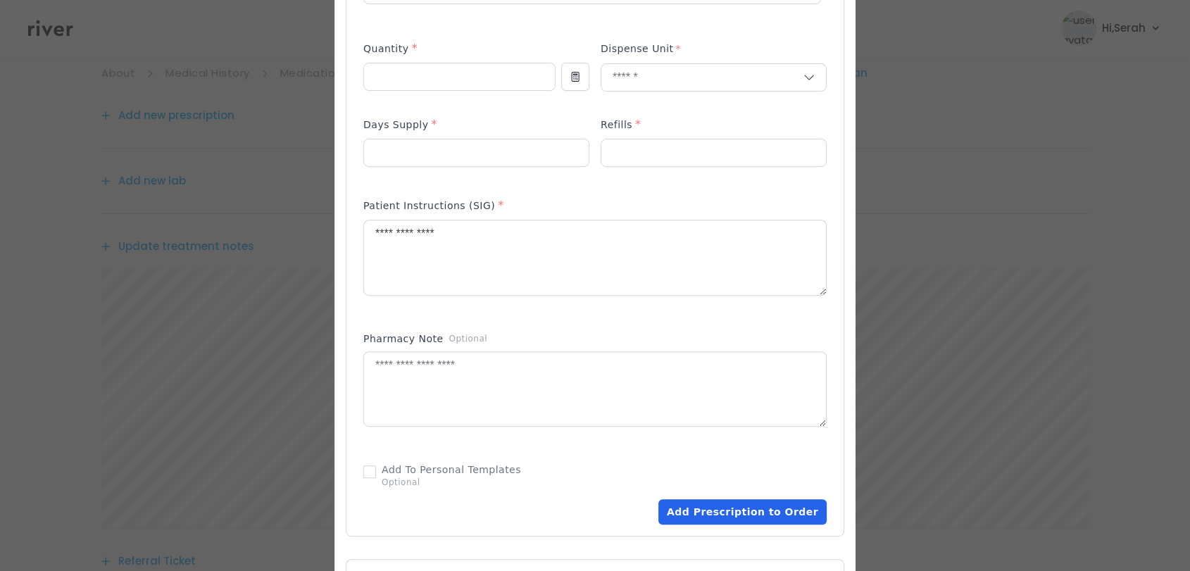
click at [749, 513] on button "Add Prescription to Order" at bounding box center [743, 511] width 168 height 25
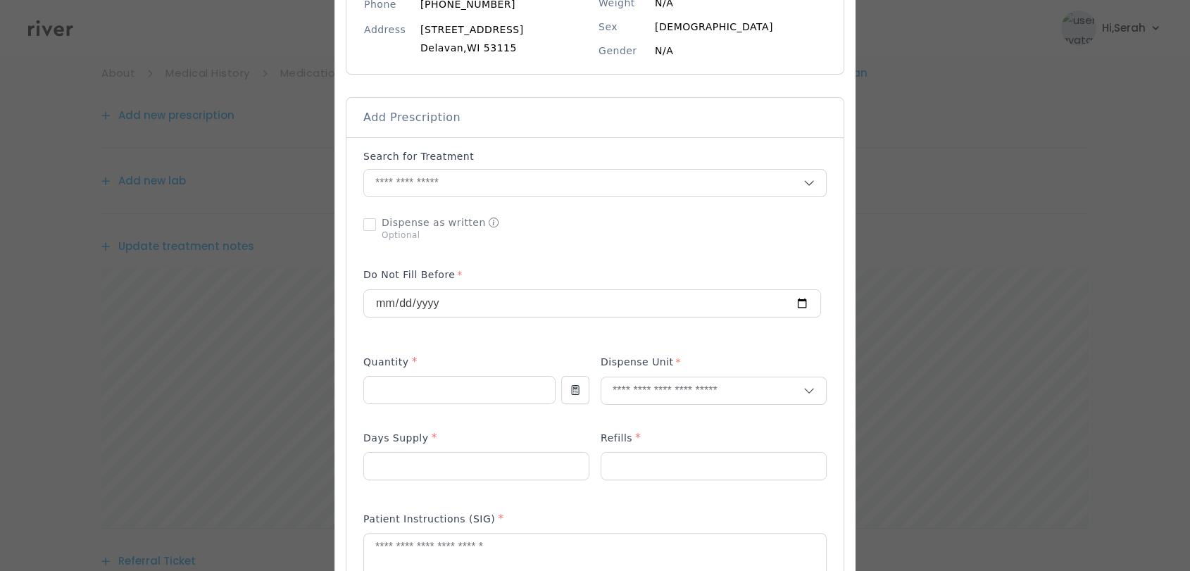
scroll to position [199, 0]
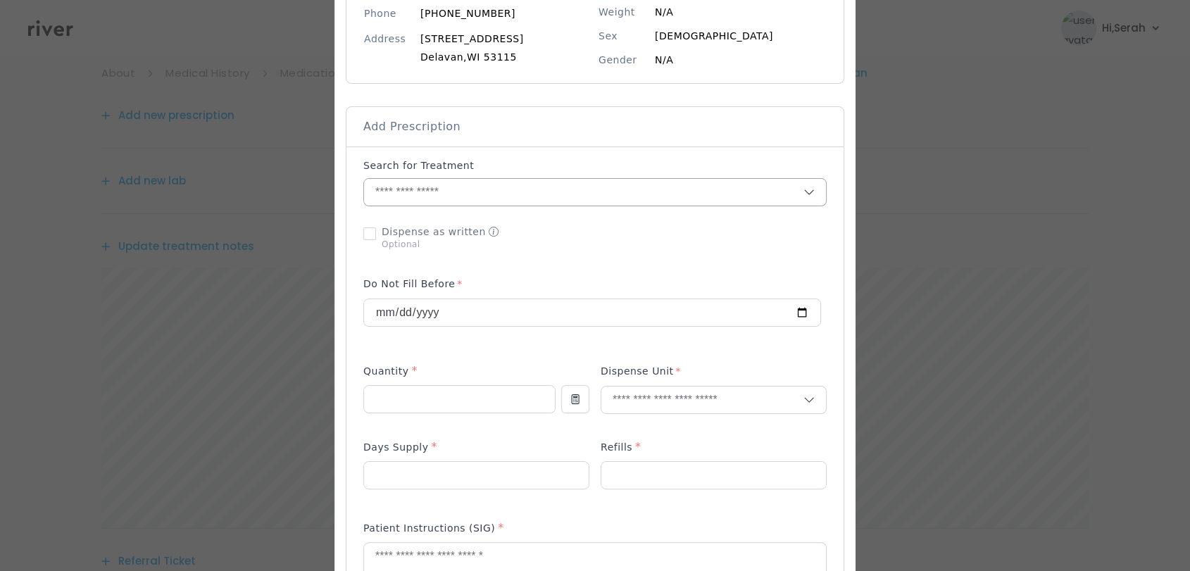
click at [518, 196] on input "text" at bounding box center [583, 192] width 439 height 27
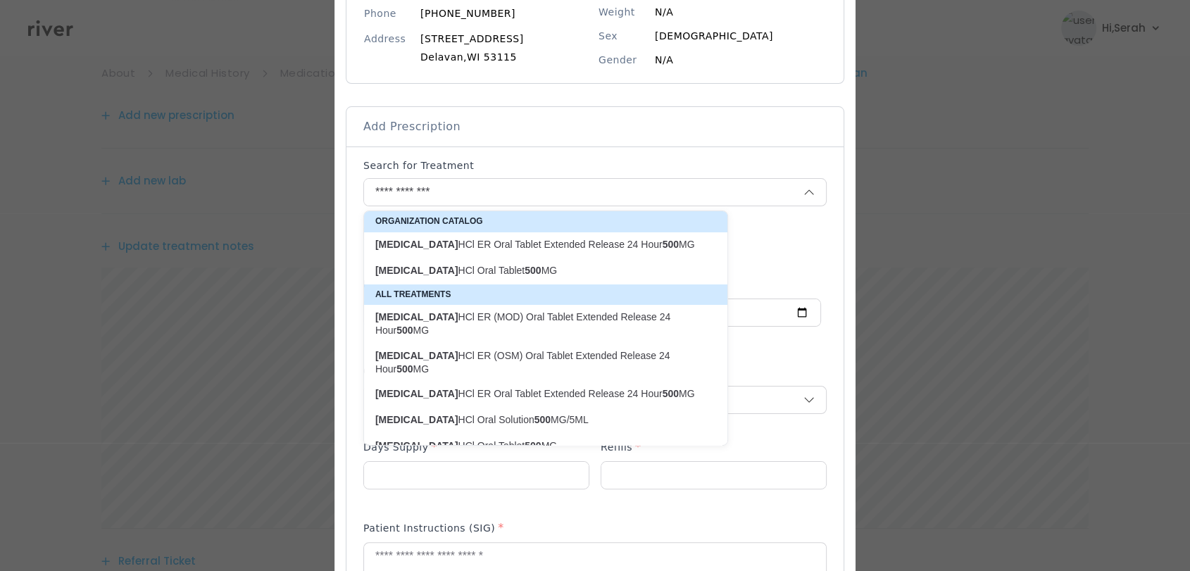
click at [525, 273] on strong "500" at bounding box center [533, 270] width 16 height 11
type input "**********"
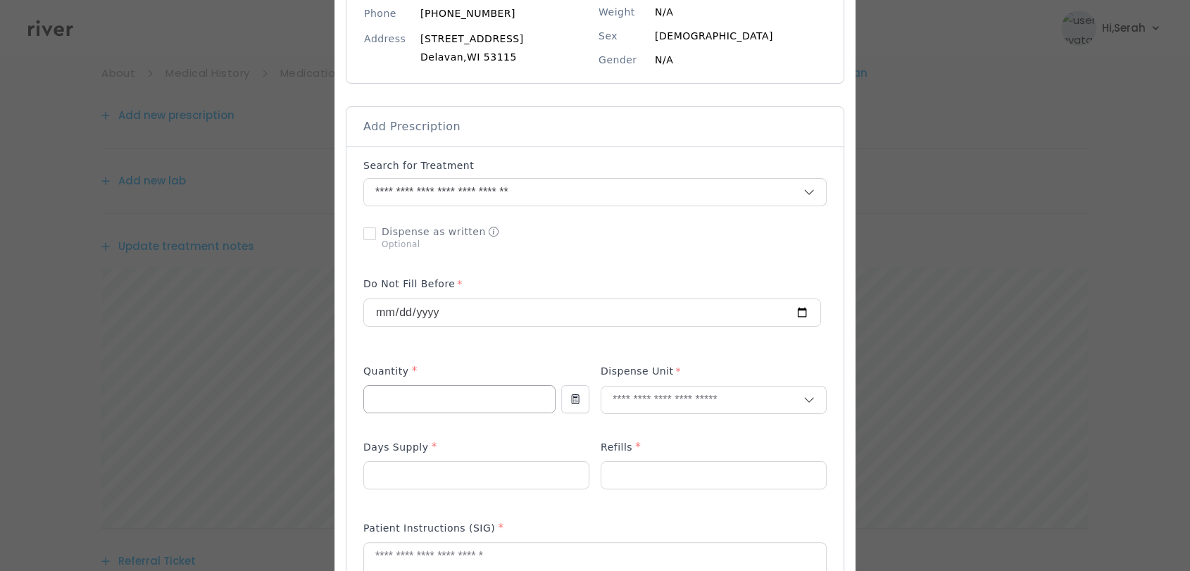
click at [460, 390] on input "number" at bounding box center [459, 399] width 191 height 27
type input "**"
click at [628, 432] on p "Tablet" at bounding box center [713, 430] width 185 height 20
click at [473, 477] on input "number" at bounding box center [476, 475] width 225 height 27
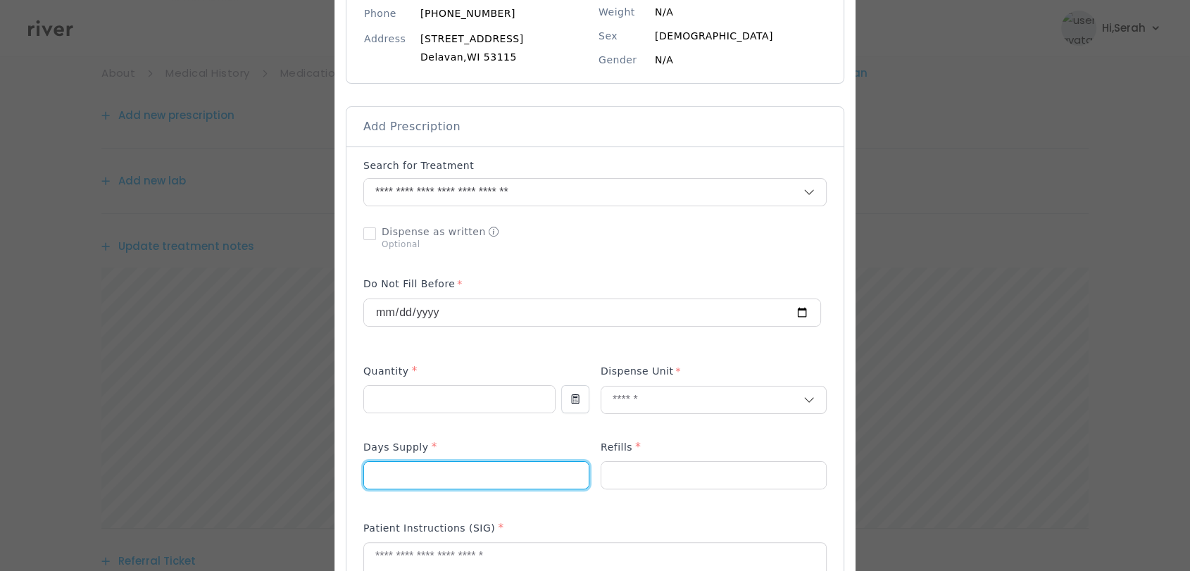
type input "**"
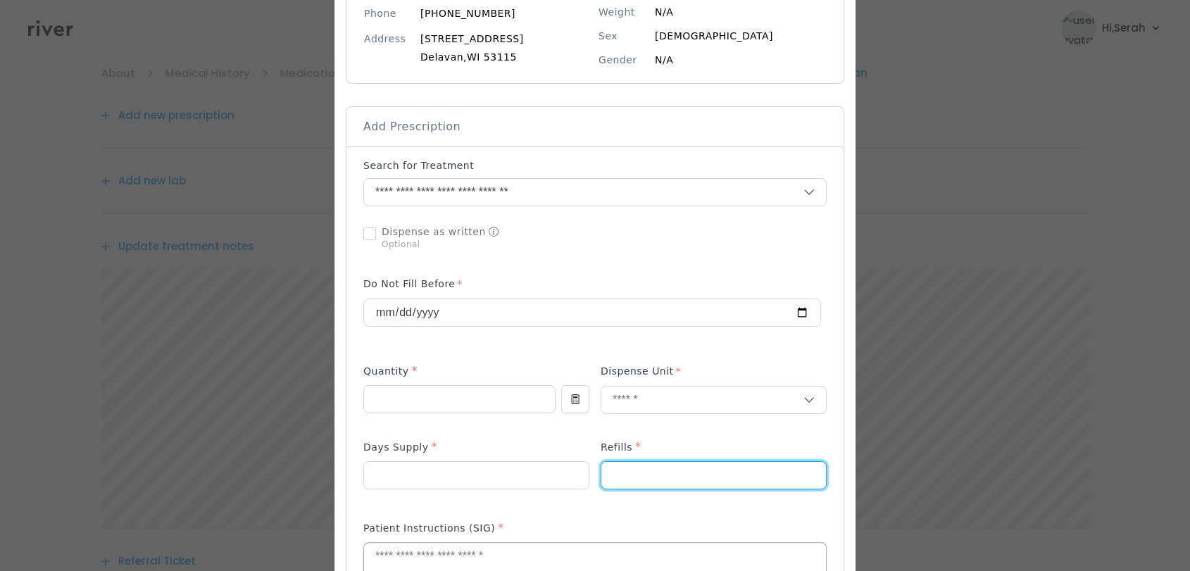
type input "*"
click at [433, 549] on textarea at bounding box center [595, 580] width 462 height 75
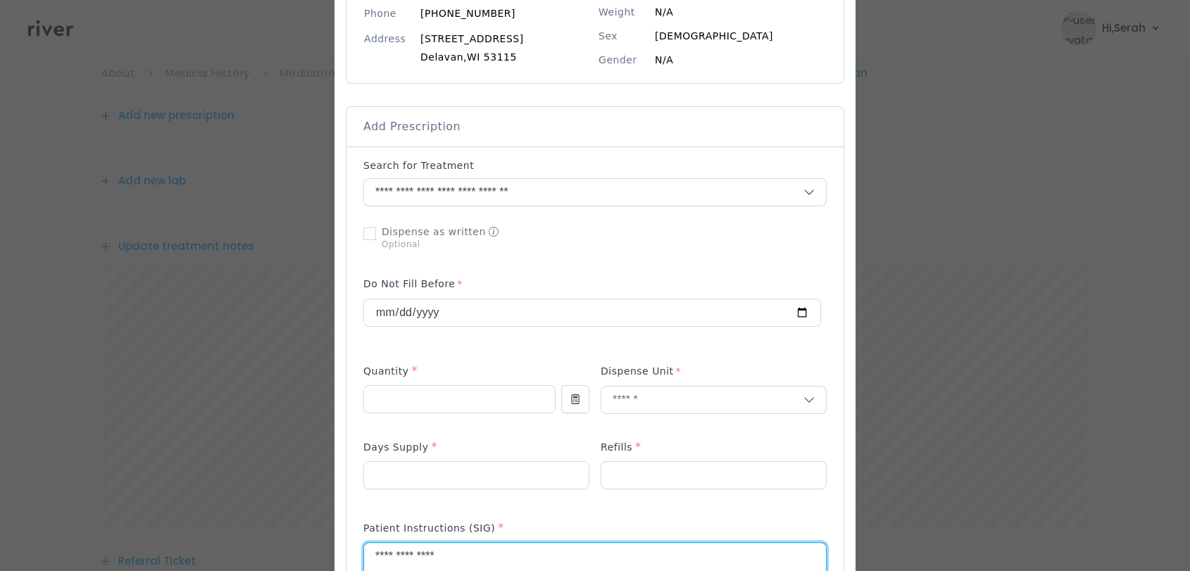
type textarea "**********"
click at [535, 514] on div "Patient Instructions (SIG) *" at bounding box center [594, 577] width 463 height 126
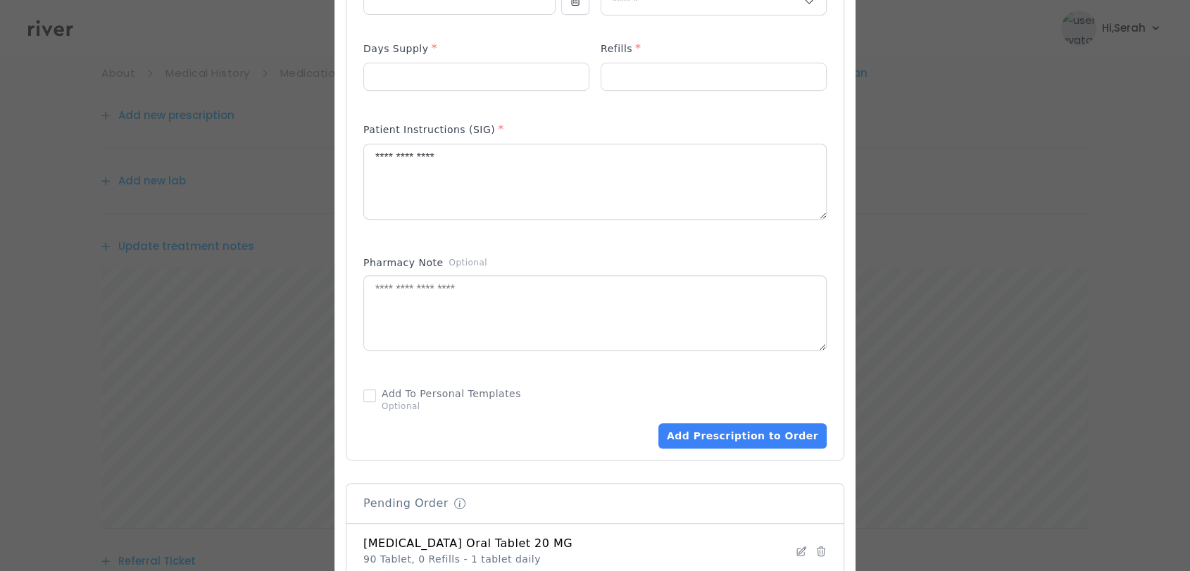
scroll to position [597, 0]
click at [739, 427] on button "Add Prescription to Order" at bounding box center [743, 436] width 168 height 25
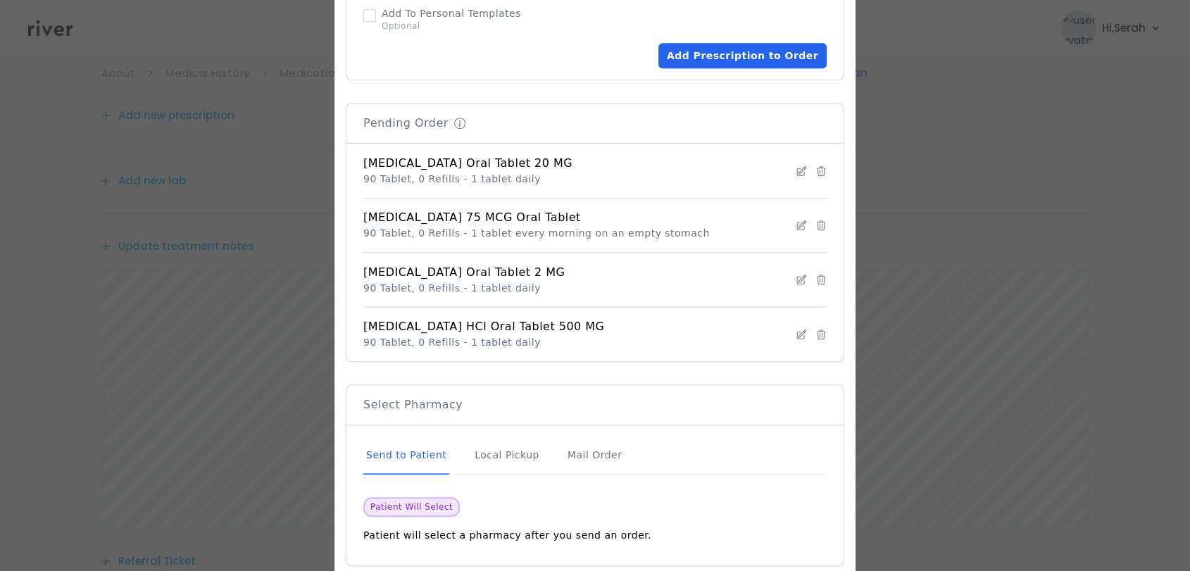
scroll to position [1054, 0]
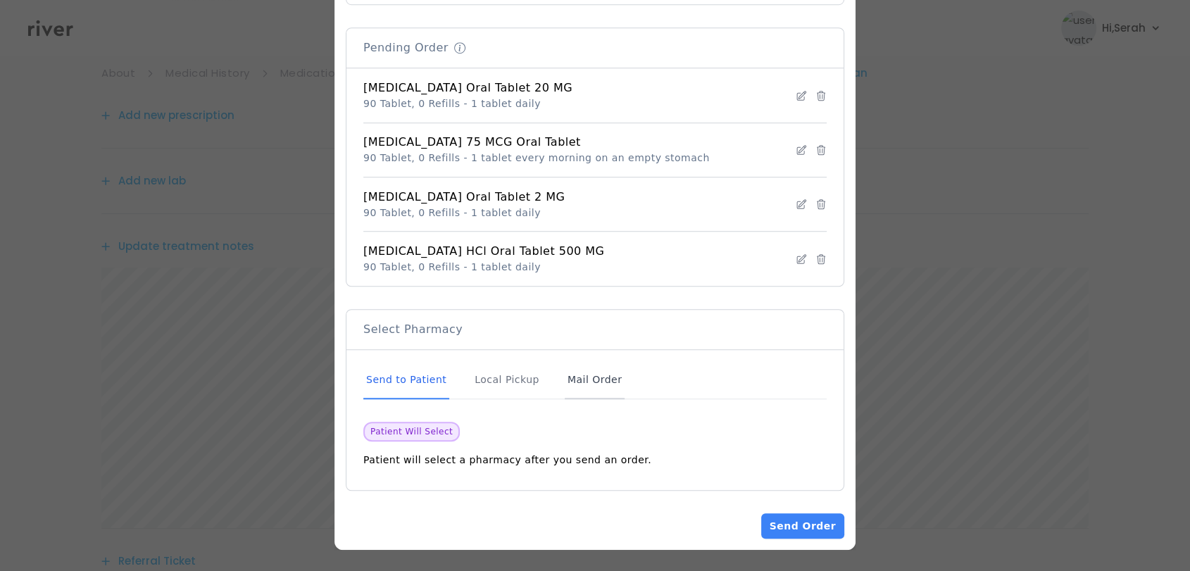
click at [583, 387] on div "Mail Order" at bounding box center [595, 380] width 60 height 38
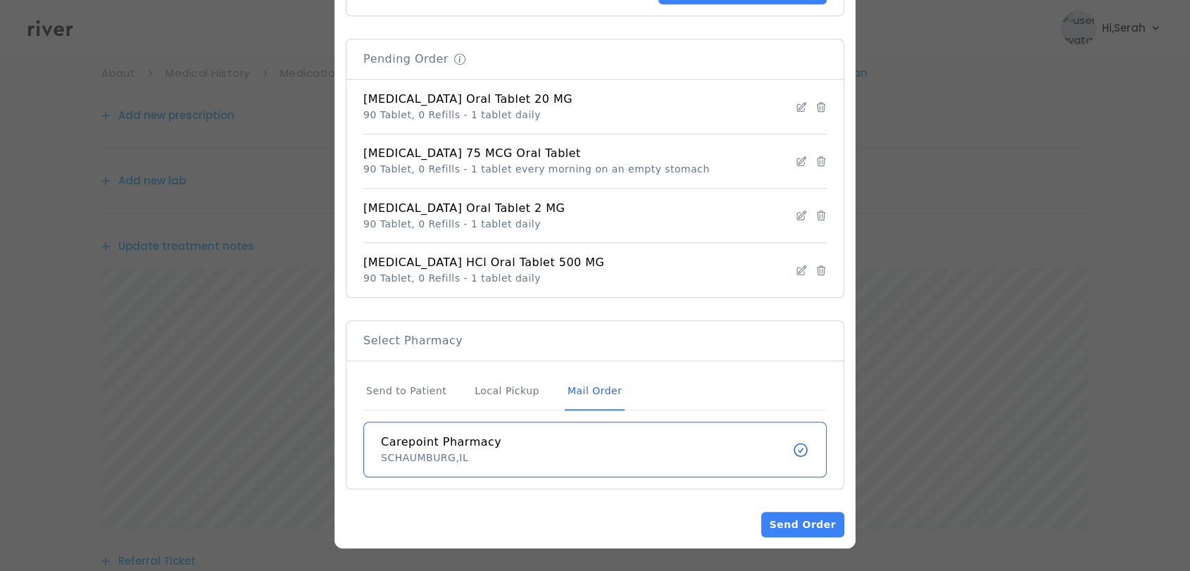
scroll to position [1042, 0]
click at [789, 518] on button "Send Order" at bounding box center [802, 525] width 83 height 25
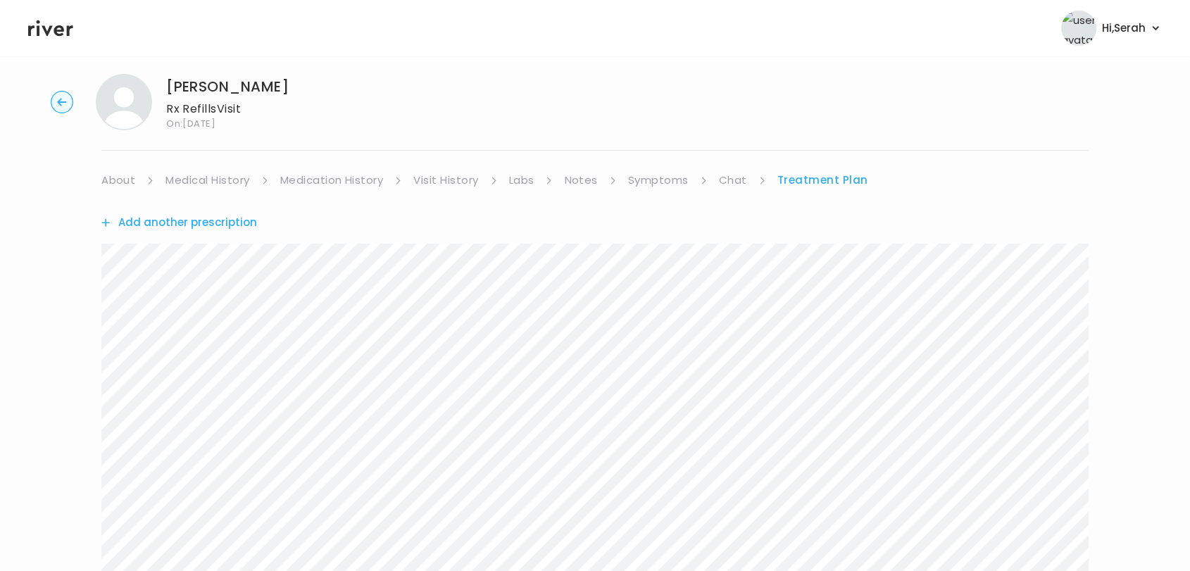
scroll to position [444, 0]
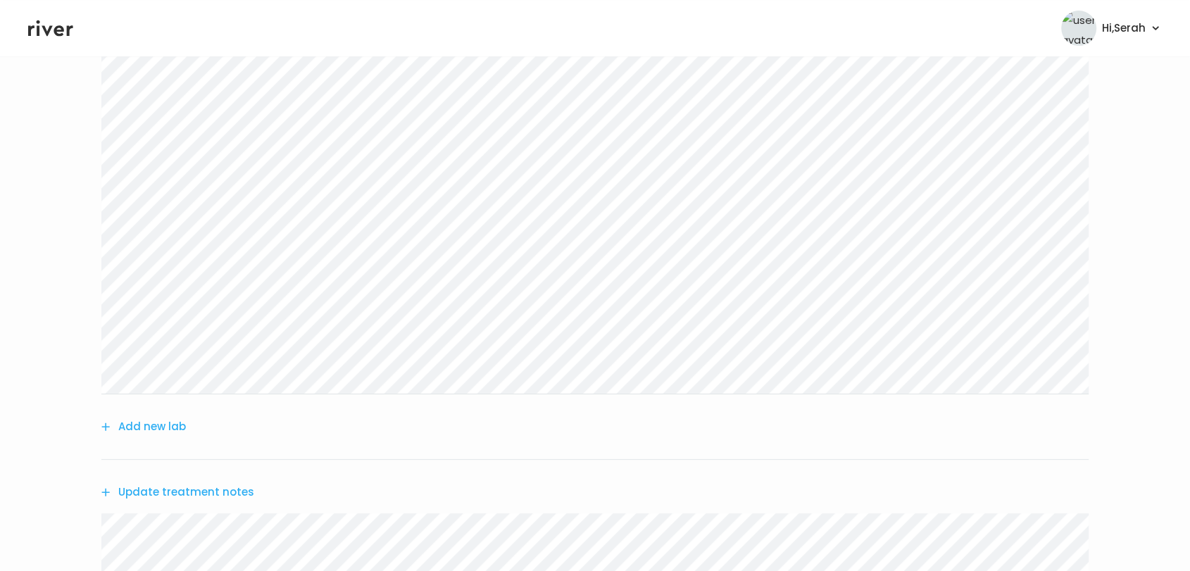
click at [176, 419] on button "Add new lab" at bounding box center [143, 427] width 85 height 20
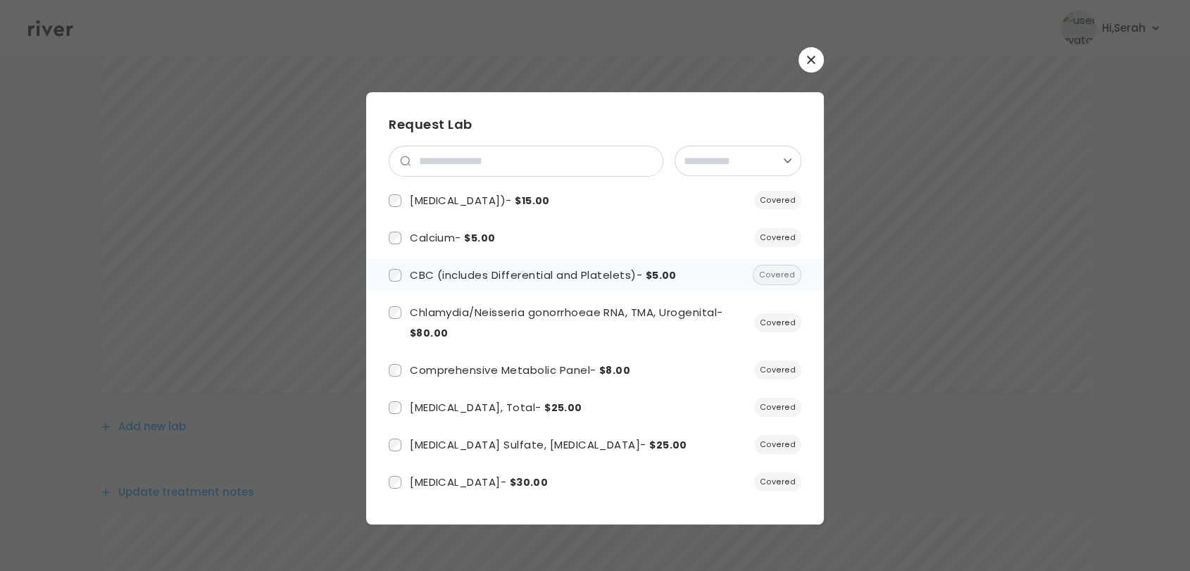
click at [407, 278] on label "CBC (includes Differential and Platelets) - $5.00" at bounding box center [533, 275] width 288 height 20
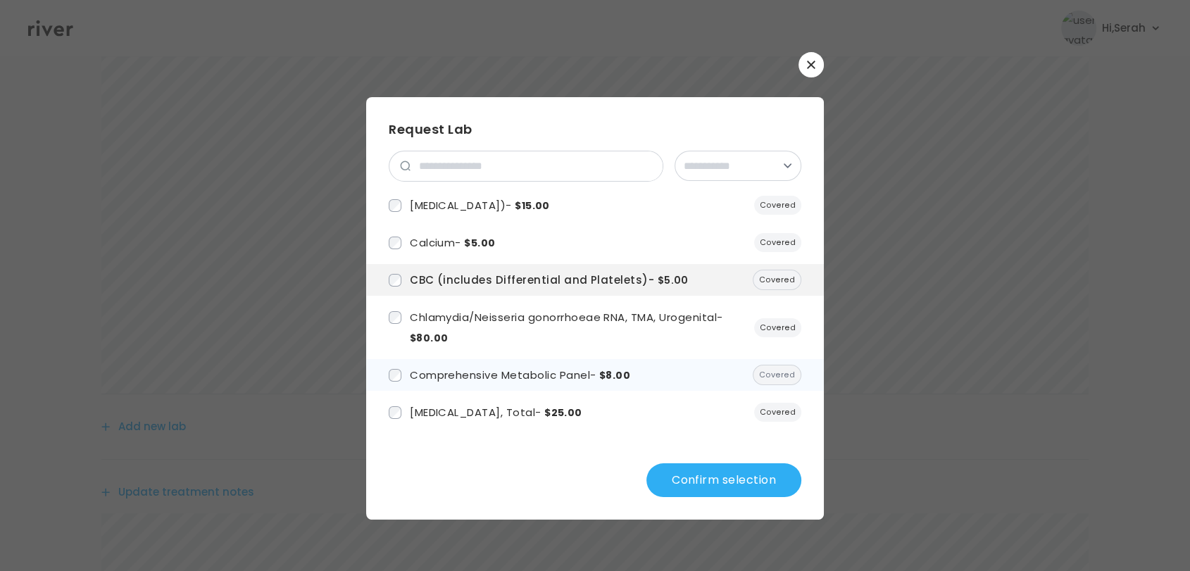
click at [446, 359] on li "Comprehensive Metabolic Panel - $8.00 Covered" at bounding box center [595, 375] width 458 height 32
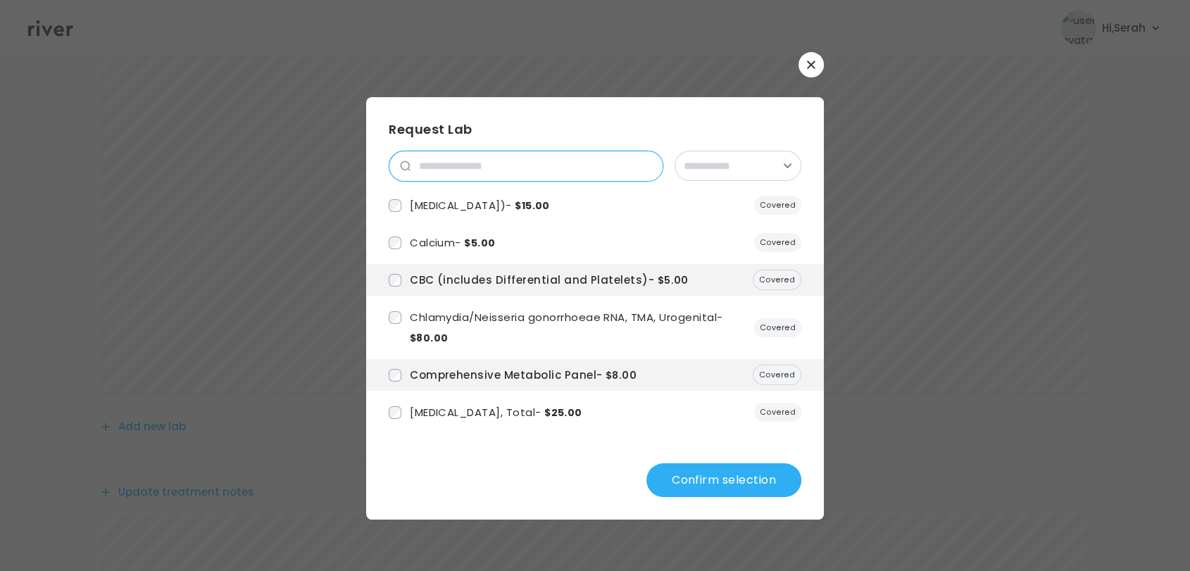
click at [439, 162] on input "search" at bounding box center [537, 166] width 252 height 30
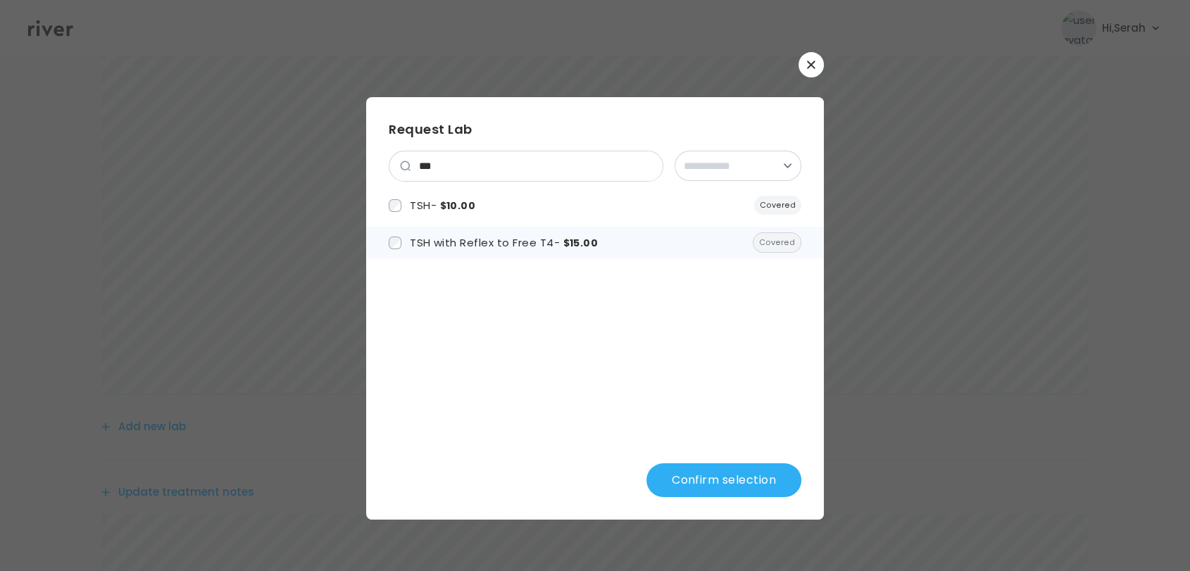
click at [387, 235] on li "TSH with Reflex to Free T4 - $15.00 Covered" at bounding box center [595, 243] width 458 height 32
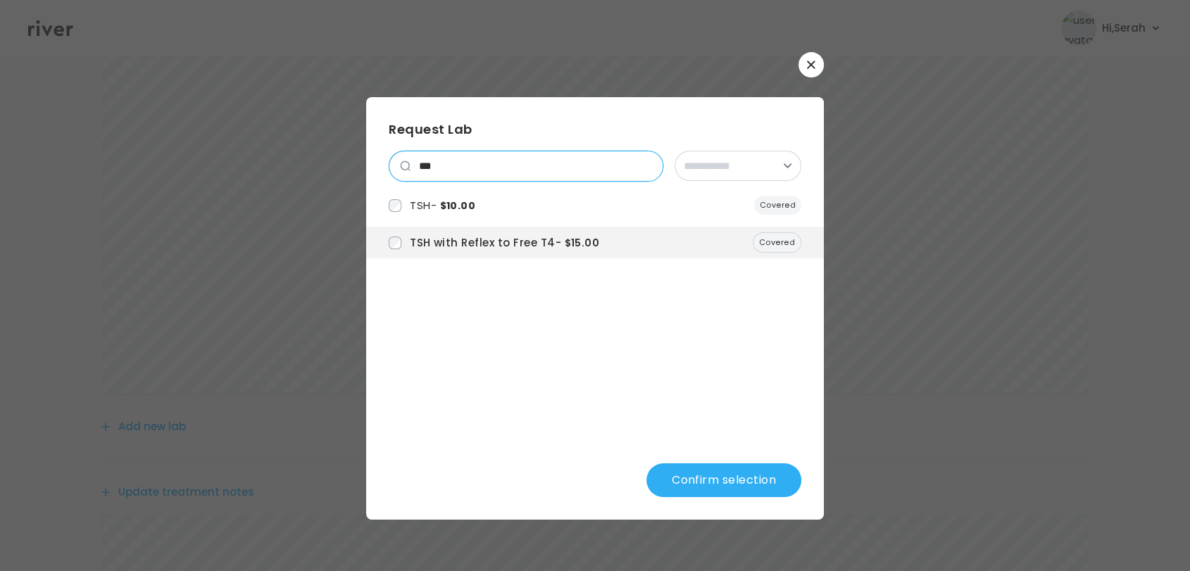
click at [473, 161] on input "***" at bounding box center [537, 166] width 252 height 30
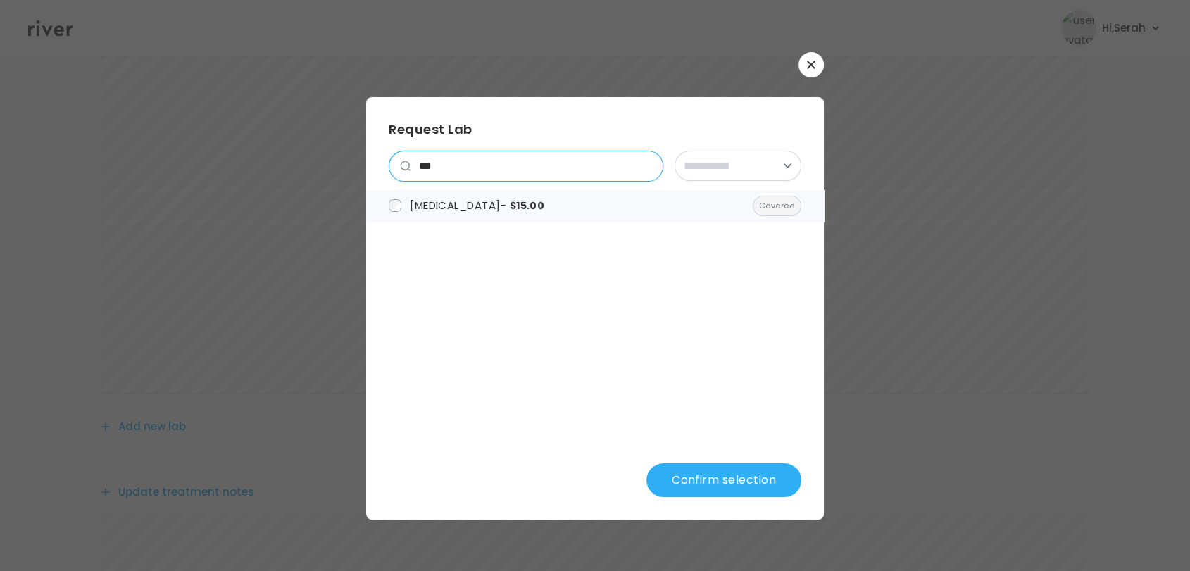
type input "***"
click at [508, 204] on span "Hemoglobin A1c - $15.00" at bounding box center [477, 205] width 135 height 15
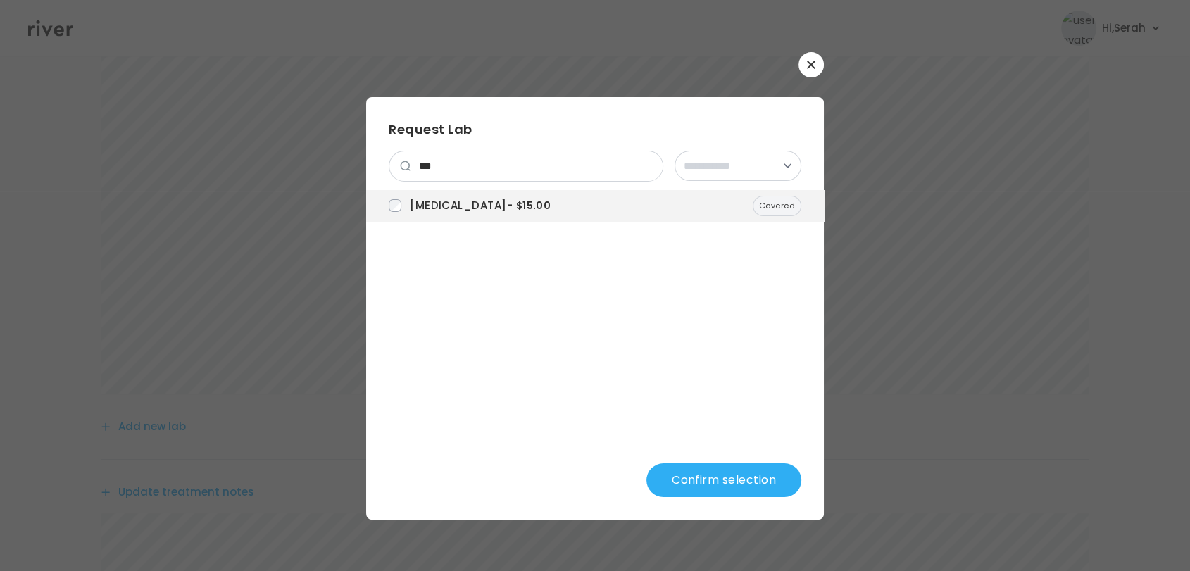
click at [679, 473] on button "Confirm selection" at bounding box center [724, 480] width 155 height 34
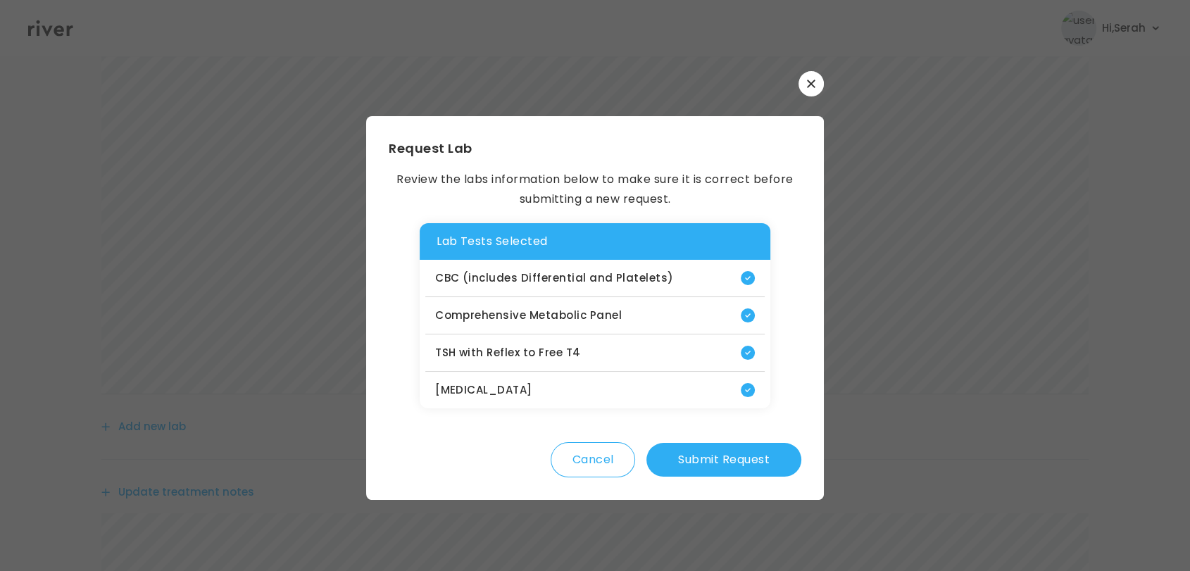
click at [710, 461] on button "Submit Request" at bounding box center [724, 460] width 155 height 34
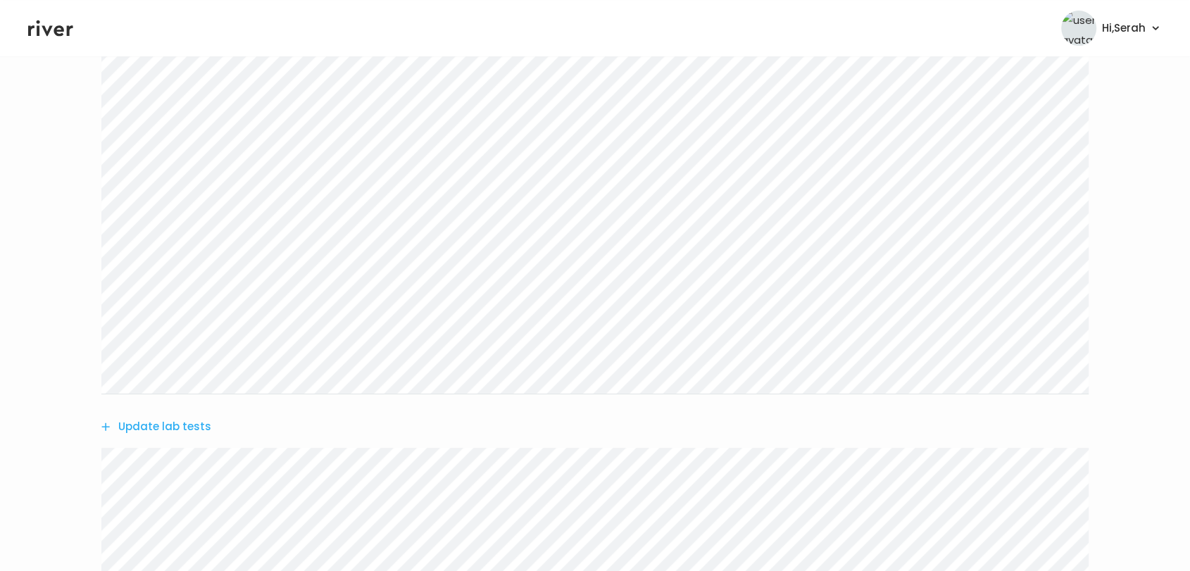
click at [170, 426] on button "Update lab tests" at bounding box center [156, 427] width 110 height 20
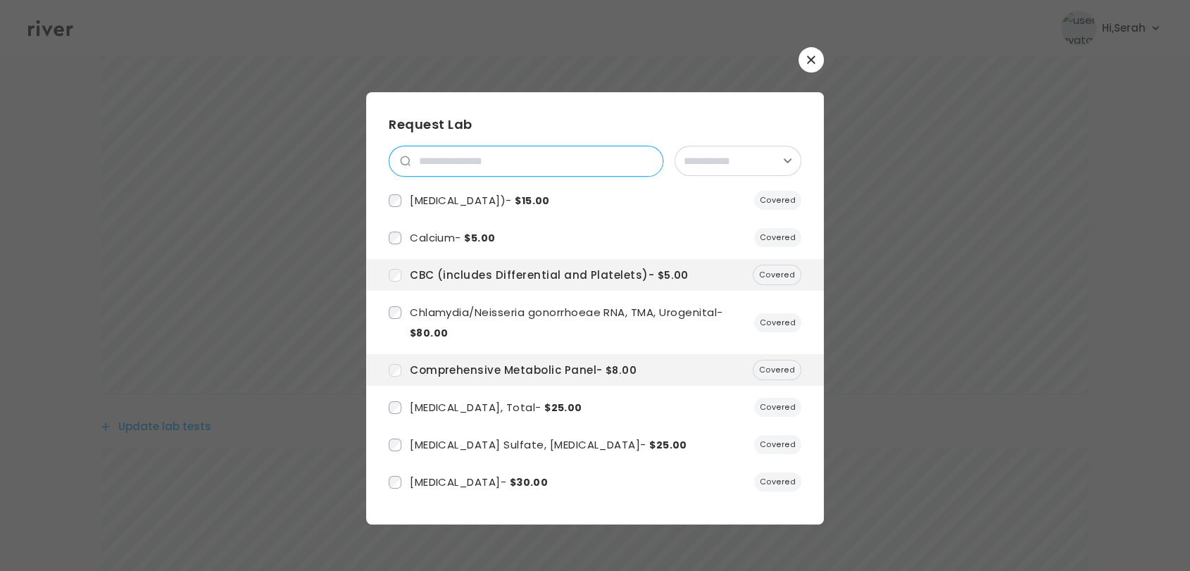
click at [496, 163] on input "search" at bounding box center [537, 161] width 252 height 30
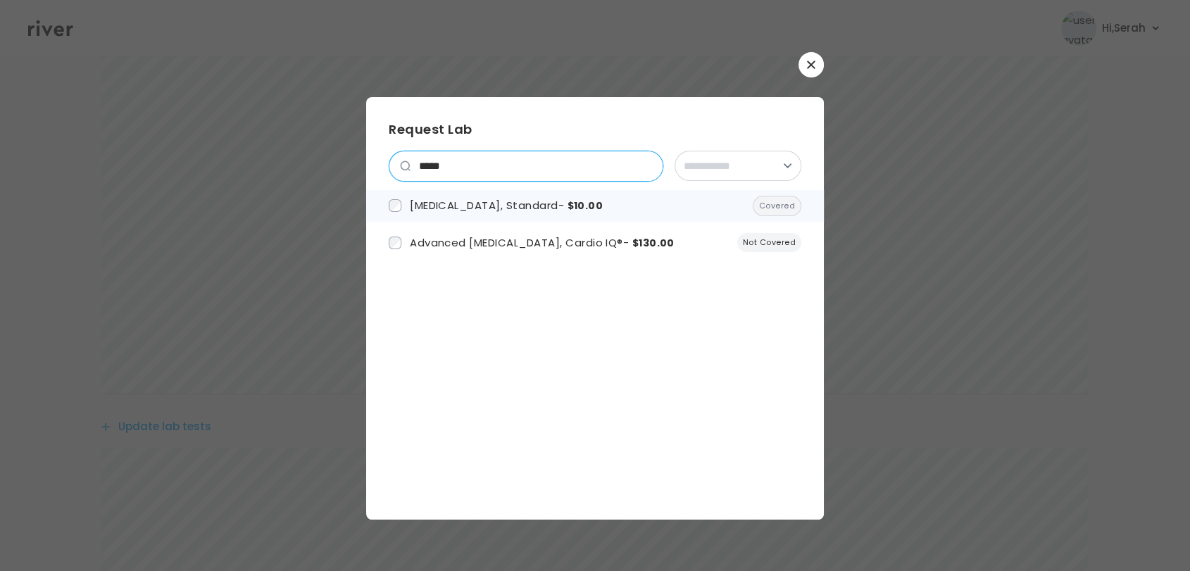
type input "*****"
click at [485, 198] on span "Lipid Panel, Standard - $10.00" at bounding box center [506, 205] width 193 height 15
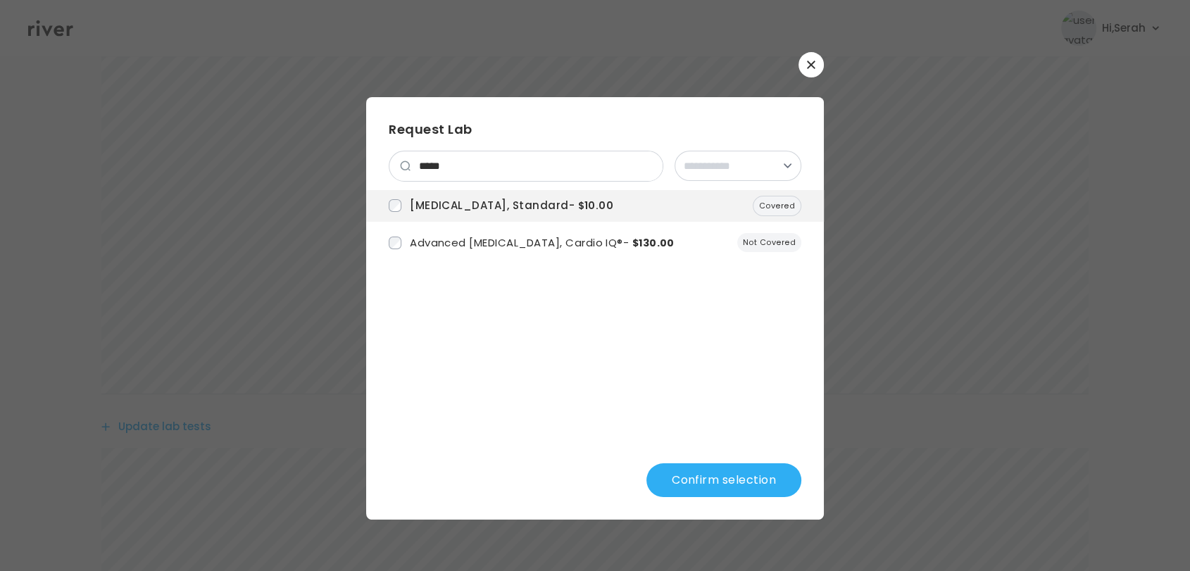
click at [713, 478] on button "Confirm selection" at bounding box center [724, 480] width 155 height 34
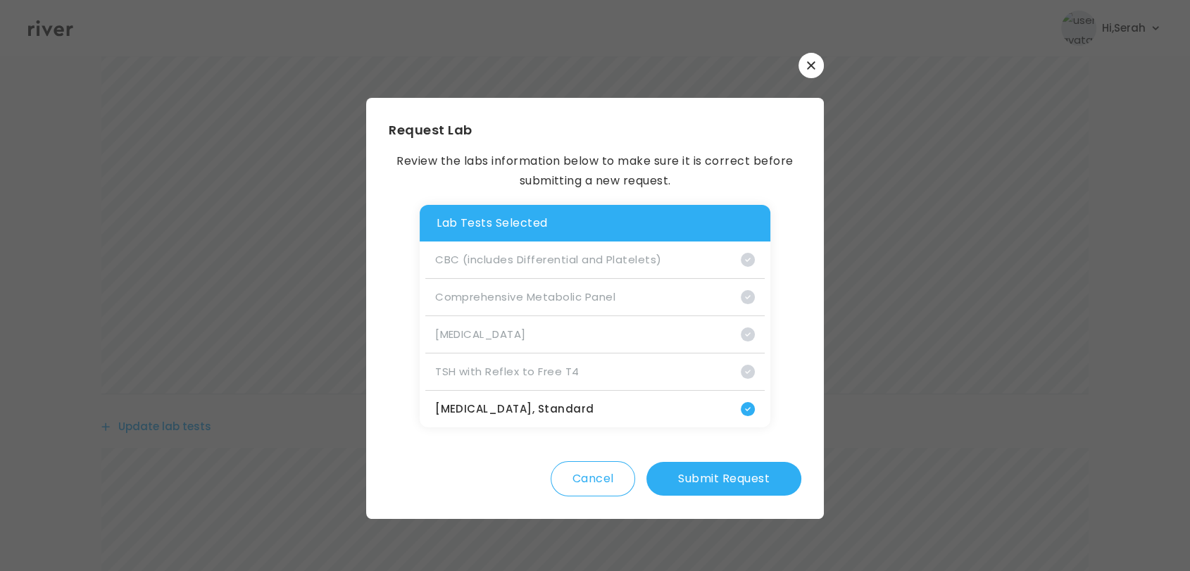
click at [713, 478] on button "Submit Request" at bounding box center [724, 479] width 155 height 34
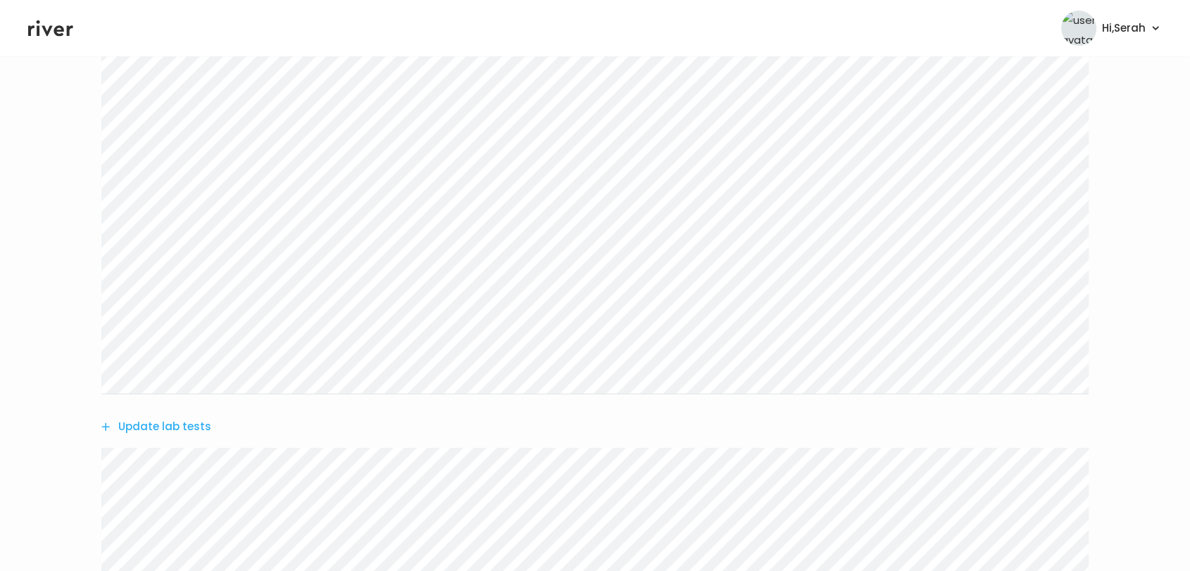
scroll to position [1031, 0]
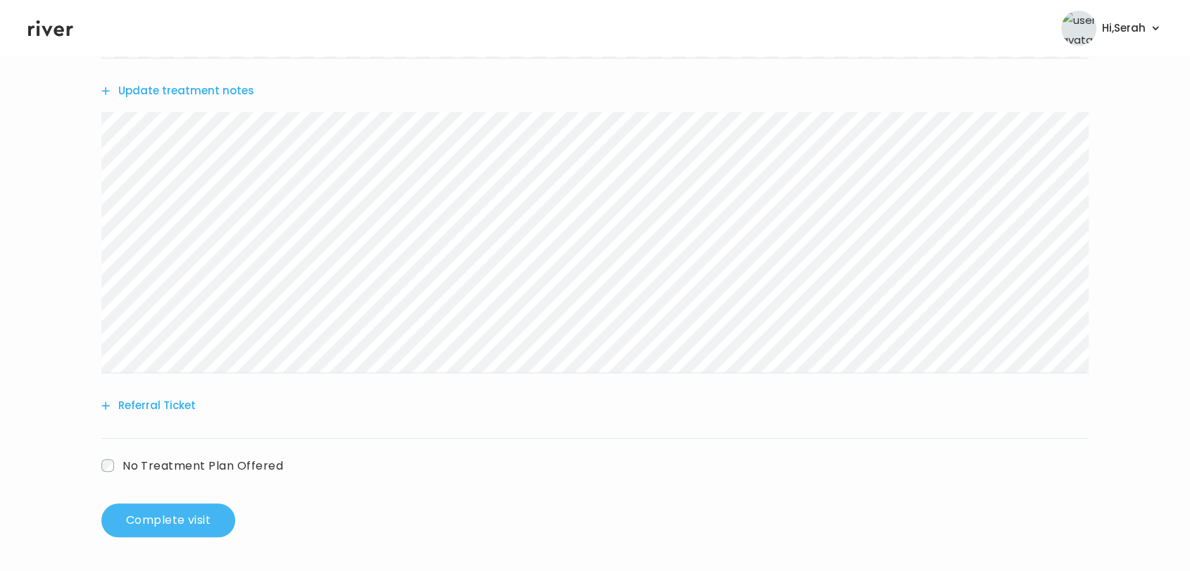
click at [167, 528] on button "Complete visit" at bounding box center [168, 521] width 134 height 34
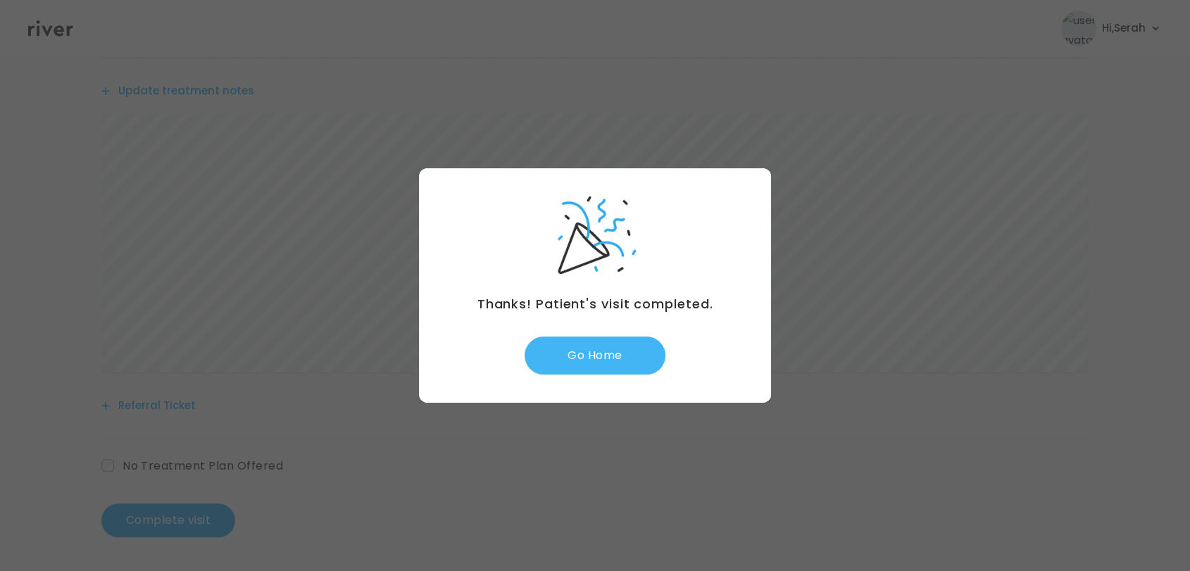
click at [599, 359] on button "Go Home" at bounding box center [595, 356] width 141 height 38
